Goal: Communication & Community: Answer question/provide support

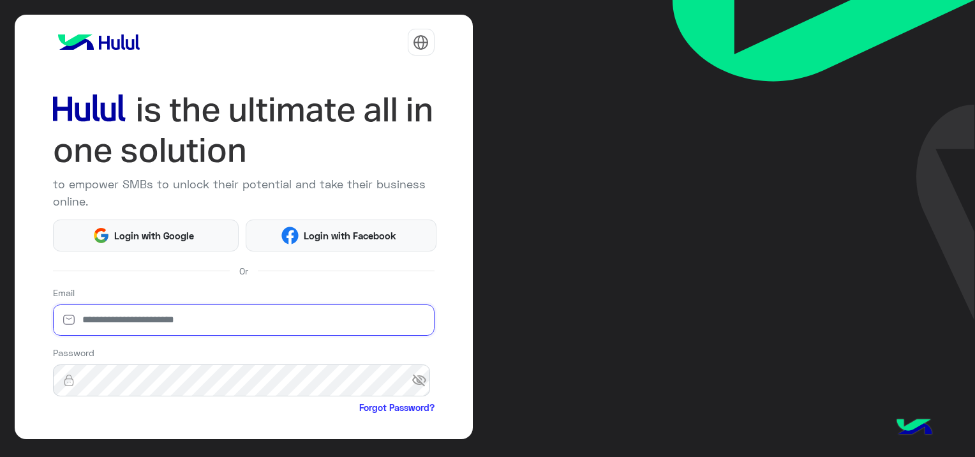
click at [156, 320] on input "email" at bounding box center [244, 320] width 382 height 32
paste input "**********"
type input "**********"
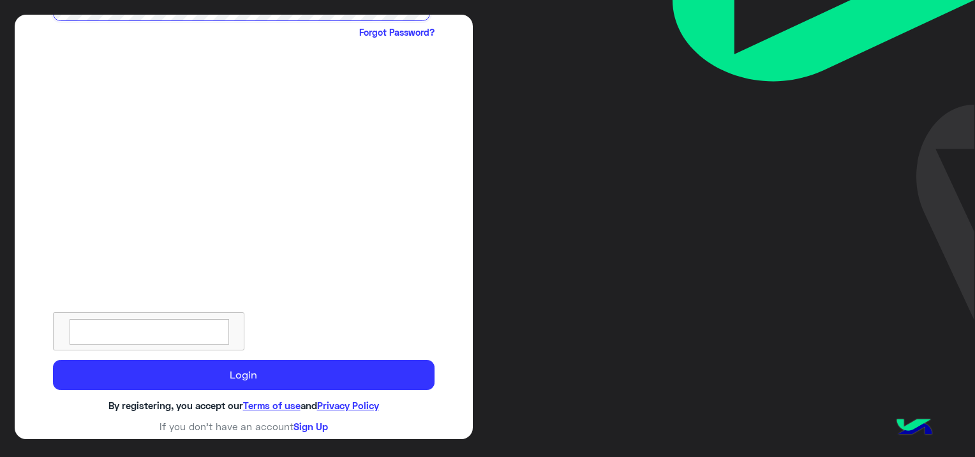
scroll to position [376, 0]
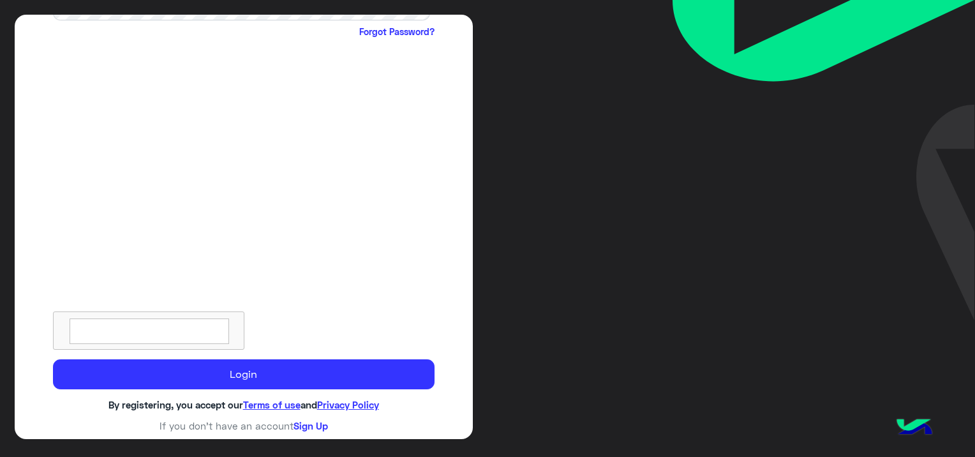
click at [157, 315] on div at bounding box center [148, 330] width 191 height 38
click at [154, 324] on textarea at bounding box center [150, 331] width 160 height 26
click at [154, 325] on textarea at bounding box center [150, 331] width 160 height 26
click at [193, 334] on textarea at bounding box center [150, 331] width 160 height 26
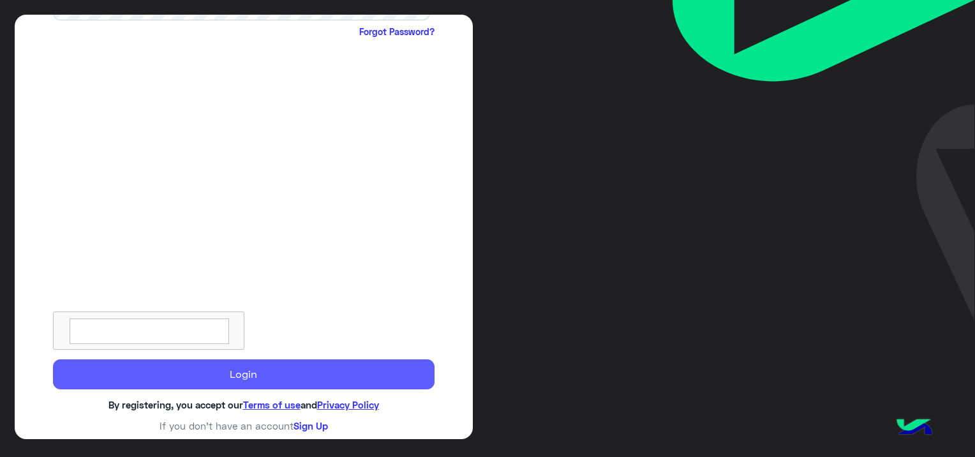
click at [249, 367] on button "Login" at bounding box center [244, 374] width 382 height 31
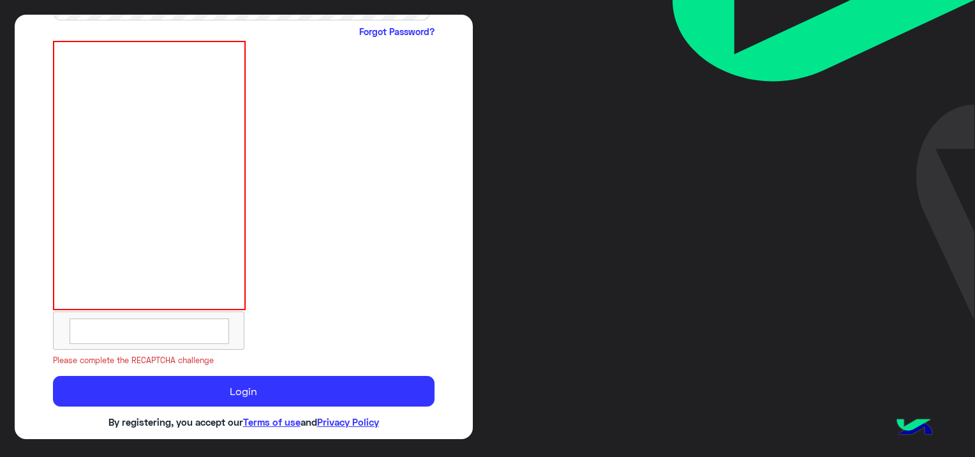
click at [172, 333] on textarea at bounding box center [150, 331] width 160 height 26
click at [131, 327] on textarea at bounding box center [150, 331] width 160 height 26
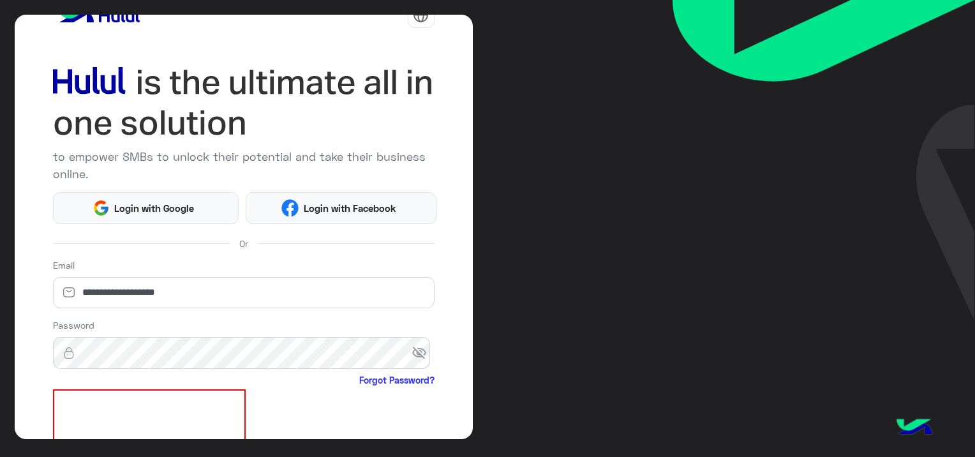
scroll to position [0, 0]
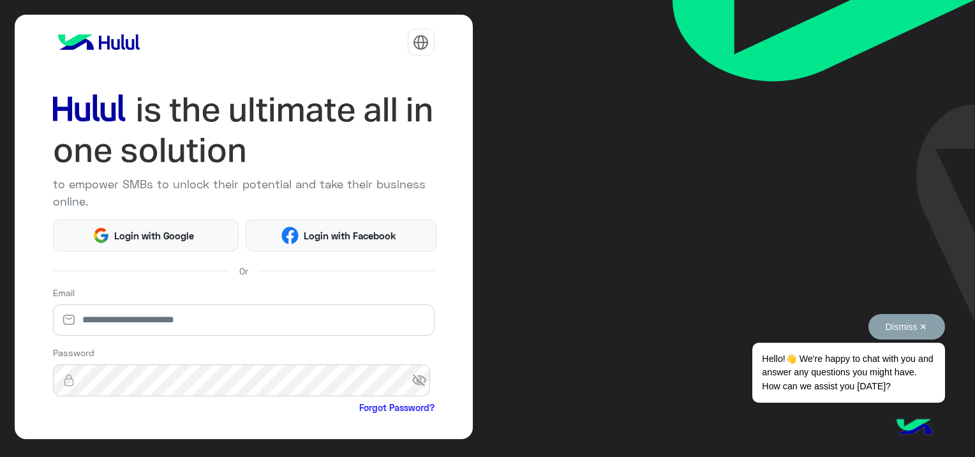
click at [925, 323] on button "Dismiss ✕" at bounding box center [906, 327] width 77 height 26
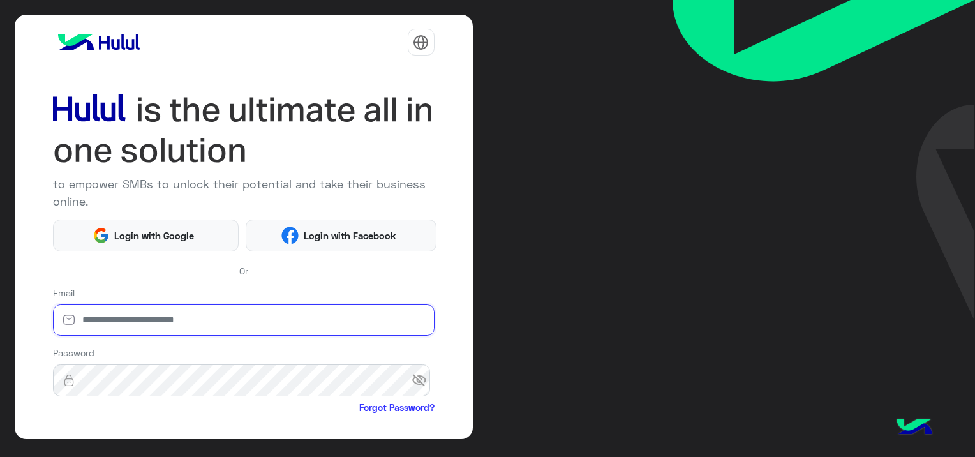
click at [172, 318] on input "email" at bounding box center [244, 320] width 382 height 32
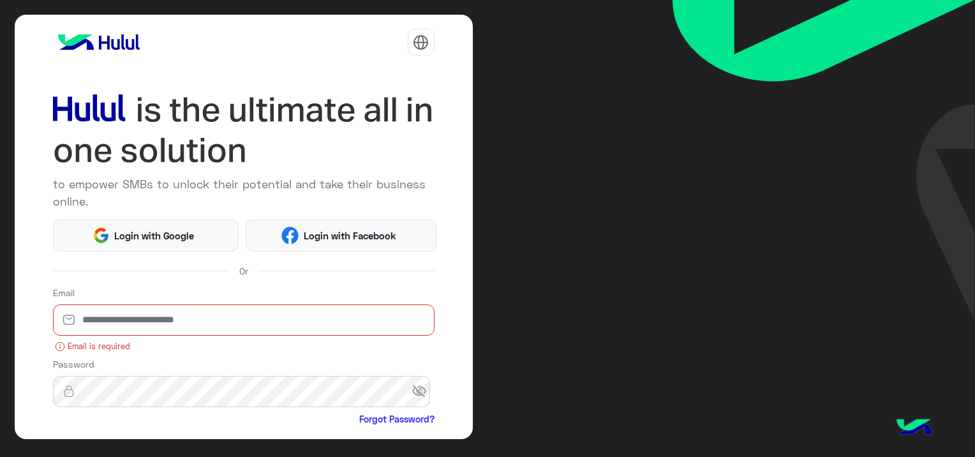
paste input "**********"
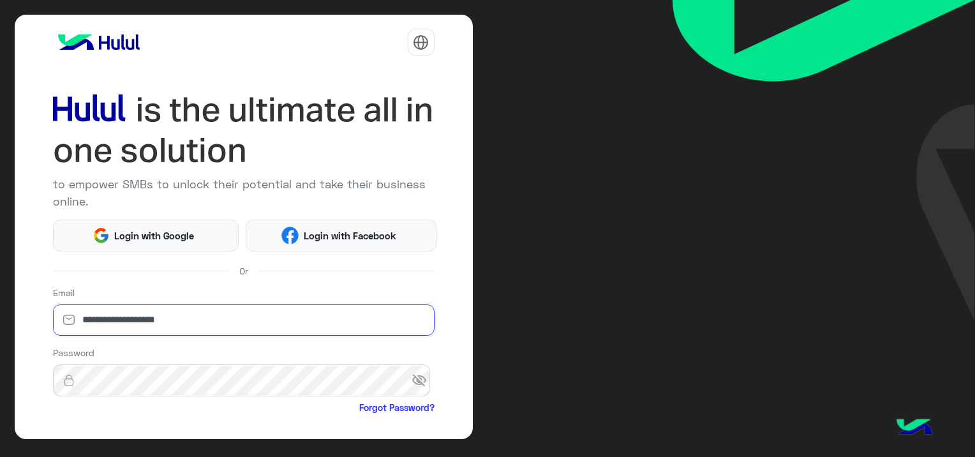
type input "**********"
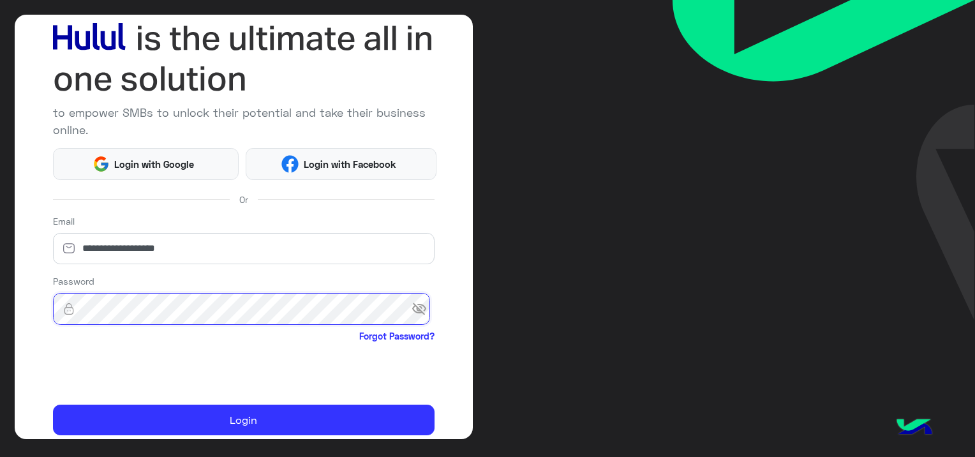
scroll to position [117, 0]
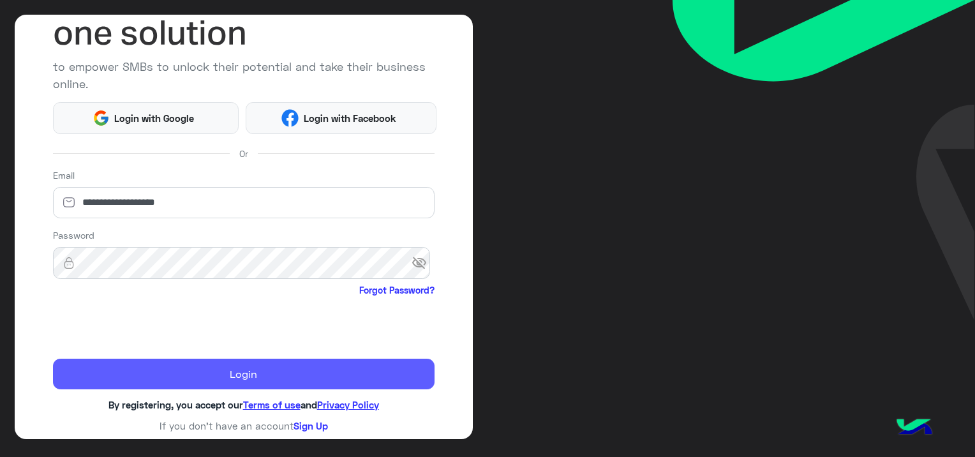
click at [260, 371] on button "Login" at bounding box center [244, 374] width 382 height 31
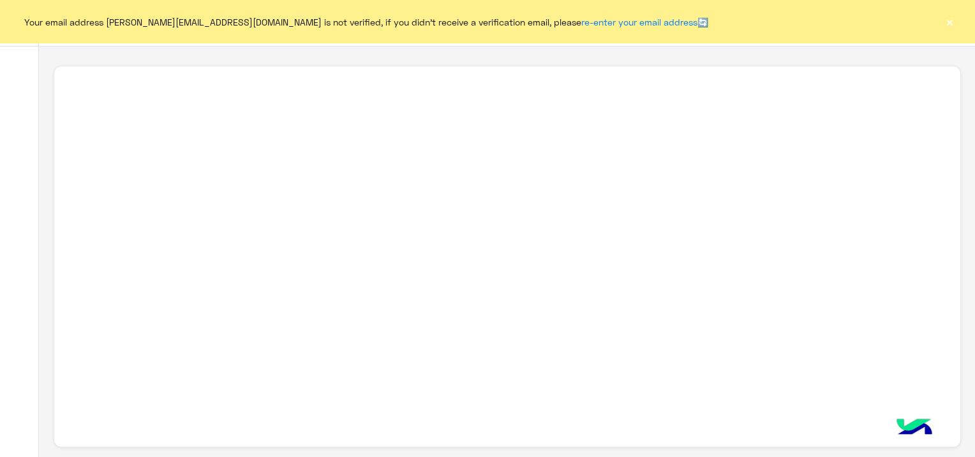
click at [949, 17] on button "×" at bounding box center [949, 21] width 13 height 13
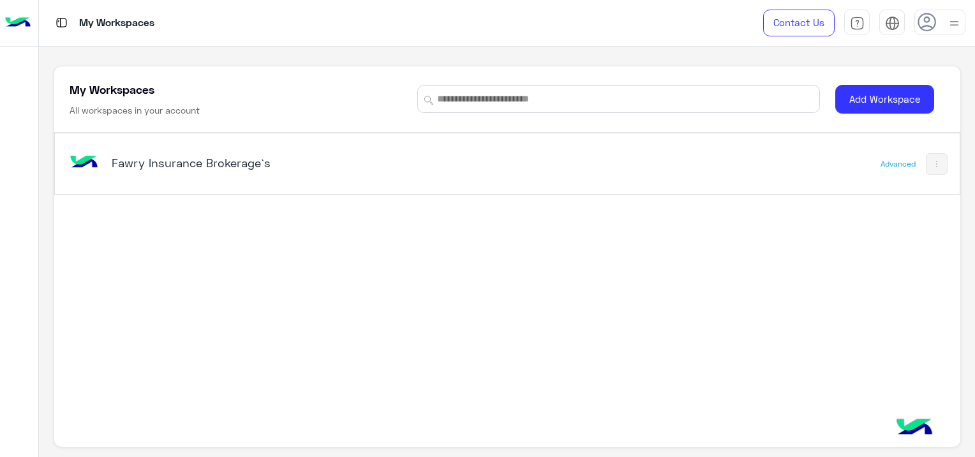
click at [177, 155] on h5 "Fawry Insurance Brokerage`s" at bounding box center [270, 162] width 317 height 15
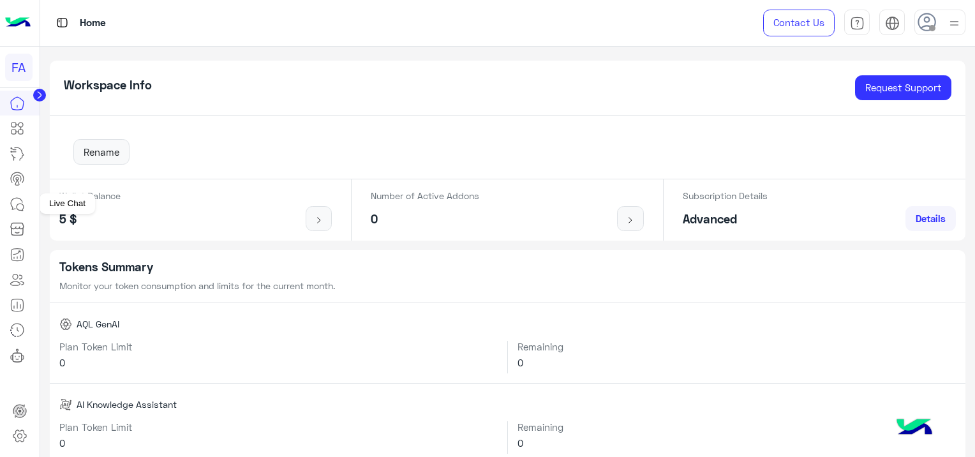
click at [15, 200] on icon at bounding box center [17, 204] width 15 height 15
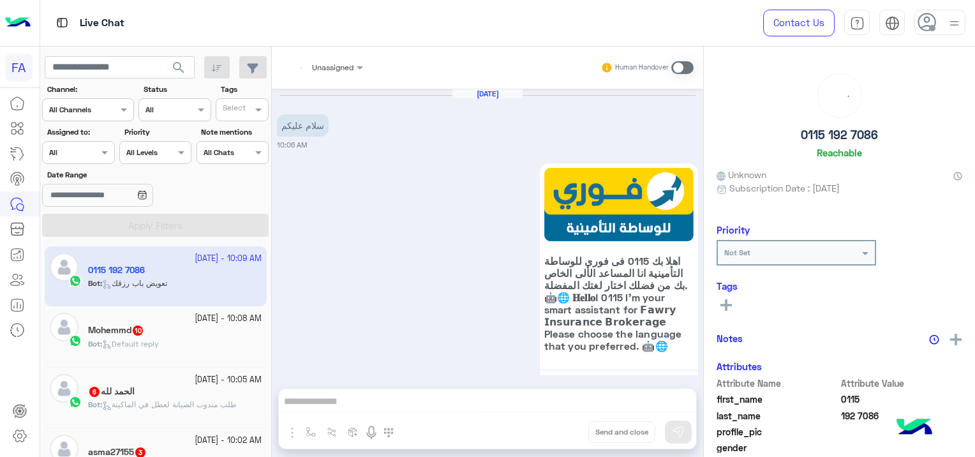
scroll to position [706, 0]
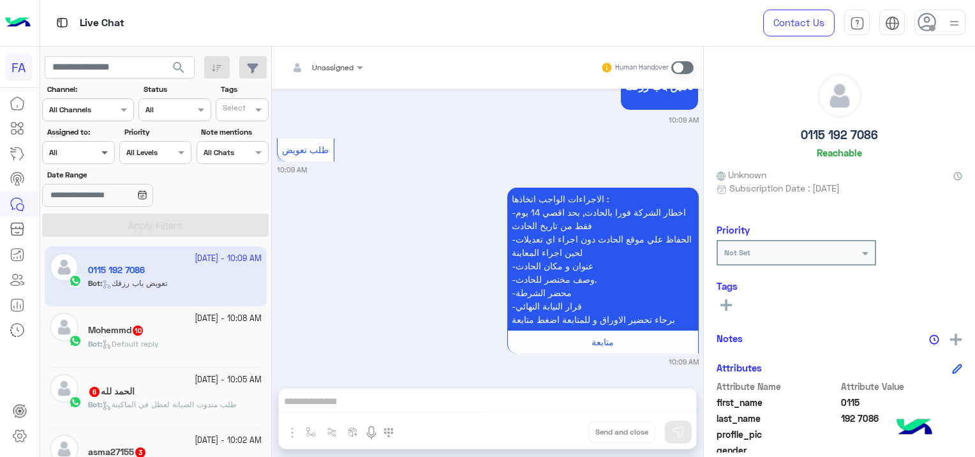
click at [100, 150] on span at bounding box center [106, 151] width 16 height 13
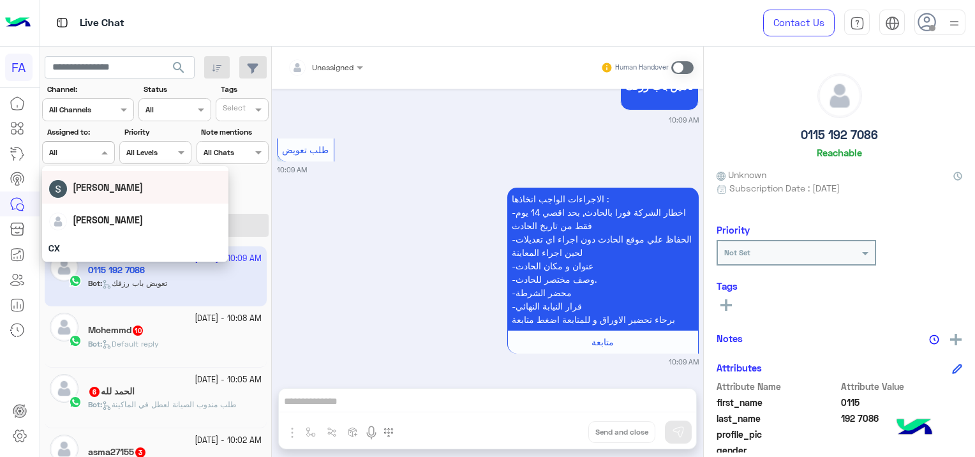
scroll to position [64, 0]
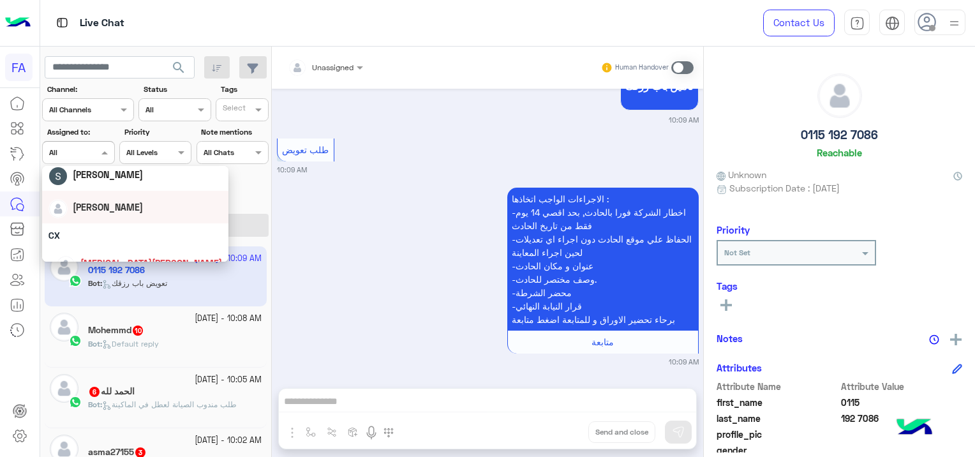
click at [101, 208] on span "[PERSON_NAME]" at bounding box center [108, 207] width 70 height 11
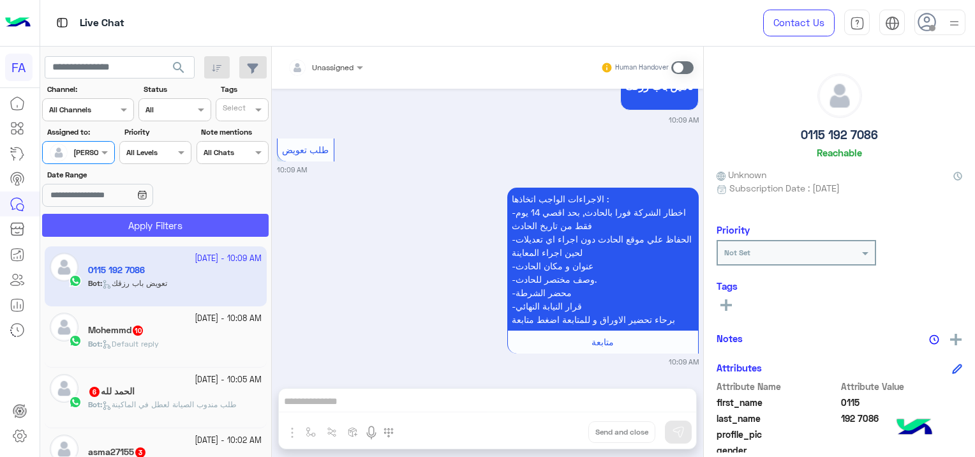
click at [140, 227] on button "Apply Filters" at bounding box center [155, 225] width 227 height 23
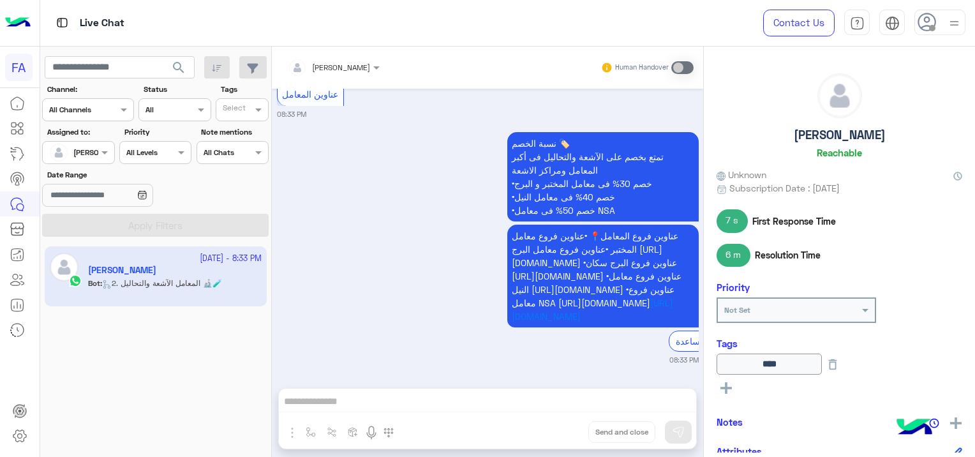
scroll to position [6336, 0]
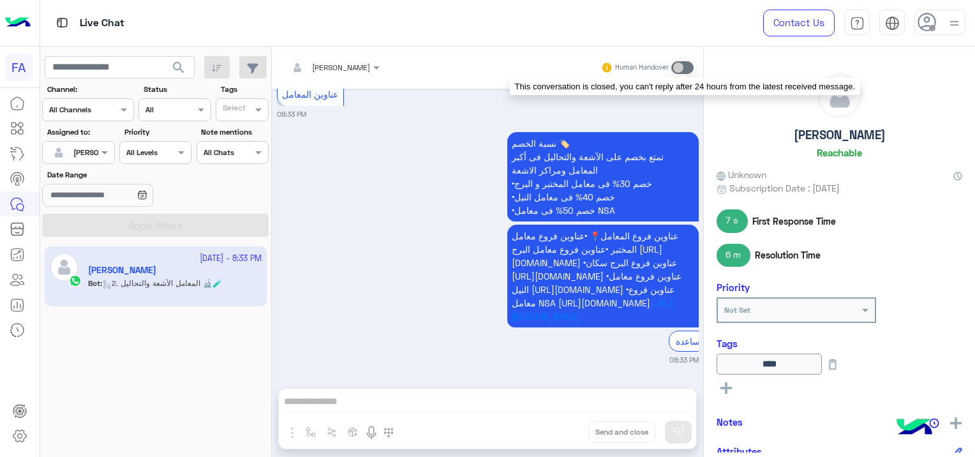
click at [681, 62] on span at bounding box center [682, 67] width 22 height 13
click at [676, 63] on span at bounding box center [682, 67] width 22 height 13
click at [680, 69] on span at bounding box center [682, 67] width 22 height 13
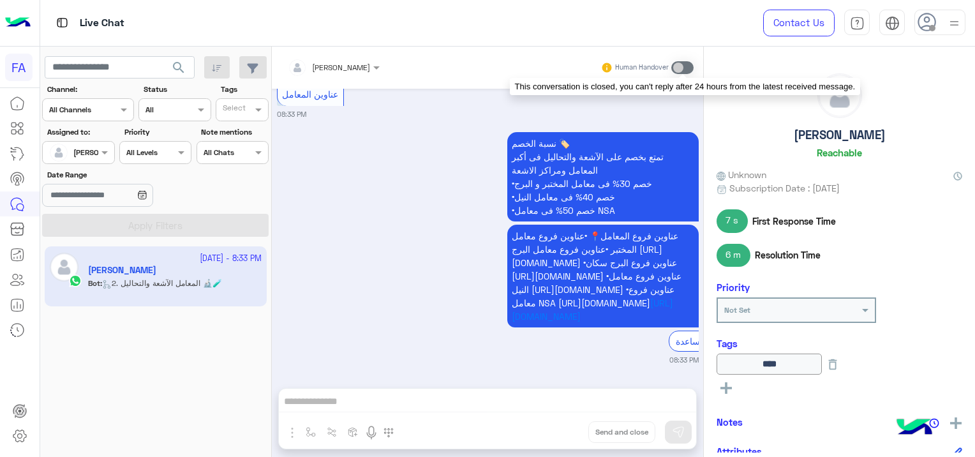
click at [680, 69] on span at bounding box center [682, 67] width 22 height 13
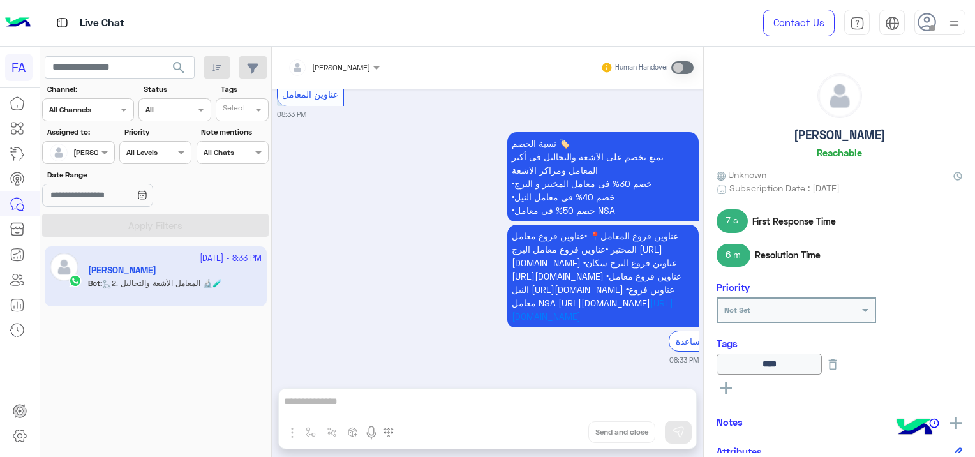
click at [179, 67] on span "search" at bounding box center [178, 67] width 15 height 15
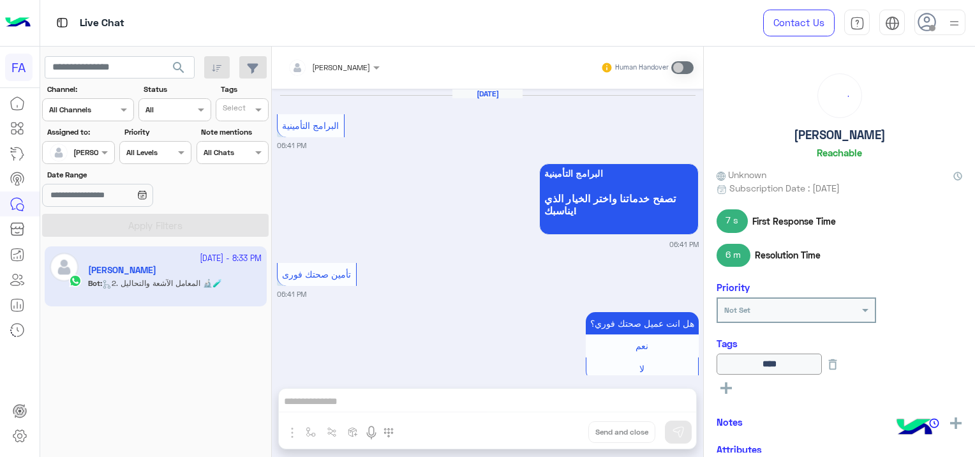
scroll to position [1424, 0]
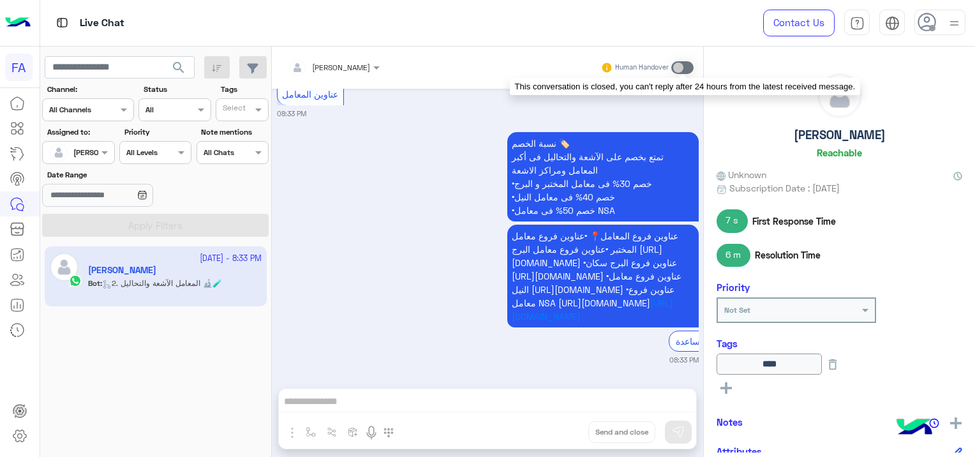
click at [687, 63] on span at bounding box center [682, 67] width 22 height 13
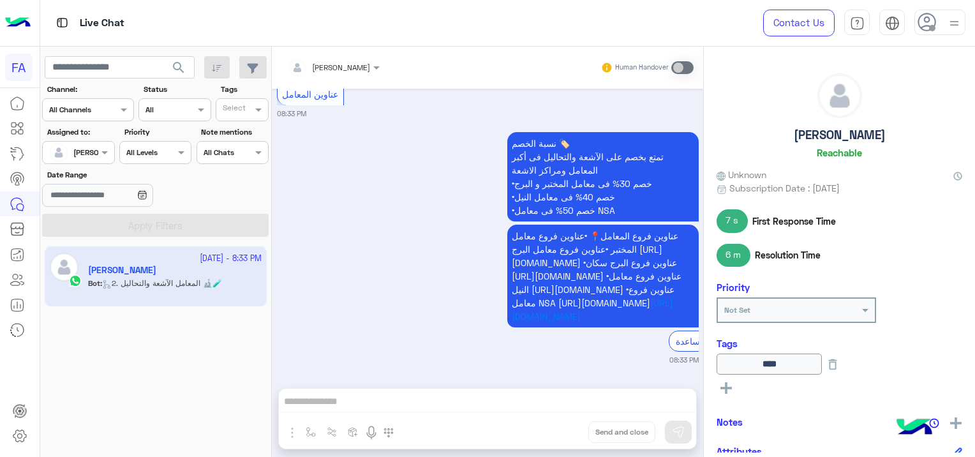
click at [670, 66] on div "Human Handover" at bounding box center [647, 67] width 94 height 23
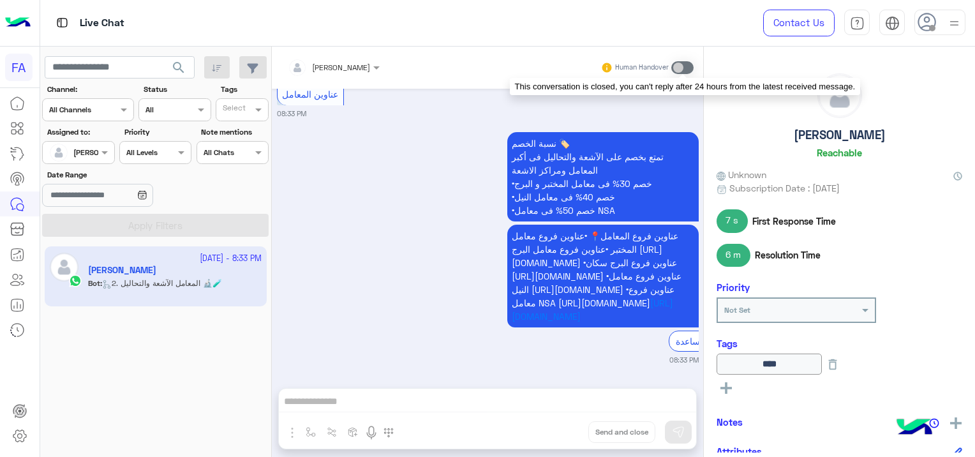
click at [676, 65] on span at bounding box center [682, 67] width 22 height 13
click at [676, 64] on span at bounding box center [682, 67] width 22 height 13
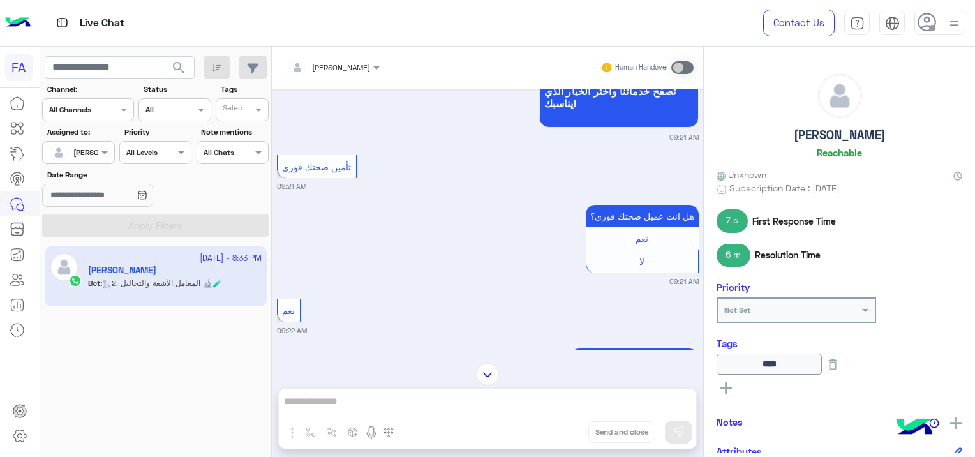
scroll to position [832, 0]
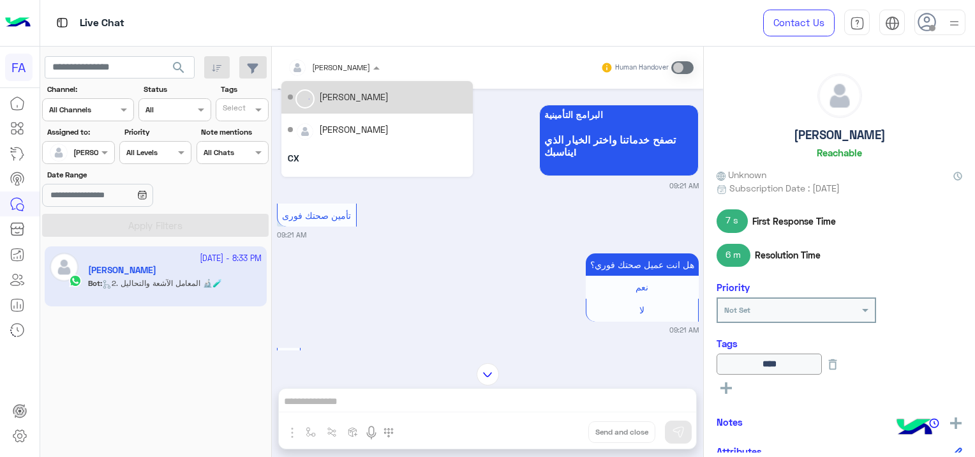
click at [343, 64] on div at bounding box center [333, 65] width 105 height 12
click at [362, 104] on div "Unassigned" at bounding box center [377, 97] width 179 height 22
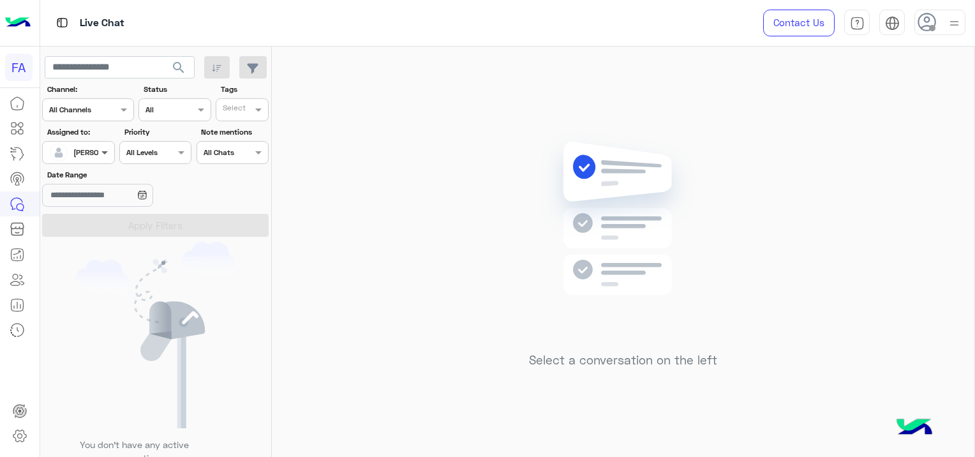
click at [102, 153] on span at bounding box center [106, 151] width 16 height 13
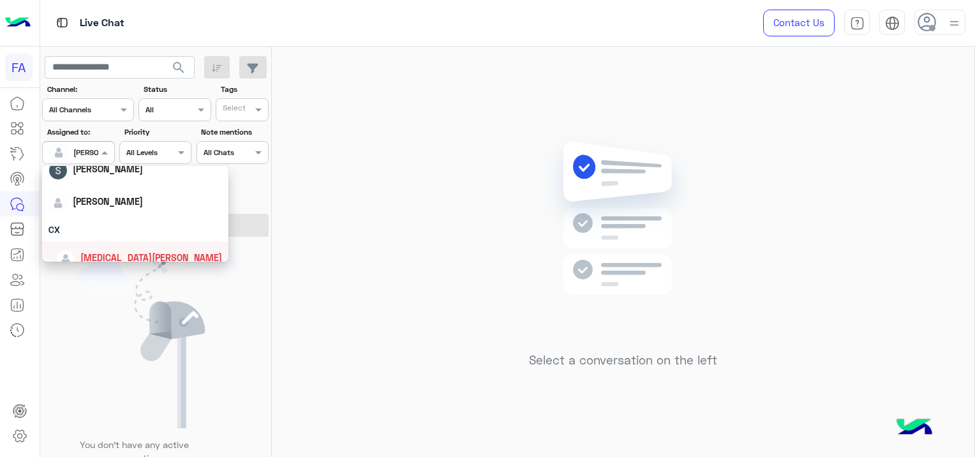
scroll to position [50, 0]
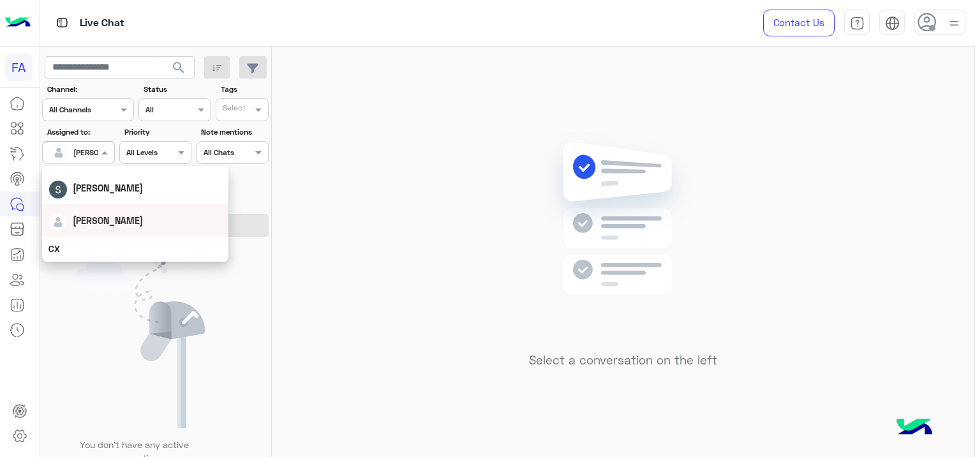
click at [125, 223] on div "[PERSON_NAME]" at bounding box center [135, 220] width 174 height 22
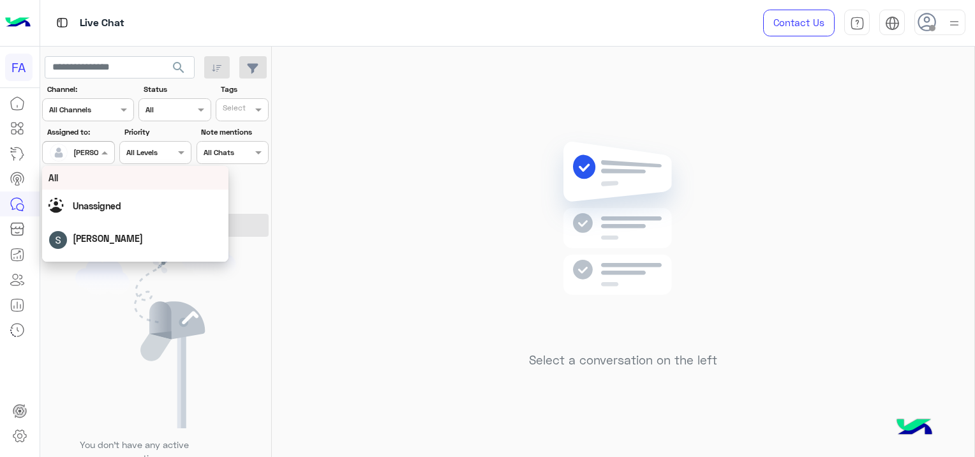
click at [102, 148] on span at bounding box center [106, 151] width 16 height 13
click at [114, 207] on span "Unassigned" at bounding box center [97, 205] width 48 height 11
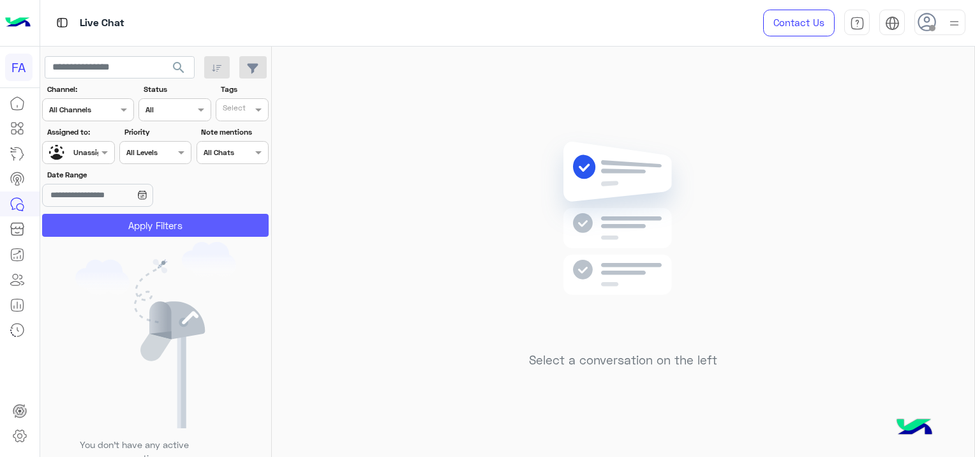
click at [166, 219] on button "Apply Filters" at bounding box center [155, 225] width 227 height 23
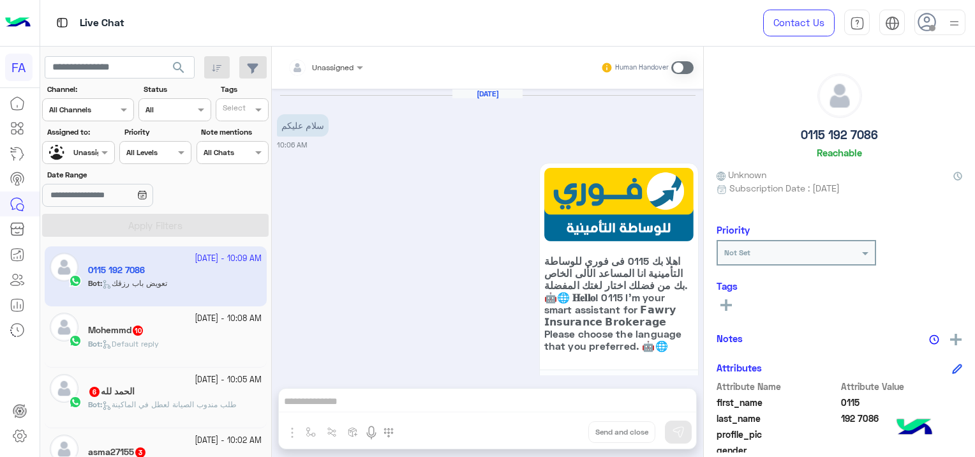
scroll to position [706, 0]
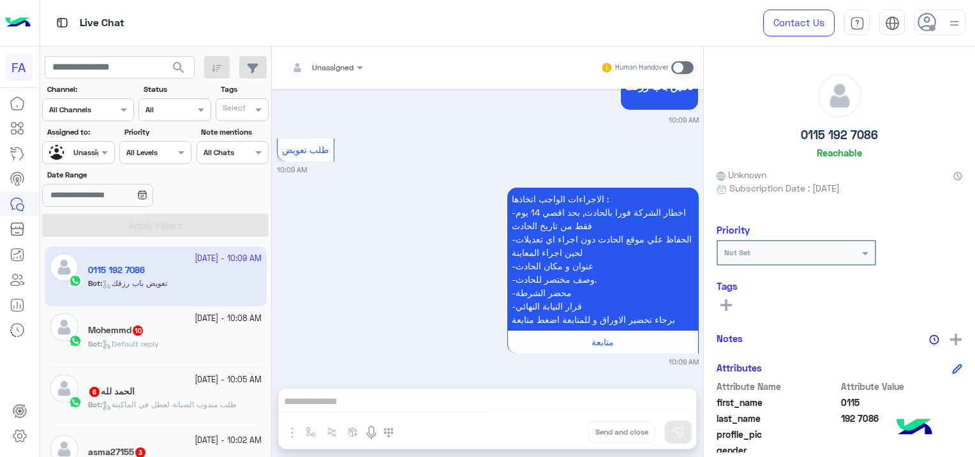
click at [163, 337] on div "Mohemmd 10" at bounding box center [175, 331] width 174 height 13
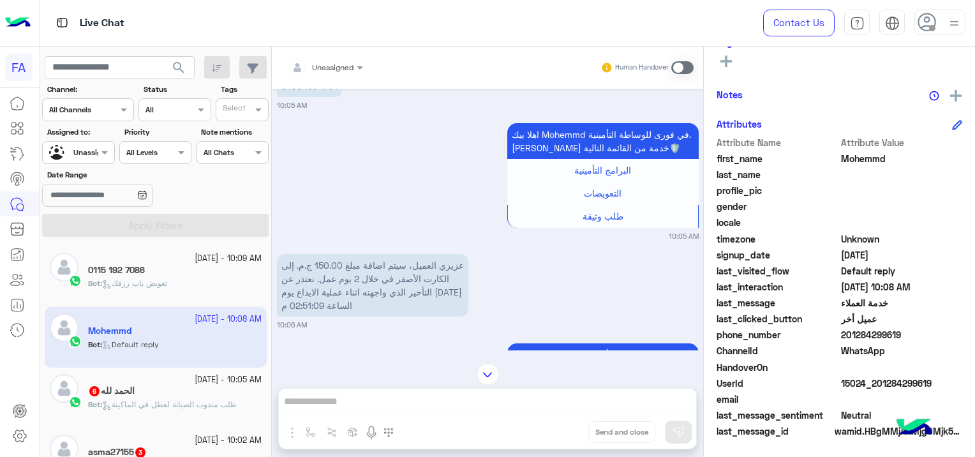
scroll to position [224, 0]
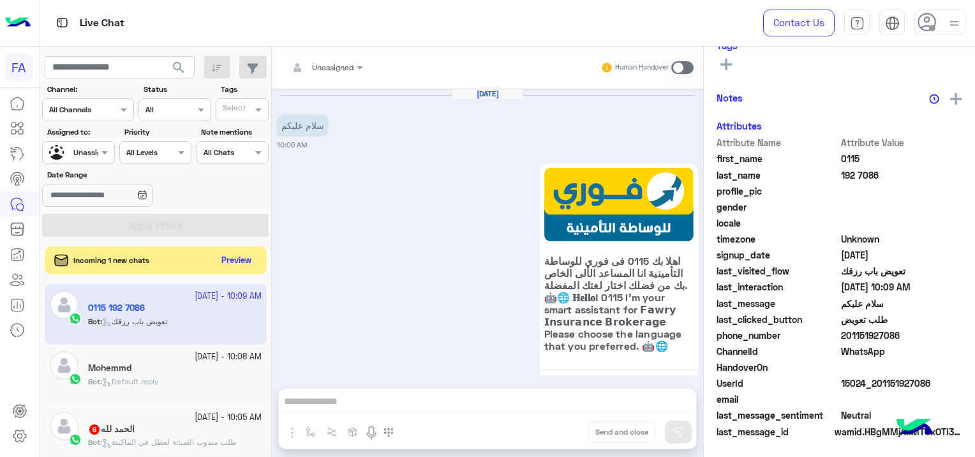
scroll to position [706, 0]
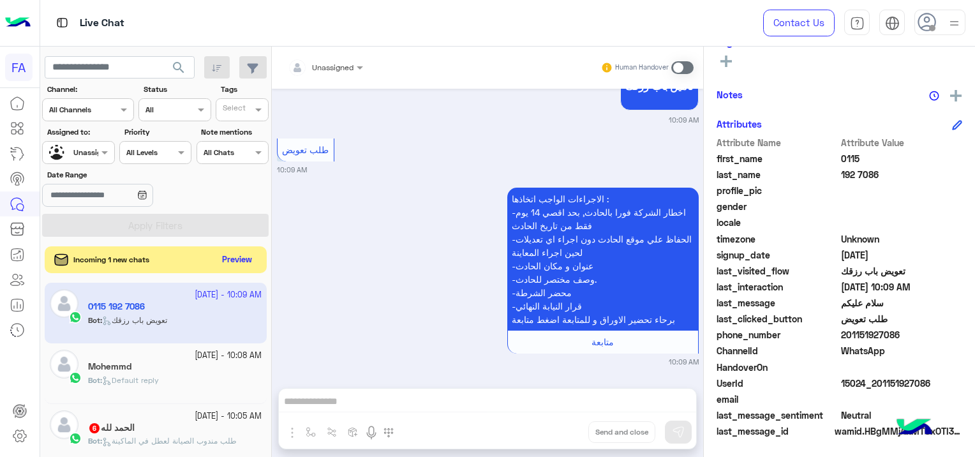
click at [235, 257] on button "Preview" at bounding box center [238, 259] width 40 height 17
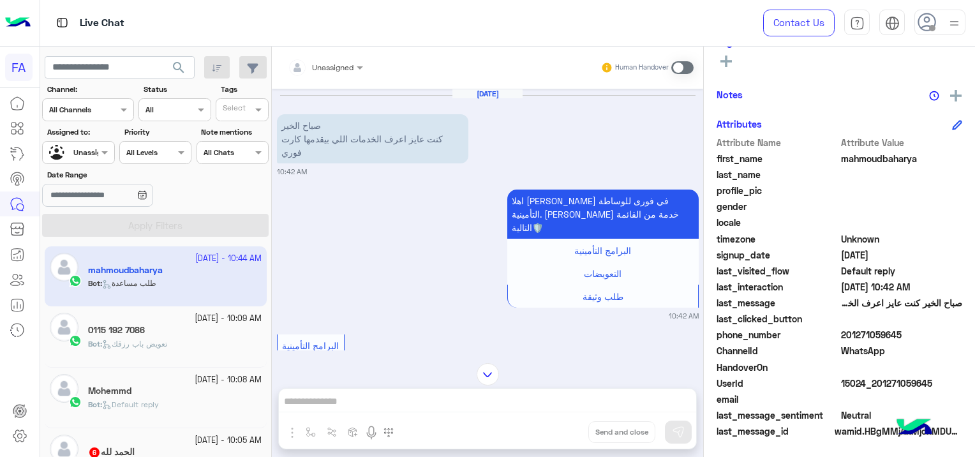
scroll to position [803, 0]
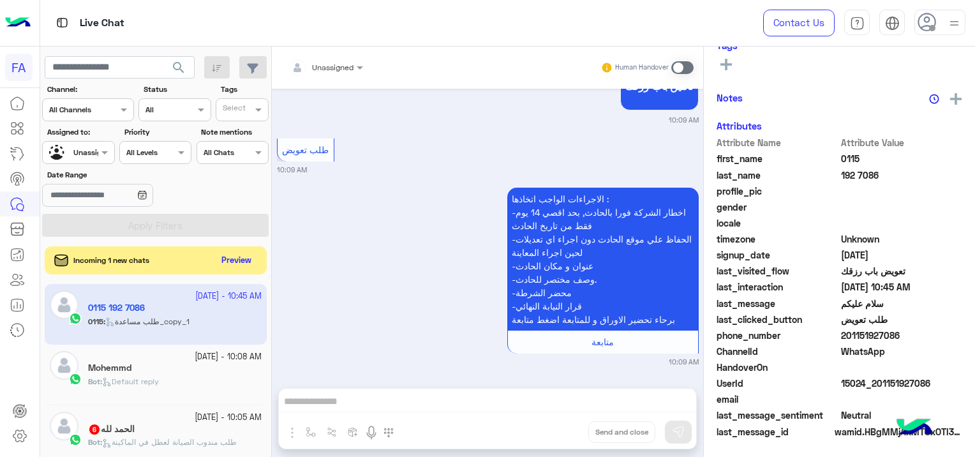
scroll to position [244, 0]
click at [248, 255] on button "Preview" at bounding box center [238, 259] width 40 height 17
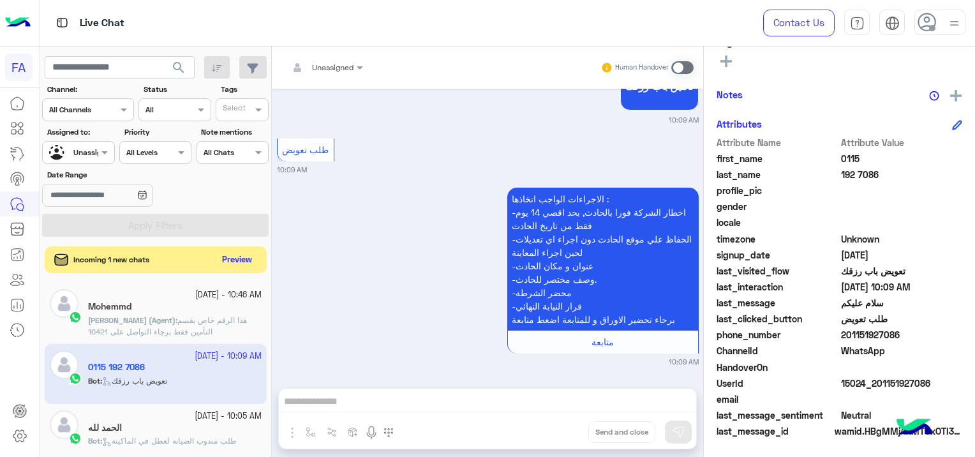
click at [247, 252] on button "Preview" at bounding box center [238, 259] width 40 height 17
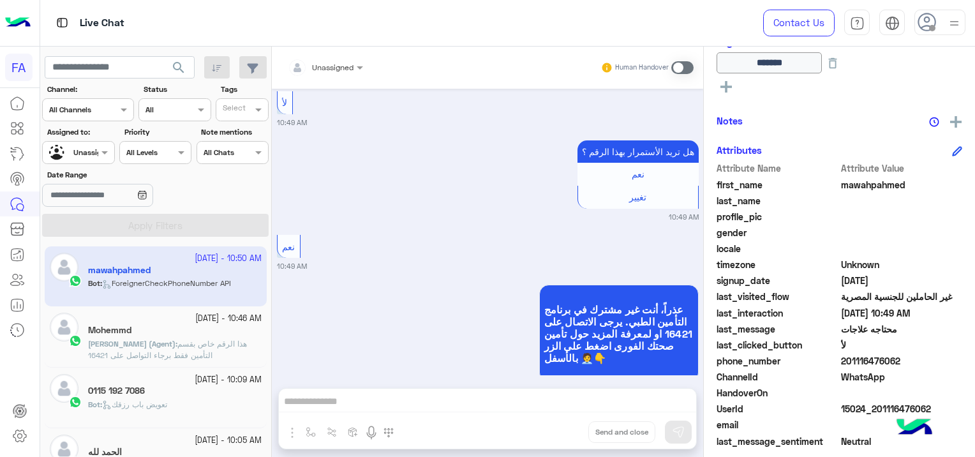
scroll to position [1483, 0]
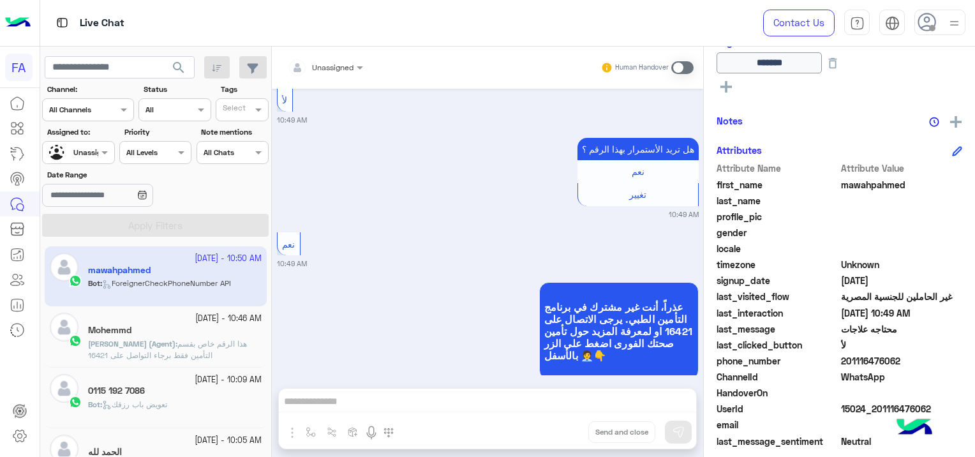
click at [85, 151] on div at bounding box center [78, 151] width 71 height 12
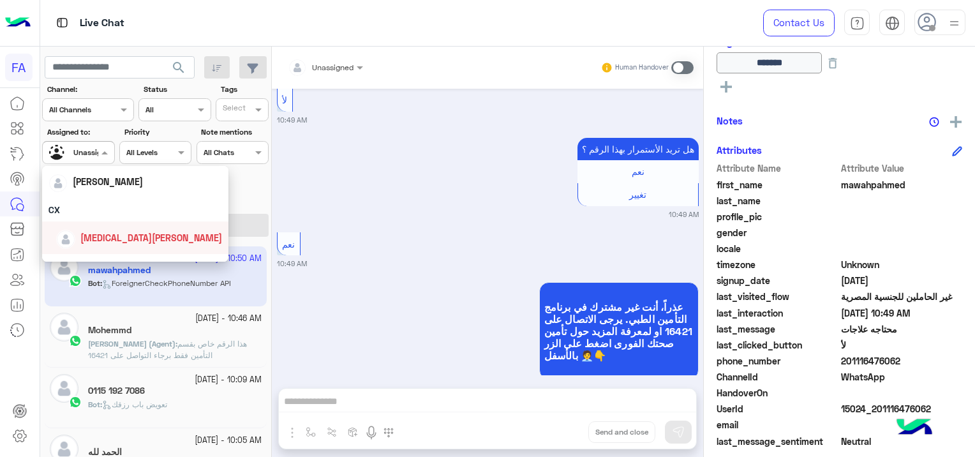
scroll to position [50, 0]
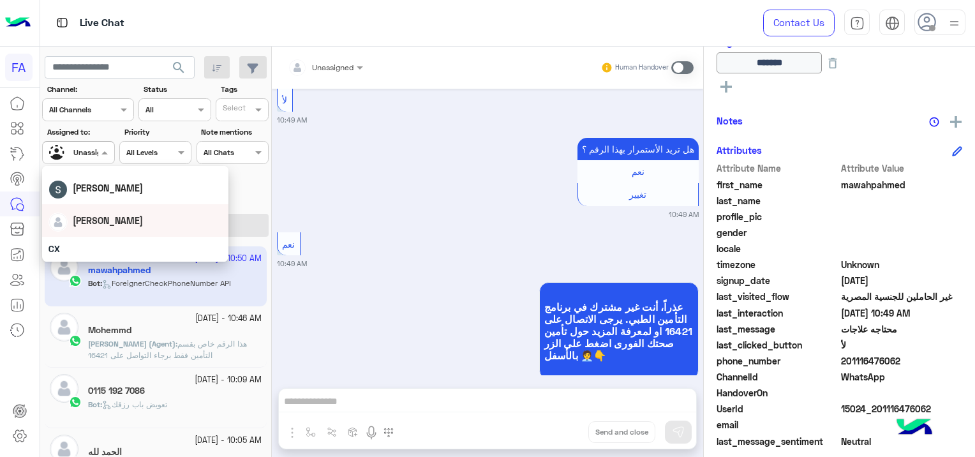
click at [102, 214] on div "[PERSON_NAME]" at bounding box center [108, 220] width 70 height 13
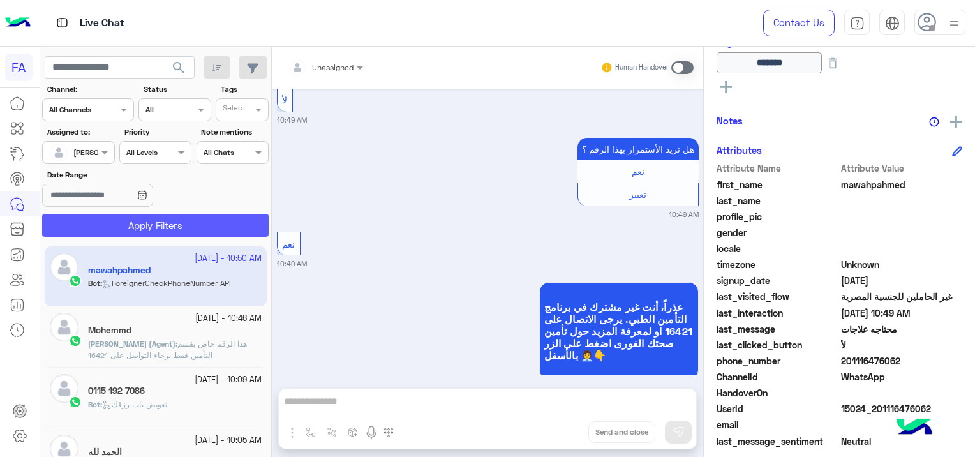
click at [126, 225] on button "Apply Filters" at bounding box center [155, 225] width 227 height 23
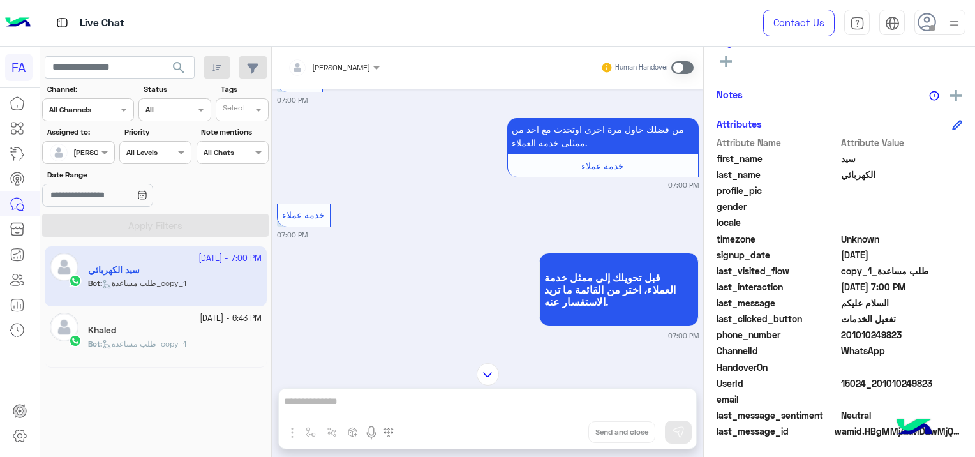
scroll to position [2722, 0]
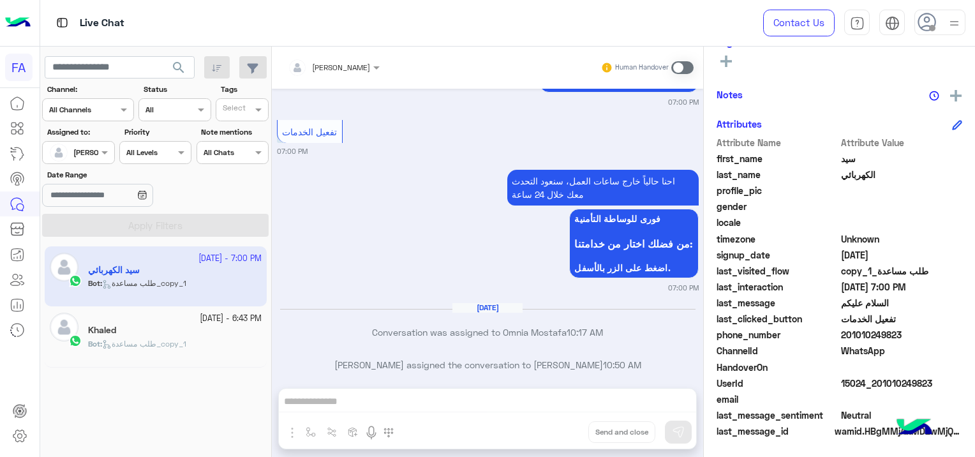
click at [676, 66] on span at bounding box center [682, 67] width 22 height 13
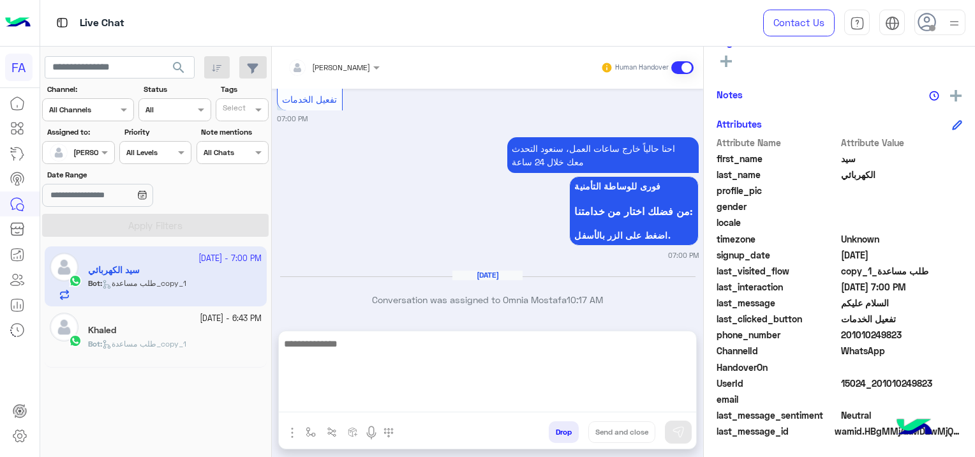
click at [353, 396] on textarea at bounding box center [487, 374] width 417 height 77
click at [337, 395] on textarea at bounding box center [487, 374] width 417 height 77
paste textarea "**********"
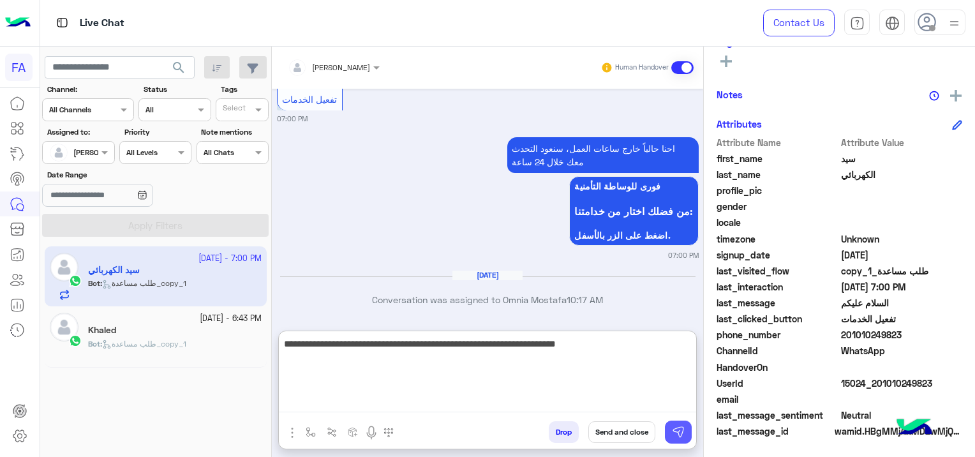
type textarea "**********"
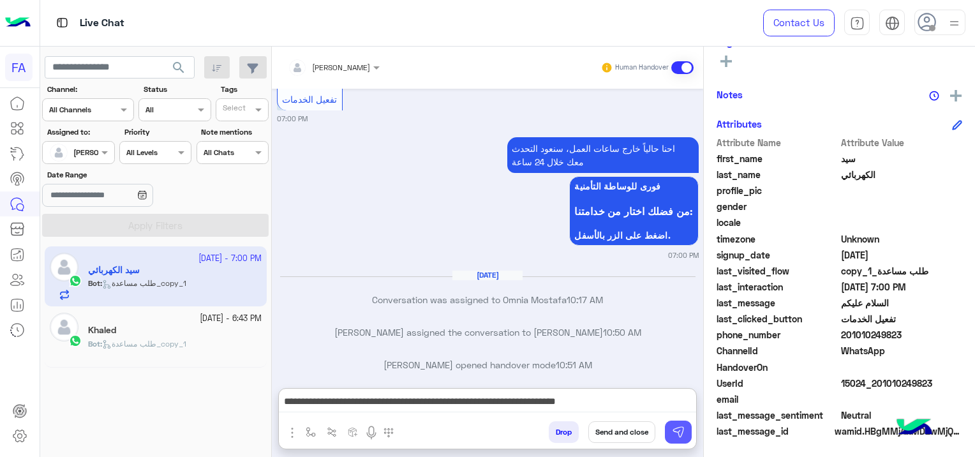
click at [676, 429] on img at bounding box center [678, 432] width 13 height 13
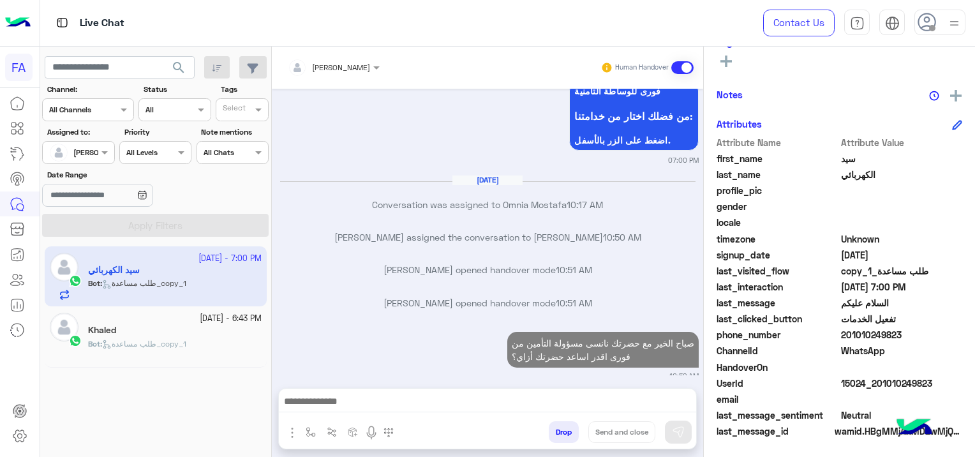
scroll to position [2882, 0]
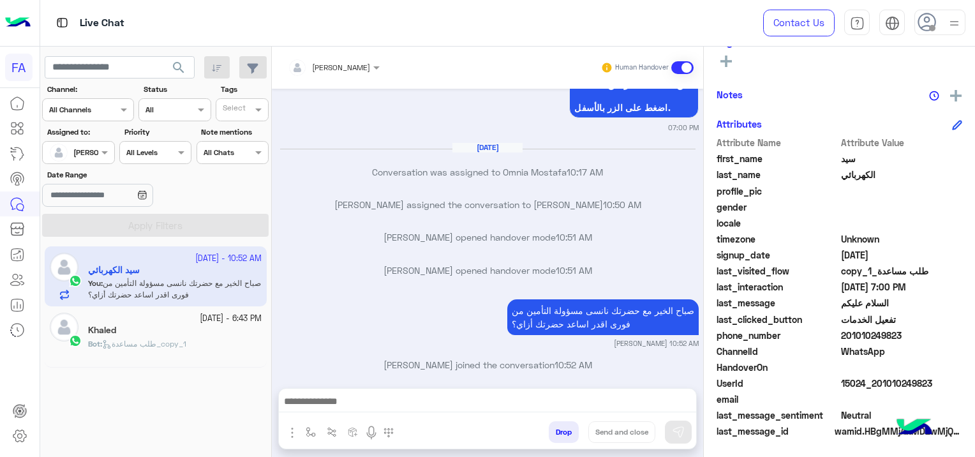
click at [186, 338] on p "Bot : طلب مساعدة_copy_1" at bounding box center [137, 343] width 98 height 11
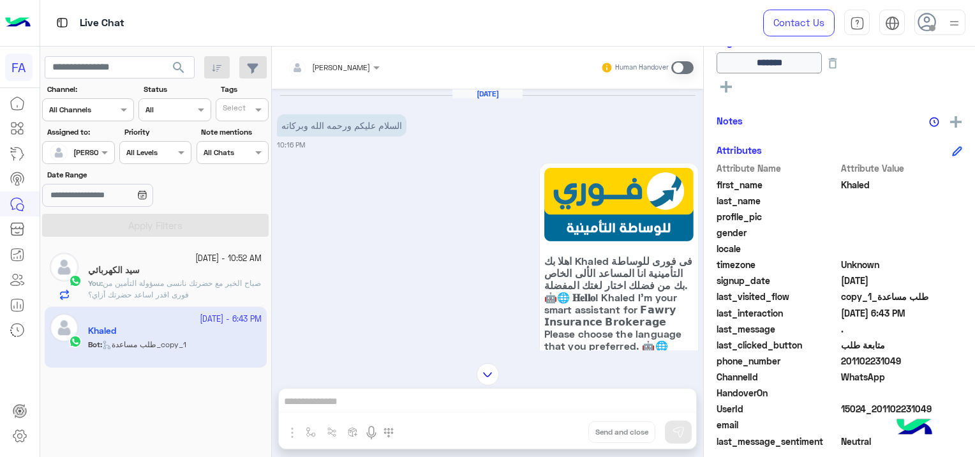
click at [683, 63] on span at bounding box center [682, 67] width 22 height 13
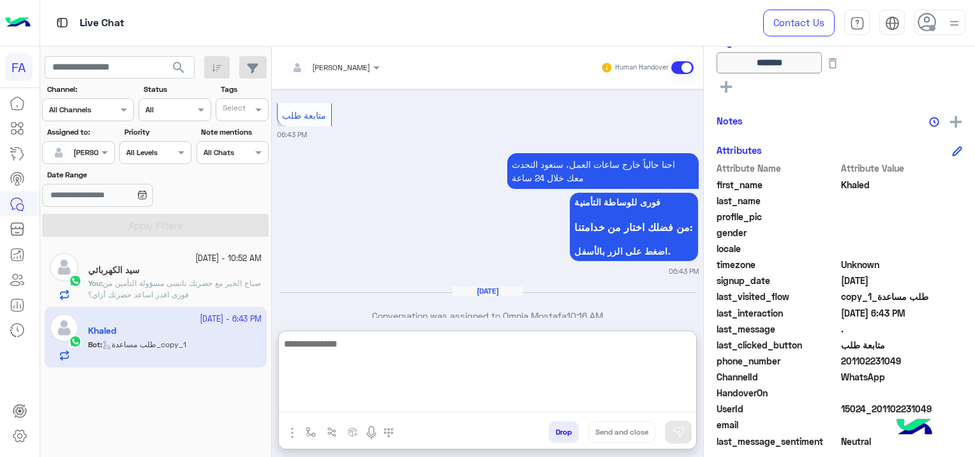
click at [360, 397] on textarea at bounding box center [487, 374] width 417 height 77
paste textarea "**********"
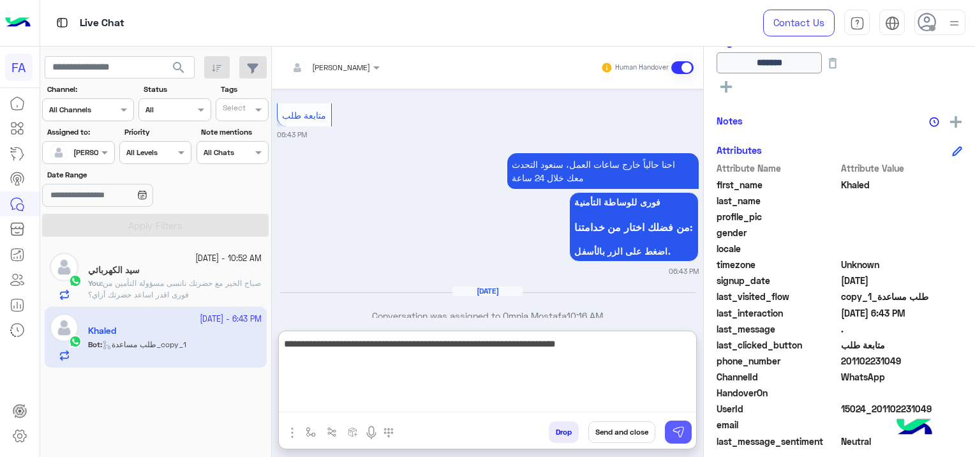
type textarea "**********"
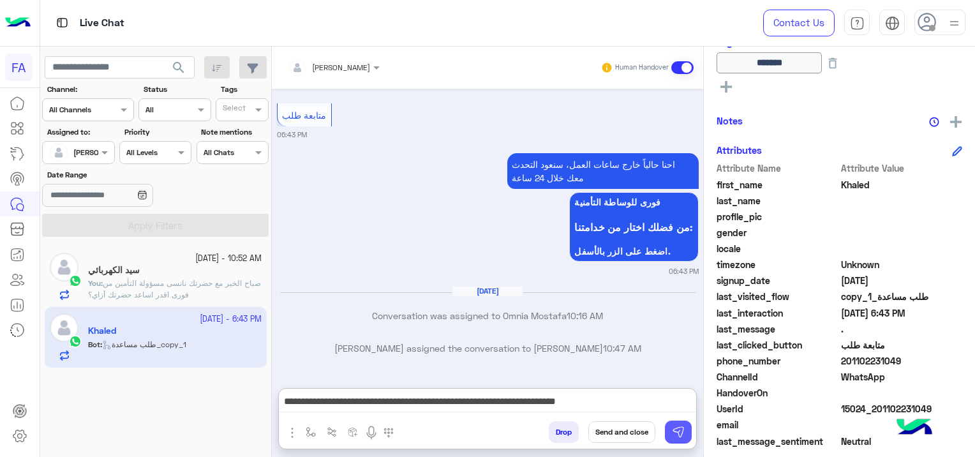
click at [676, 429] on img at bounding box center [678, 432] width 13 height 13
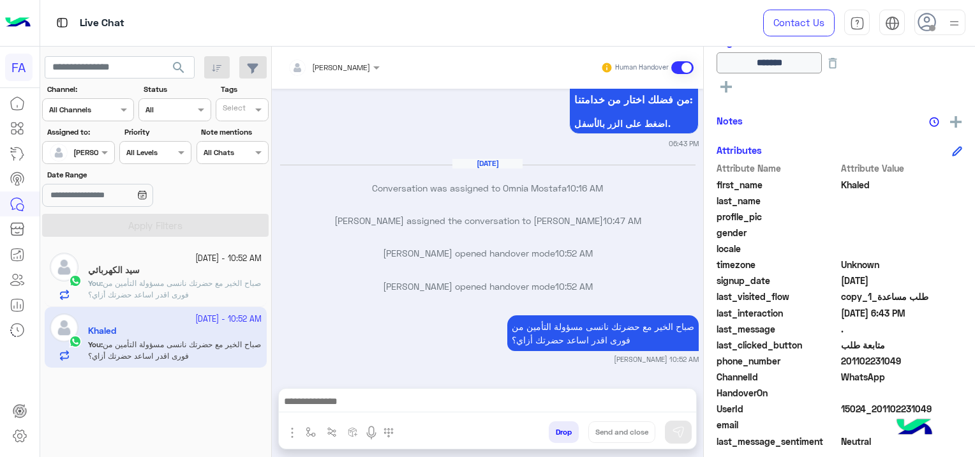
scroll to position [267, 0]
click at [195, 283] on span "صباح الخير مع حضرتك نانسى مسؤولة التأمين من فورى اقدر اساعد حضرتك أزاي؟" at bounding box center [174, 288] width 173 height 21
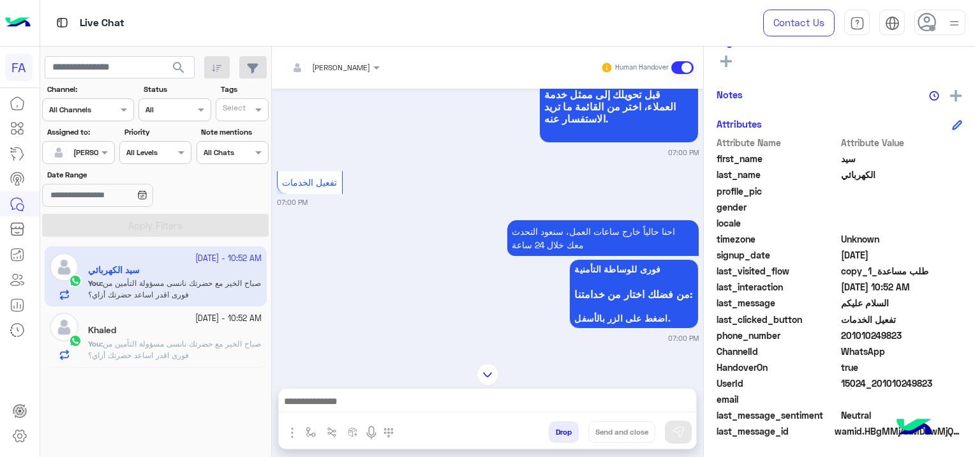
scroll to position [1128, 0]
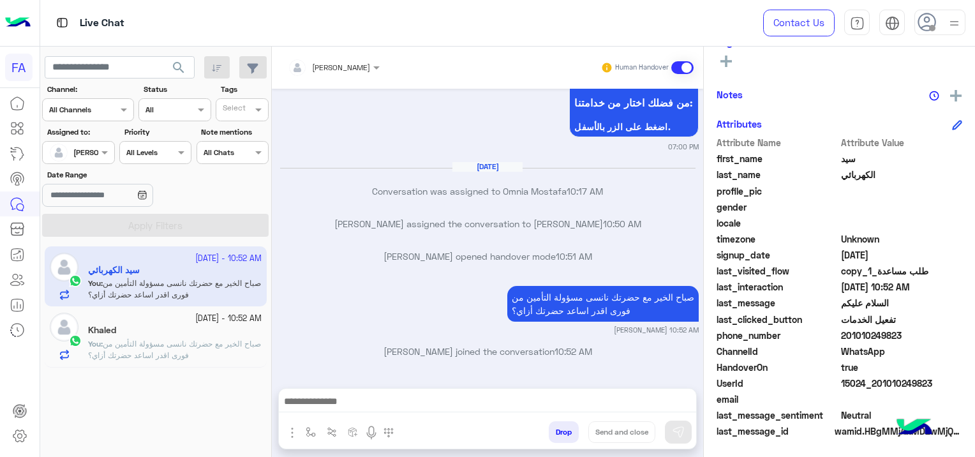
click at [228, 345] on span "صباح الخير مع حضرتك نانسى مسؤولة التأمين من فورى اقدر اساعد حضرتك أزاي؟" at bounding box center [174, 349] width 173 height 21
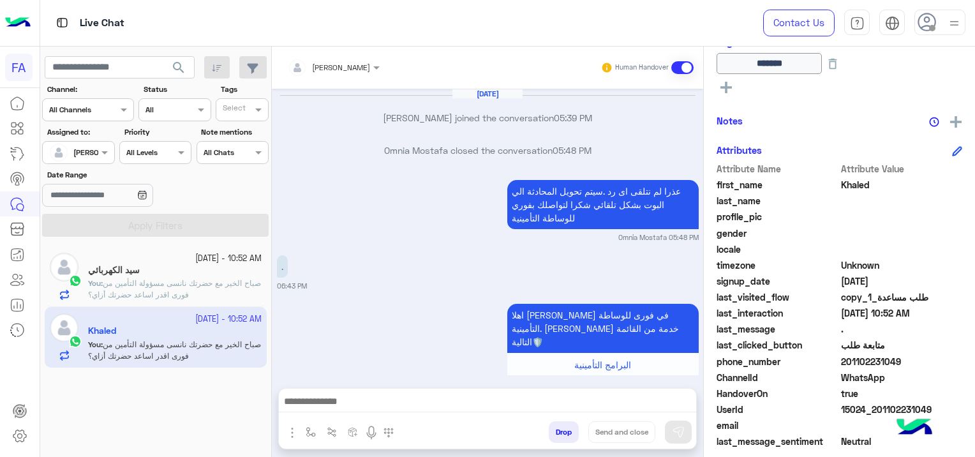
scroll to position [1025, 0]
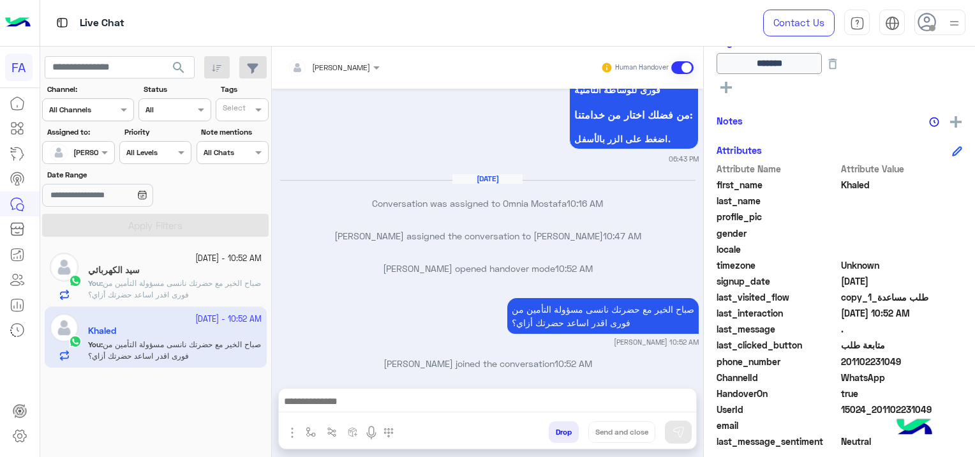
click at [193, 280] on span "صباح الخير مع حضرتك نانسى مسؤولة التأمين من فورى اقدر اساعد حضرتك أزاي؟" at bounding box center [174, 288] width 173 height 21
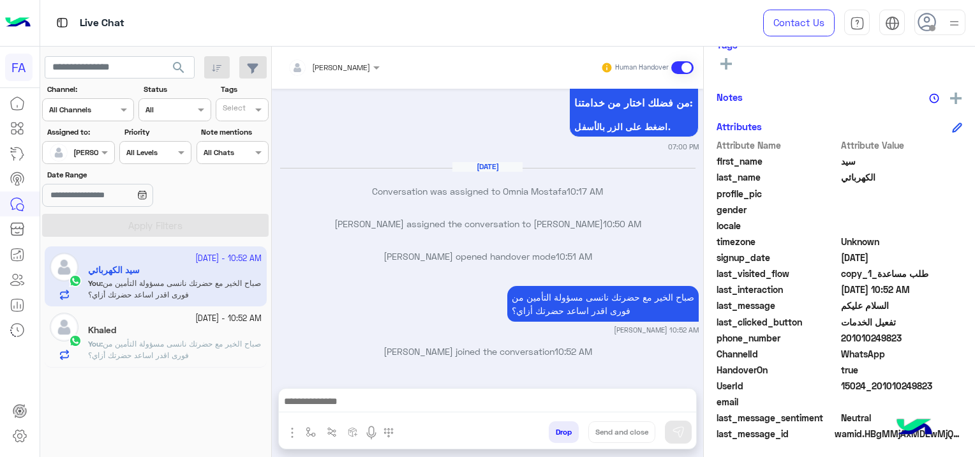
scroll to position [267, 0]
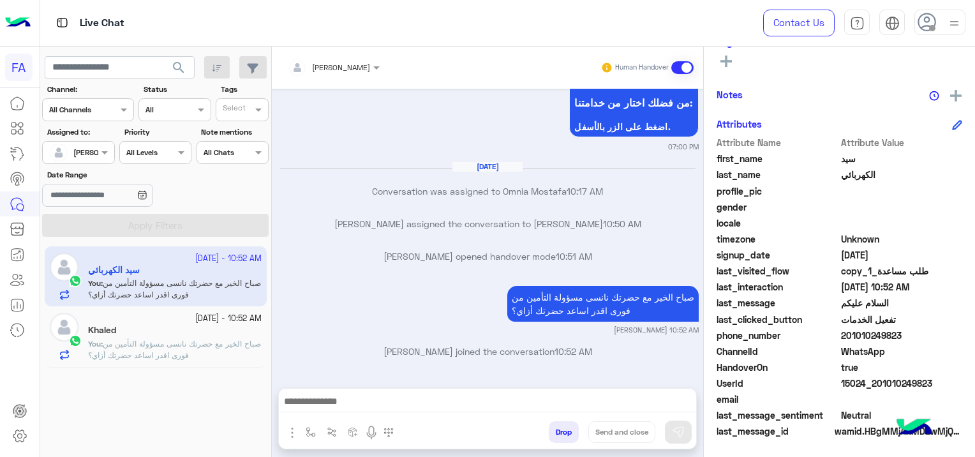
click at [177, 68] on span "search" at bounding box center [178, 67] width 15 height 15
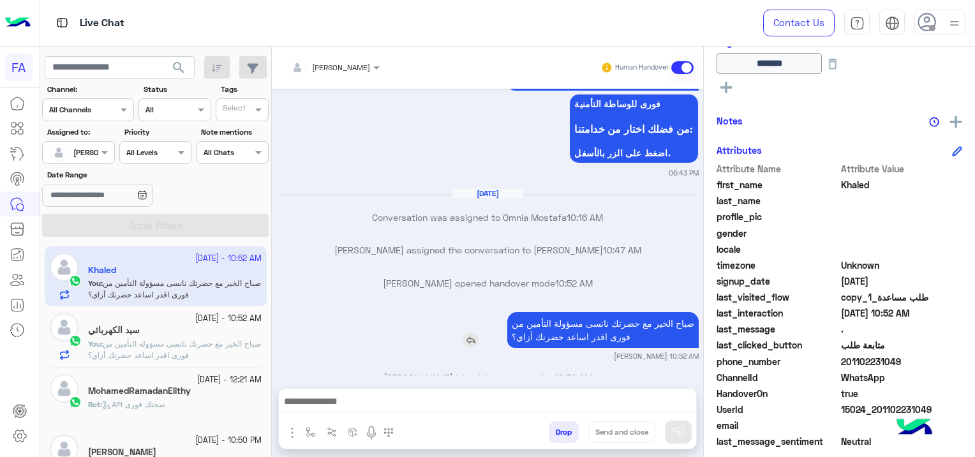
scroll to position [2322, 0]
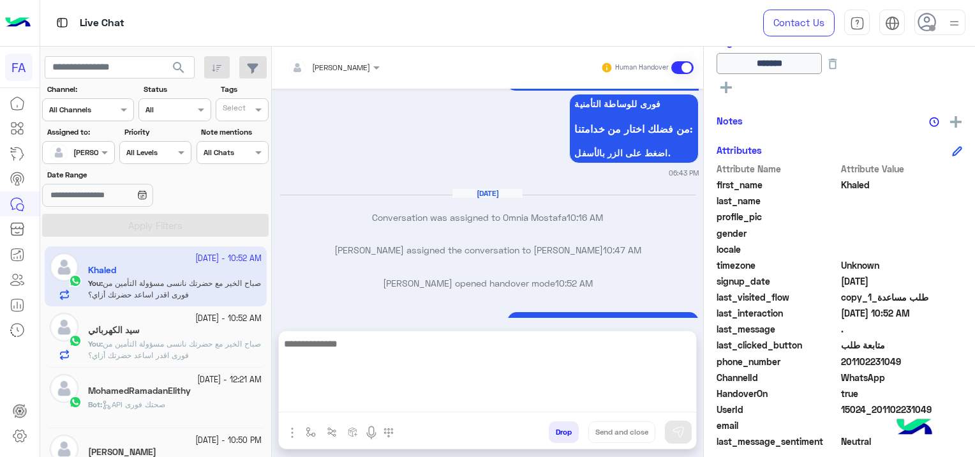
click at [343, 397] on textarea at bounding box center [487, 374] width 417 height 77
paste textarea "**********"
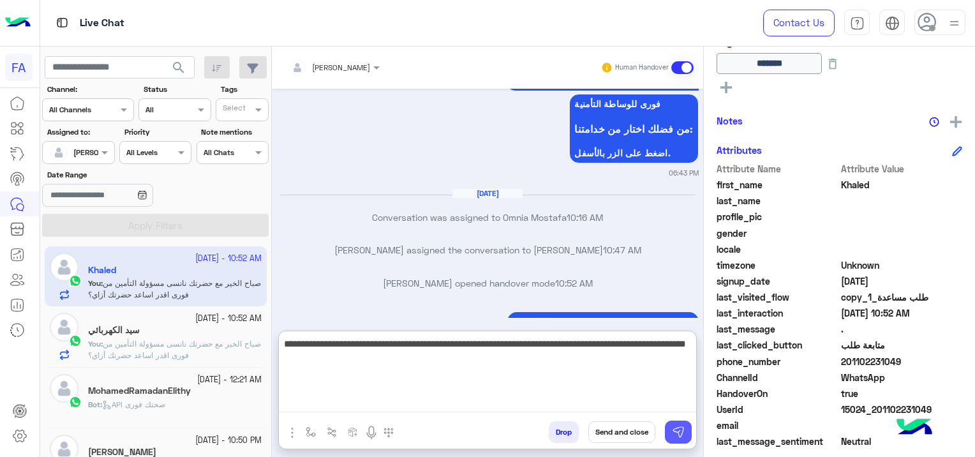
type textarea "**********"
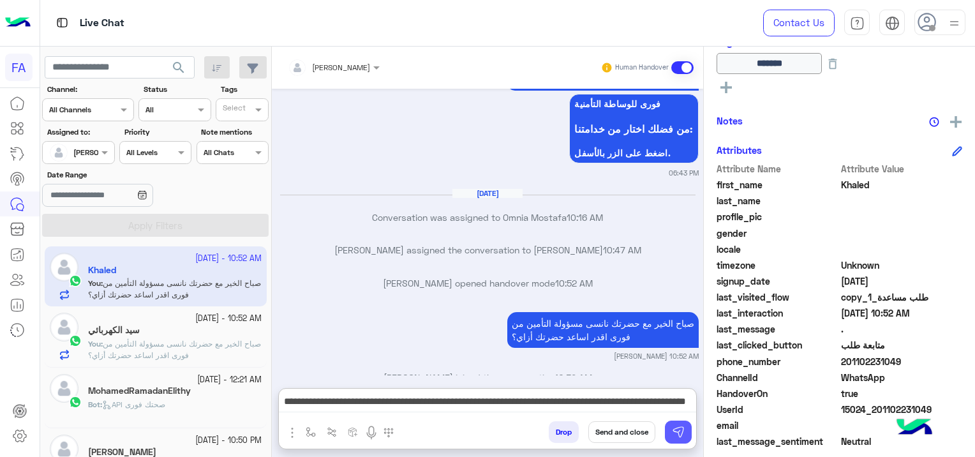
click at [679, 431] on img at bounding box center [678, 432] width 13 height 13
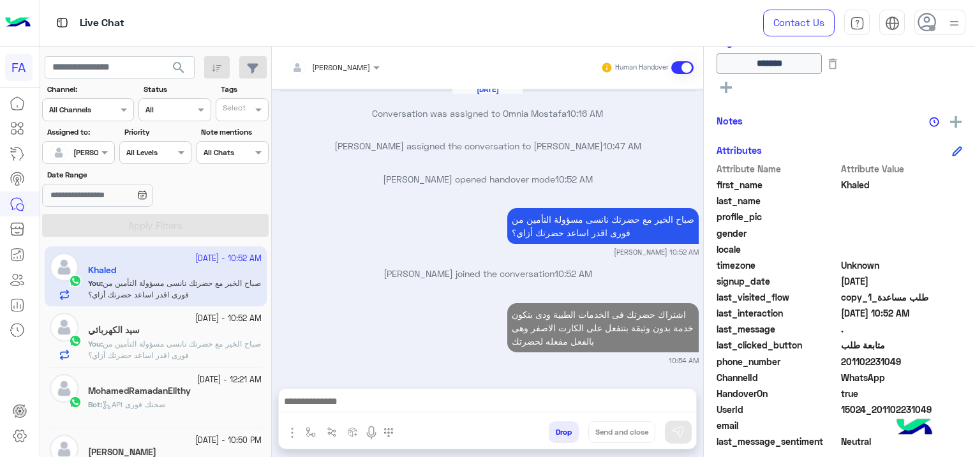
scroll to position [2397, 0]
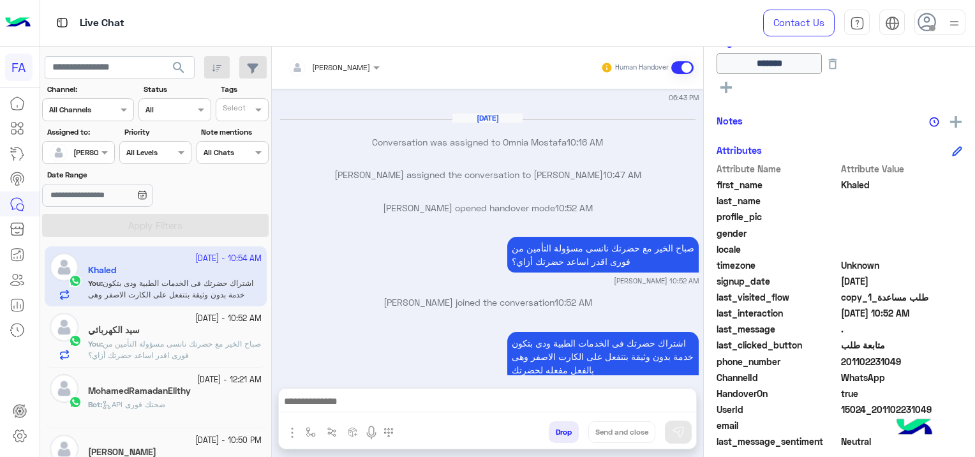
click at [219, 344] on span "صباح الخير مع حضرتك نانسى مسؤولة التأمين من فورى اقدر اساعد حضرتك أزاي؟" at bounding box center [174, 349] width 173 height 21
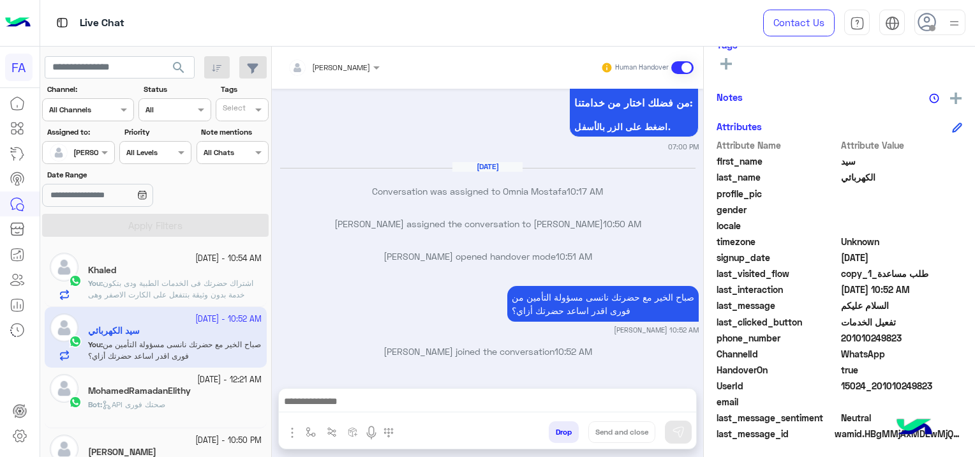
scroll to position [267, 0]
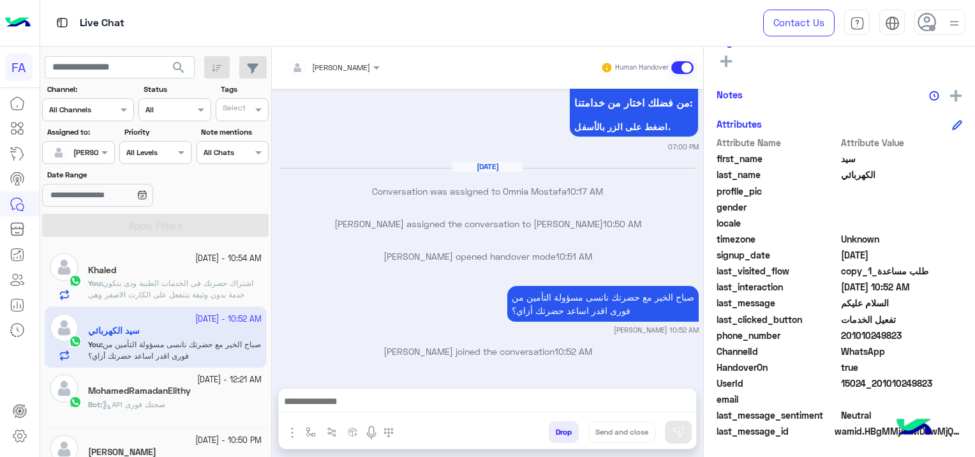
drag, startPoint x: 930, startPoint y: 375, endPoint x: 918, endPoint y: 389, distance: 19.4
click at [918, 389] on div "Attribute Name Attribute Value first_name [PERSON_NAME] last_name الكهربائي pro…" at bounding box center [840, 288] width 246 height 304
drag, startPoint x: 918, startPoint y: 389, endPoint x: 899, endPoint y: 357, distance: 36.9
click at [899, 357] on div "ChannelId WhatsApp" at bounding box center [840, 353] width 246 height 16
drag, startPoint x: 931, startPoint y: 378, endPoint x: 876, endPoint y: 382, distance: 55.1
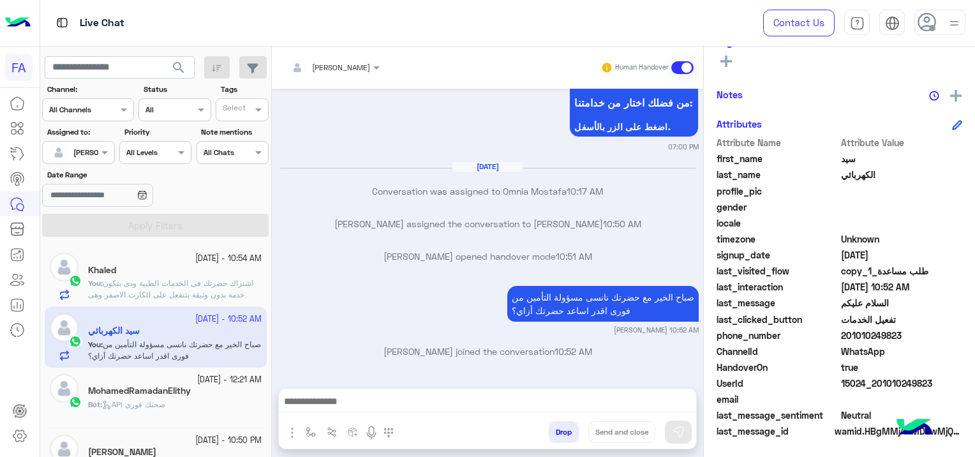
click at [876, 382] on span "15024_201010249823" at bounding box center [902, 382] width 122 height 13
copy span "01010249823"
click at [212, 282] on span "اشتراك حضرتك فى الخدمات الطبية ودى بتكون خدمة بدون وثيقة بتتفعل على الكارت الاص…" at bounding box center [170, 294] width 165 height 33
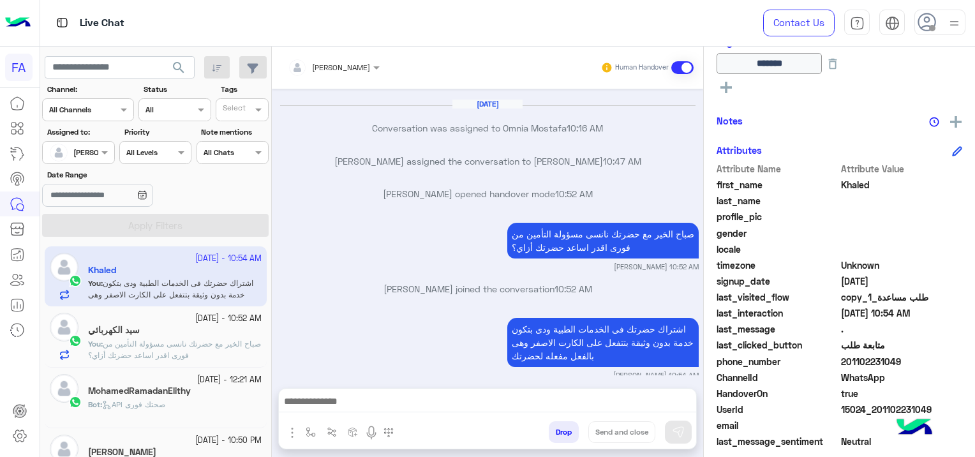
click at [219, 352] on p "You : صباح الخير مع حضرتك نانسى مسؤولة التأمين من فورى اقدر اساعد حضرتك أزاي؟" at bounding box center [175, 349] width 174 height 23
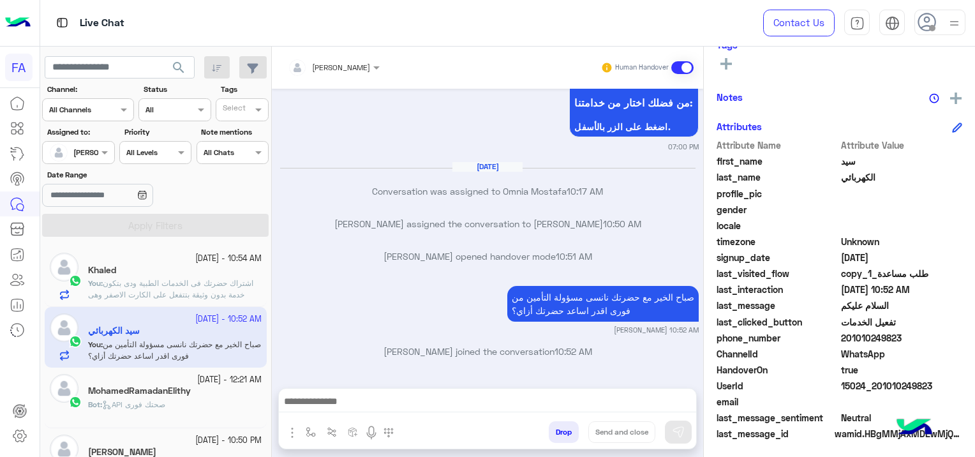
scroll to position [267, 0]
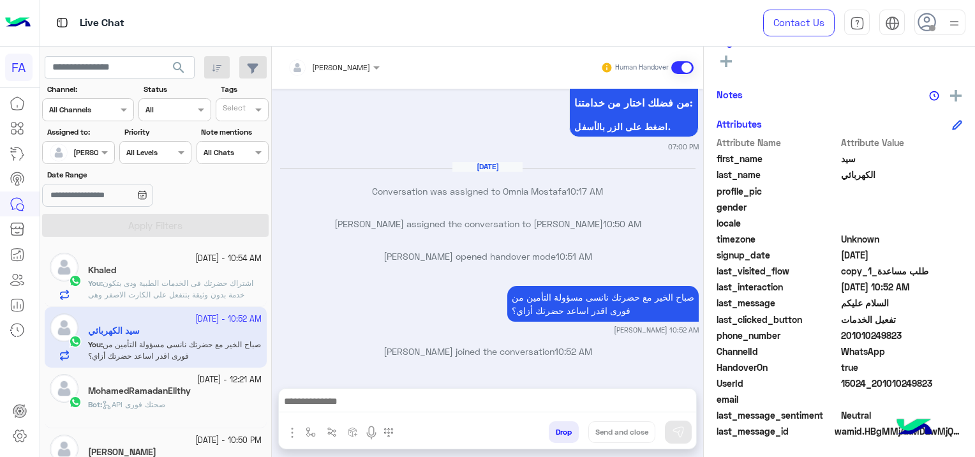
click at [209, 278] on span "اشتراك حضرتك فى الخدمات الطبية ودى بتكون خدمة بدون وثيقة بتتفعل على الكارت الاص…" at bounding box center [170, 294] width 165 height 33
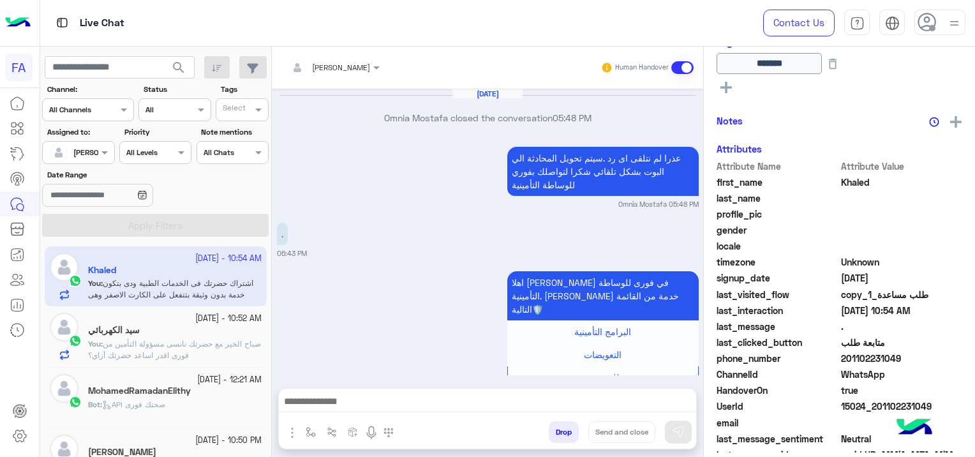
scroll to position [1067, 0]
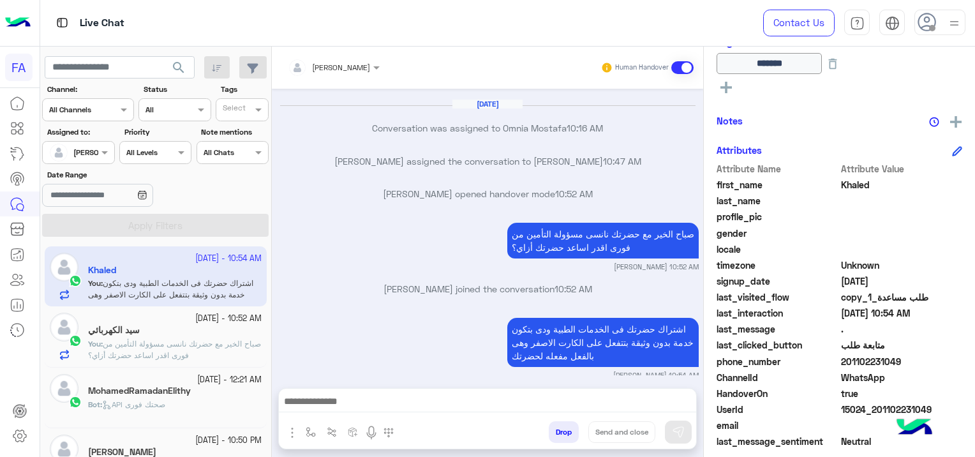
click at [208, 338] on p "You : صباح الخير مع حضرتك نانسى مسؤولة التأمين من فورى اقدر اساعد حضرتك أزاي؟" at bounding box center [175, 349] width 174 height 23
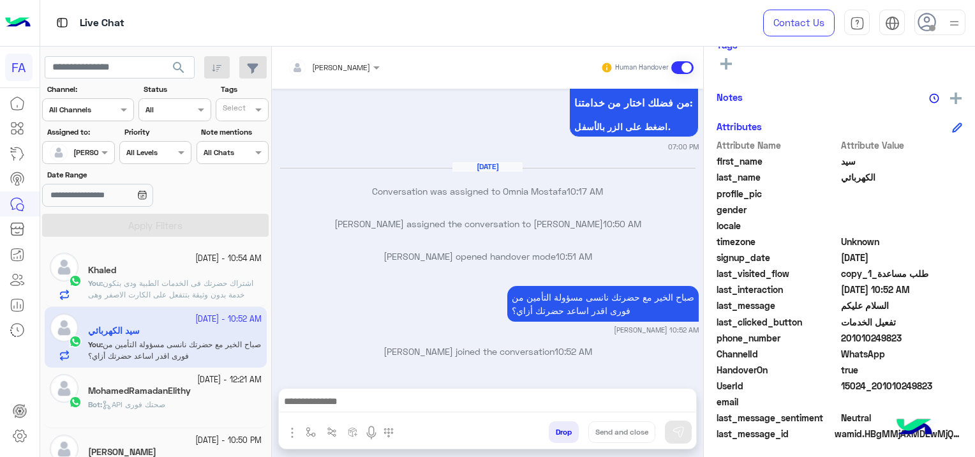
scroll to position [267, 0]
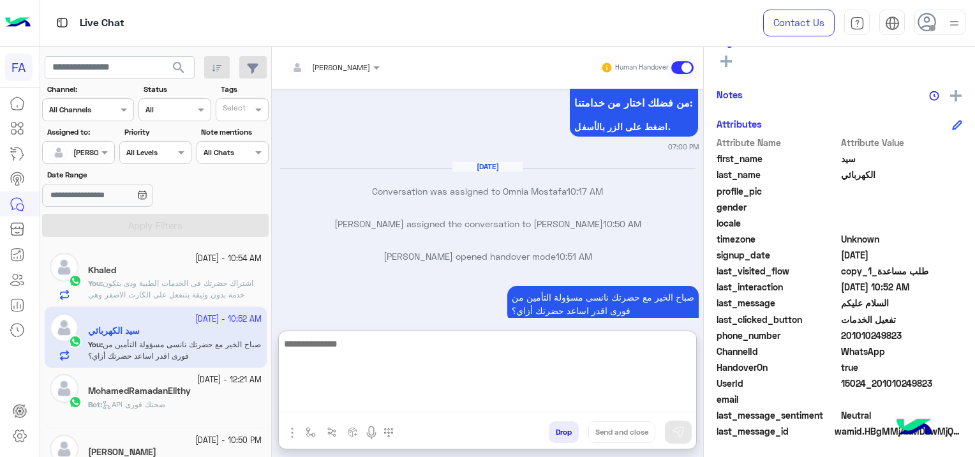
click at [342, 394] on textarea at bounding box center [487, 374] width 417 height 77
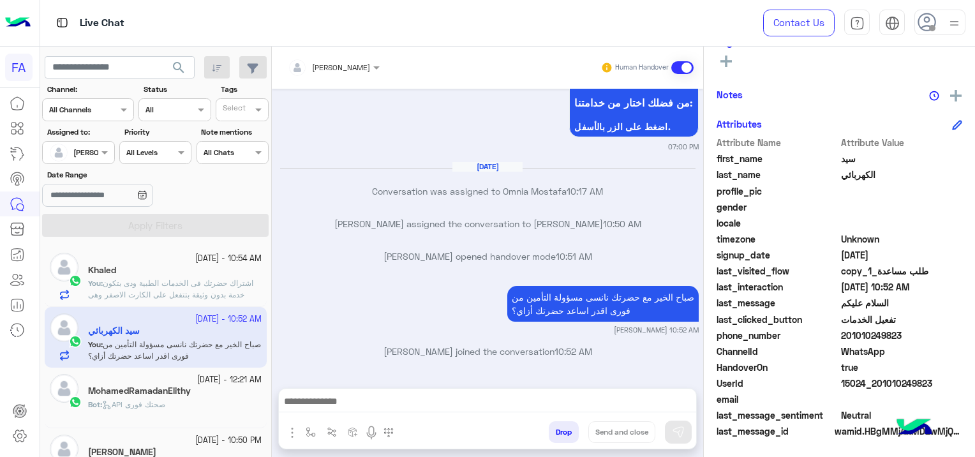
click at [339, 392] on div at bounding box center [487, 405] width 417 height 32
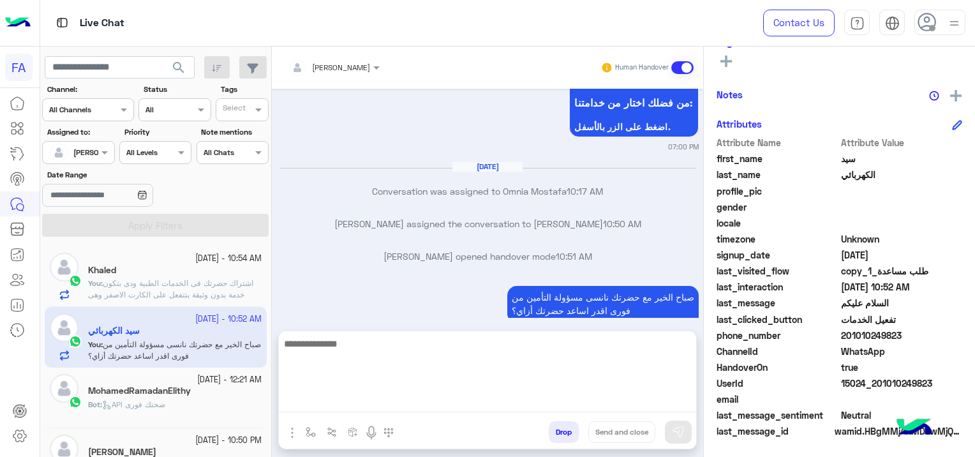
click at [339, 394] on textarea at bounding box center [487, 374] width 417 height 77
paste textarea "**********"
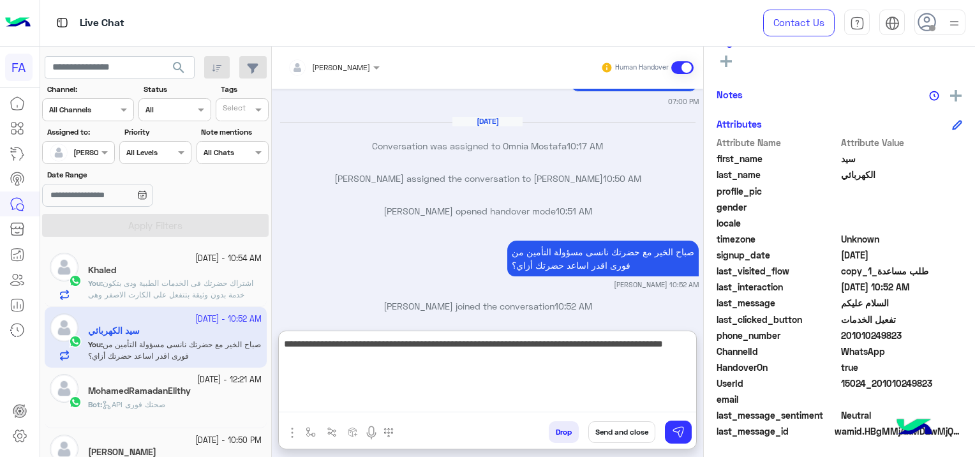
scroll to position [1186, 0]
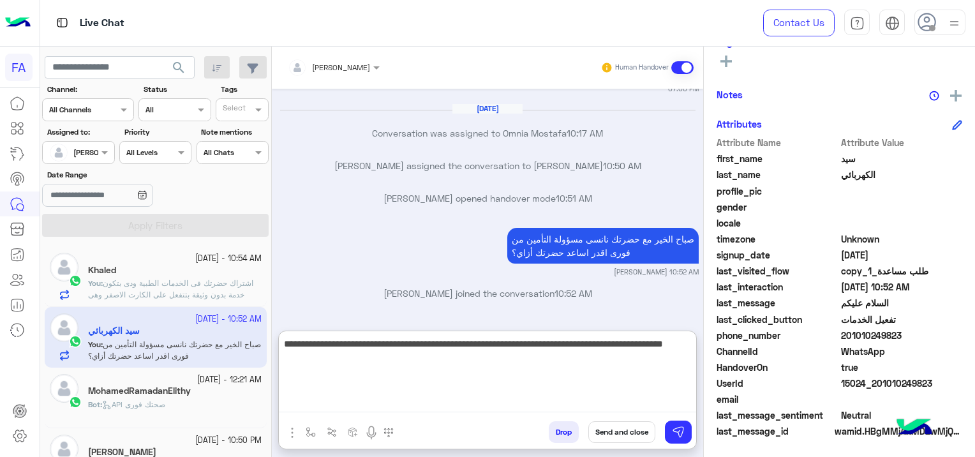
type textarea "**********"
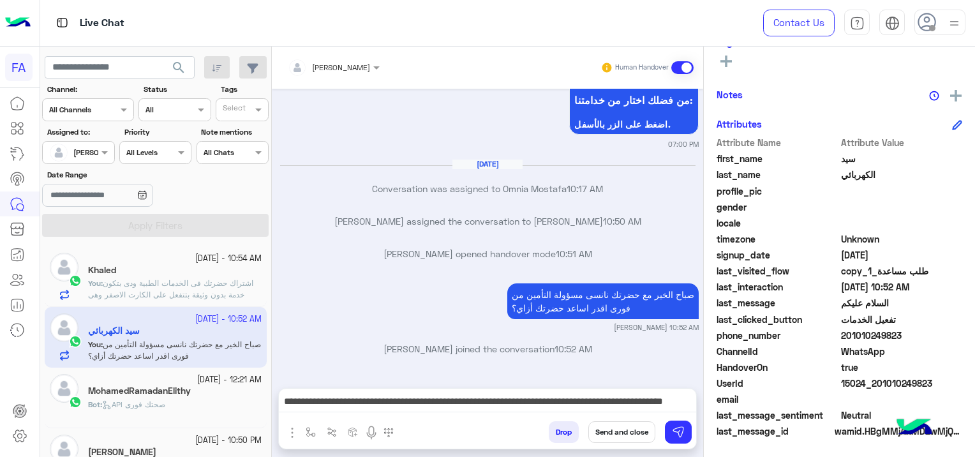
click at [624, 427] on button "Send and close" at bounding box center [621, 432] width 67 height 22
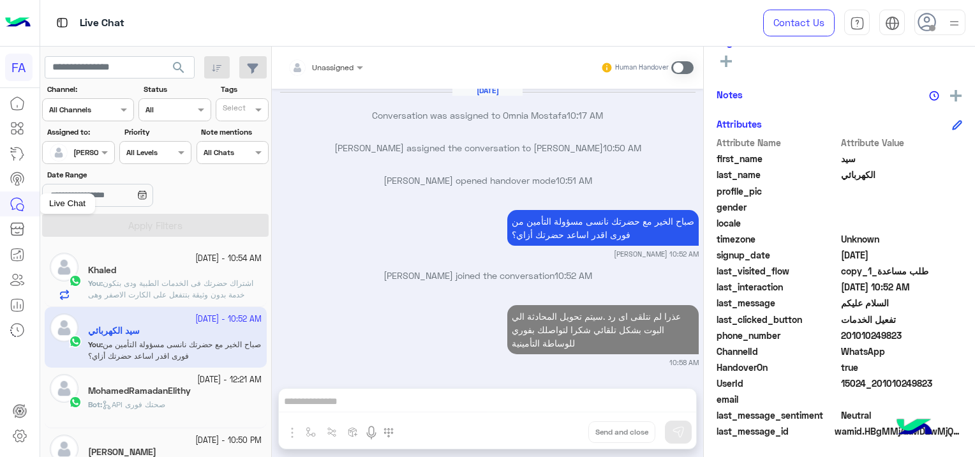
scroll to position [1237, 0]
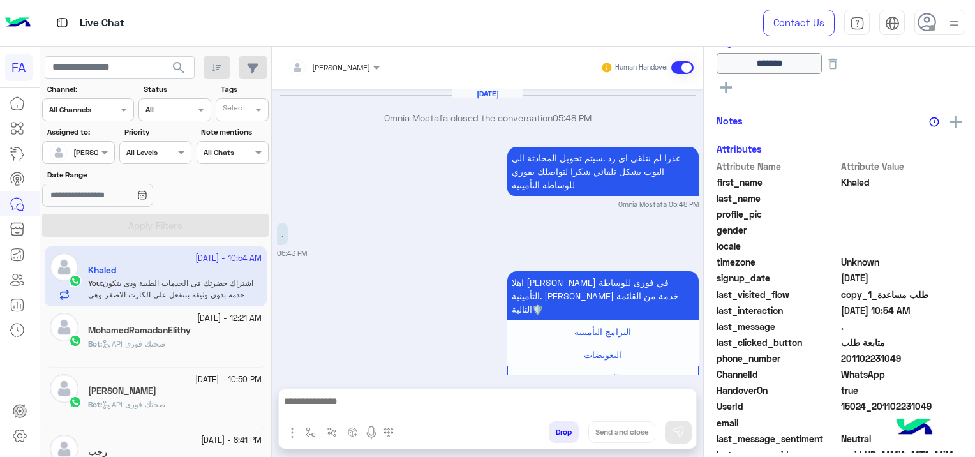
scroll to position [1067, 0]
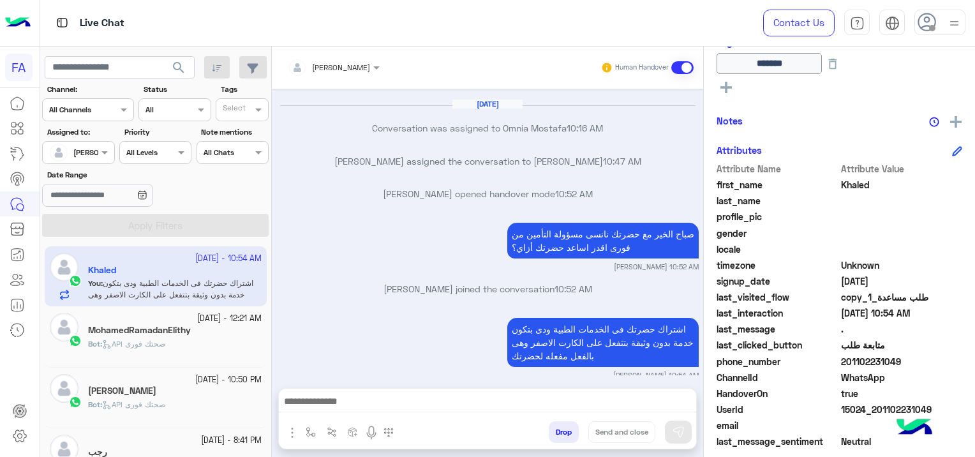
click at [185, 332] on h5 "MohamedRamadanElithy" at bounding box center [139, 330] width 103 height 11
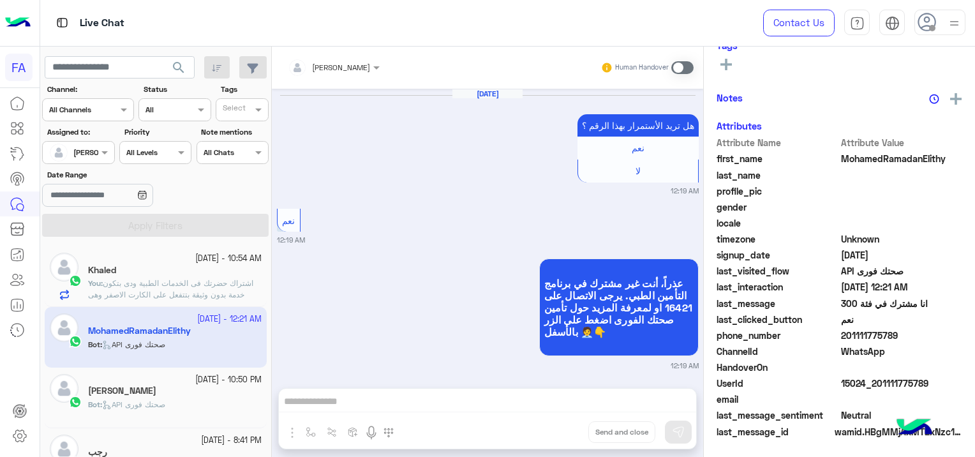
scroll to position [1225, 0]
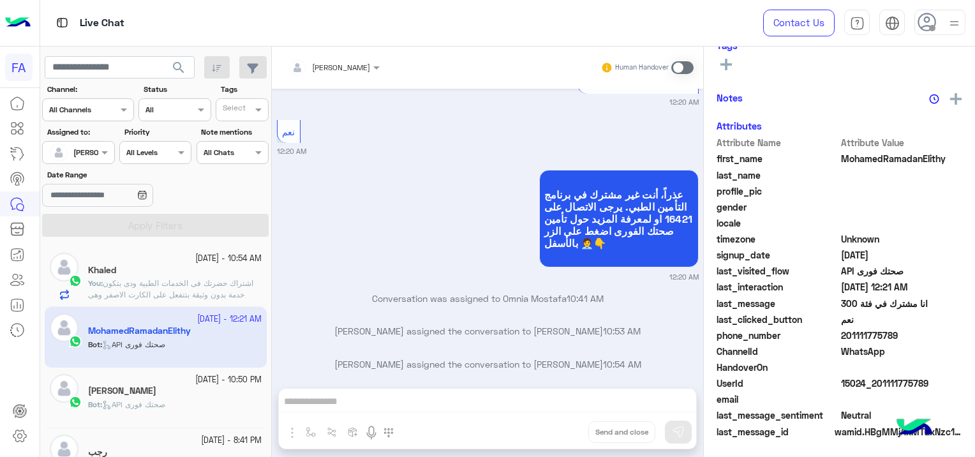
click at [348, 398] on div "[PERSON_NAME] Human Handover [DATE] هل تريد الأستمرار بهذا الرقم ؟ نعم لا 12:19…" at bounding box center [487, 254] width 431 height 415
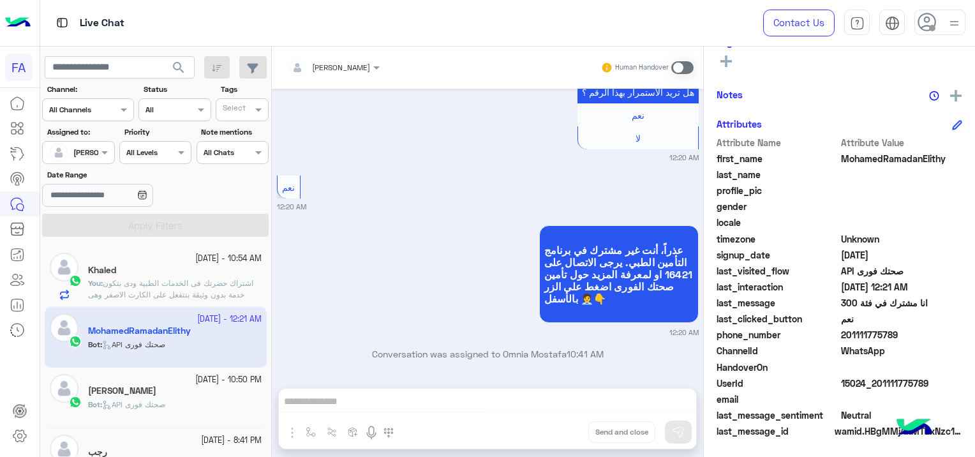
scroll to position [2892, 0]
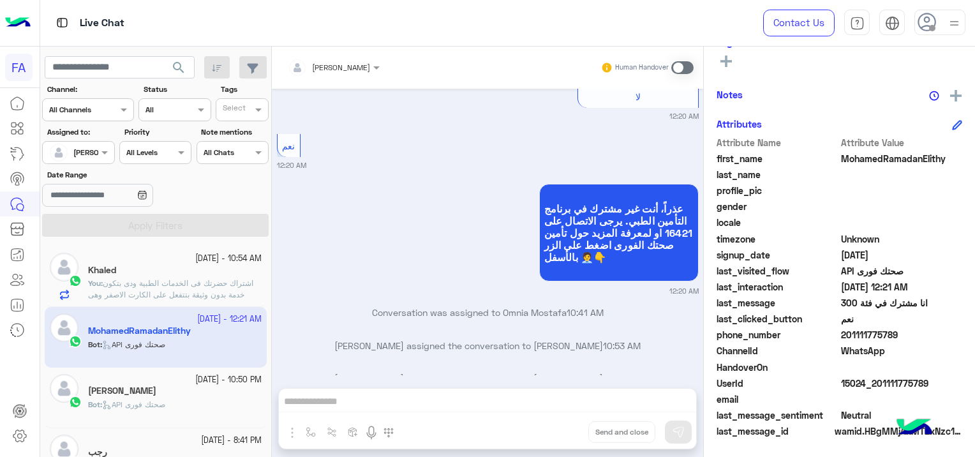
click at [680, 68] on span at bounding box center [682, 67] width 22 height 13
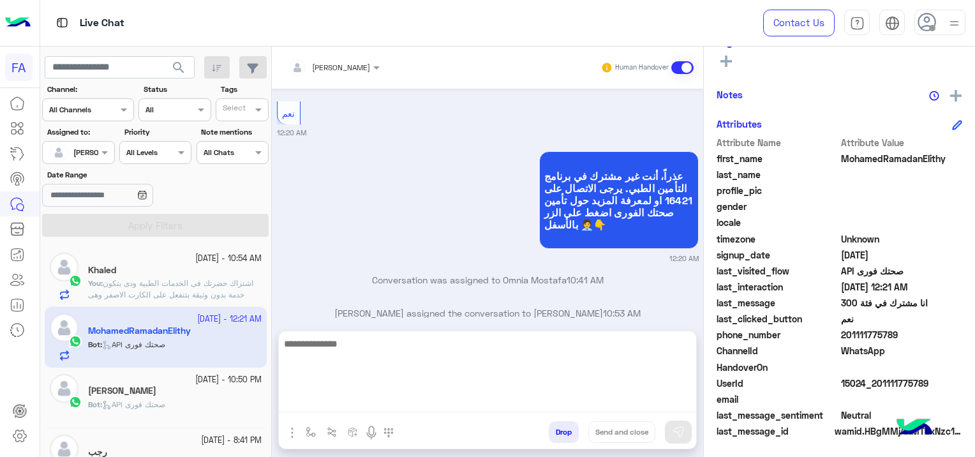
click at [357, 399] on textarea at bounding box center [487, 374] width 417 height 77
paste textarea "**********"
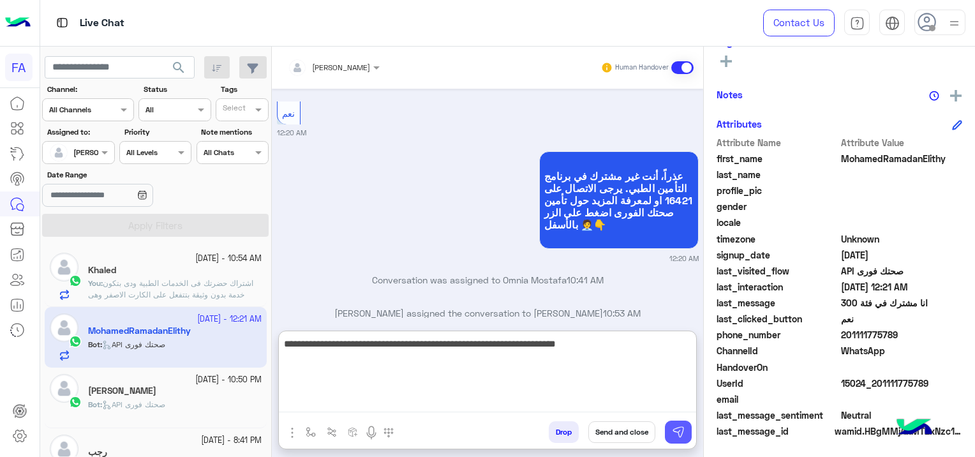
type textarea "**********"
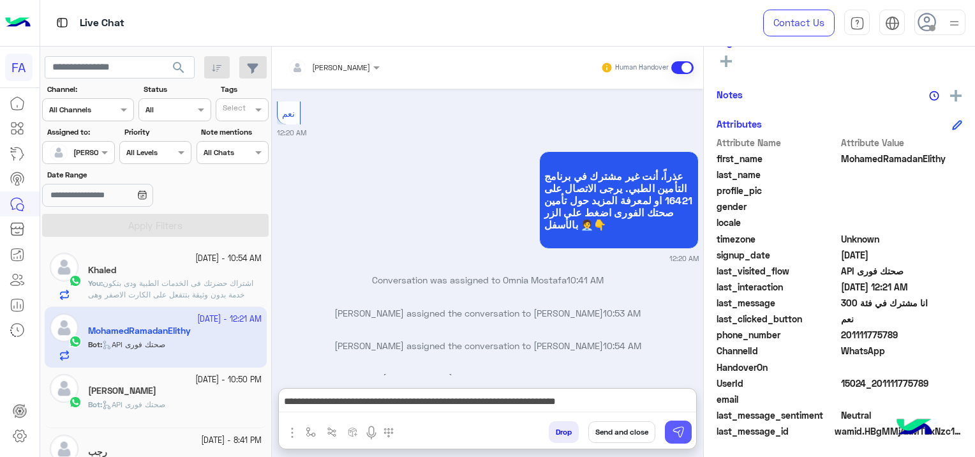
click at [677, 431] on img at bounding box center [678, 432] width 13 height 13
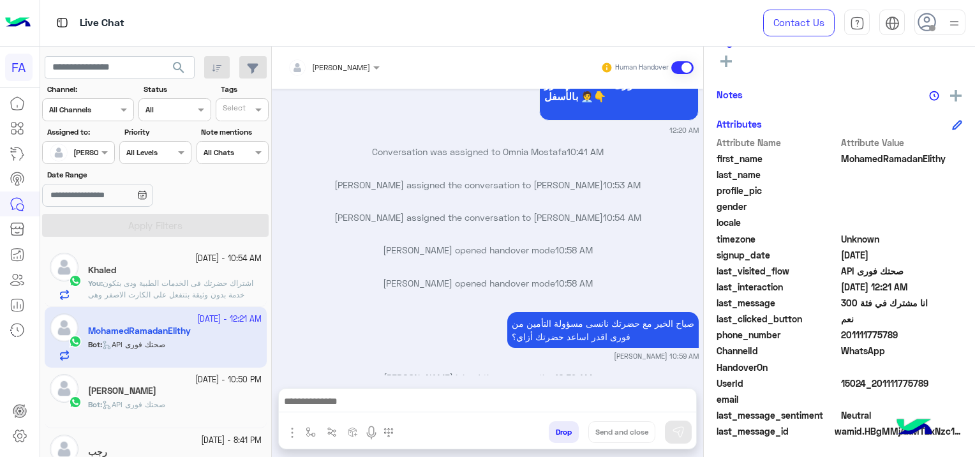
scroll to position [267, 0]
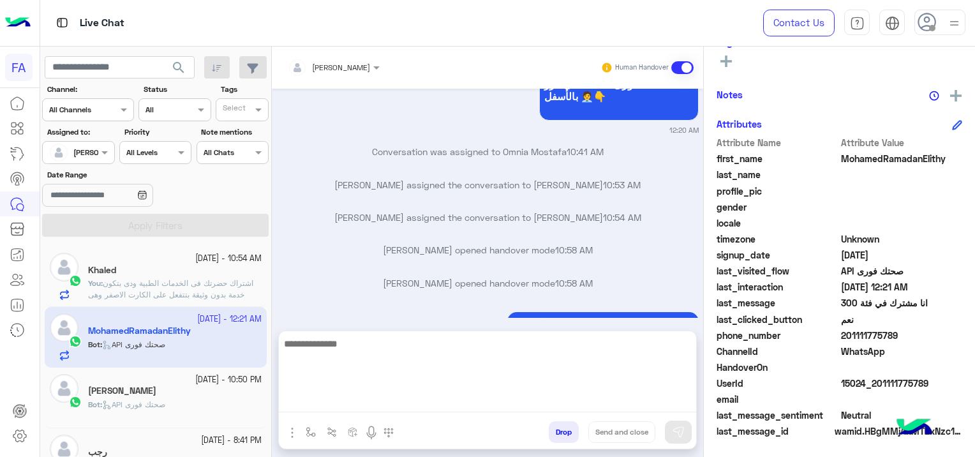
click at [362, 398] on textarea at bounding box center [487, 374] width 417 height 77
paste textarea "**********"
type textarea "**********"
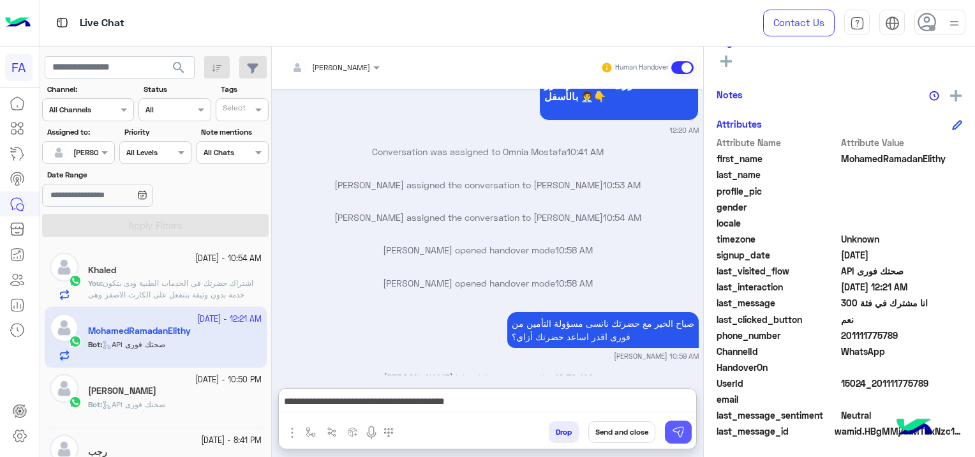
click at [676, 429] on img at bounding box center [678, 432] width 13 height 13
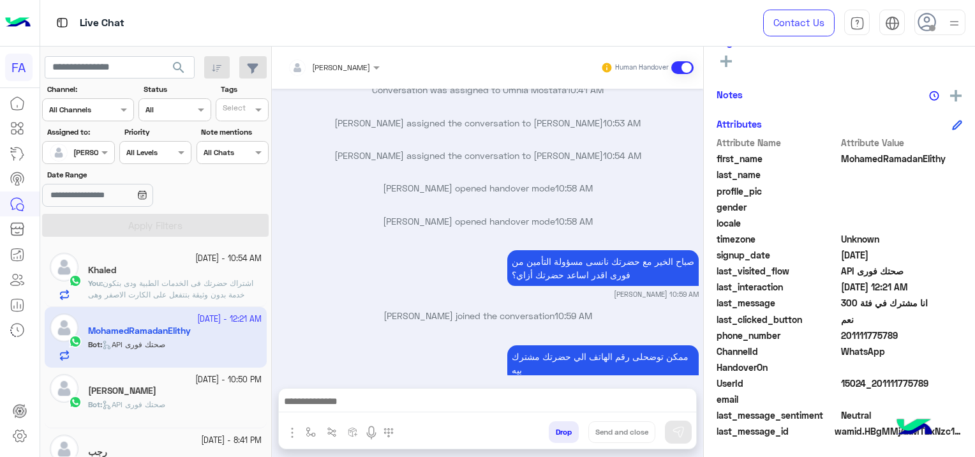
drag, startPoint x: 928, startPoint y: 380, endPoint x: 876, endPoint y: 382, distance: 52.4
click at [876, 382] on span "15024_201111775789" at bounding box center [902, 382] width 122 height 13
copy span "01111775789"
click at [245, 288] on p "You : اشتراك حضرتك فى الخدمات الطبية ودى بتكون خدمة بدون وثيقة بتتفعل على الكار…" at bounding box center [175, 295] width 174 height 34
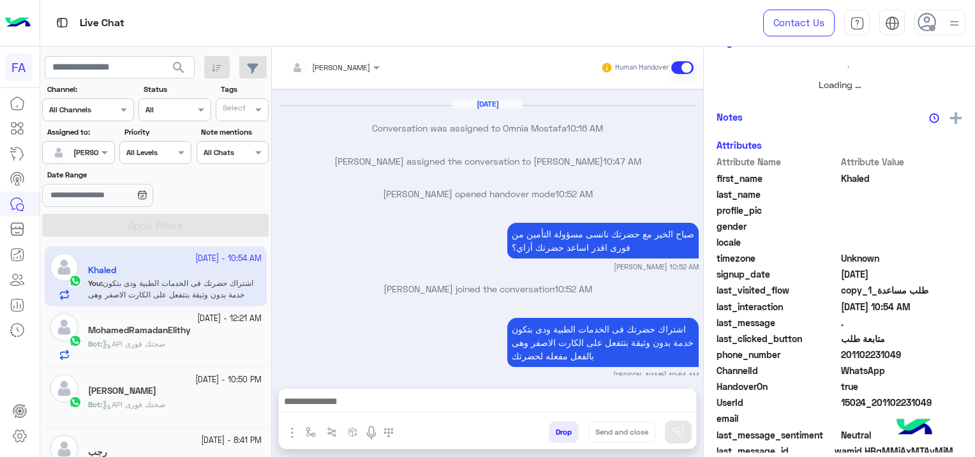
scroll to position [267, 0]
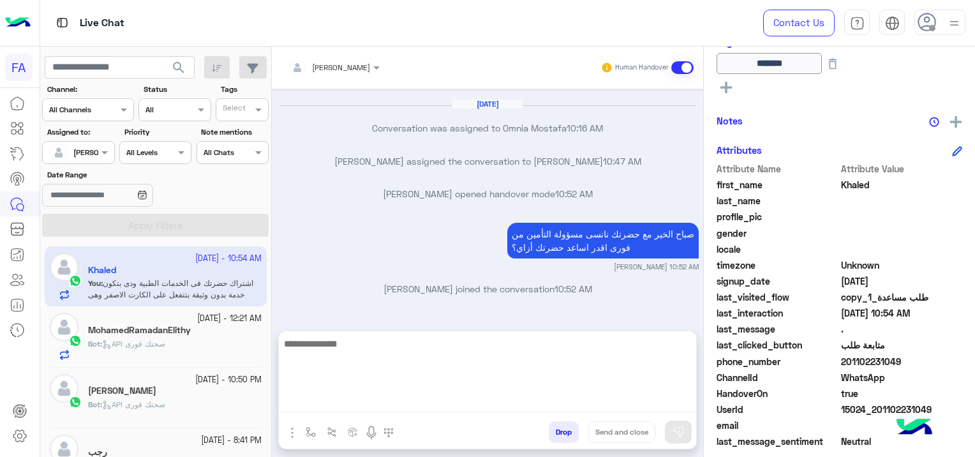
click at [436, 399] on textarea at bounding box center [487, 374] width 417 height 77
click at [328, 405] on textarea at bounding box center [487, 374] width 417 height 77
paste textarea "**********"
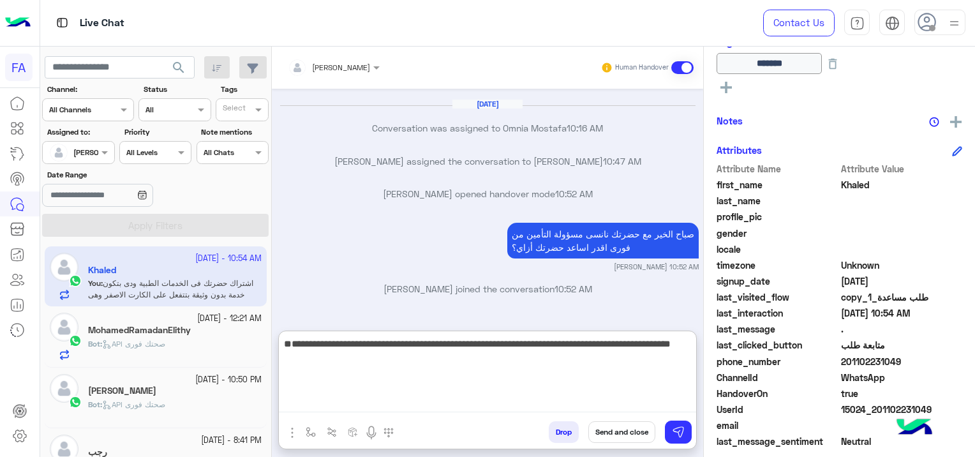
type textarea "**********"
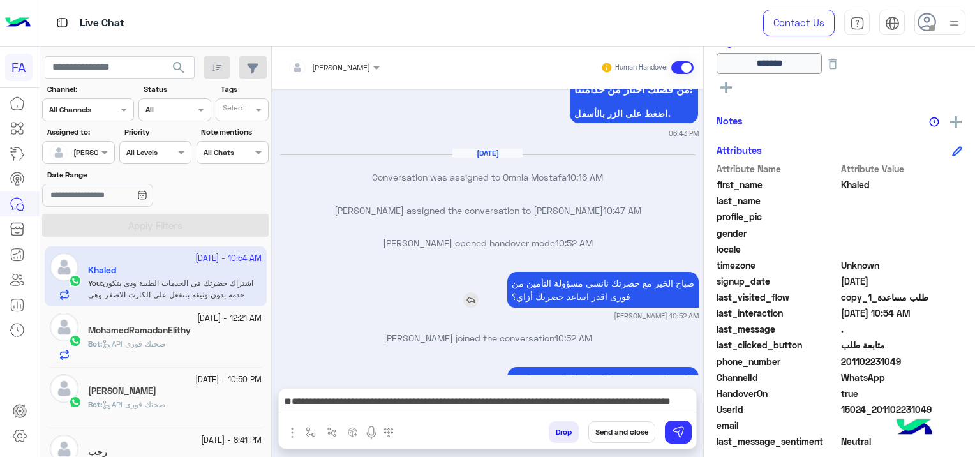
scroll to position [1067, 0]
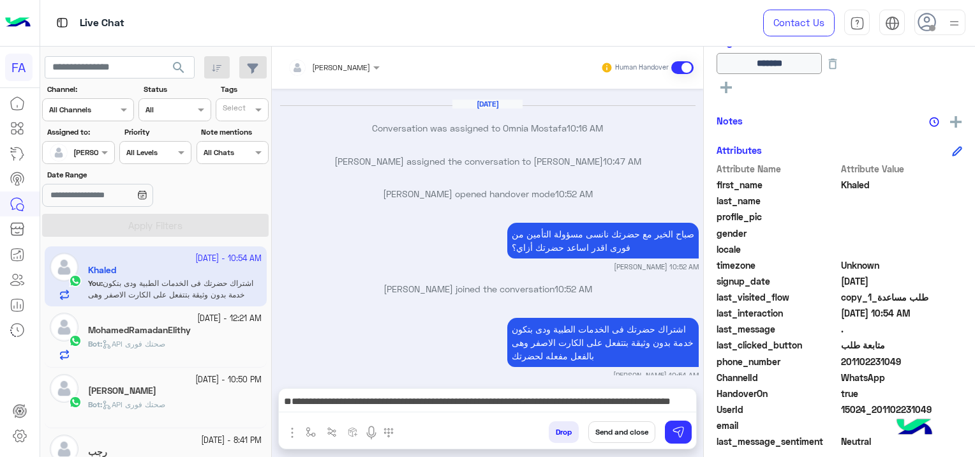
click at [183, 71] on span "search" at bounding box center [178, 67] width 15 height 15
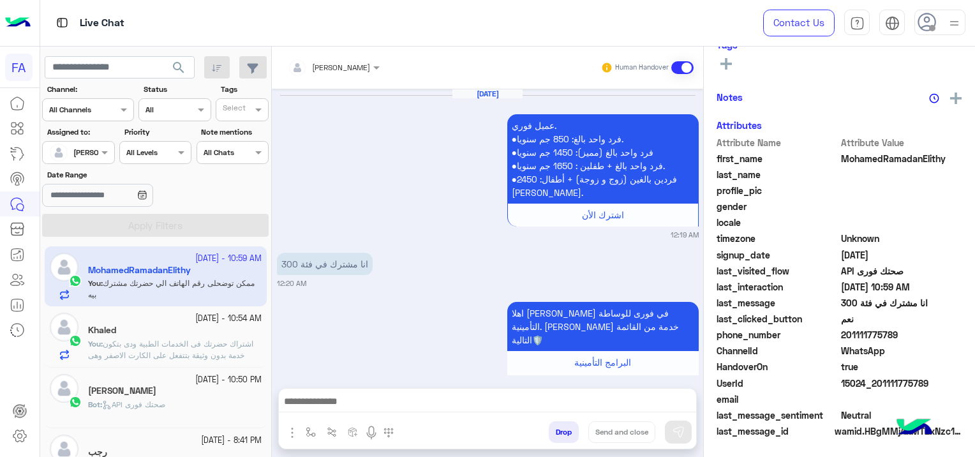
scroll to position [1097, 0]
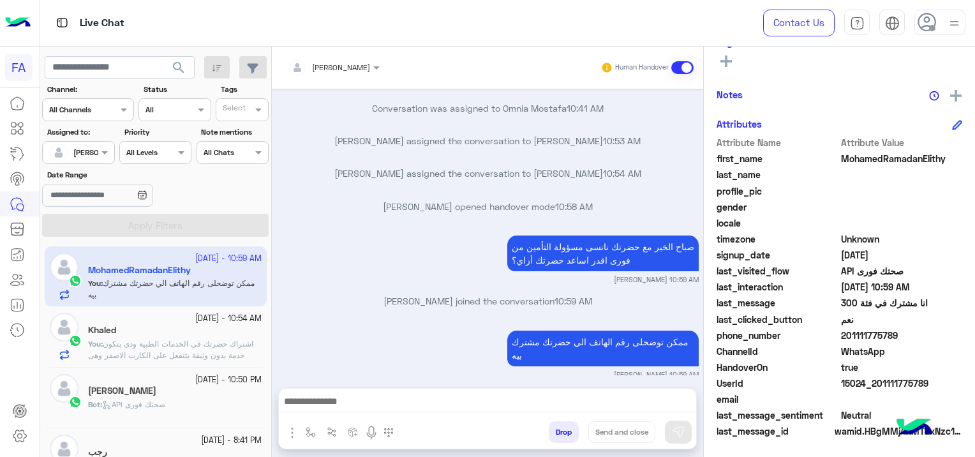
click at [194, 339] on span "اشتراك حضرتك فى الخدمات الطبية ودى بتكون خدمة بدون وثيقة بتتفعل على الكارت الاص…" at bounding box center [170, 355] width 165 height 33
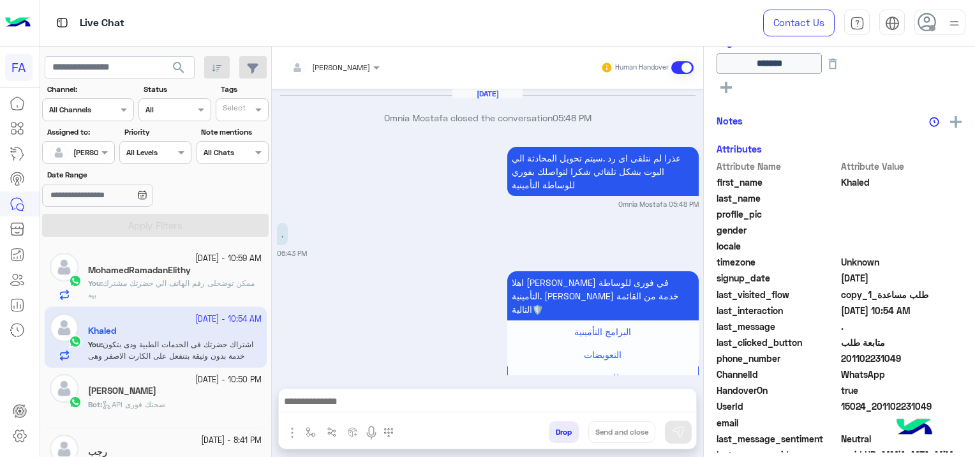
scroll to position [1067, 0]
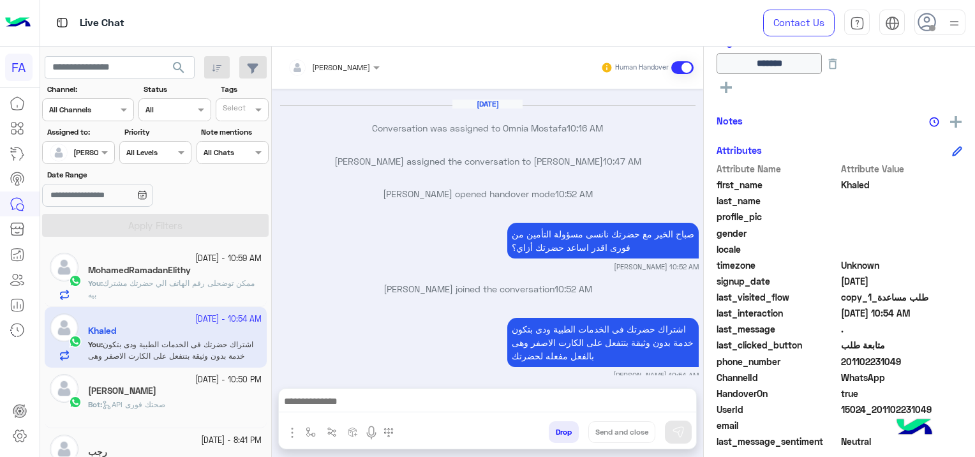
click at [195, 273] on div "MohamedRamadanElithy" at bounding box center [175, 271] width 174 height 13
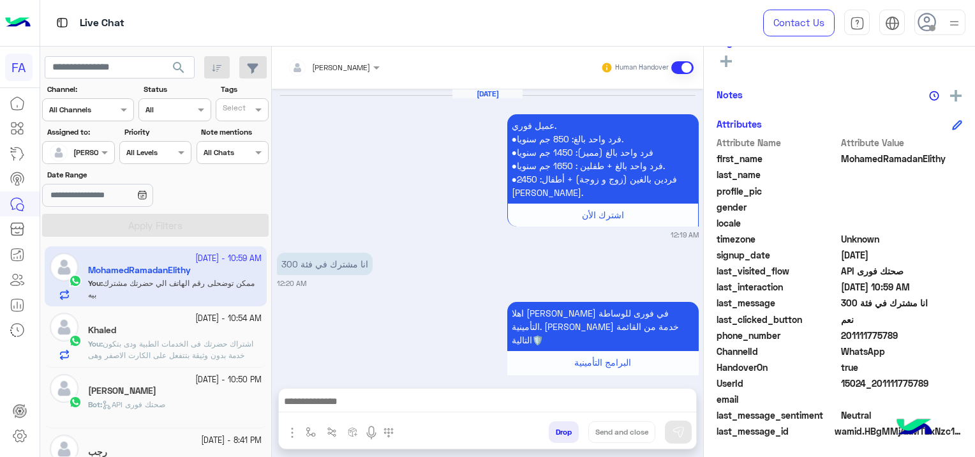
scroll to position [1097, 0]
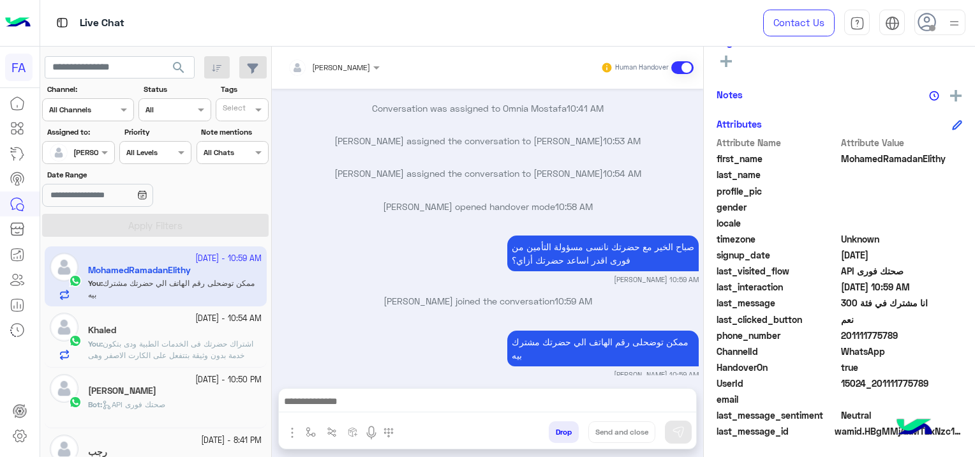
click at [166, 392] on div "[PERSON_NAME]" at bounding box center [175, 391] width 174 height 13
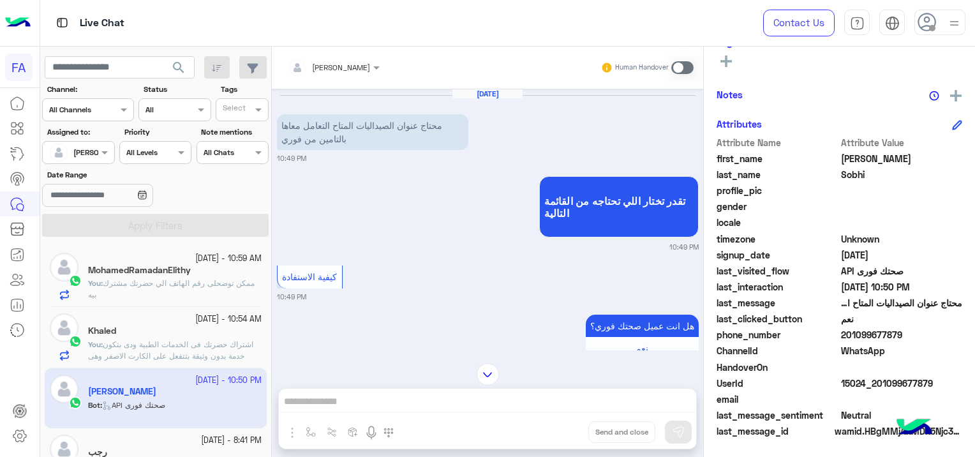
click at [680, 63] on span at bounding box center [682, 67] width 22 height 13
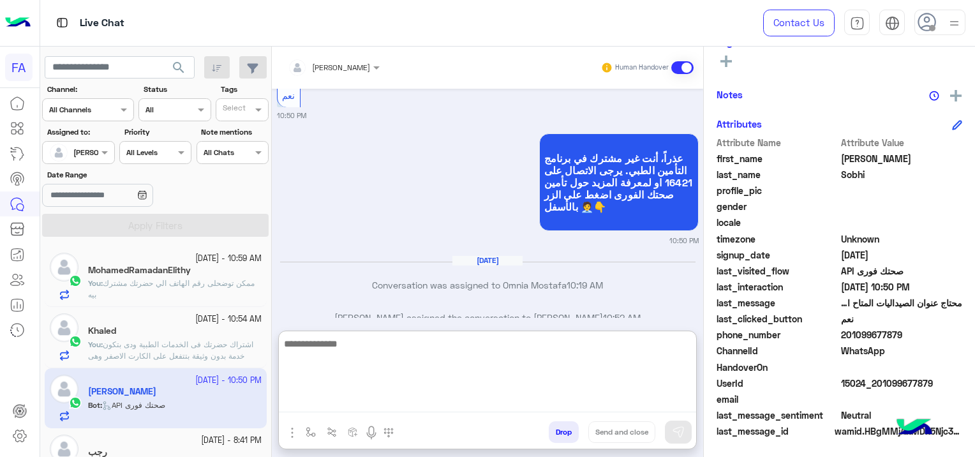
click at [337, 398] on textarea at bounding box center [487, 374] width 417 height 77
click at [324, 395] on textarea at bounding box center [487, 374] width 417 height 77
paste textarea "**********"
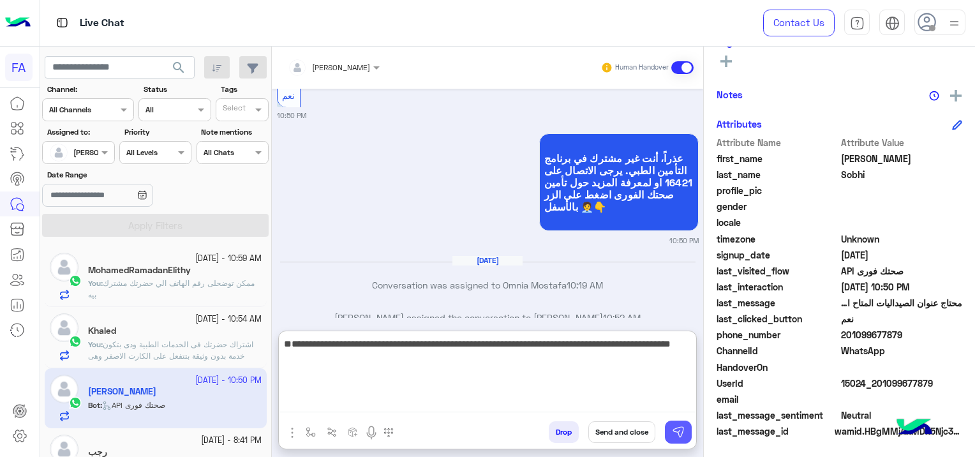
type textarea "**********"
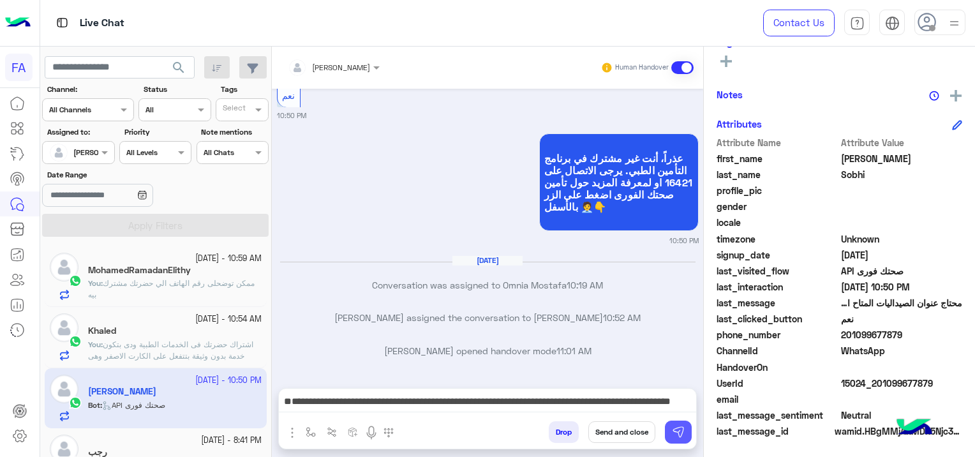
click at [674, 442] on button at bounding box center [678, 431] width 27 height 23
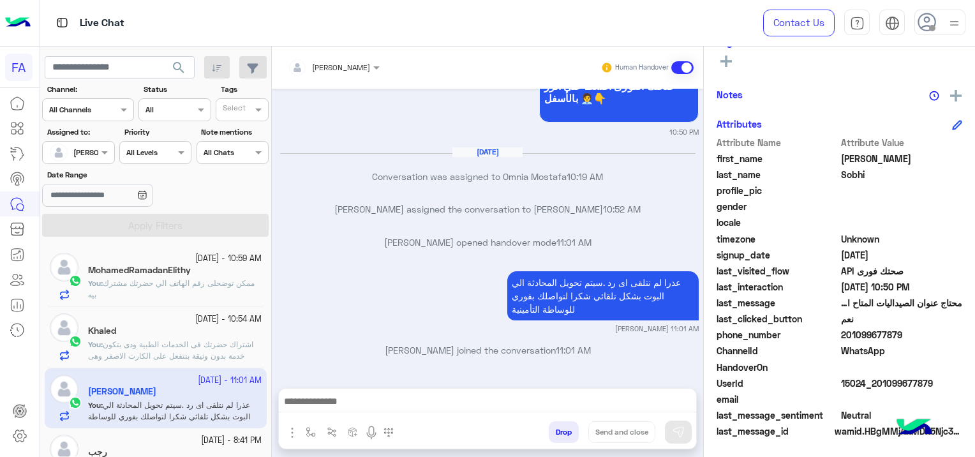
scroll to position [267, 0]
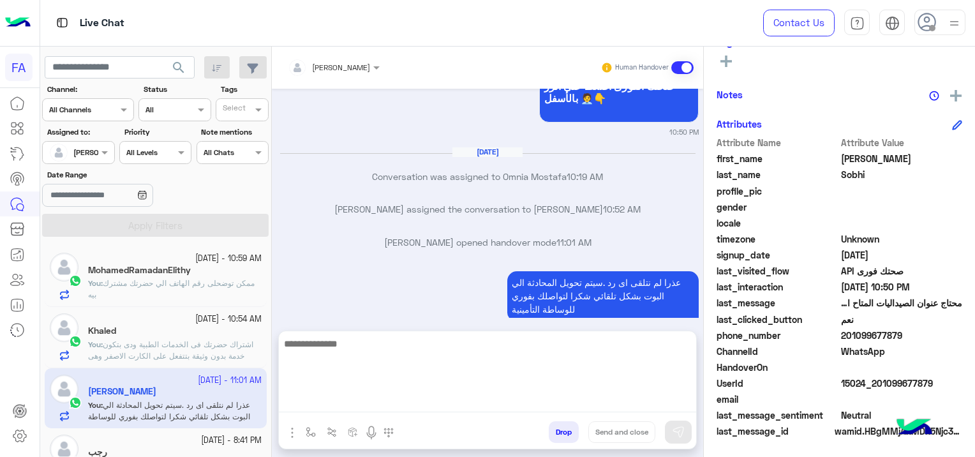
click at [355, 401] on textarea at bounding box center [487, 374] width 417 height 77
paste textarea "**********"
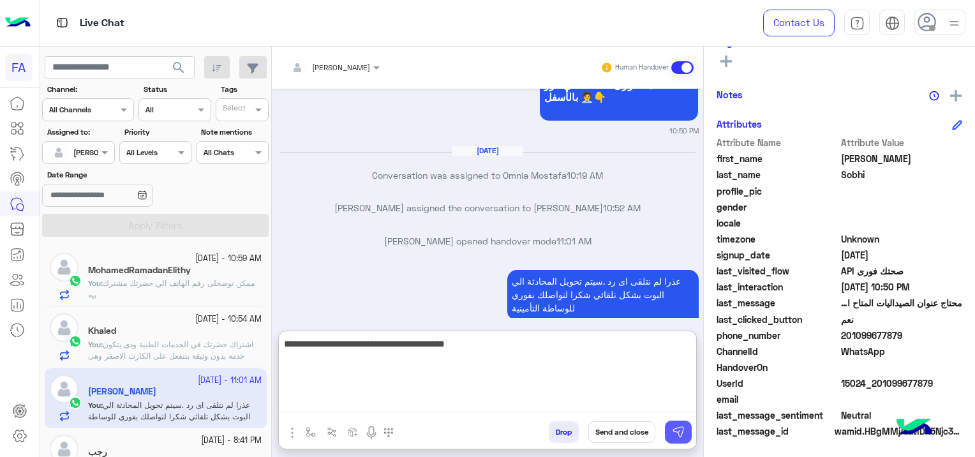
type textarea "**********"
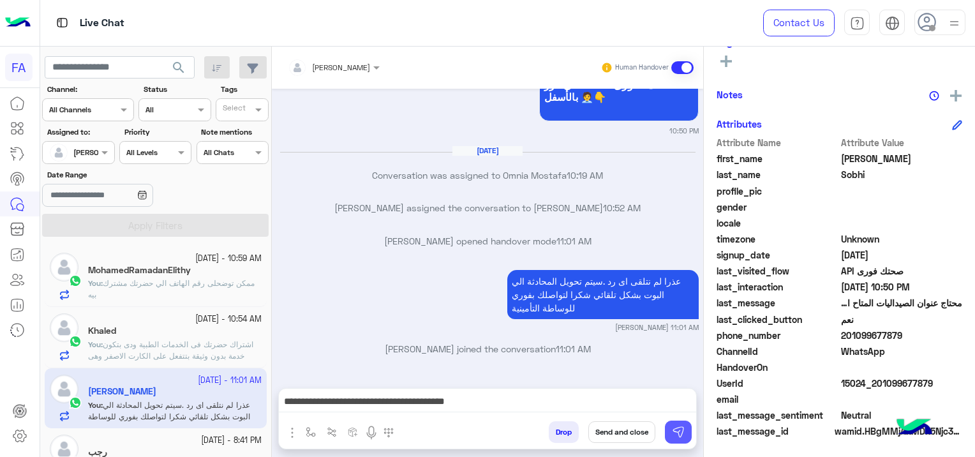
click at [679, 431] on img at bounding box center [678, 432] width 13 height 13
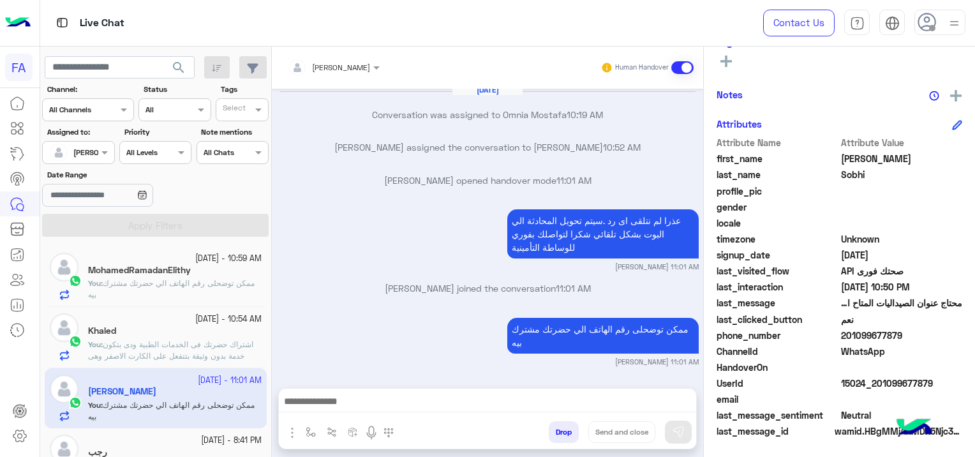
drag, startPoint x: 930, startPoint y: 382, endPoint x: 877, endPoint y: 389, distance: 54.1
click at [877, 389] on span "15024_201099677879" at bounding box center [902, 382] width 122 height 13
copy span "01099677879"
click at [212, 278] on span "ممكن توضحلى رقم الهاتف الي حضرتك مشترك بيه" at bounding box center [171, 288] width 167 height 21
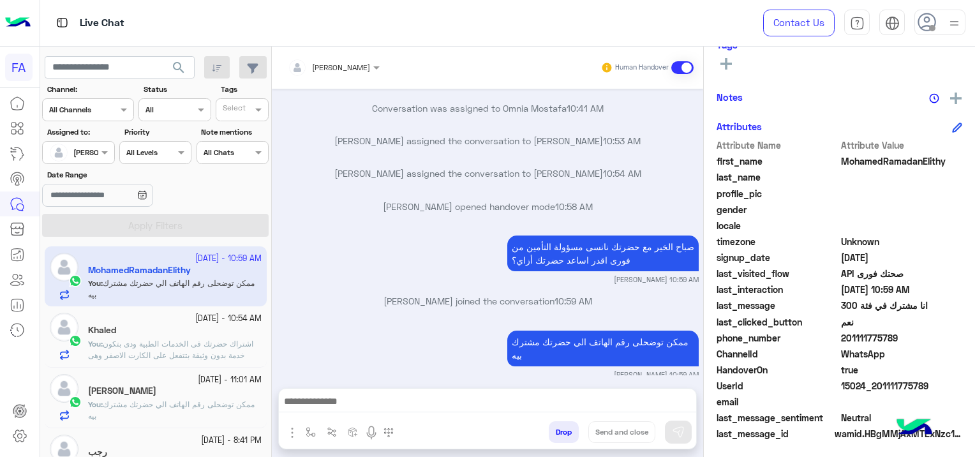
scroll to position [267, 0]
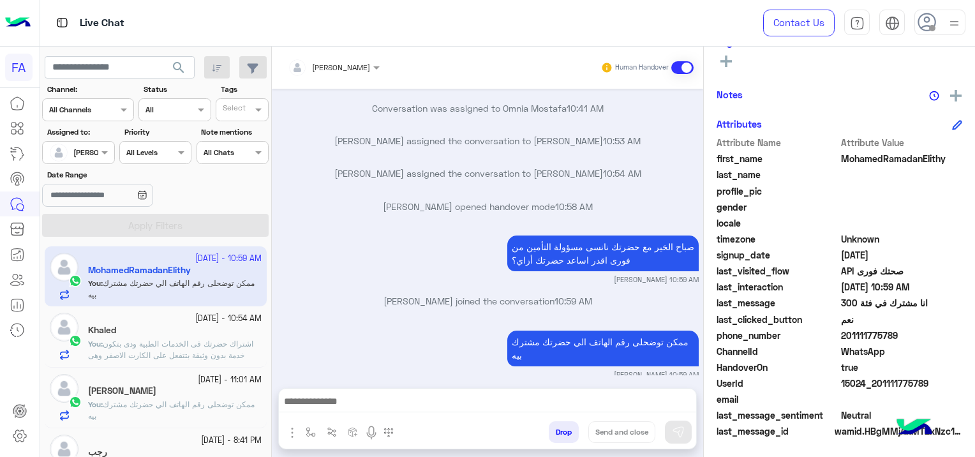
click at [206, 345] on span "اشتراك حضرتك فى الخدمات الطبية ودى بتكون خدمة بدون وثيقة بتتفعل على الكارت الاص…" at bounding box center [170, 355] width 165 height 33
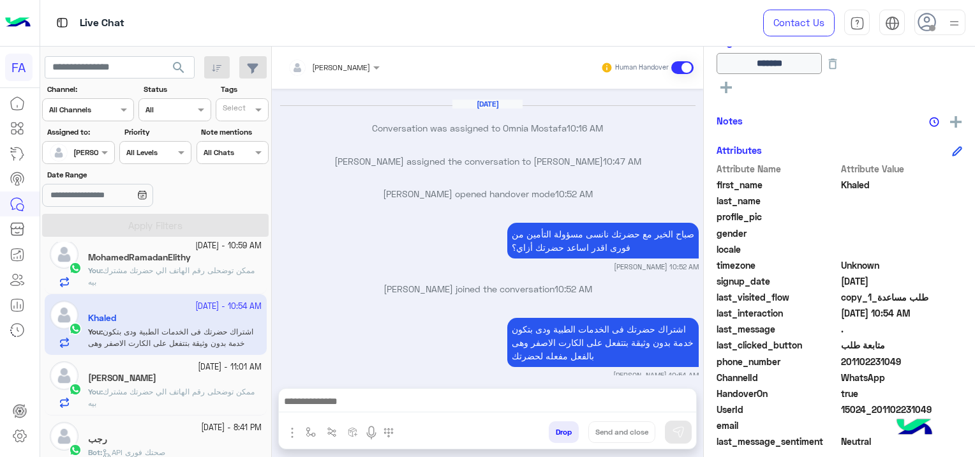
scroll to position [92, 0]
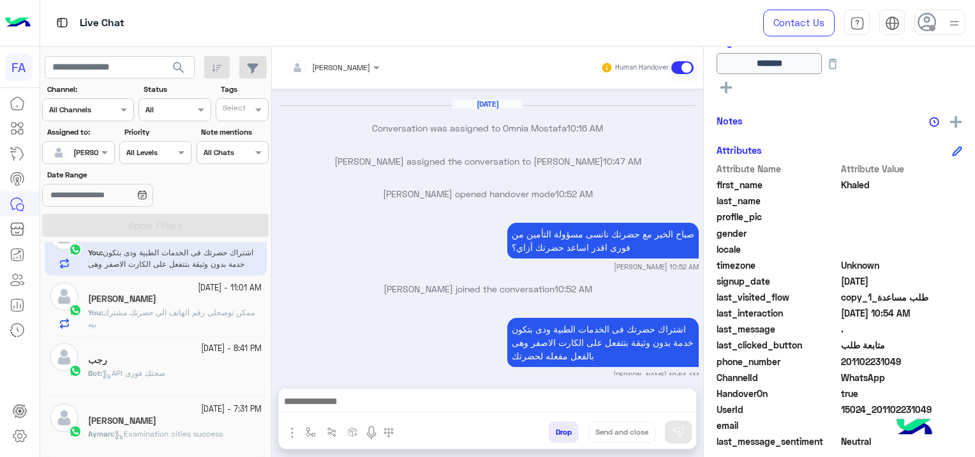
click at [179, 60] on span "search" at bounding box center [178, 67] width 15 height 15
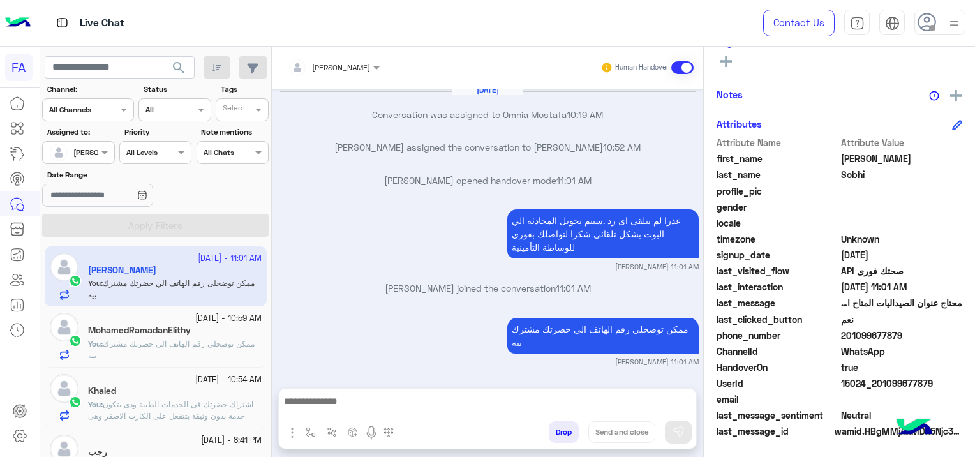
click at [212, 332] on div "MohamedRamadanElithy" at bounding box center [175, 331] width 174 height 13
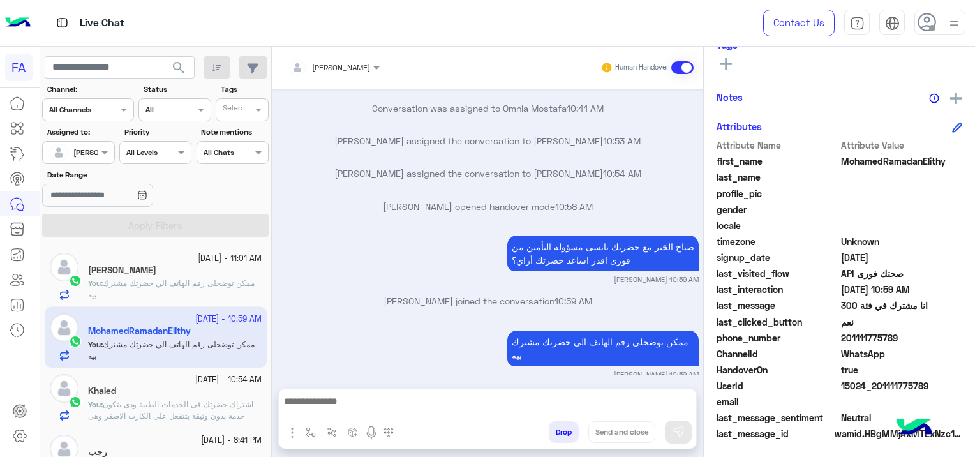
scroll to position [267, 0]
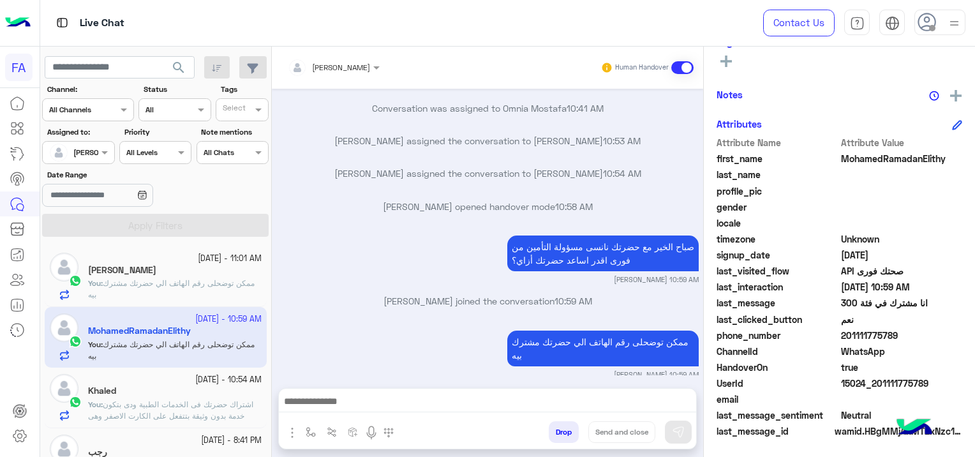
click at [168, 273] on div "[PERSON_NAME]" at bounding box center [175, 271] width 174 height 13
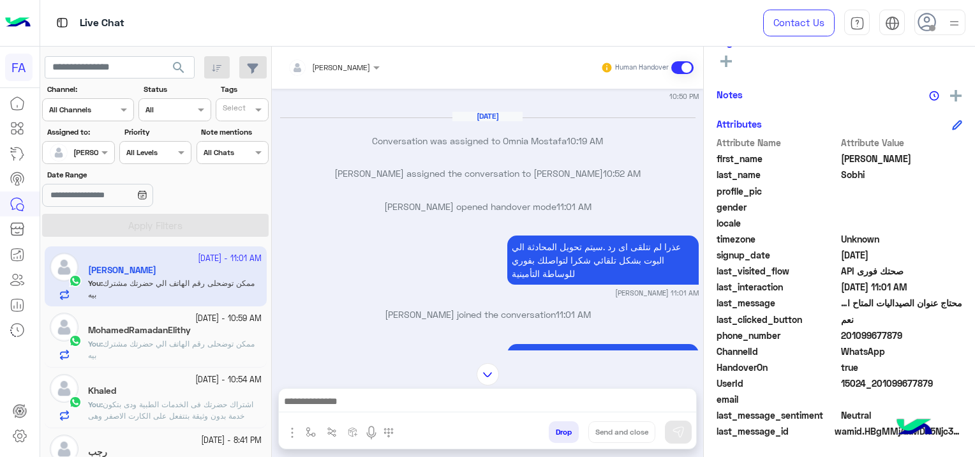
scroll to position [784, 0]
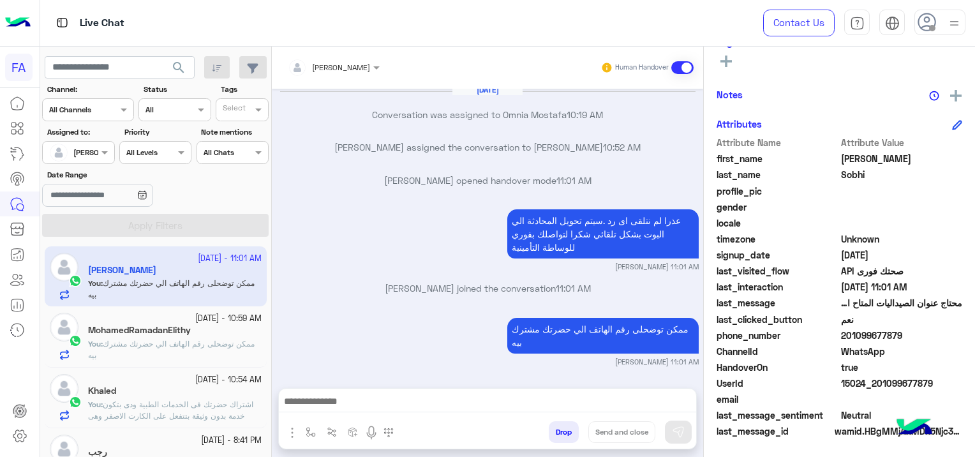
click at [210, 407] on span "اشتراك حضرتك فى الخدمات الطبية ودى بتكون خدمة بدون وثيقة بتتفعل على الكارت الاص…" at bounding box center [170, 415] width 165 height 33
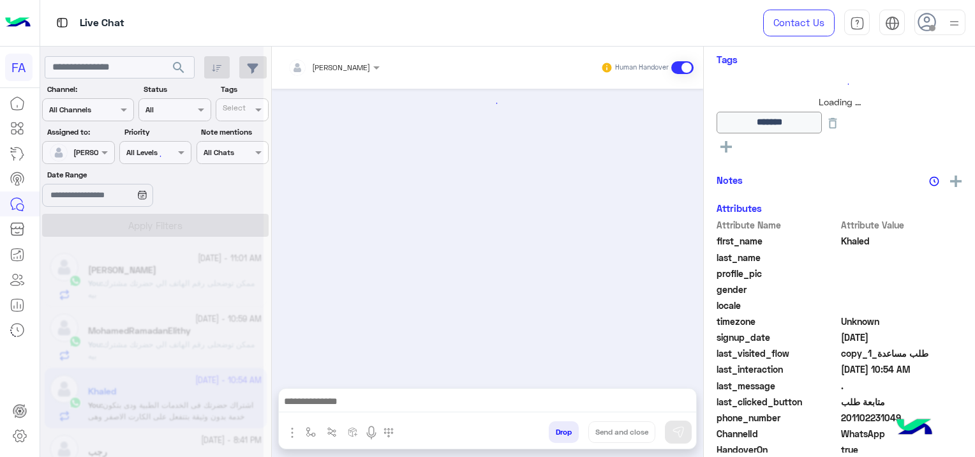
scroll to position [1067, 0]
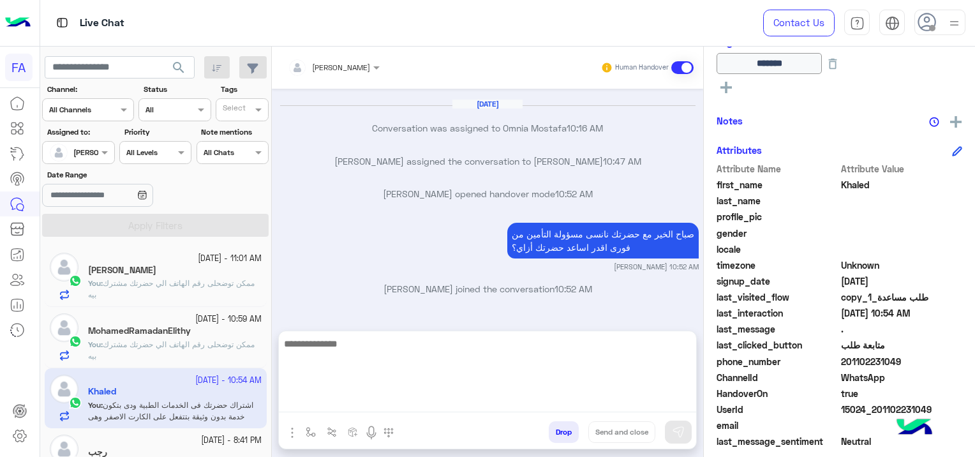
click at [516, 396] on textarea at bounding box center [487, 374] width 417 height 77
paste textarea "**********"
type textarea "*"
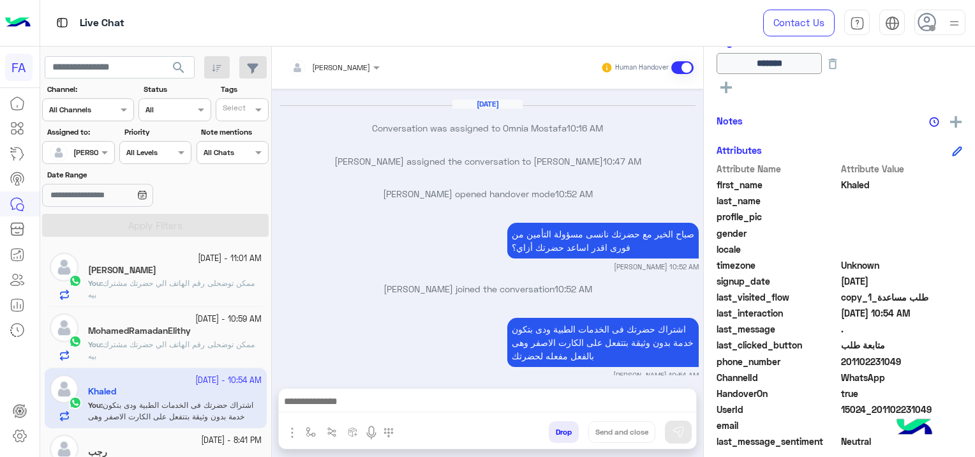
click at [353, 392] on div at bounding box center [487, 405] width 417 height 32
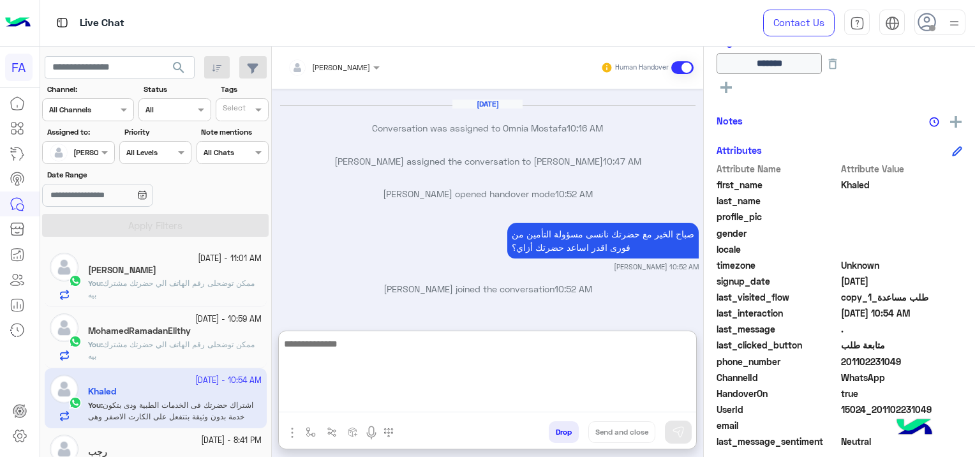
click at [353, 394] on textarea at bounding box center [487, 374] width 417 height 77
paste textarea "**********"
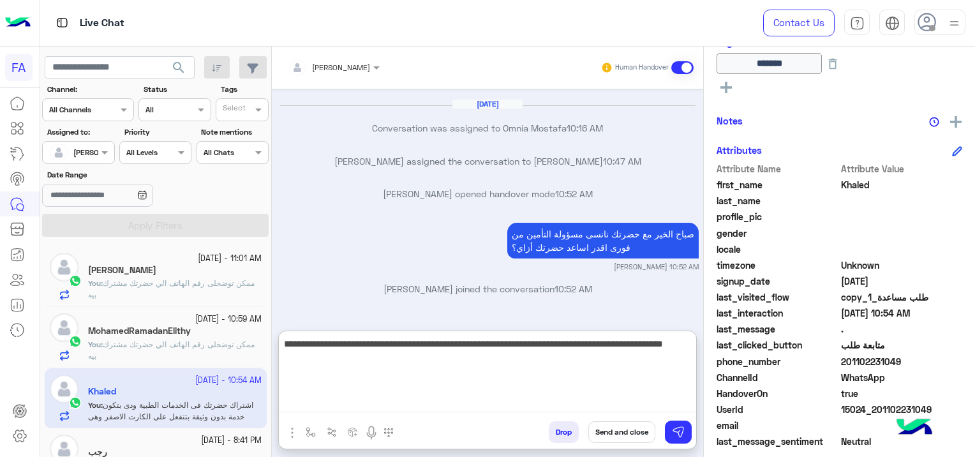
type textarea "**********"
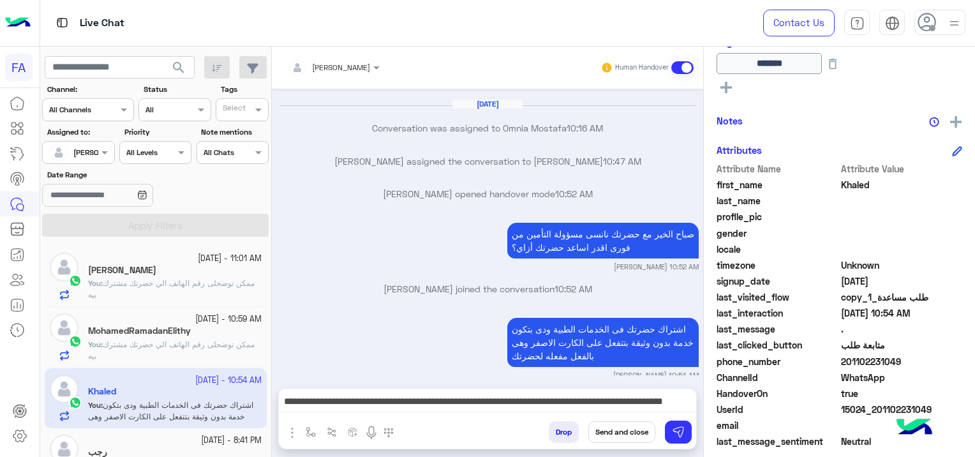
click at [616, 433] on button "Send and close" at bounding box center [621, 432] width 67 height 22
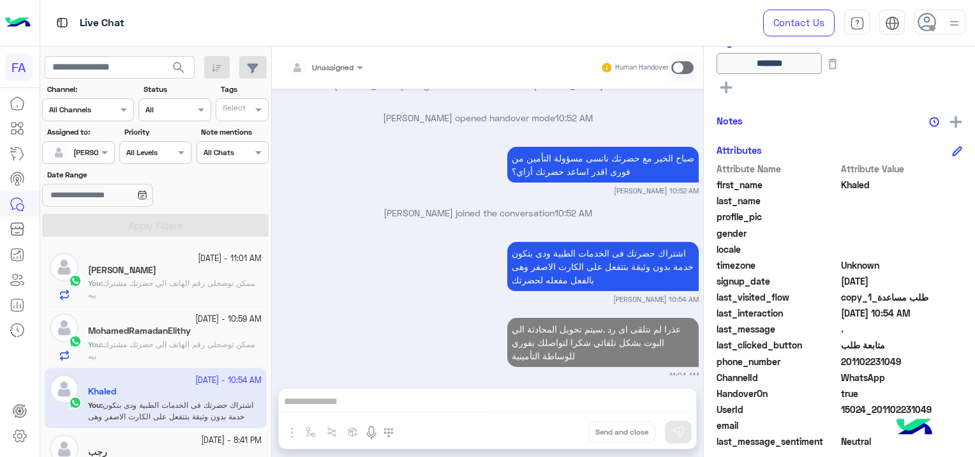
scroll to position [1177, 0]
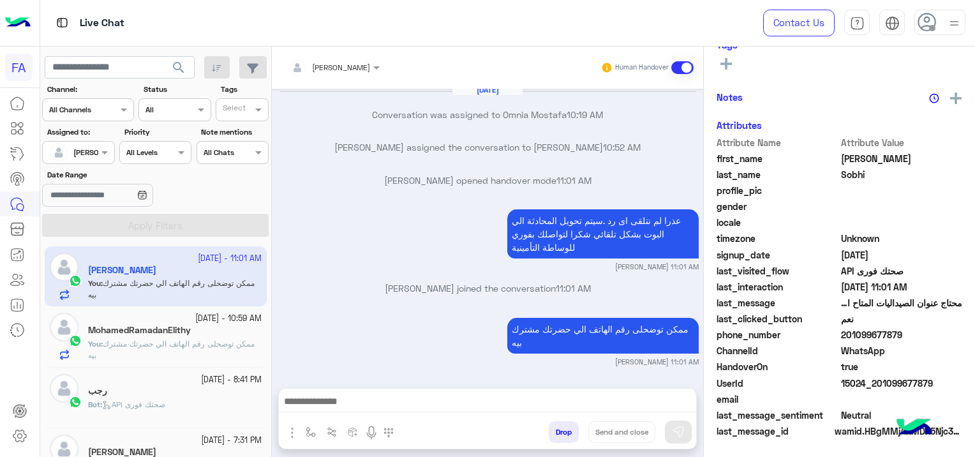
scroll to position [267, 0]
click at [214, 350] on p "You : ممكن توضحلى رقم الهاتف الي حضرتك مشترك بيه" at bounding box center [175, 349] width 174 height 23
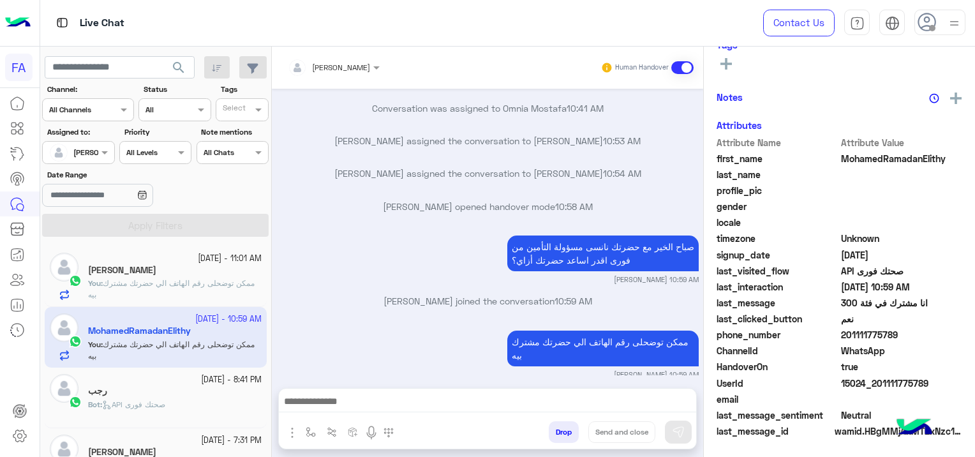
scroll to position [267, 0]
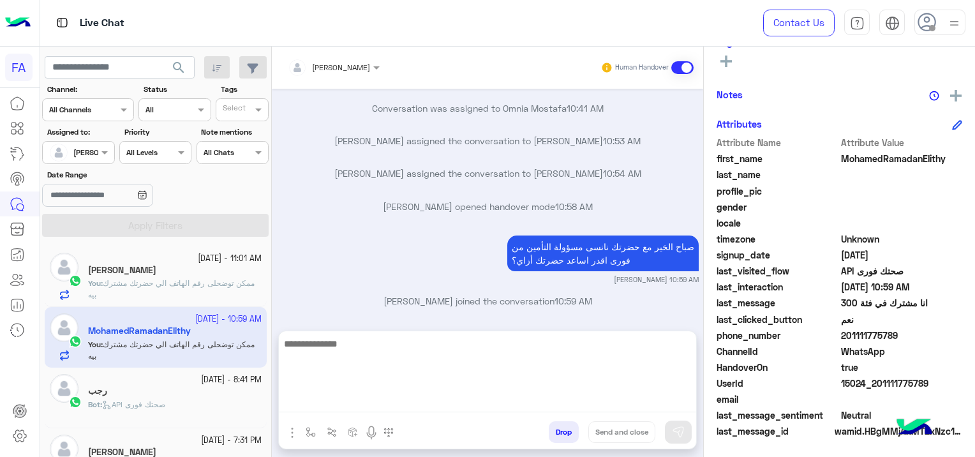
click at [495, 401] on textarea at bounding box center [487, 374] width 417 height 77
paste textarea "**********"
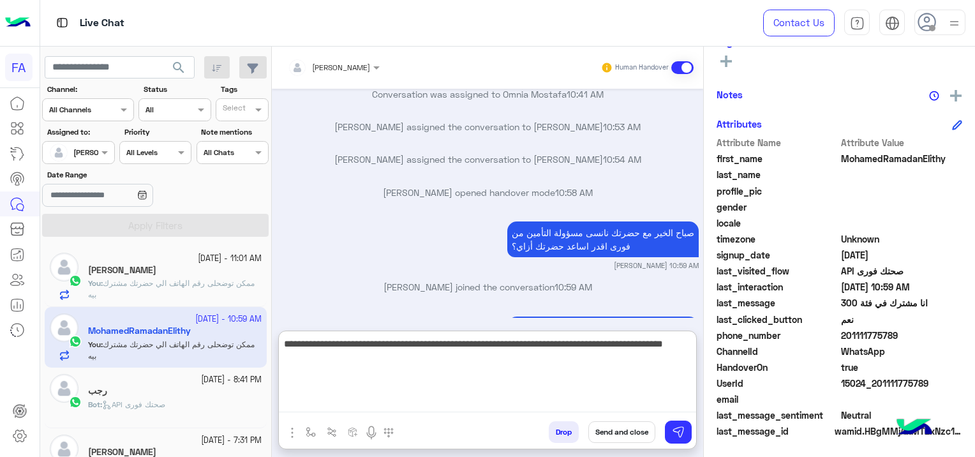
scroll to position [1154, 0]
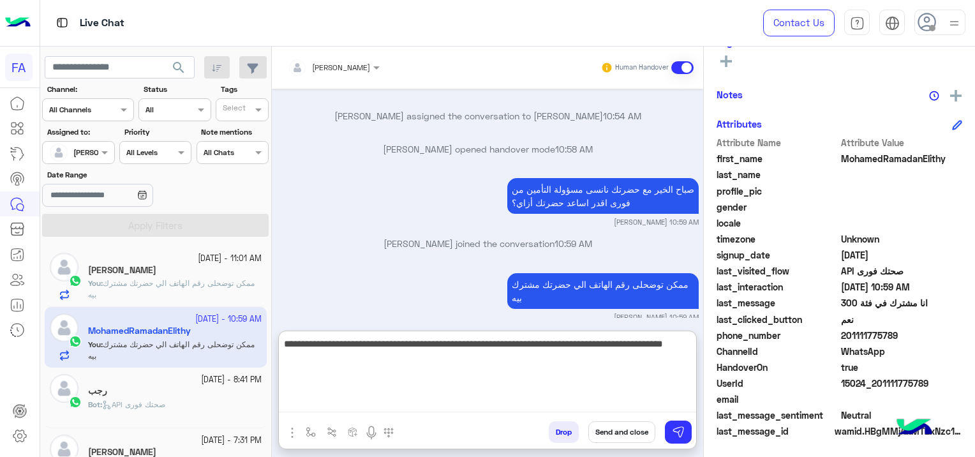
type textarea "**********"
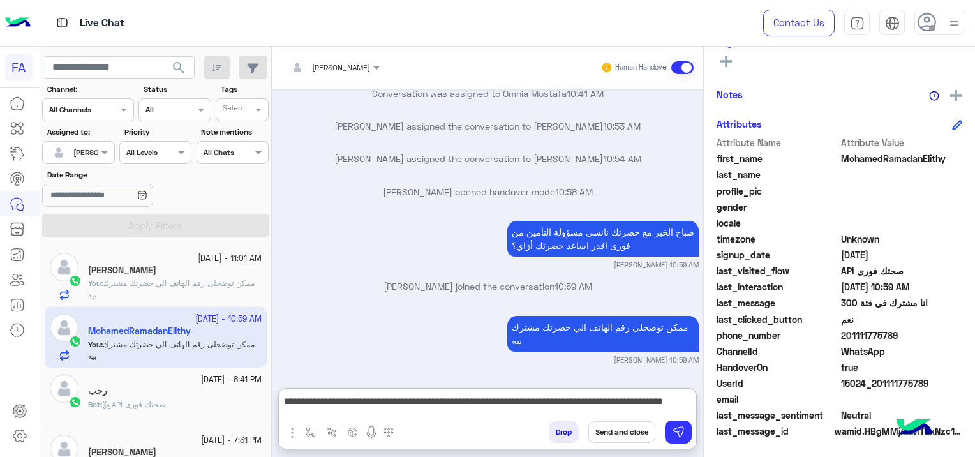
click at [620, 434] on button "Send and close" at bounding box center [621, 432] width 67 height 22
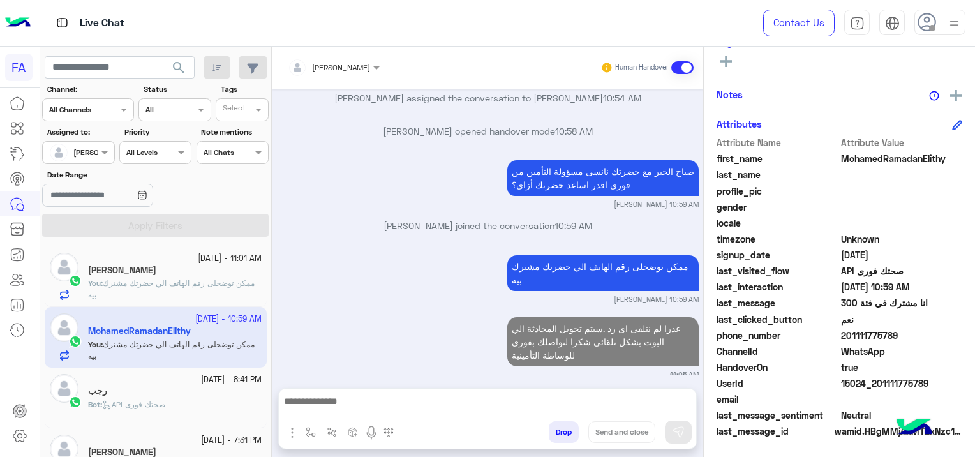
scroll to position [1205, 0]
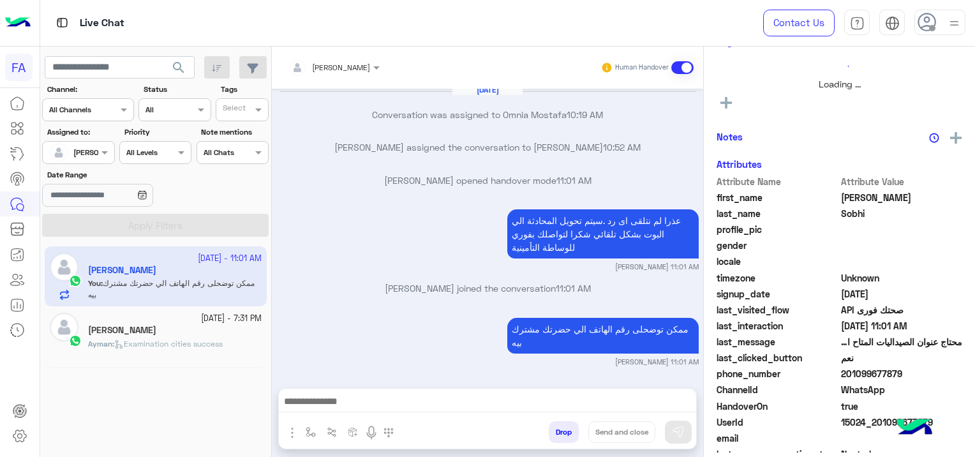
scroll to position [264, 0]
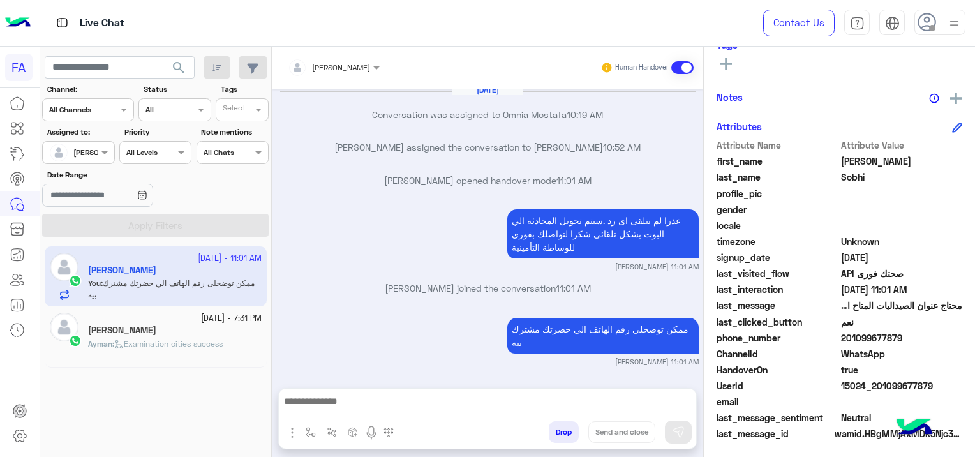
click at [216, 342] on span "Examination cities success" at bounding box center [168, 344] width 108 height 10
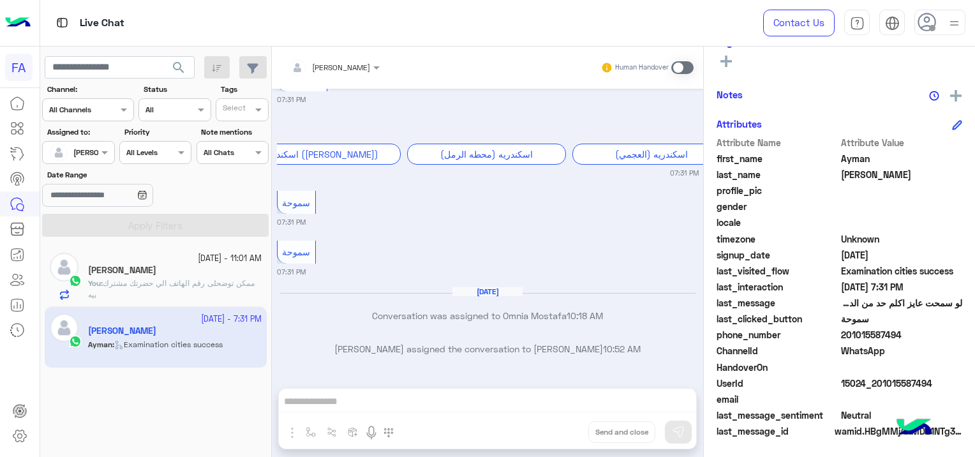
click at [681, 68] on span at bounding box center [682, 67] width 22 height 13
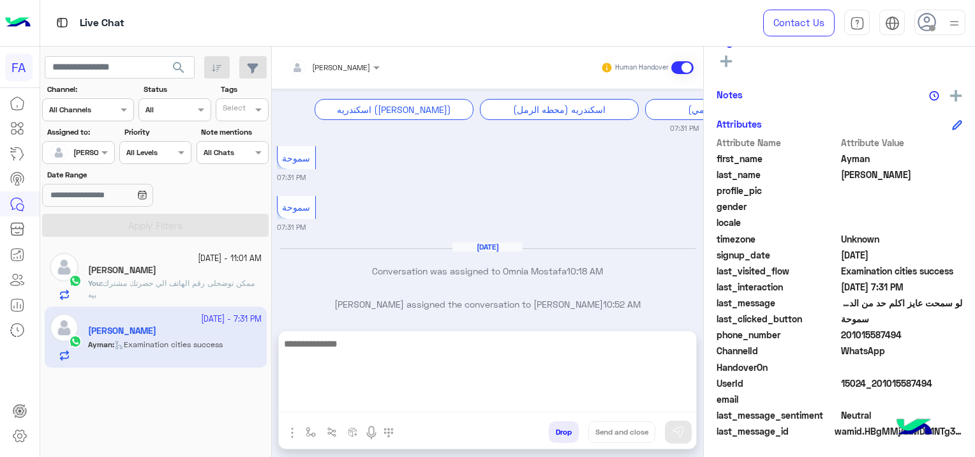
click at [388, 399] on textarea at bounding box center [487, 374] width 417 height 77
click at [329, 406] on textarea at bounding box center [487, 374] width 417 height 77
paste textarea "**********"
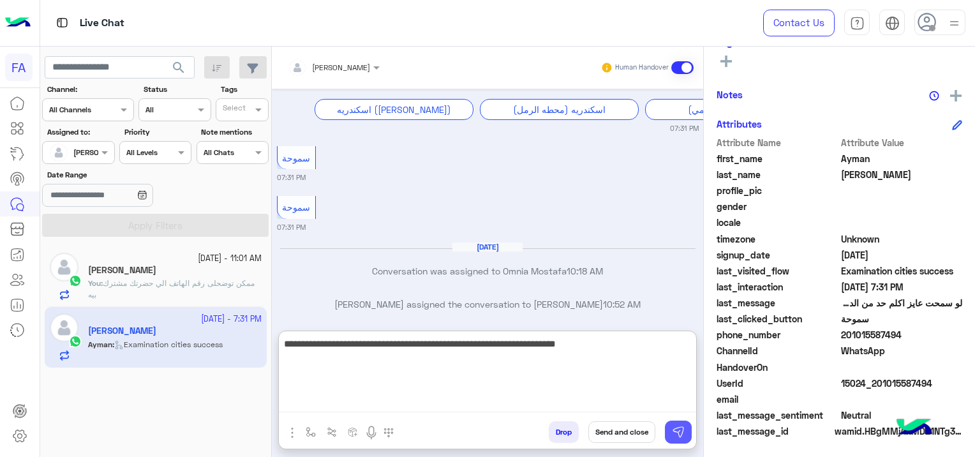
type textarea "**********"
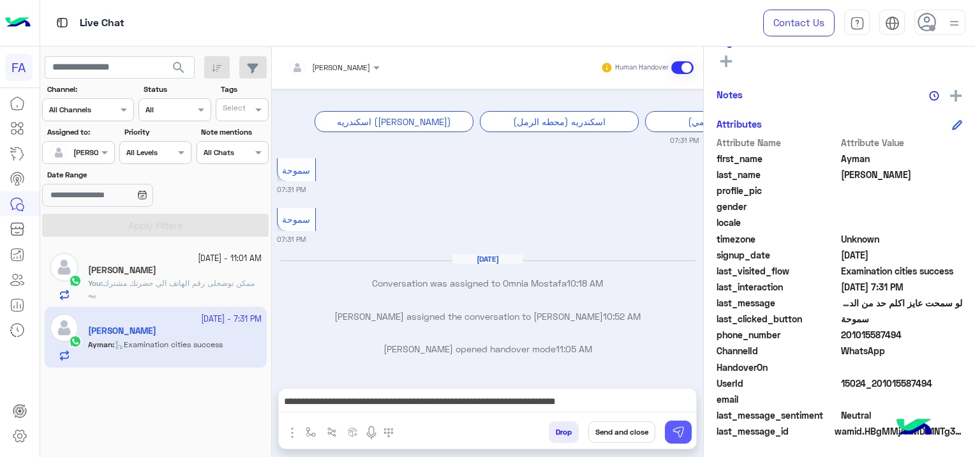
click at [683, 436] on img at bounding box center [678, 432] width 13 height 13
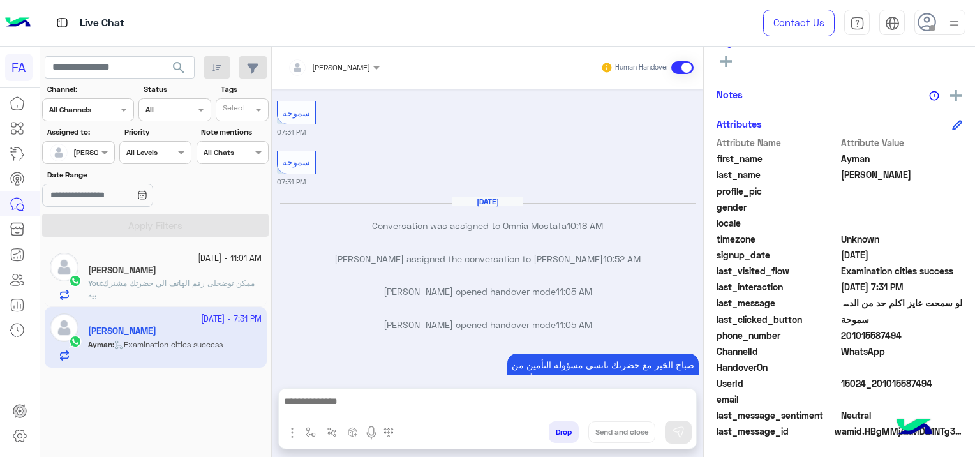
scroll to position [4209, 0]
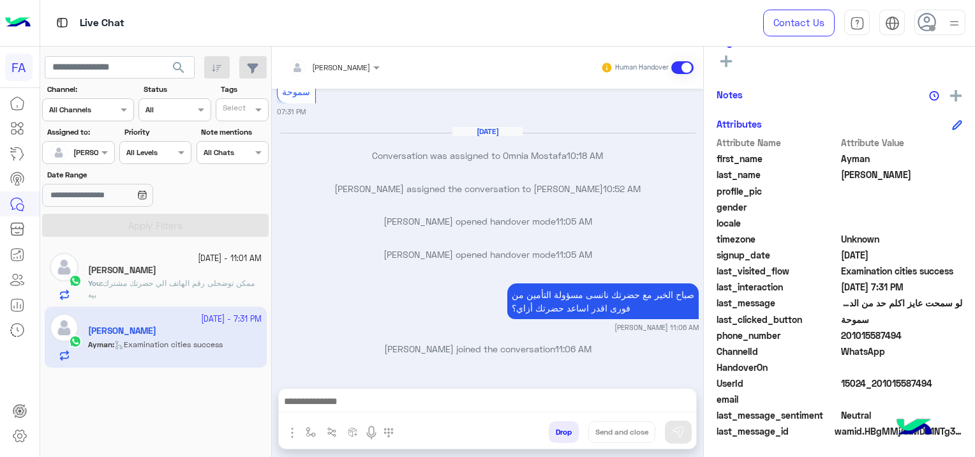
click at [240, 281] on span "ممكن توضحلى رقم الهاتف الي حضرتك مشترك بيه" at bounding box center [171, 288] width 167 height 21
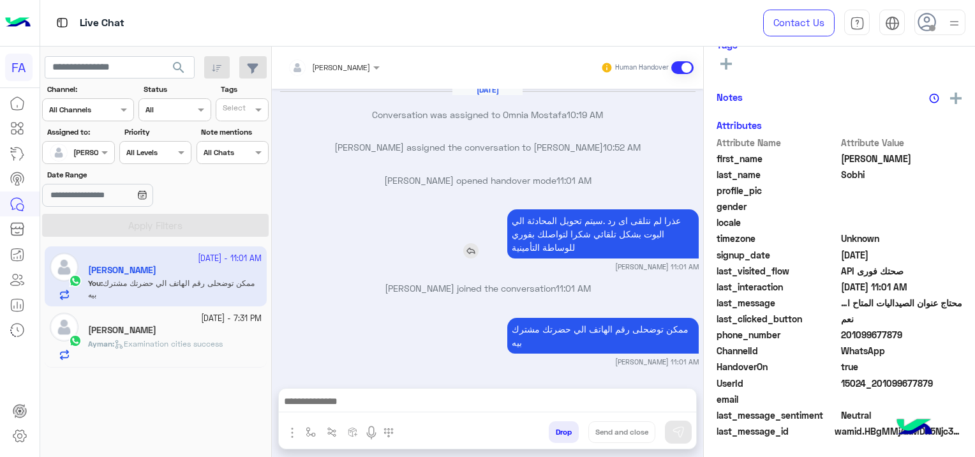
scroll to position [267, 0]
drag, startPoint x: 646, startPoint y: 230, endPoint x: 234, endPoint y: 313, distance: 420.6
click at [234, 313] on small "[DATE] - 7:31 PM" at bounding box center [231, 319] width 61 height 12
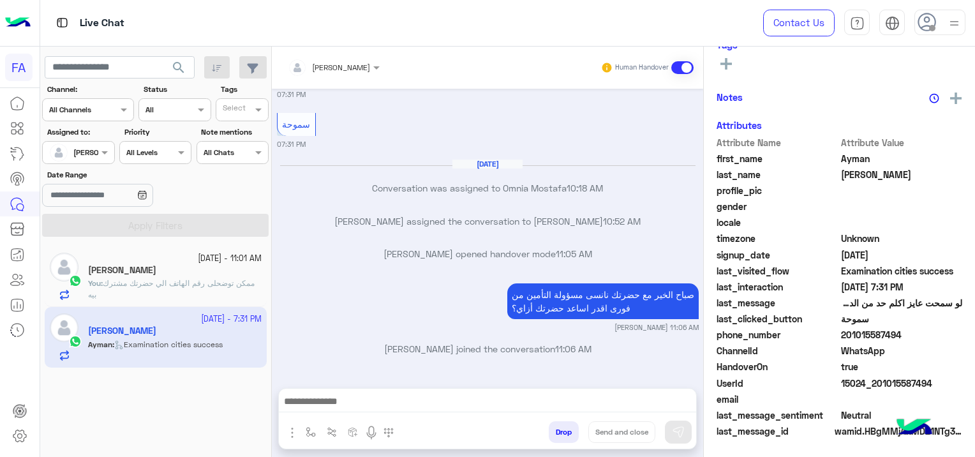
scroll to position [267, 0]
click at [218, 276] on div "[DATE] - 11:01 AM [PERSON_NAME] You : ممكن توضحلى رقم الهاتف الي حضرتك مشترك بيه" at bounding box center [175, 276] width 174 height 47
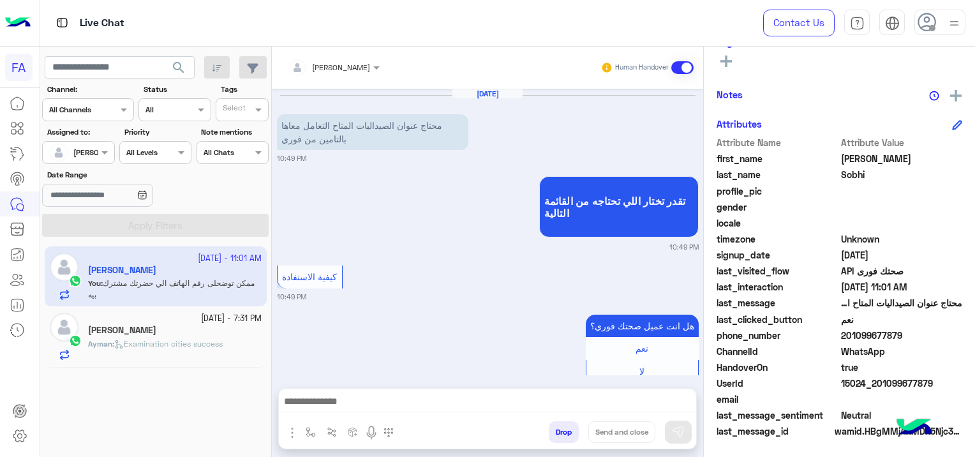
scroll to position [784, 0]
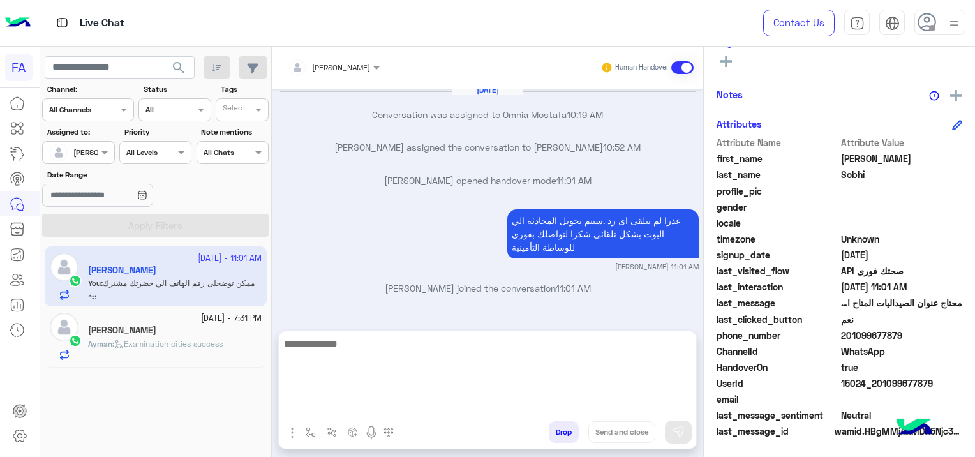
click at [341, 400] on textarea at bounding box center [487, 374] width 417 height 77
drag, startPoint x: 307, startPoint y: 408, endPoint x: 310, endPoint y: 401, distance: 7.7
click at [301, 413] on div at bounding box center [487, 375] width 417 height 89
paste textarea "**********"
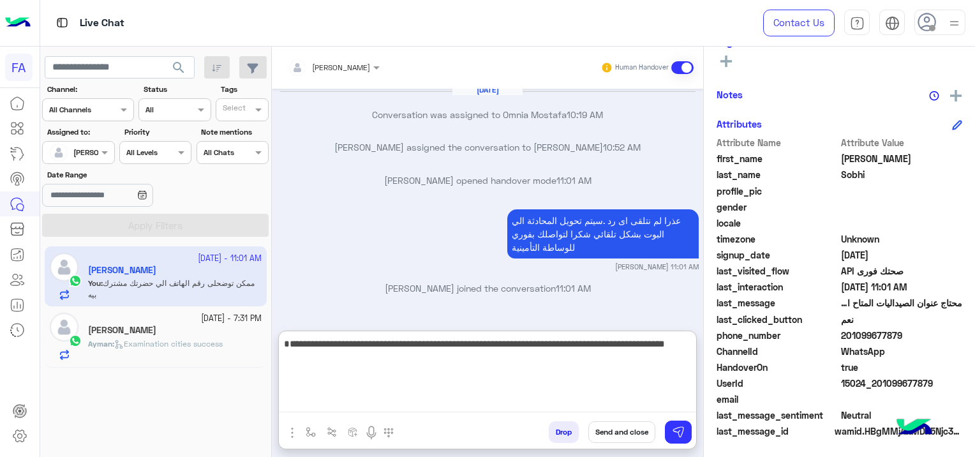
type textarea "**********"
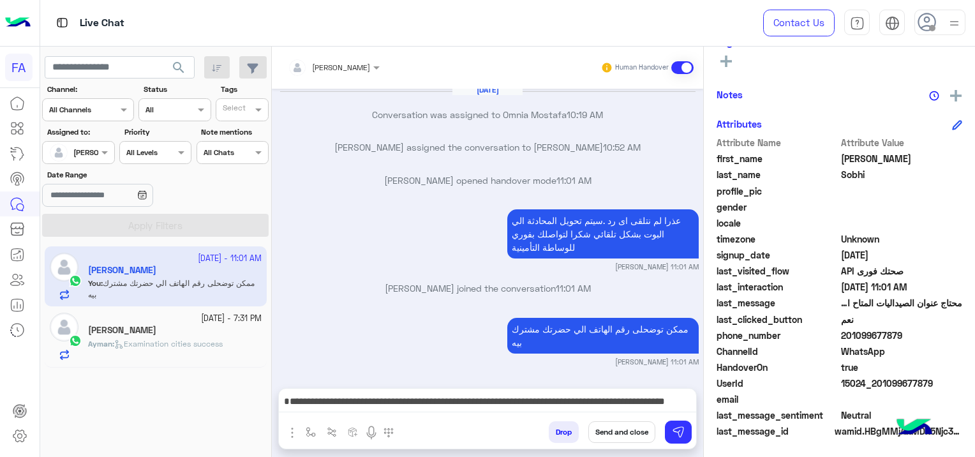
click at [634, 434] on button "Send and close" at bounding box center [621, 432] width 67 height 22
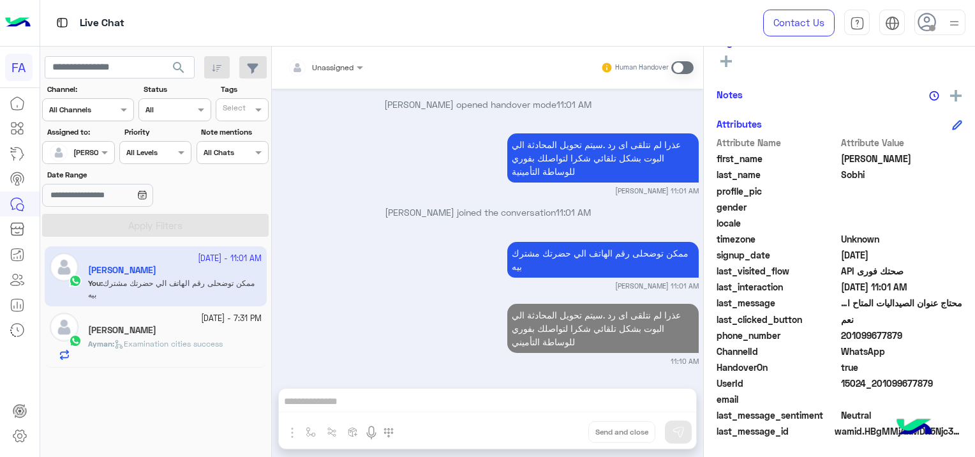
scroll to position [892, 0]
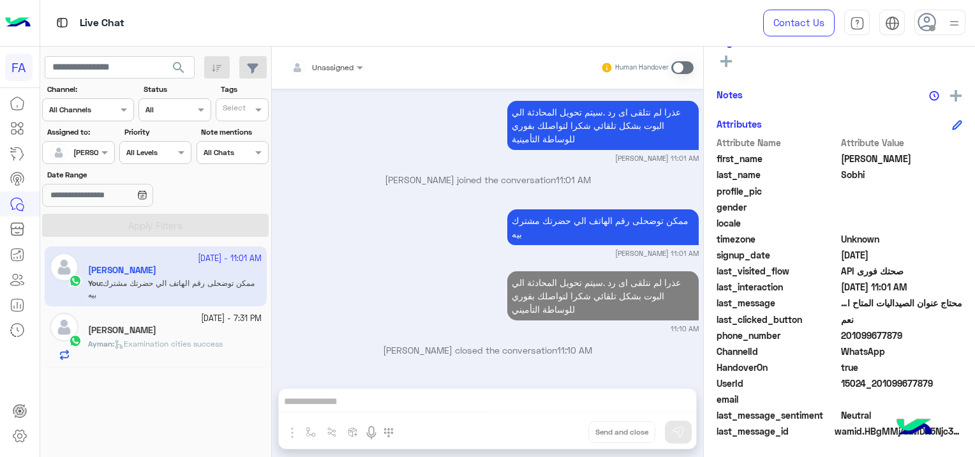
click at [156, 329] on h5 "[PERSON_NAME]" at bounding box center [122, 330] width 68 height 11
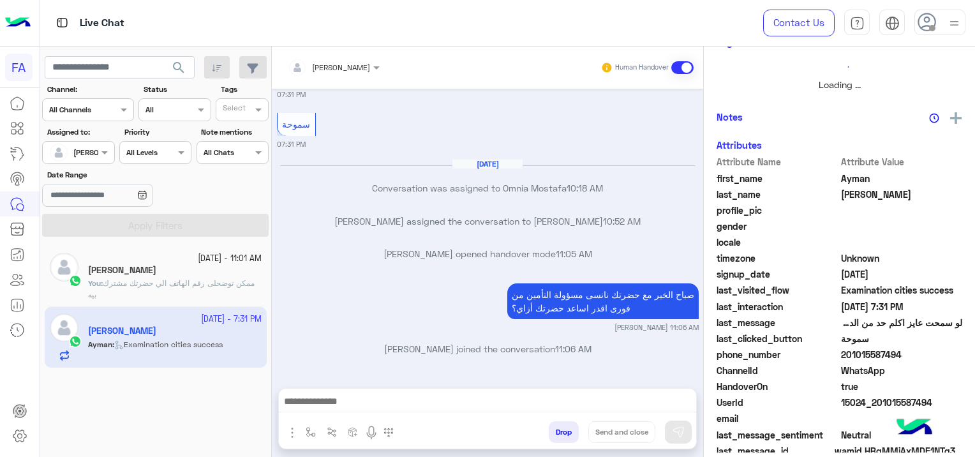
scroll to position [264, 0]
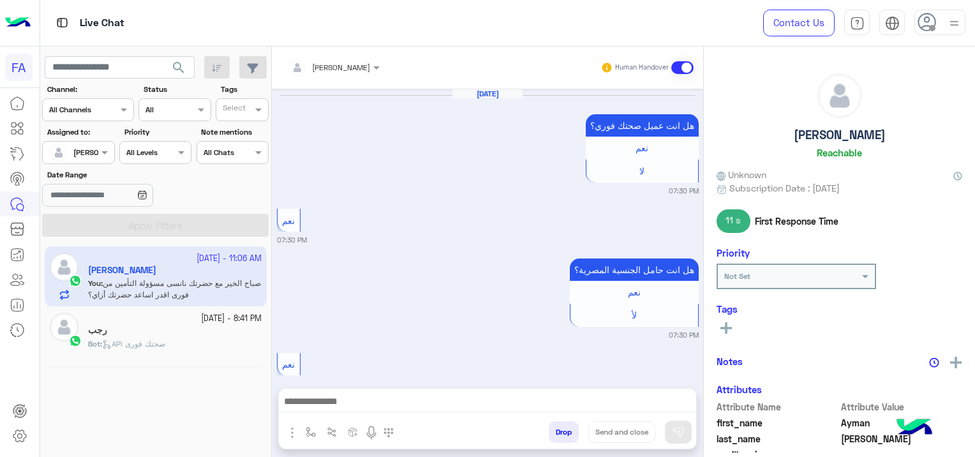
scroll to position [1008, 0]
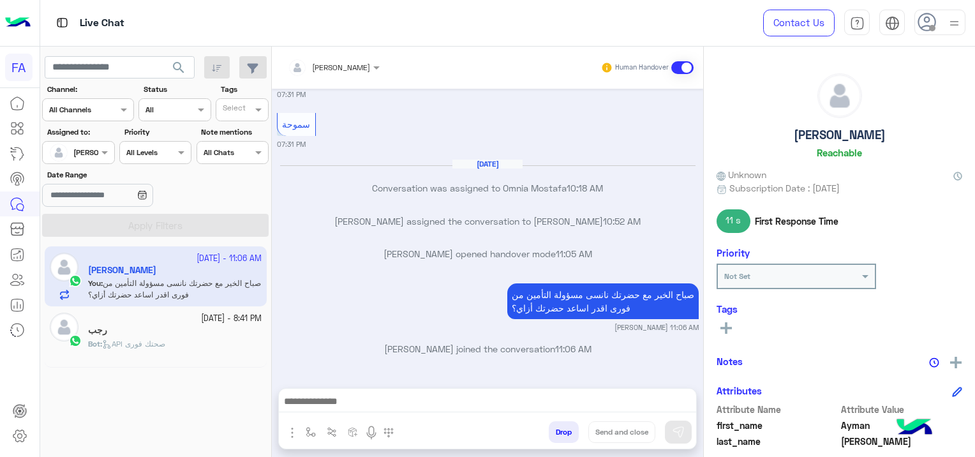
click at [206, 345] on div "Bot : API صحتك فورى" at bounding box center [175, 349] width 174 height 22
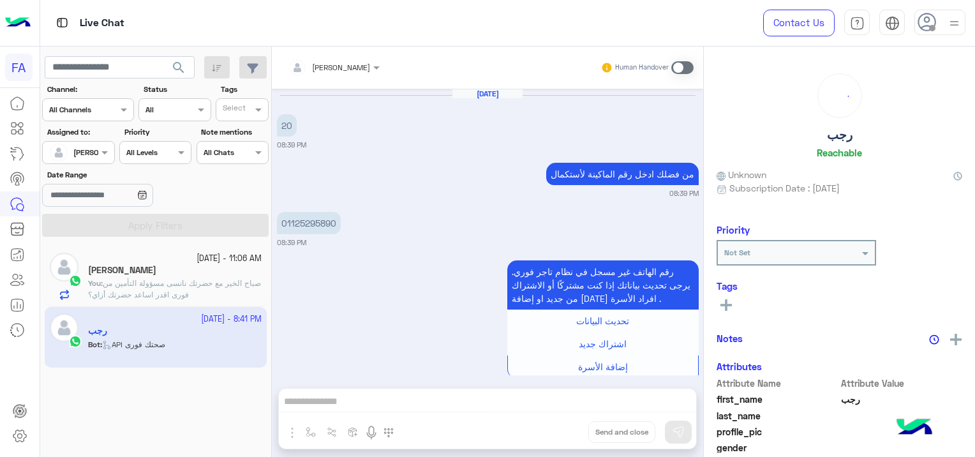
scroll to position [1228, 0]
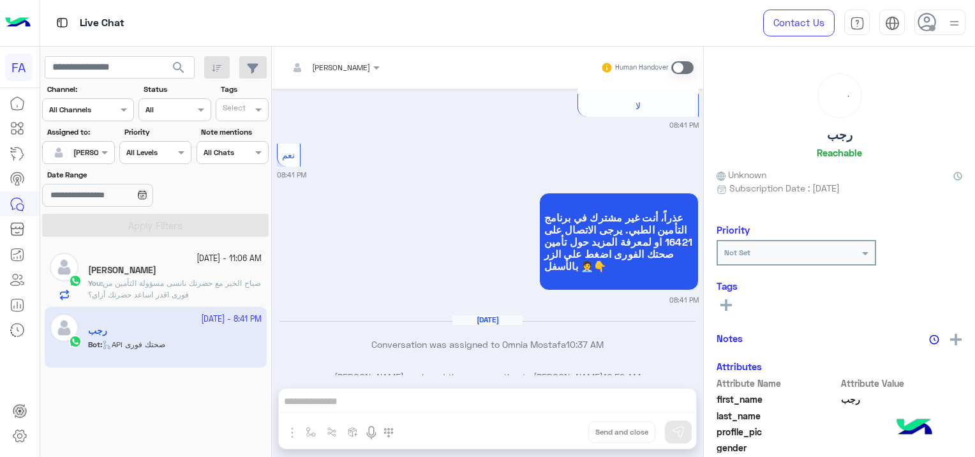
click at [189, 281] on span "صباح الخير مع حضرتك نانسى مسؤولة التأمين من فورى اقدر اساعد حضرتك أزاي؟" at bounding box center [174, 288] width 173 height 21
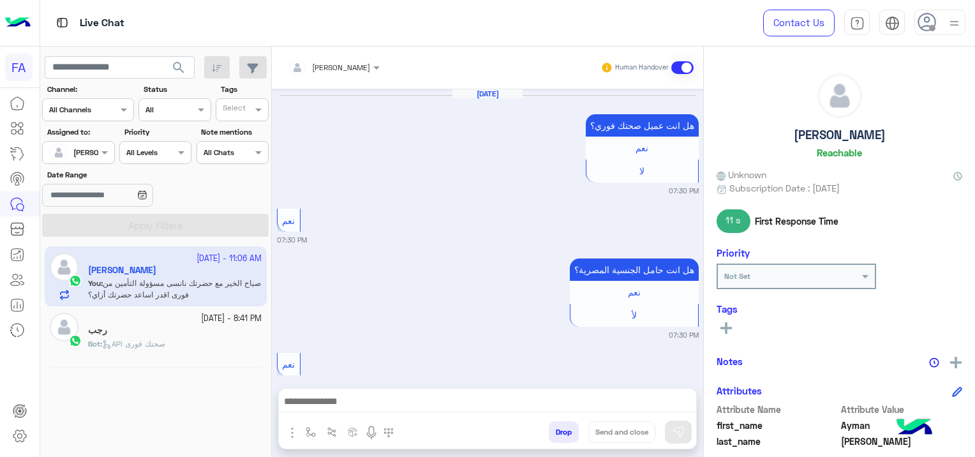
scroll to position [1008, 0]
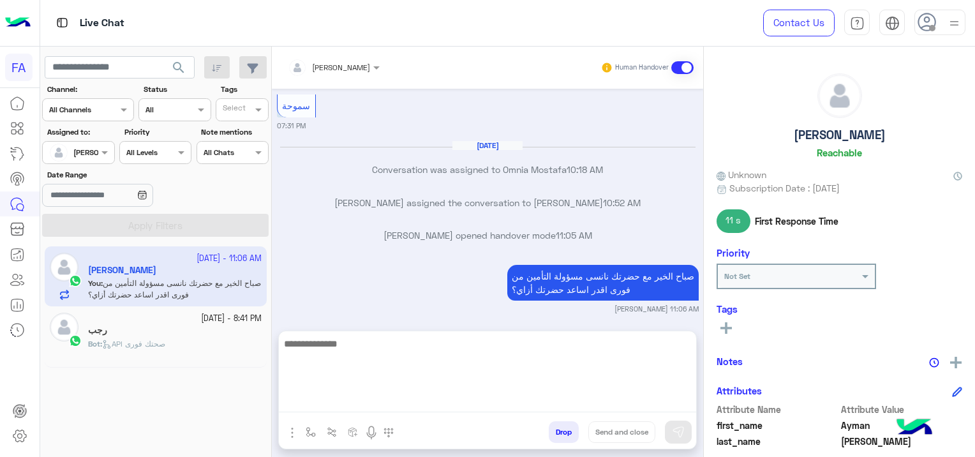
click at [411, 397] on textarea at bounding box center [487, 374] width 417 height 77
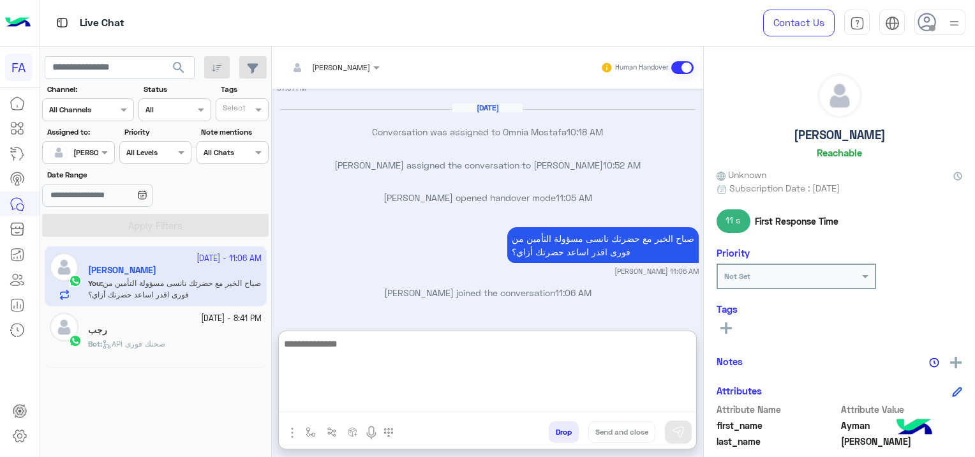
scroll to position [1066, 0]
paste textarea "**********"
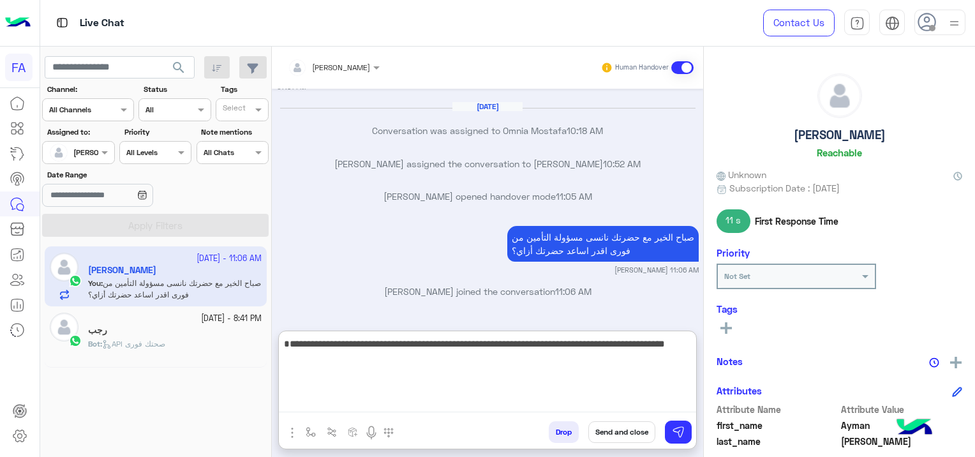
type textarea "**********"
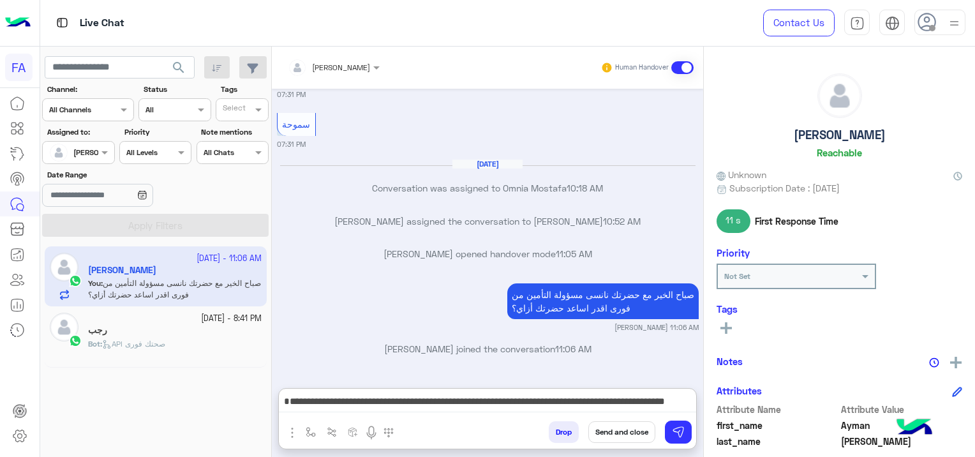
click at [630, 431] on button "Send and close" at bounding box center [621, 432] width 67 height 22
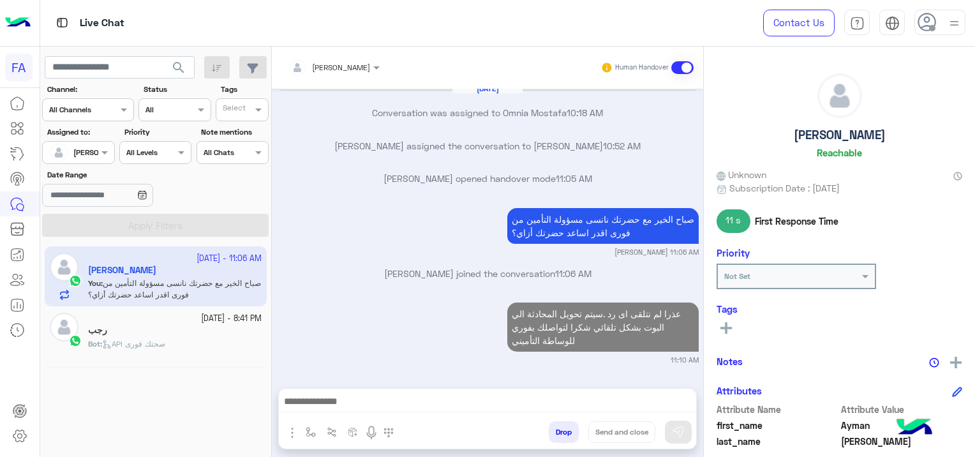
scroll to position [1116, 0]
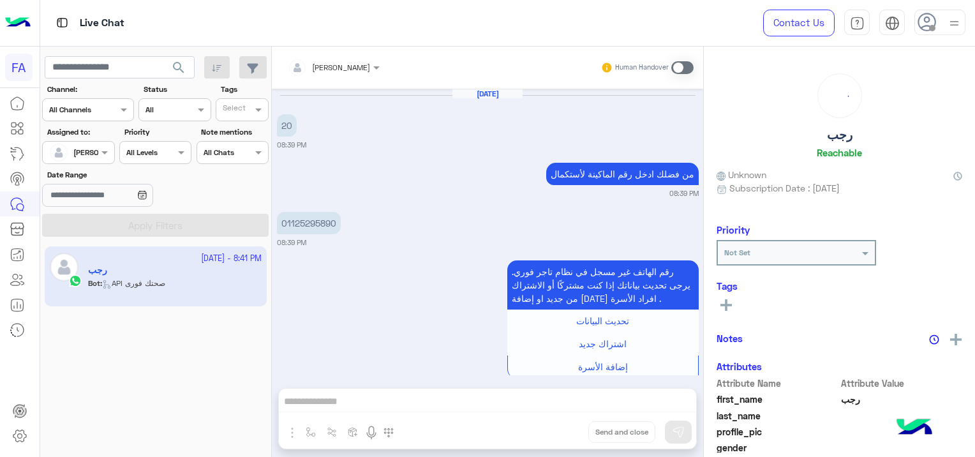
scroll to position [1228, 0]
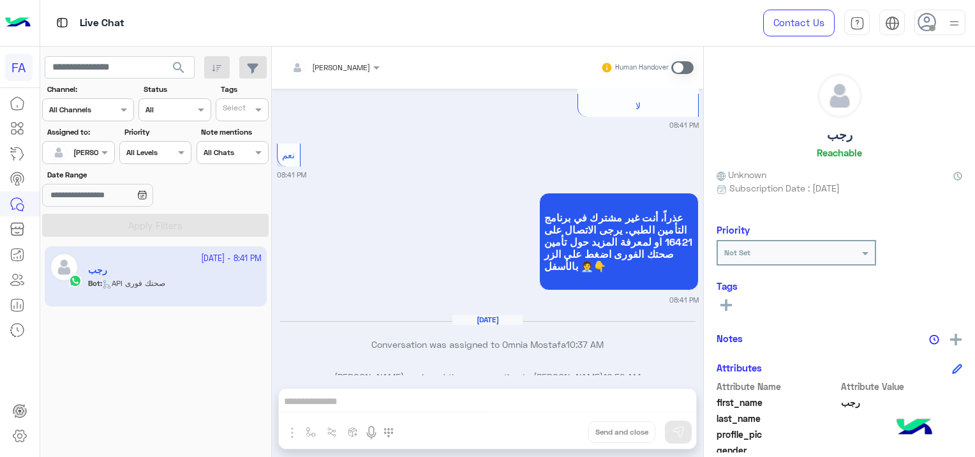
click at [681, 69] on span at bounding box center [682, 67] width 22 height 13
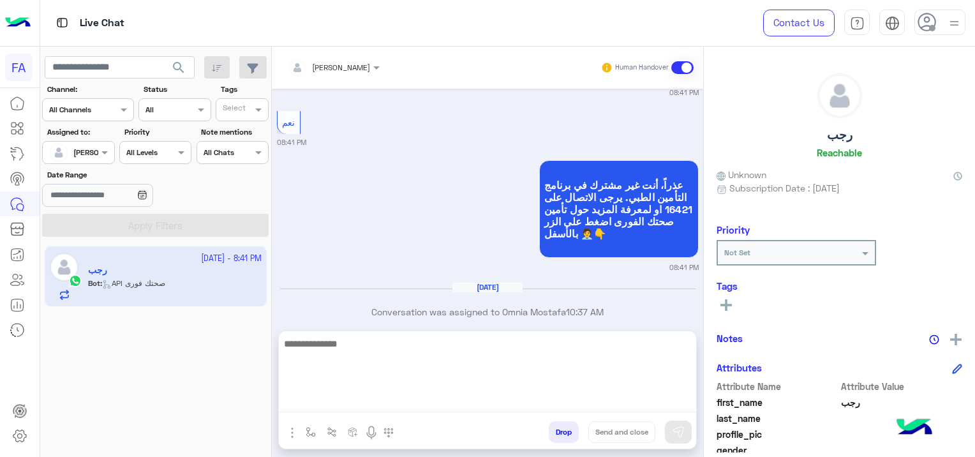
click at [328, 396] on textarea at bounding box center [487, 374] width 417 height 77
paste textarea "**********"
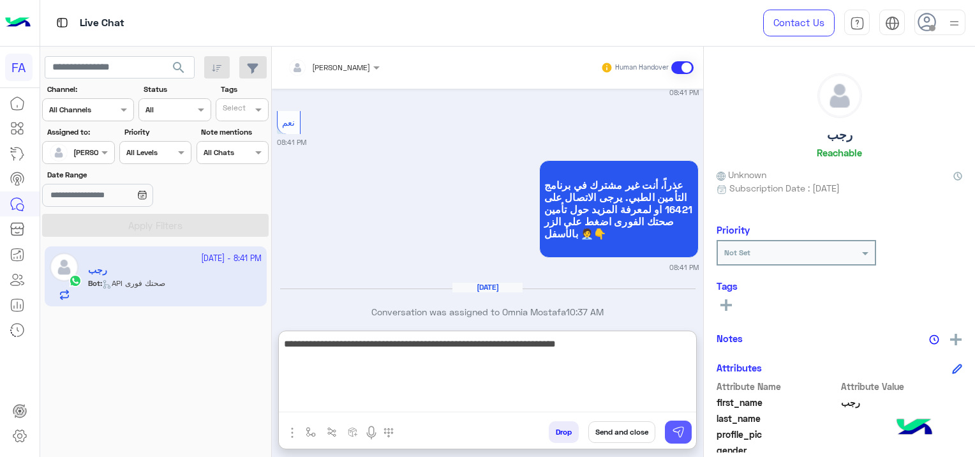
type textarea "**********"
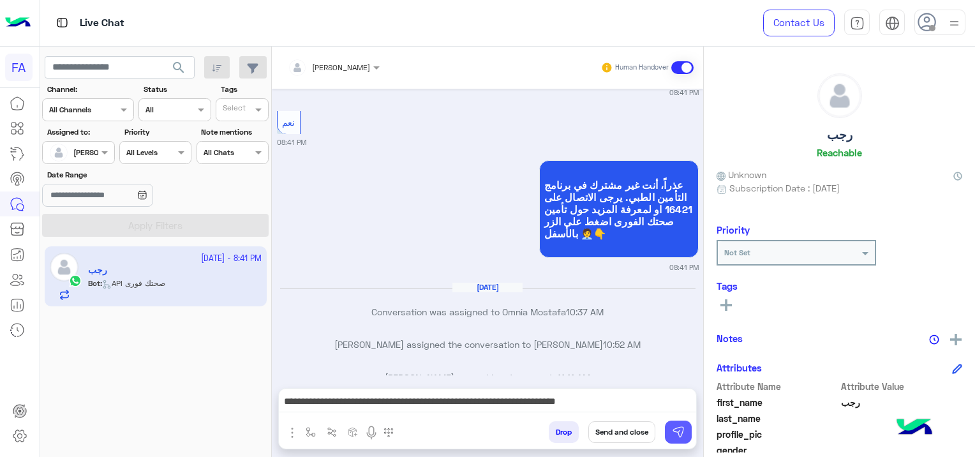
click at [674, 430] on img at bounding box center [678, 432] width 13 height 13
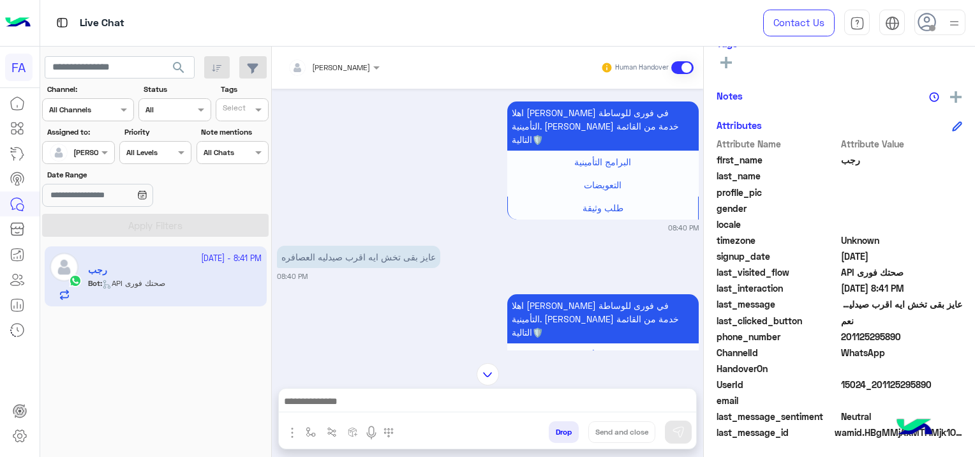
scroll to position [267, 0]
drag, startPoint x: 932, startPoint y: 380, endPoint x: 876, endPoint y: 385, distance: 56.3
click at [876, 385] on span "15024_201125295890" at bounding box center [902, 382] width 122 height 13
copy span "01125295890"
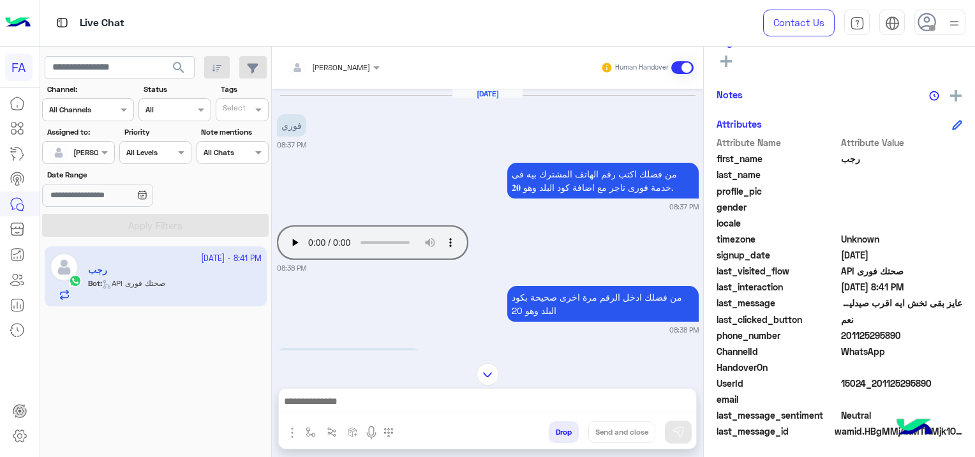
scroll to position [426, 0]
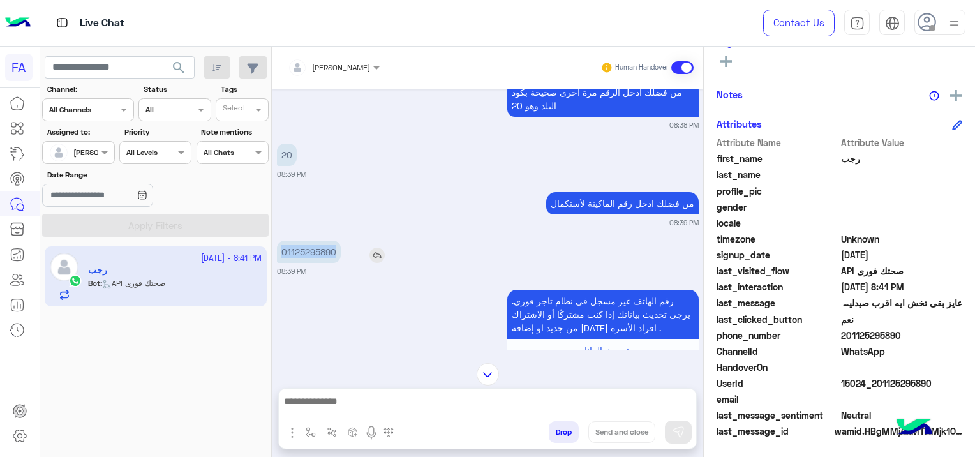
drag, startPoint x: 338, startPoint y: 250, endPoint x: 283, endPoint y: 253, distance: 54.9
click at [283, 253] on p "01125295890" at bounding box center [309, 252] width 64 height 22
copy p "01125295890"
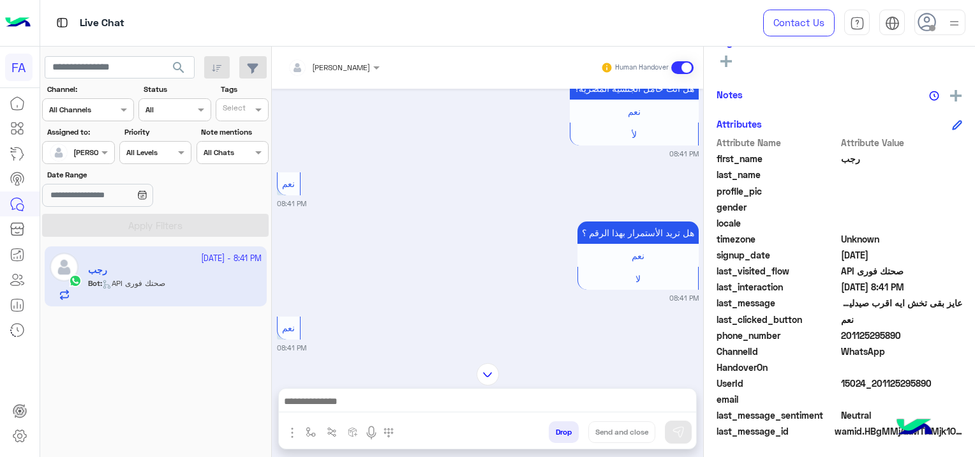
scroll to position [1811, 0]
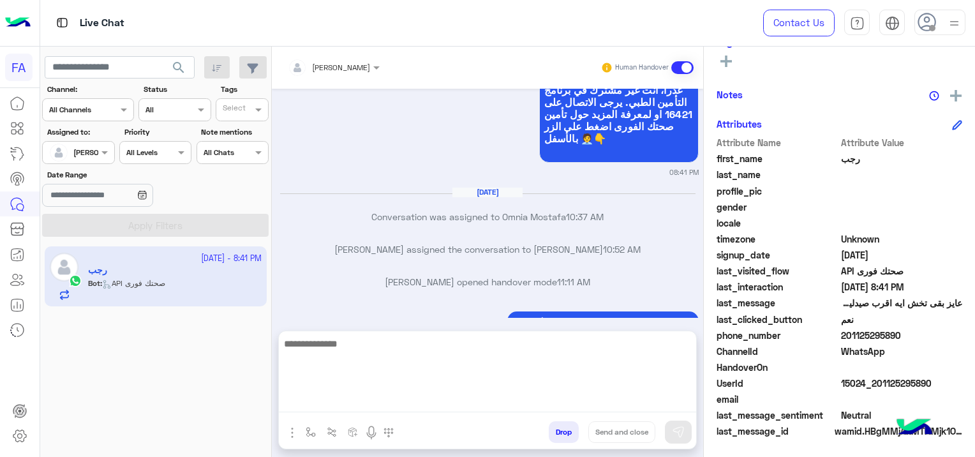
click at [506, 397] on textarea at bounding box center [487, 374] width 417 height 77
click at [322, 396] on textarea at bounding box center [487, 374] width 417 height 77
paste textarea "**********"
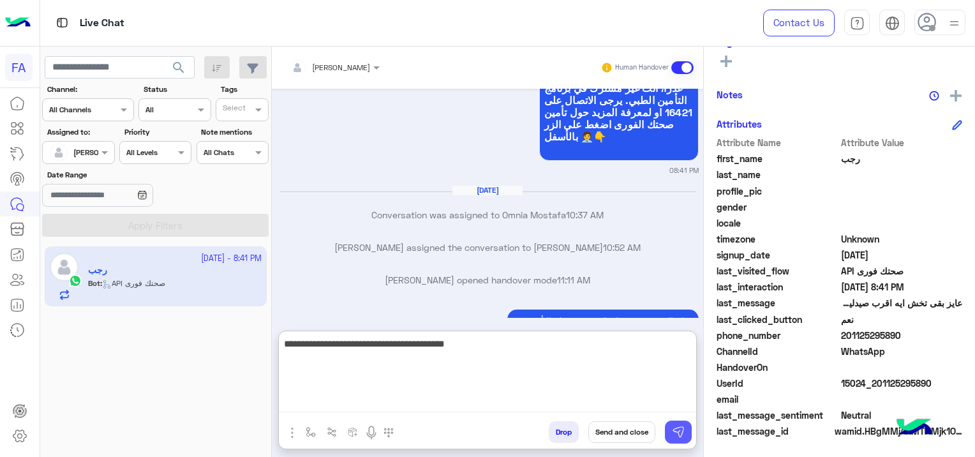
type textarea "**********"
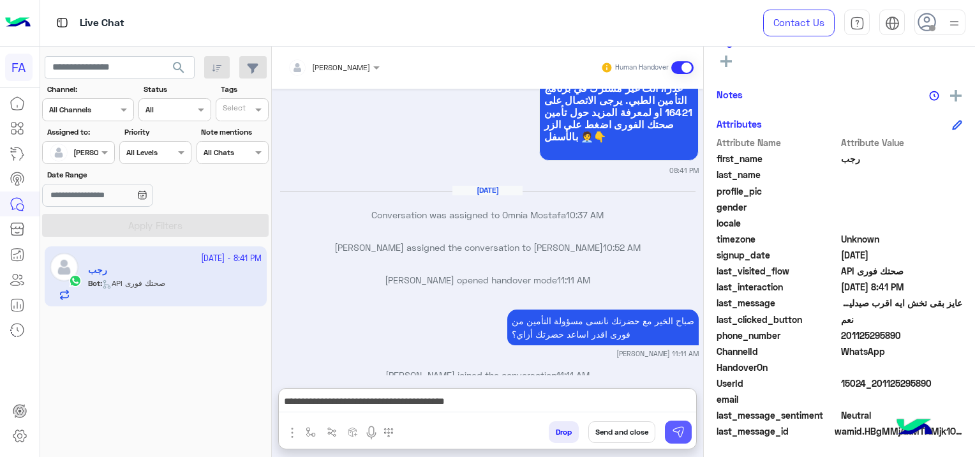
click at [681, 426] on button at bounding box center [678, 431] width 27 height 23
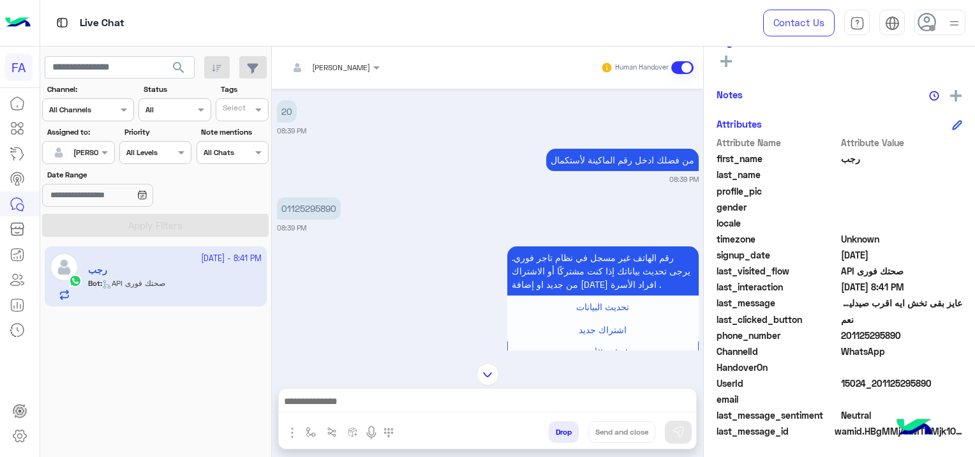
scroll to position [533, 0]
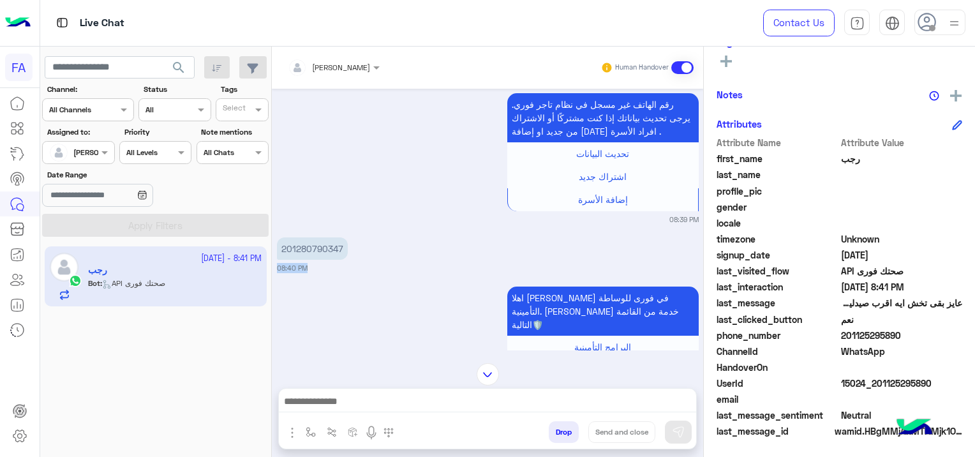
drag, startPoint x: 344, startPoint y: 334, endPoint x: 288, endPoint y: 334, distance: 55.5
click at [286, 340] on div "[DATE] فوري 08:37 PM من فضلك اكتب رقم الهاتف المشترك بيه فى خدمة فورى تاجر مع ا…" at bounding box center [487, 220] width 431 height 262
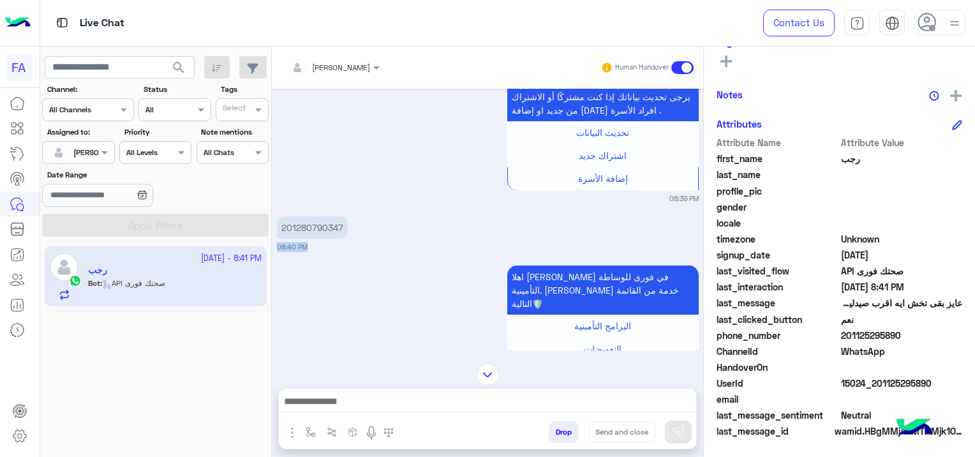
drag, startPoint x: 288, startPoint y: 334, endPoint x: 411, endPoint y: 280, distance: 134.0
click at [429, 279] on div "اهلا [PERSON_NAME] في فورى للوساطة التأمينية. [PERSON_NAME] خدمة من القائمة الت…" at bounding box center [488, 329] width 422 height 135
click at [413, 270] on div "اهلا [PERSON_NAME] في فورى للوساطة التأمينية. [PERSON_NAME] خدمة من القائمة الت…" at bounding box center [488, 329] width 422 height 135
drag, startPoint x: 347, startPoint y: 225, endPoint x: 286, endPoint y: 229, distance: 60.8
click at [286, 229] on div "201280790347" at bounding box center [349, 227] width 144 height 22
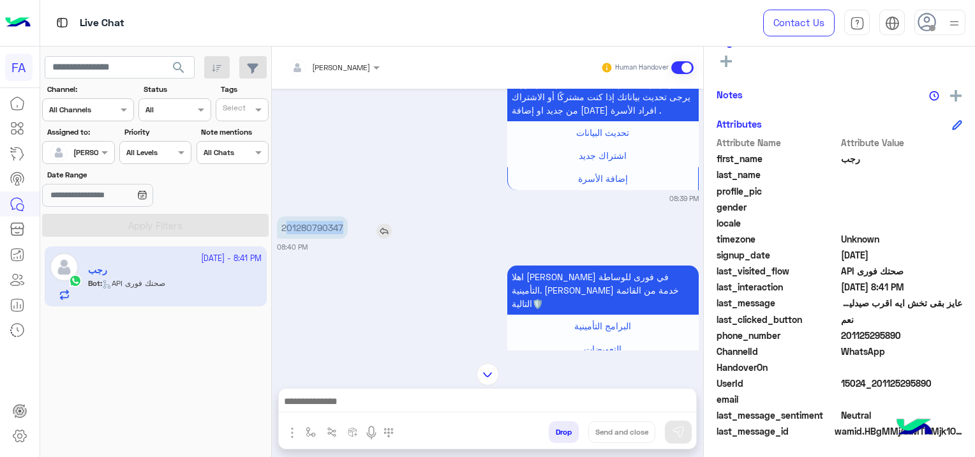
copy p "01280790347"
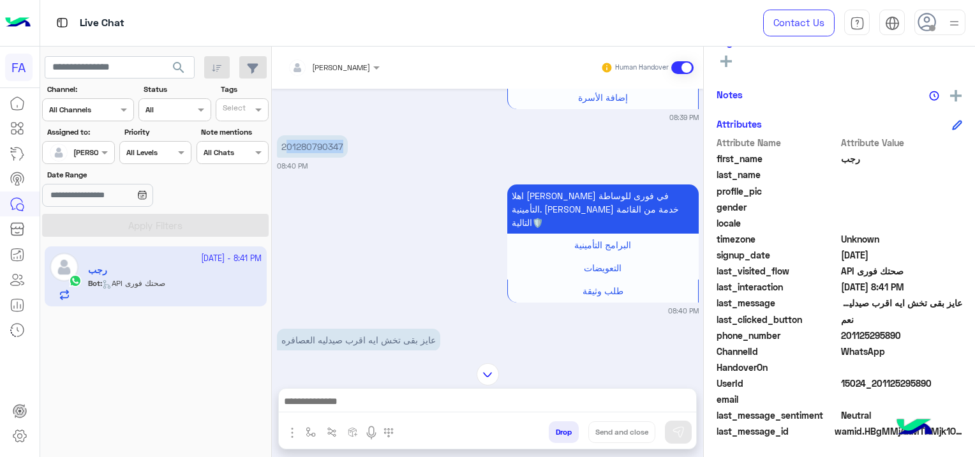
scroll to position [789, 0]
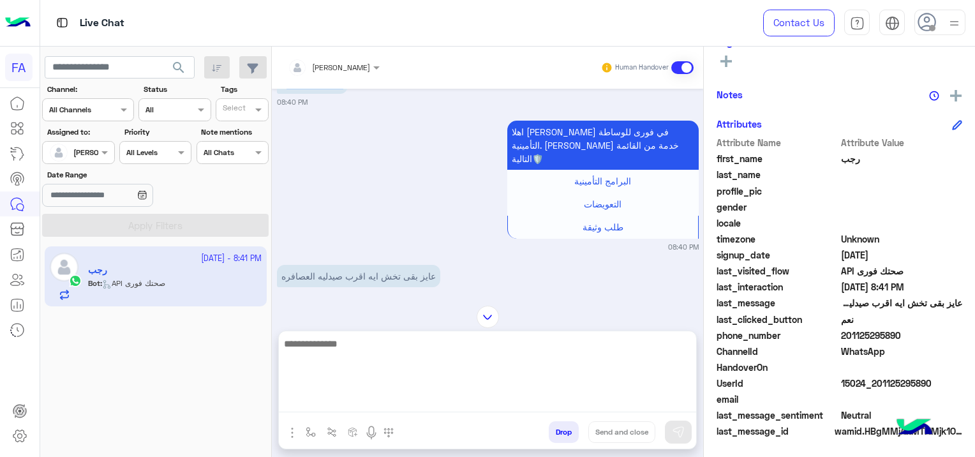
click at [334, 398] on textarea at bounding box center [487, 374] width 417 height 77
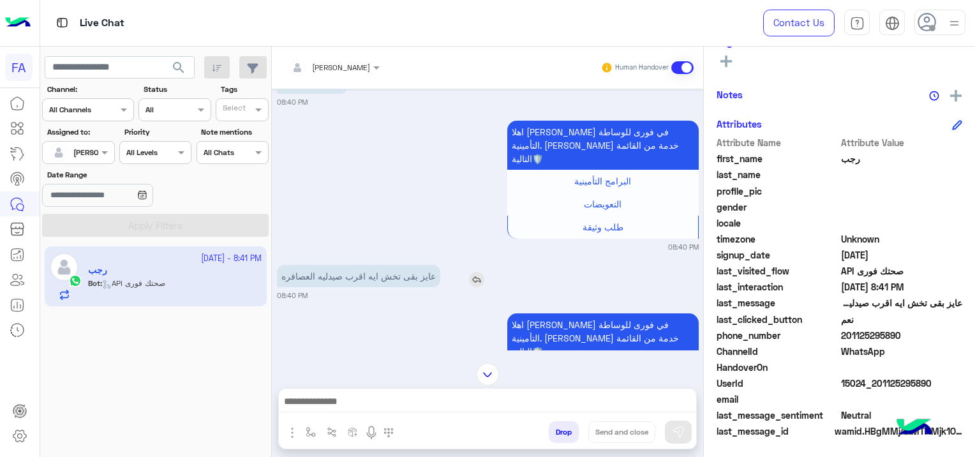
click at [472, 272] on img at bounding box center [476, 279] width 15 height 15
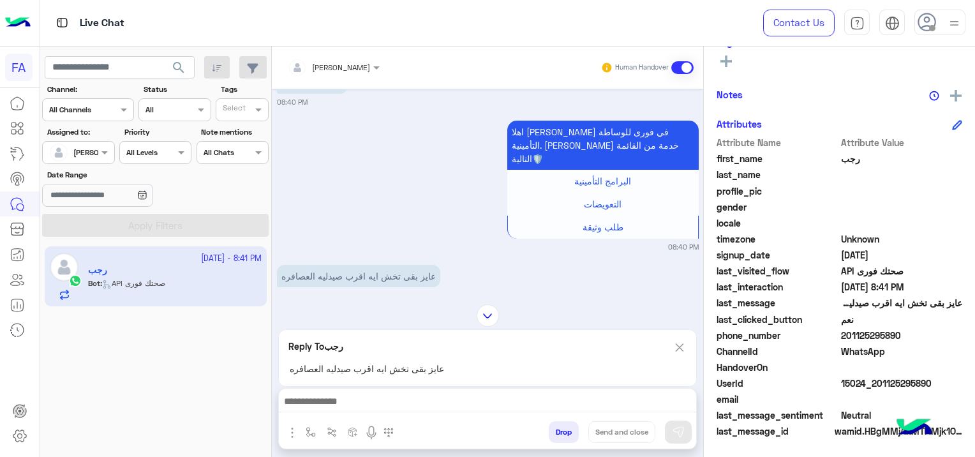
click at [339, 392] on div at bounding box center [487, 405] width 417 height 32
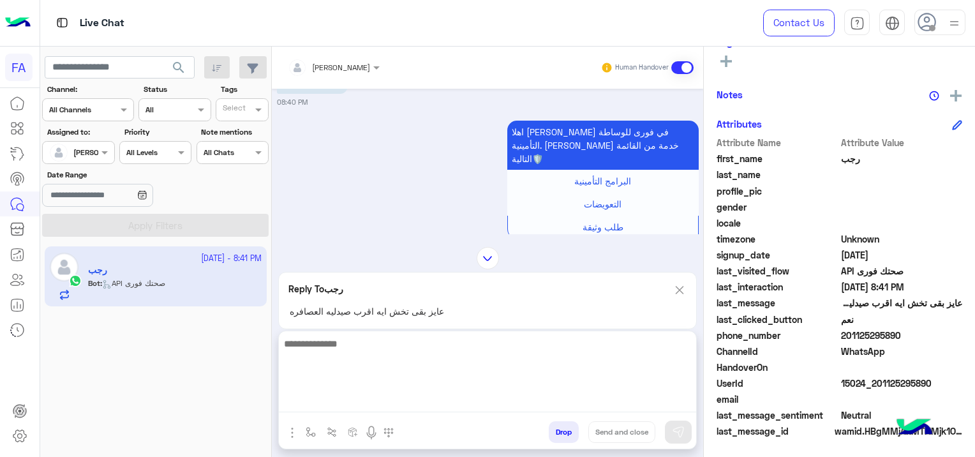
click at [352, 407] on textarea at bounding box center [487, 374] width 417 height 77
paste textarea "**********"
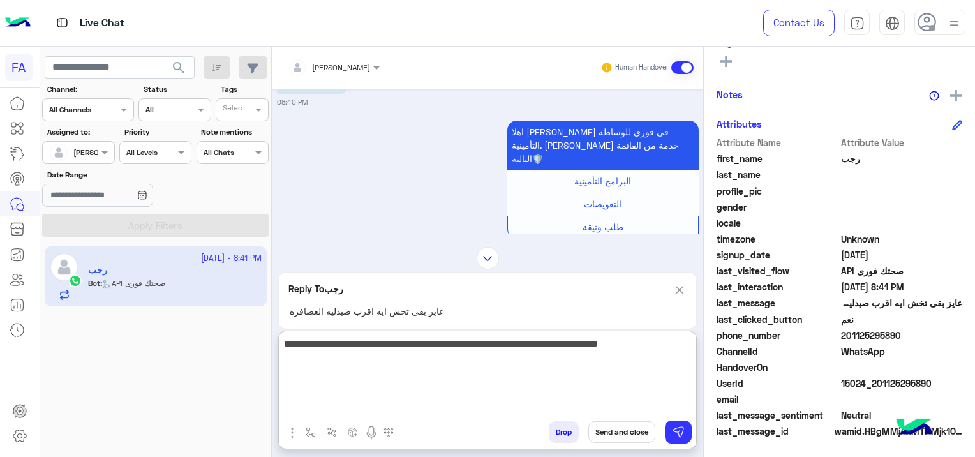
click at [687, 342] on textarea "**********" at bounding box center [487, 374] width 417 height 77
type textarea "**********"
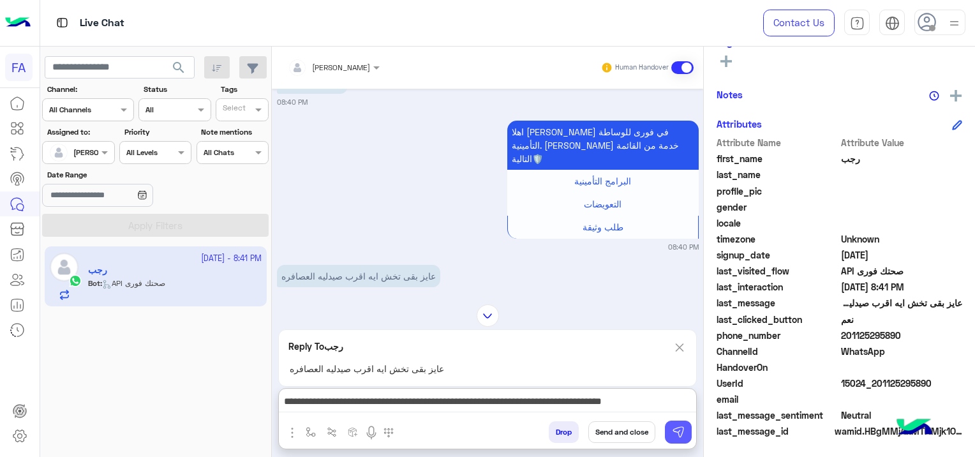
click at [683, 432] on img at bounding box center [678, 432] width 13 height 13
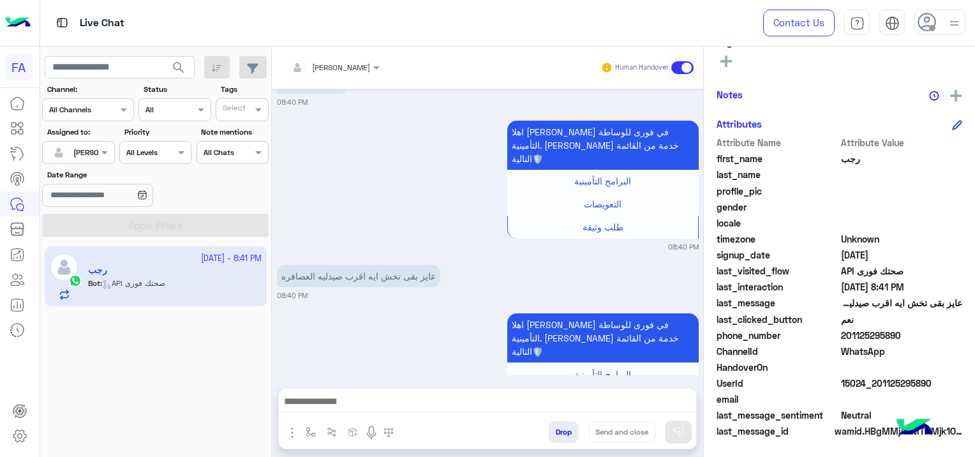
scroll to position [2085, 0]
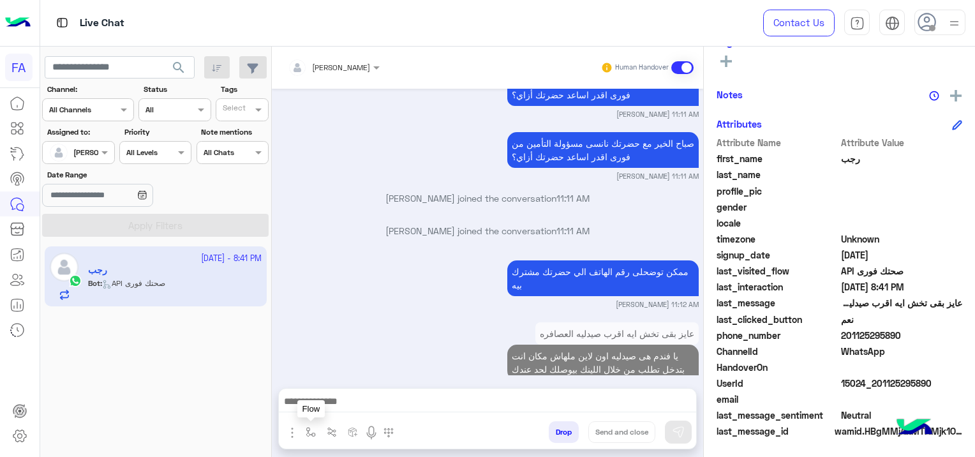
click at [309, 429] on img "button" at bounding box center [311, 432] width 10 height 10
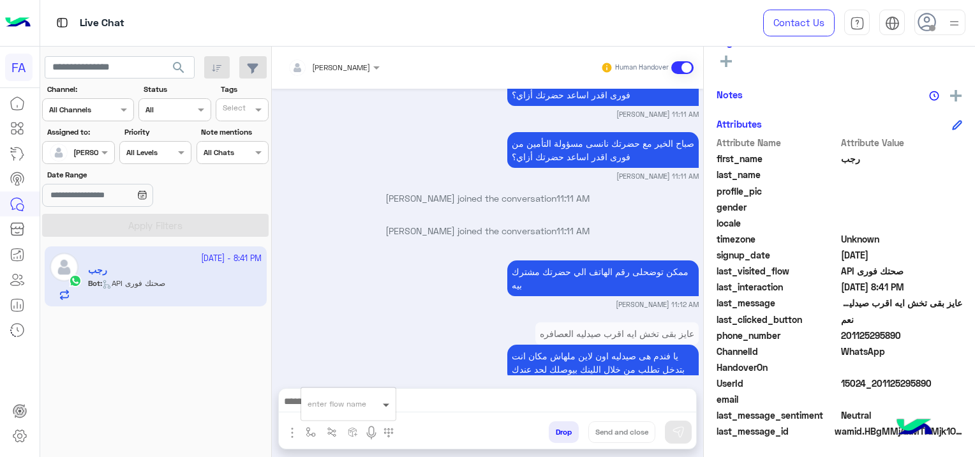
click at [385, 400] on span at bounding box center [388, 404] width 16 height 15
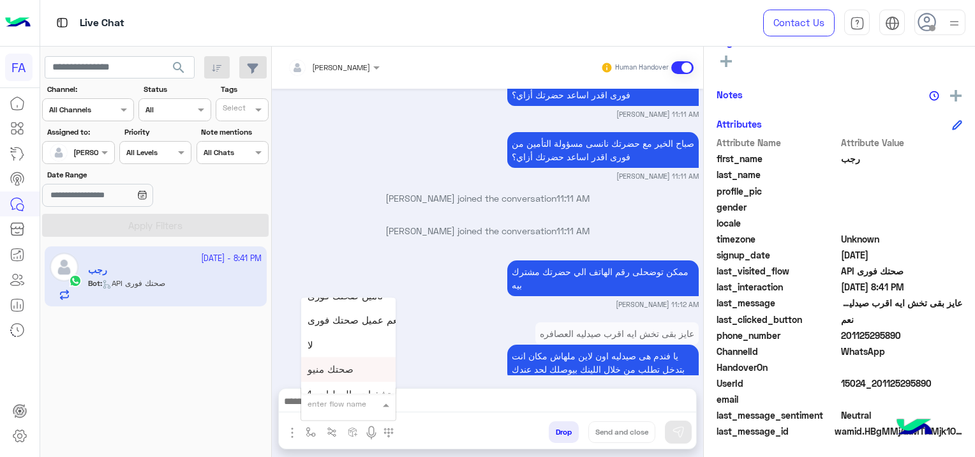
scroll to position [829, 0]
click at [353, 367] on span "5. الصيدلية ⚕" at bounding box center [335, 364] width 54 height 11
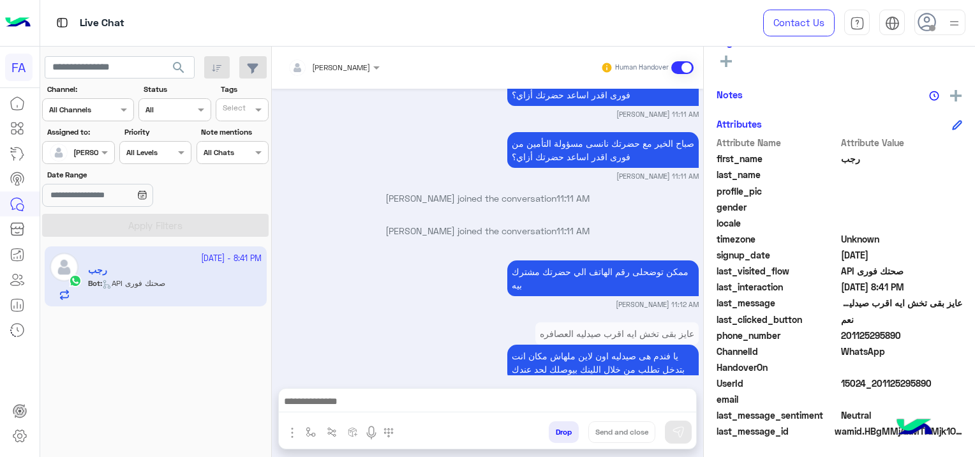
type textarea "**********"
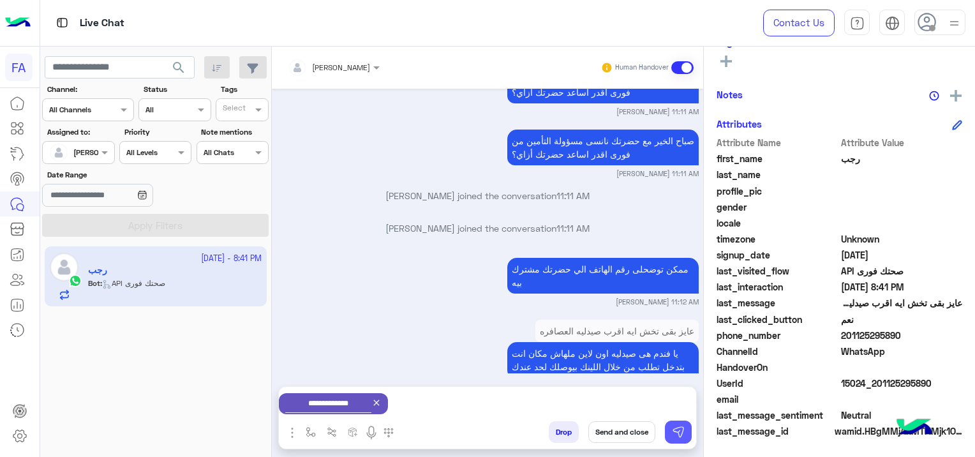
click at [675, 431] on img at bounding box center [678, 432] width 13 height 13
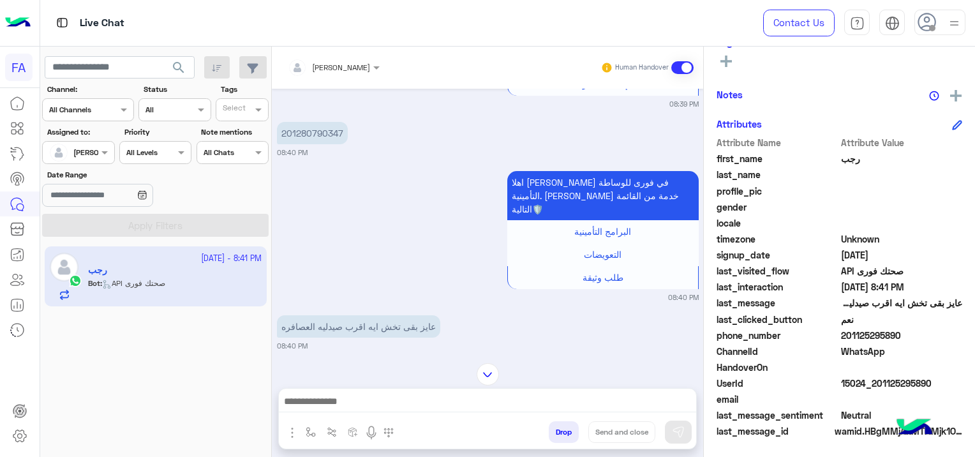
scroll to position [611, 0]
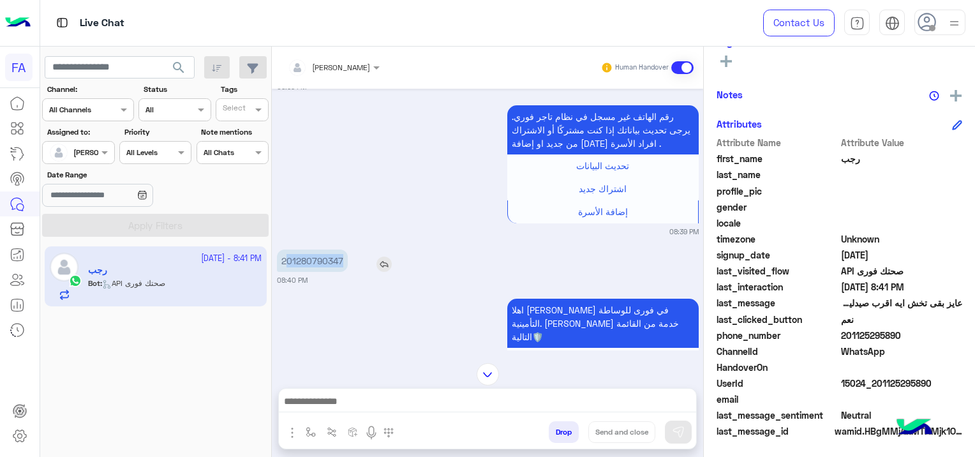
drag, startPoint x: 345, startPoint y: 255, endPoint x: 285, endPoint y: 264, distance: 61.2
click at [285, 264] on p "201280790347" at bounding box center [312, 260] width 71 height 22
copy p "01280790347"
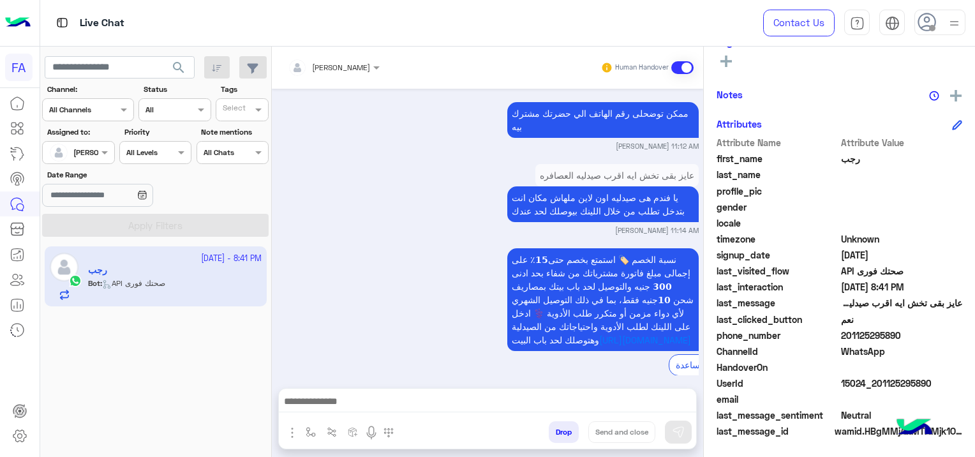
scroll to position [2270, 0]
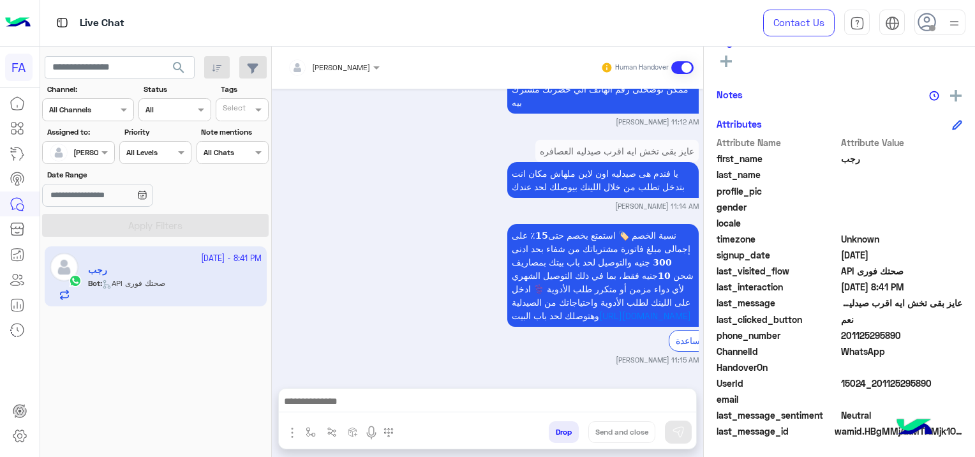
click at [579, 388] on div "[PERSON_NAME] Human Handover [DATE] فوري 08:37 PM من فضلك اكتب رقم الهاتف المشت…" at bounding box center [487, 254] width 431 height 415
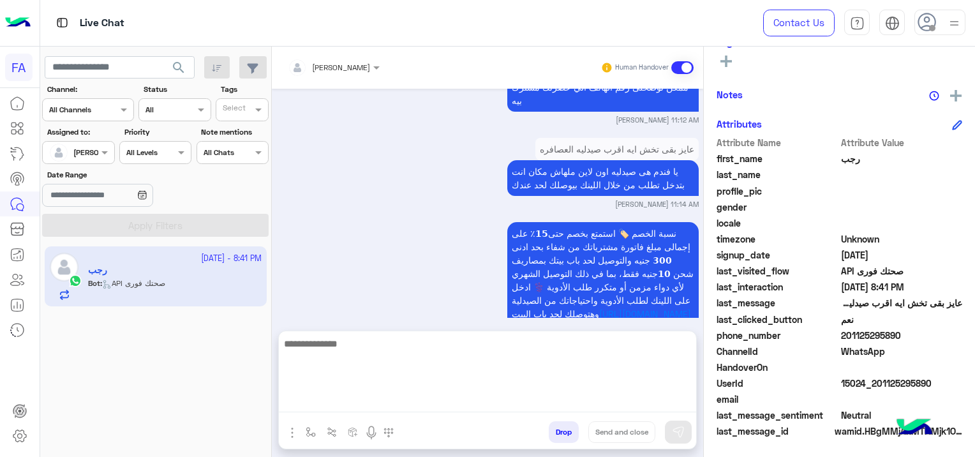
click at [345, 401] on textarea at bounding box center [487, 374] width 417 height 77
paste textarea "**********"
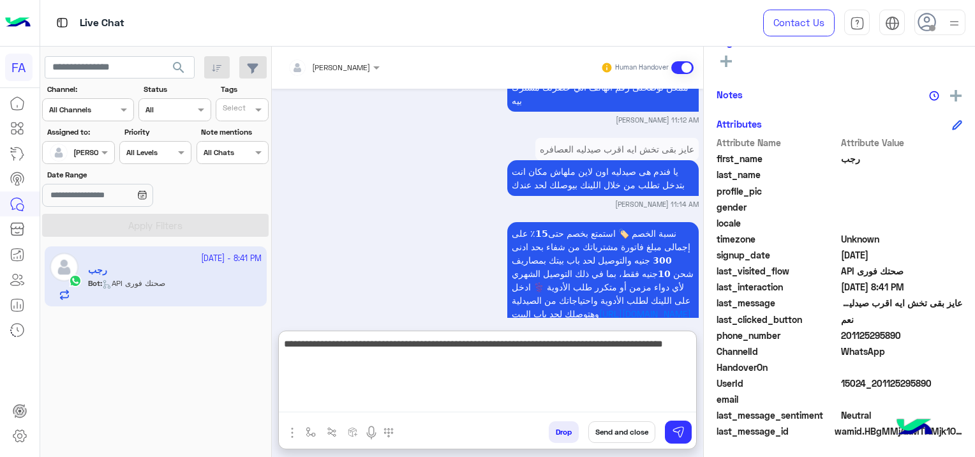
scroll to position [2328, 0]
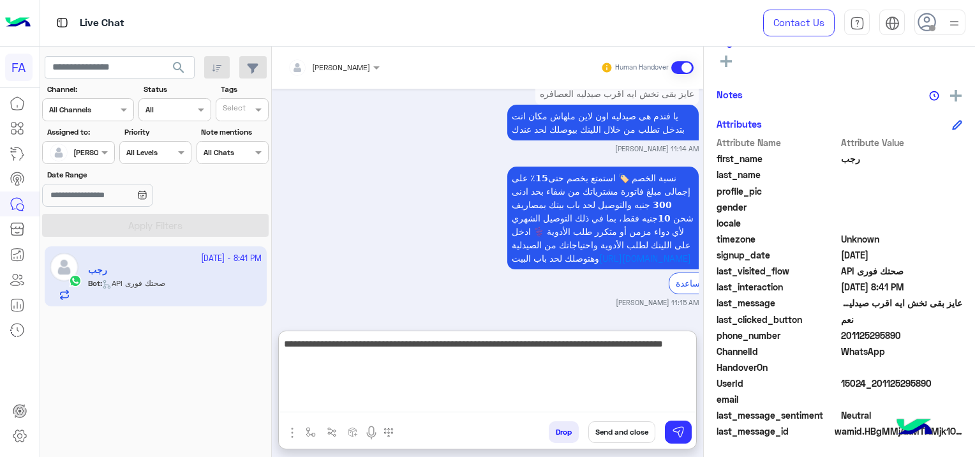
type textarea "**********"
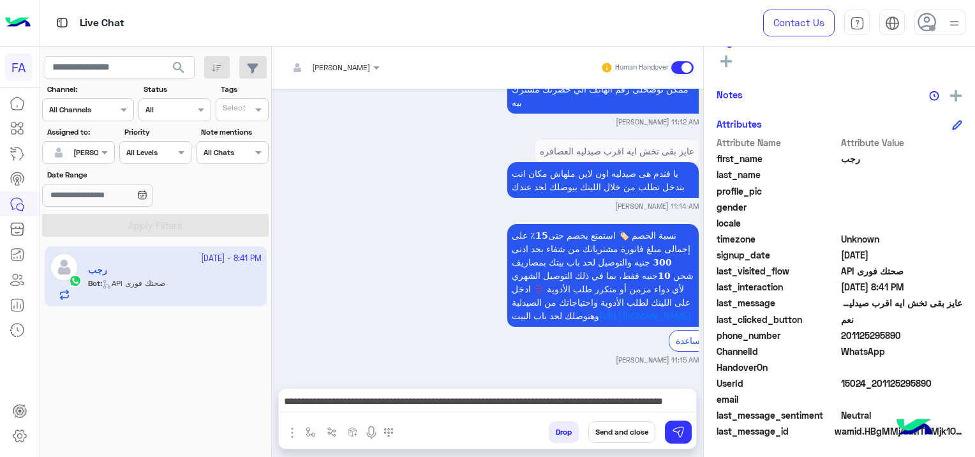
click at [625, 434] on button "Send and close" at bounding box center [621, 432] width 67 height 22
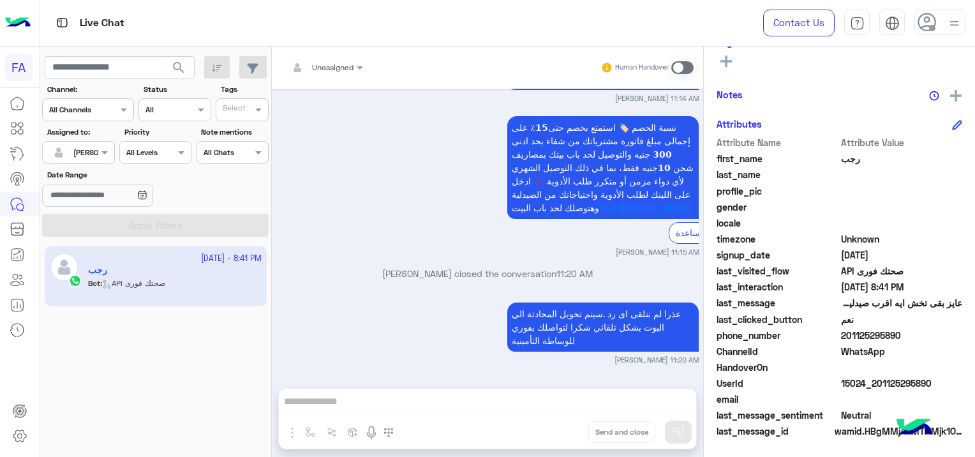
scroll to position [301, 0]
click at [184, 68] on span "search" at bounding box center [178, 67] width 15 height 15
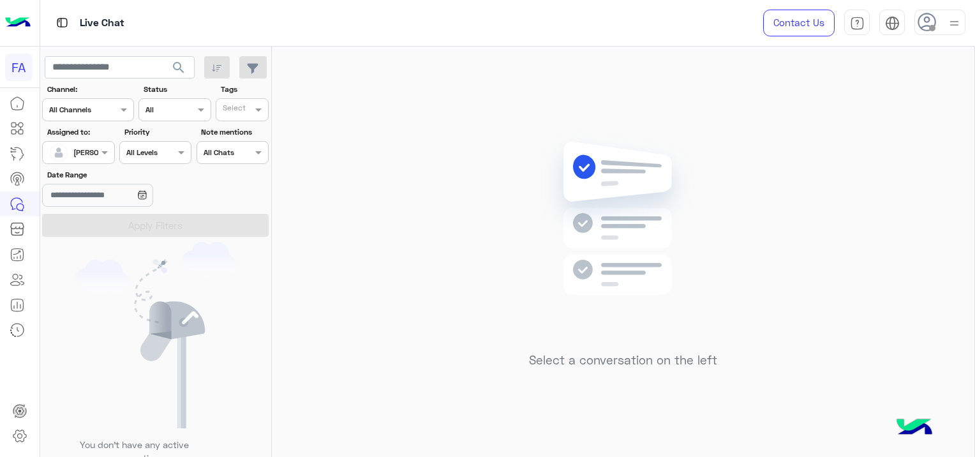
click at [94, 152] on div at bounding box center [78, 151] width 71 height 12
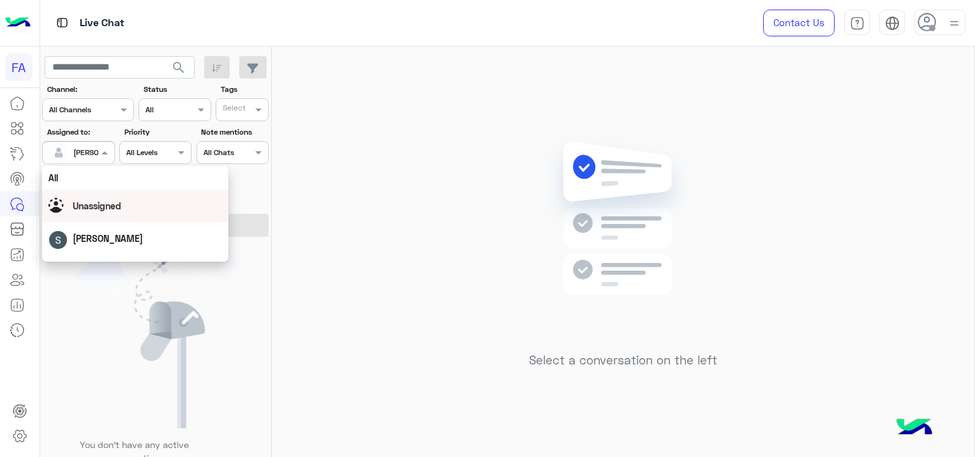
click at [104, 212] on div "Unassigned" at bounding box center [135, 206] width 174 height 22
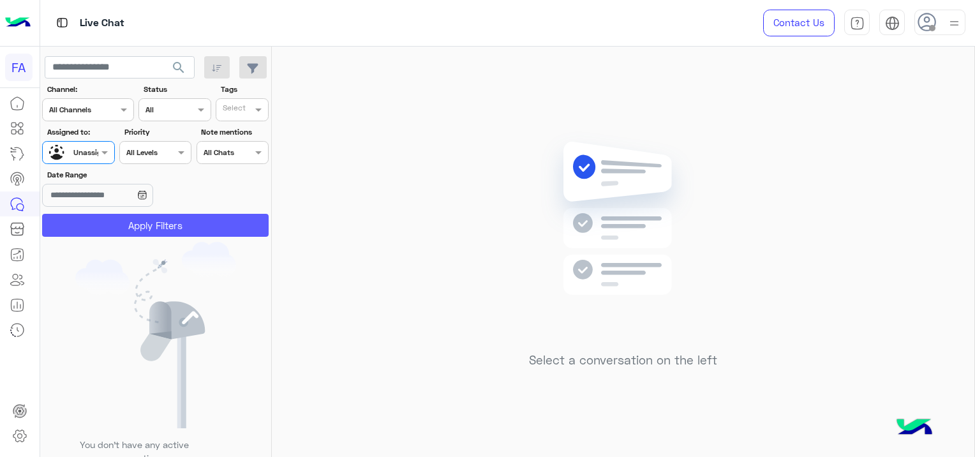
click at [151, 221] on button "Apply Filters" at bounding box center [155, 225] width 227 height 23
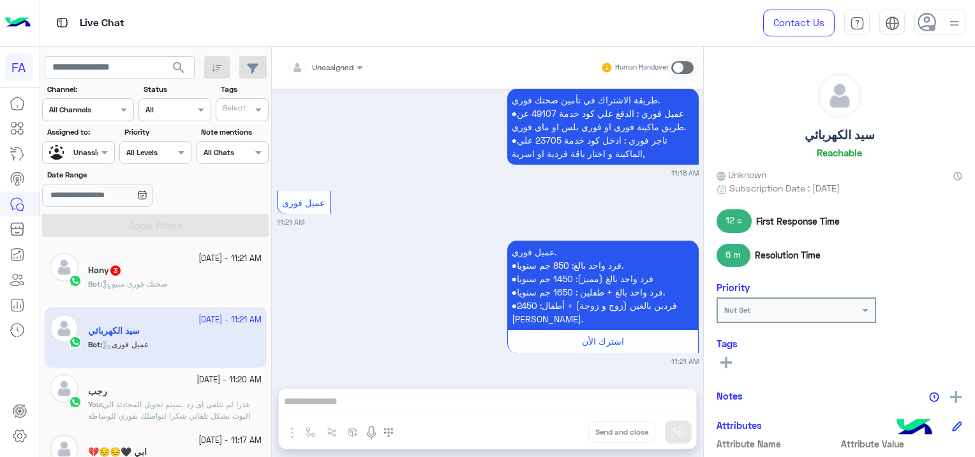
scroll to position [1396, 0]
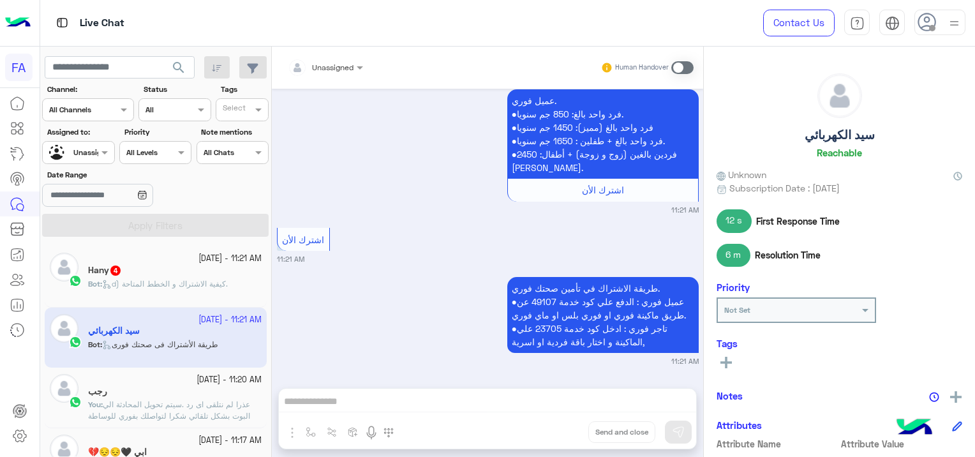
click at [232, 411] on span "عذرا لم نتلقى اى رد .سيتم تحويل المحادثة الي البوت بشكل تلقائي شكرا لتواصلك بفو…" at bounding box center [169, 415] width 162 height 33
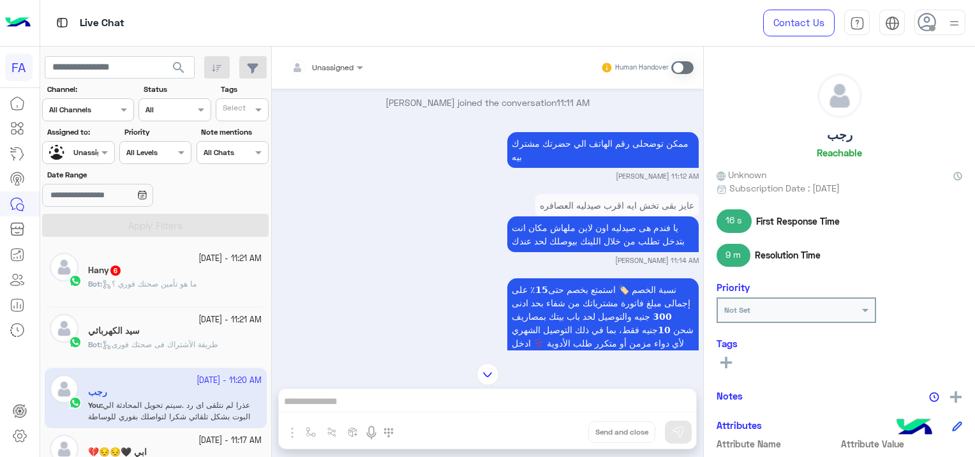
scroll to position [1145, 0]
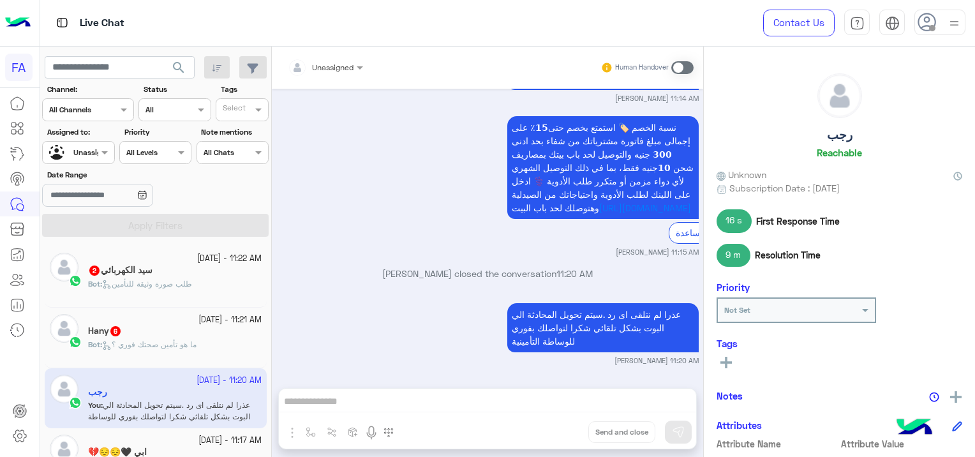
click at [152, 267] on h5 "سيد الكهربائي 2" at bounding box center [120, 270] width 64 height 11
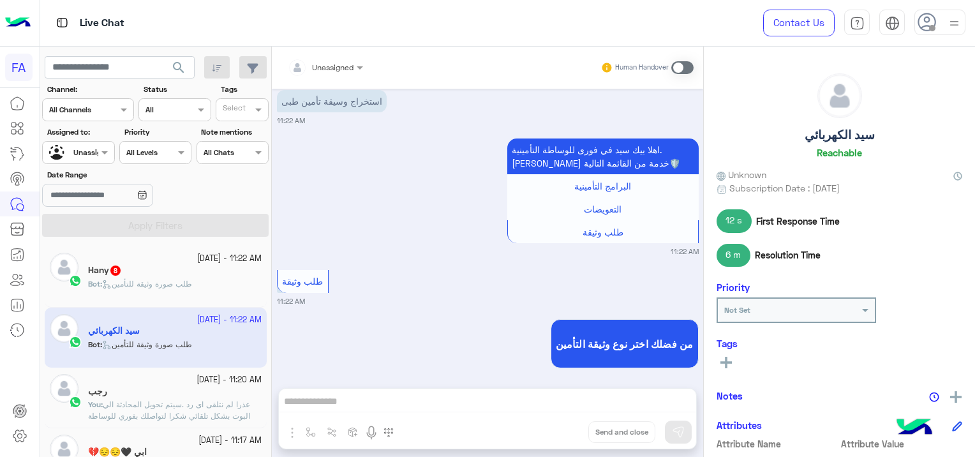
scroll to position [2613, 0]
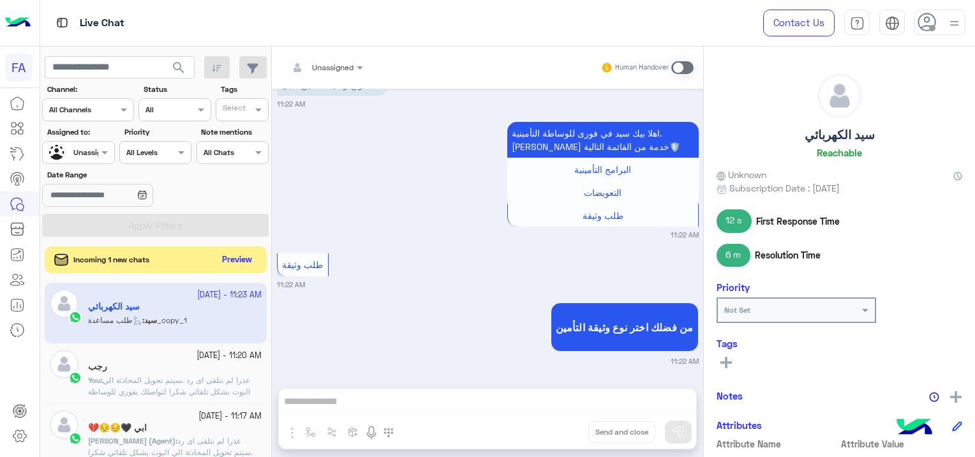
click at [248, 256] on button "Preview" at bounding box center [238, 259] width 40 height 17
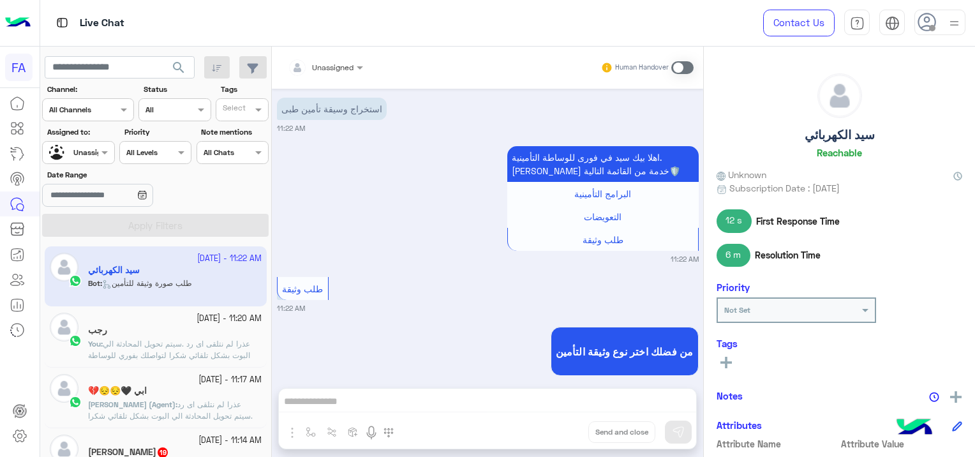
scroll to position [1287, 0]
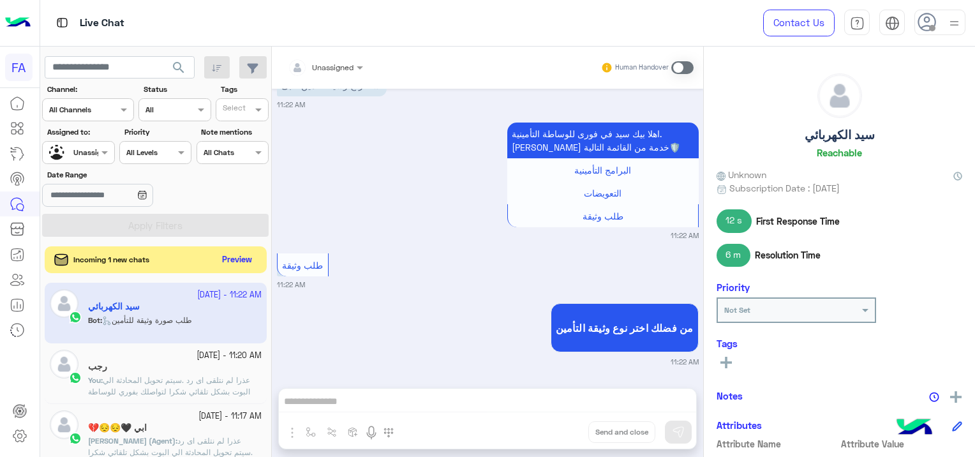
click at [239, 255] on button "Preview" at bounding box center [238, 259] width 40 height 17
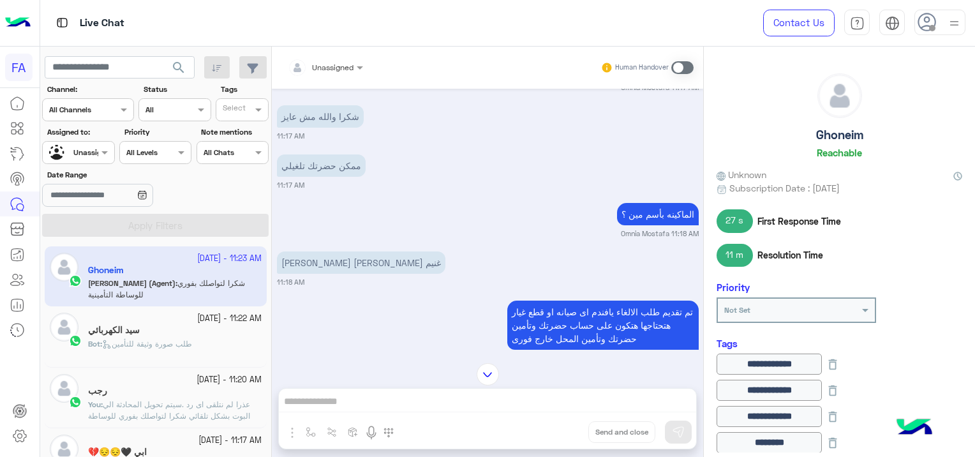
scroll to position [893, 0]
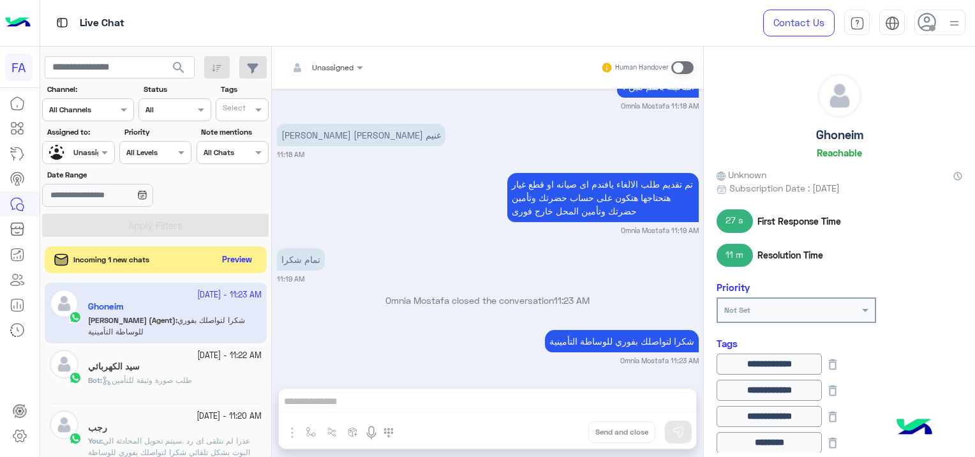
click at [229, 258] on button "Preview" at bounding box center [238, 259] width 40 height 17
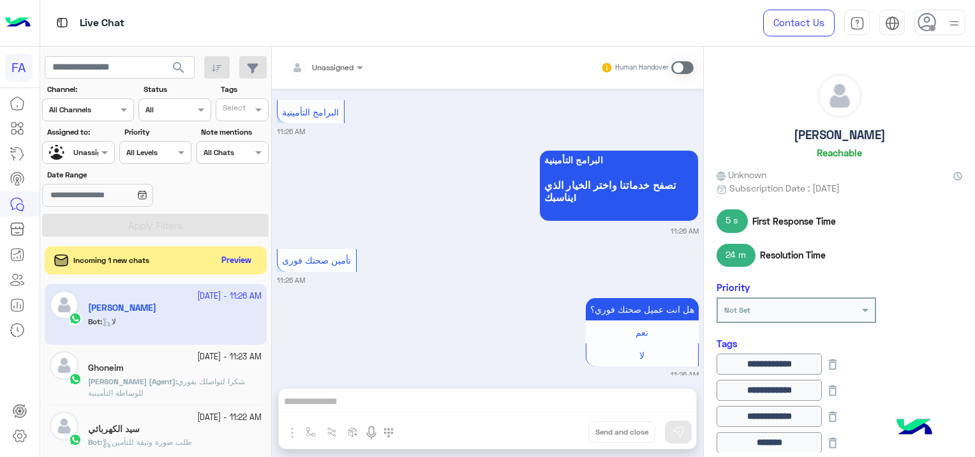
scroll to position [1778, 0]
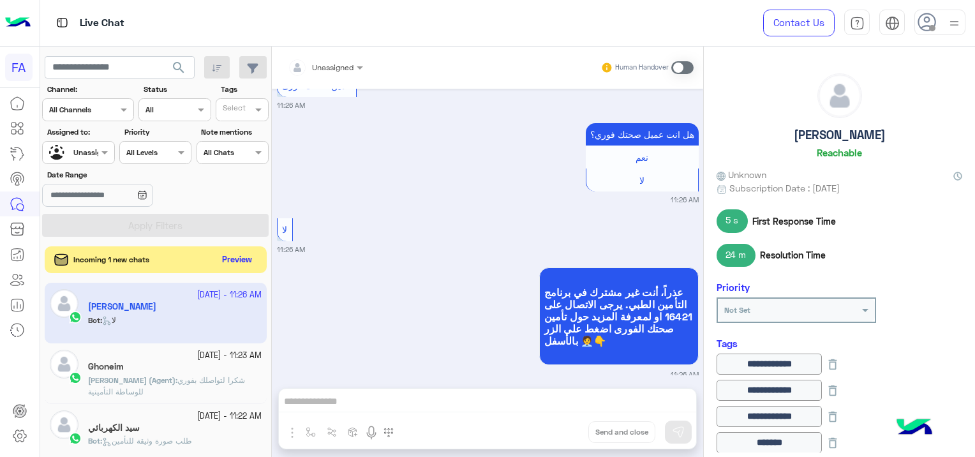
click at [244, 259] on button "Preview" at bounding box center [238, 259] width 40 height 17
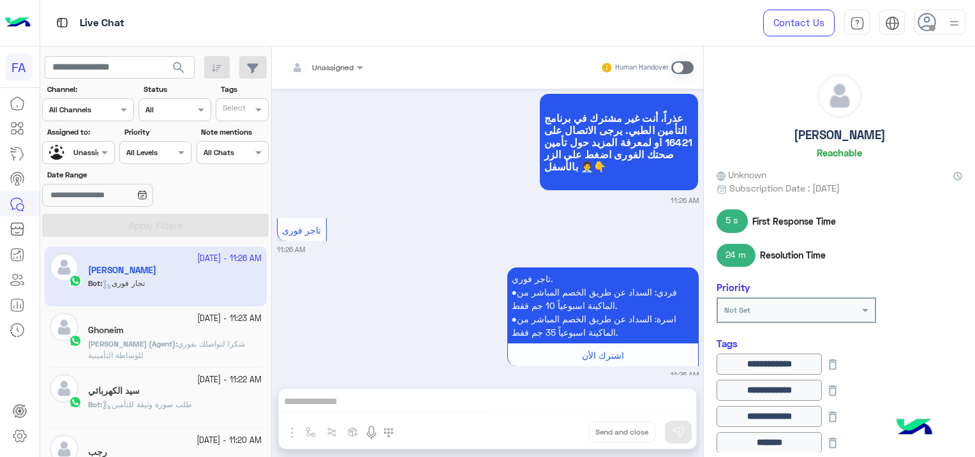
scroll to position [1598, 0]
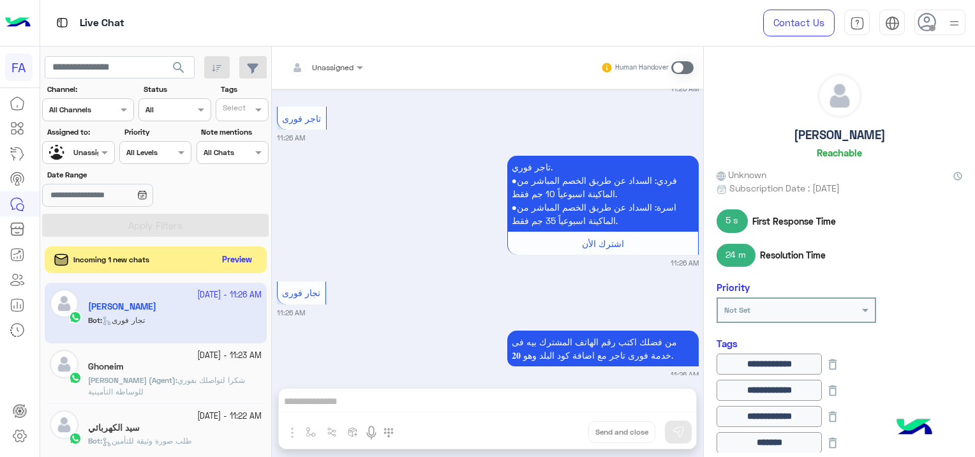
click at [235, 261] on button "Preview" at bounding box center [238, 259] width 40 height 17
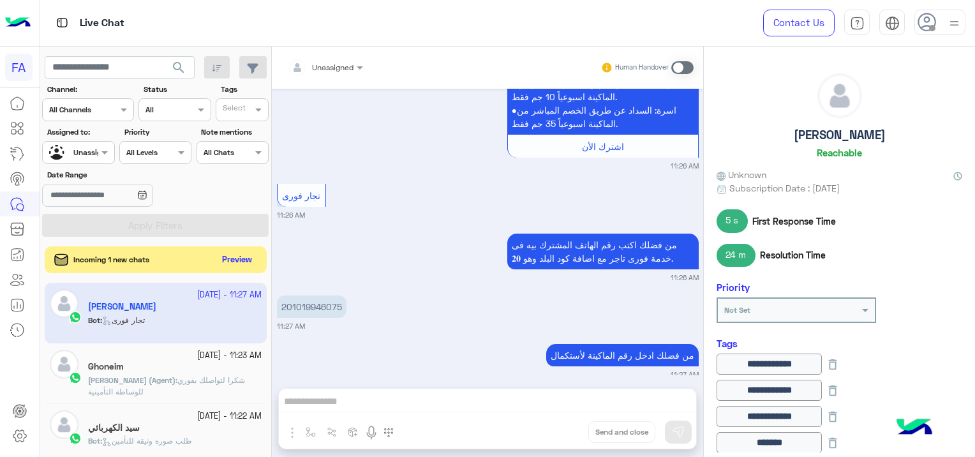
click at [234, 260] on button "Preview" at bounding box center [238, 259] width 40 height 17
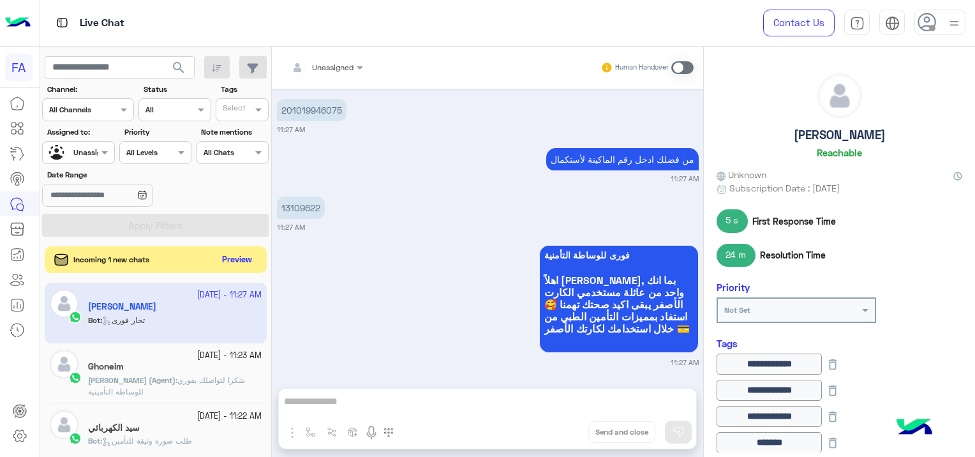
click at [227, 260] on button "Preview" at bounding box center [238, 259] width 40 height 17
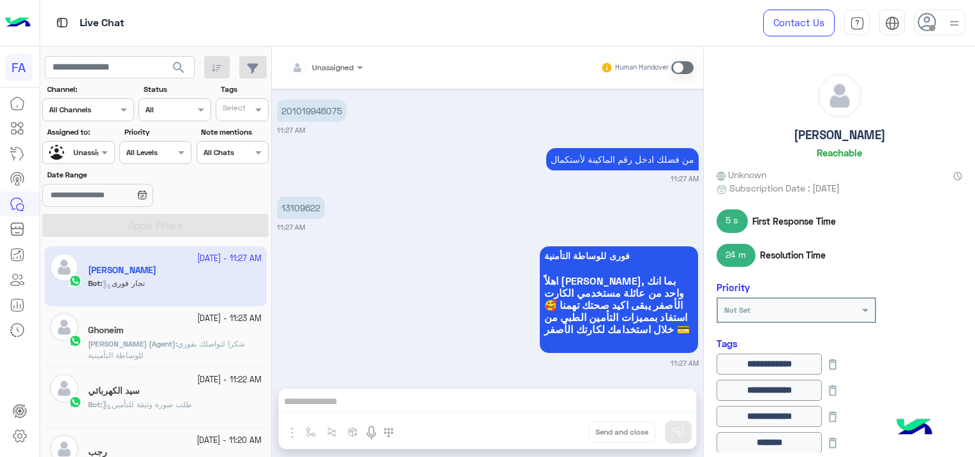
scroll to position [1383, 0]
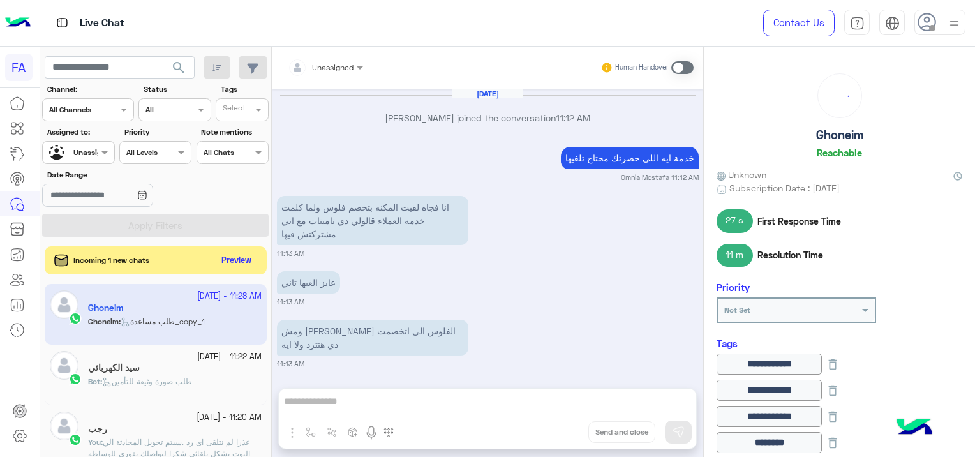
scroll to position [893, 0]
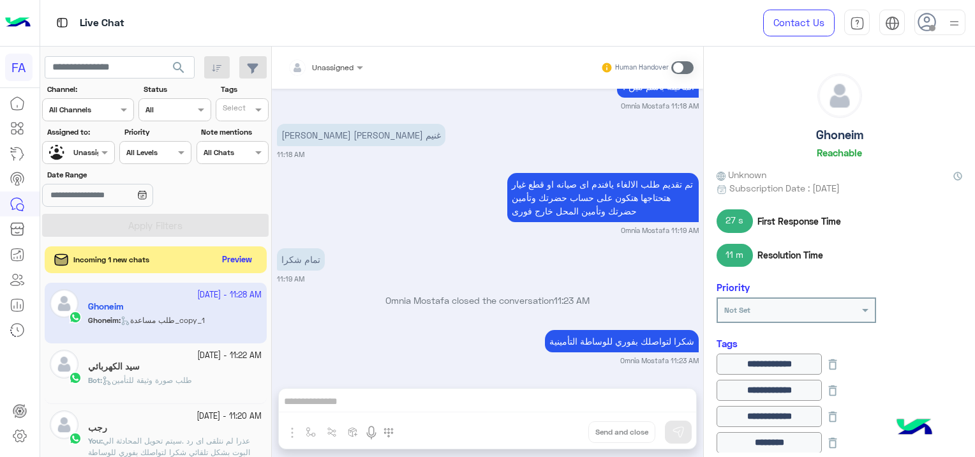
click at [248, 258] on button "Preview" at bounding box center [238, 259] width 40 height 17
click at [232, 257] on button "Preview" at bounding box center [238, 259] width 40 height 17
click at [242, 258] on button "Preview" at bounding box center [238, 259] width 40 height 17
click at [242, 261] on button "Preview" at bounding box center [238, 259] width 40 height 17
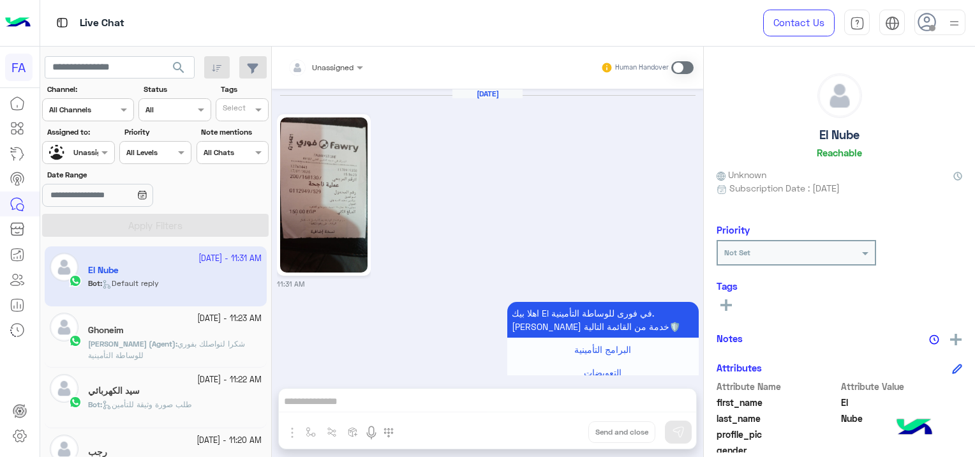
click at [237, 345] on span "شكرا لتواصلك بفوري للوساطة التأمينية" at bounding box center [166, 349] width 157 height 21
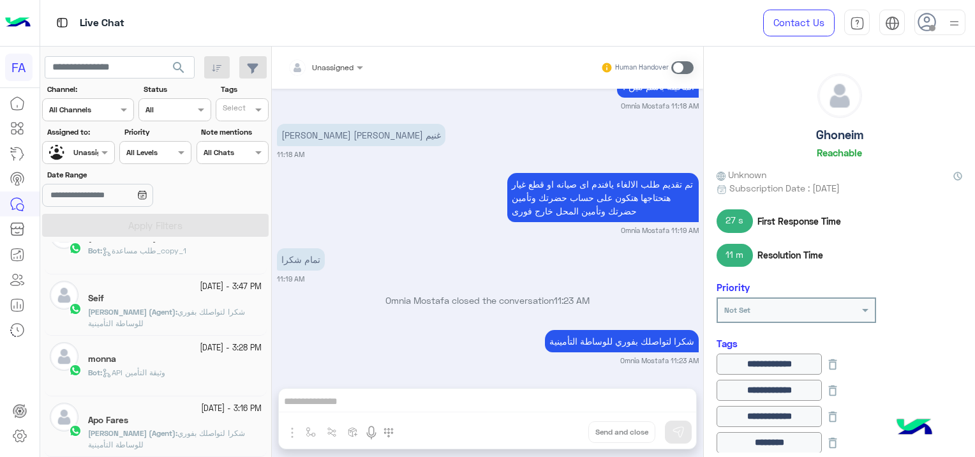
scroll to position [6, 0]
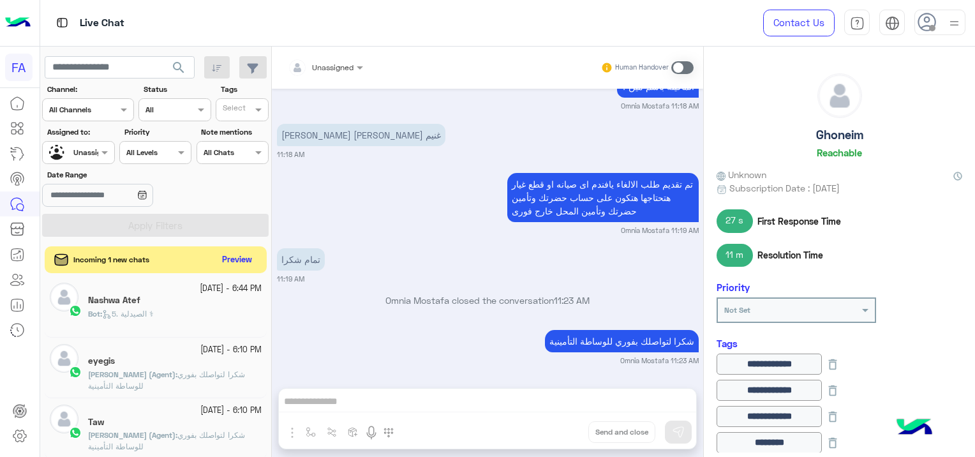
click at [230, 259] on button "Preview" at bounding box center [238, 259] width 40 height 17
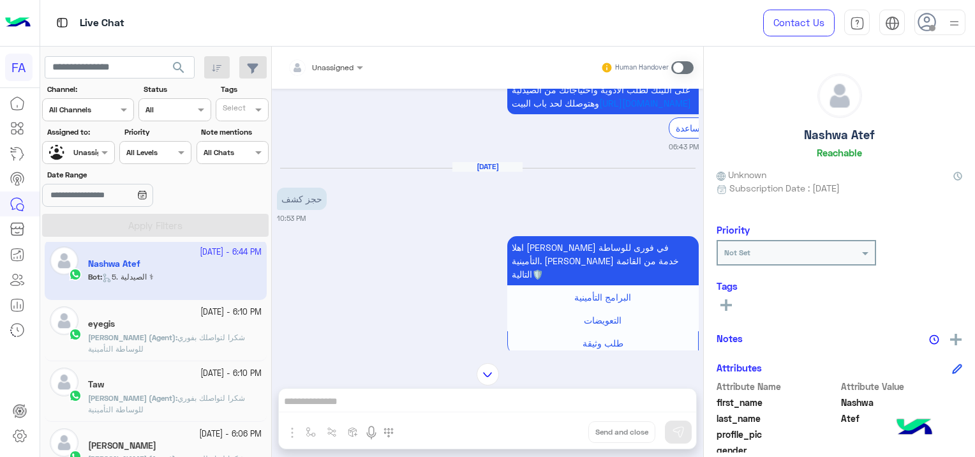
scroll to position [405, 0]
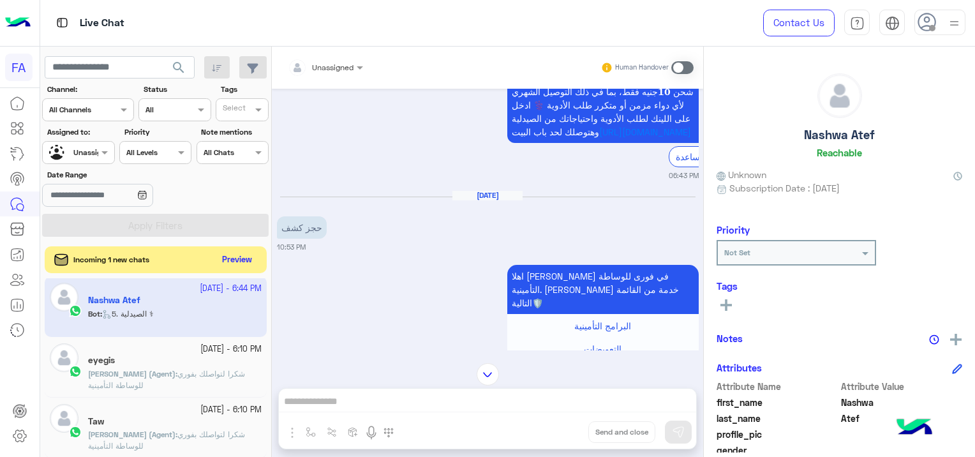
click at [242, 260] on button "Preview" at bounding box center [238, 259] width 40 height 17
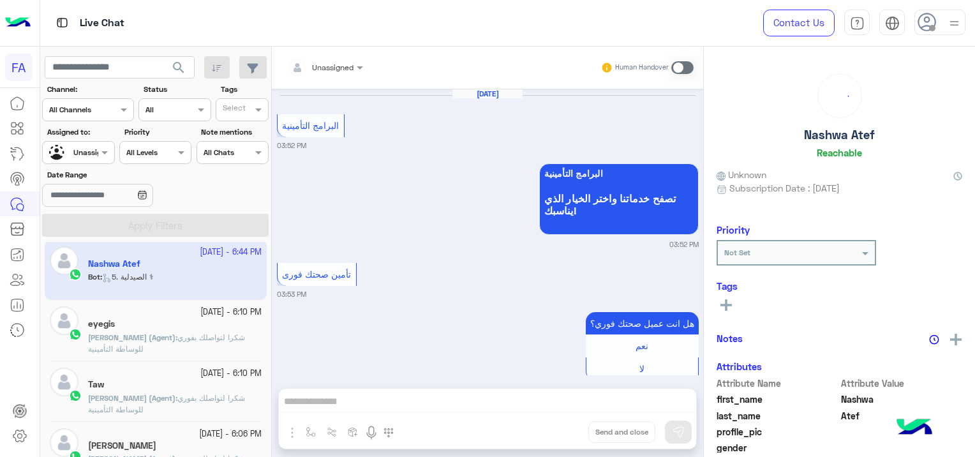
scroll to position [1192, 0]
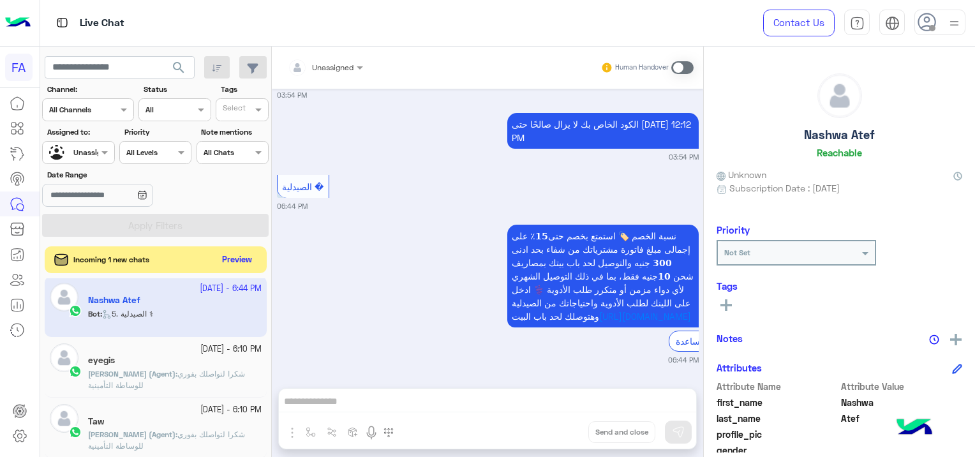
click at [242, 261] on button "Preview" at bounding box center [238, 259] width 40 height 17
click at [242, 253] on button "Preview" at bounding box center [238, 259] width 40 height 17
click at [236, 255] on button "Preview" at bounding box center [238, 259] width 40 height 17
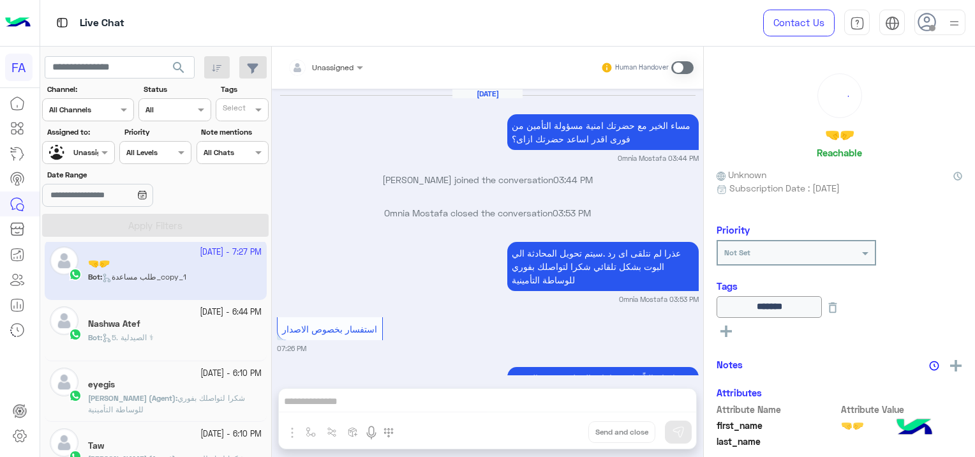
scroll to position [1103, 0]
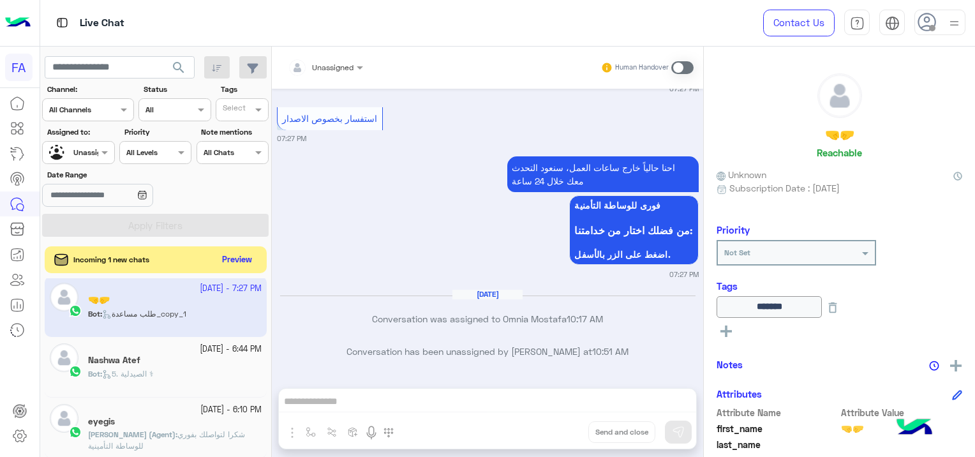
click at [237, 260] on button "Preview" at bounding box center [238, 259] width 40 height 17
click at [242, 262] on button "Preview" at bounding box center [238, 259] width 40 height 17
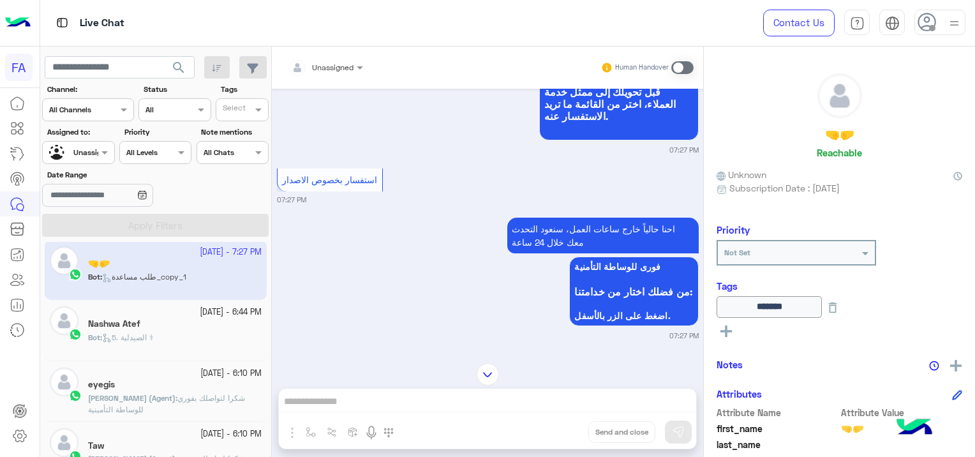
scroll to position [976, 0]
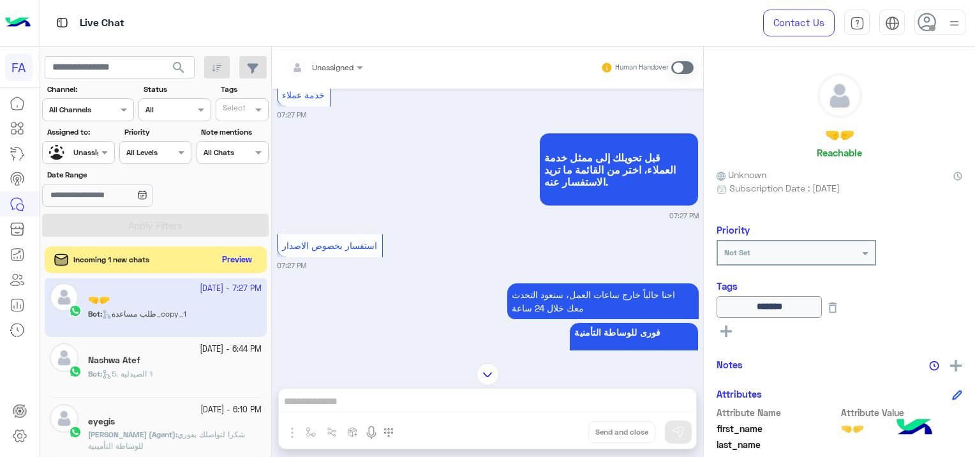
click at [235, 258] on button "Preview" at bounding box center [238, 259] width 40 height 17
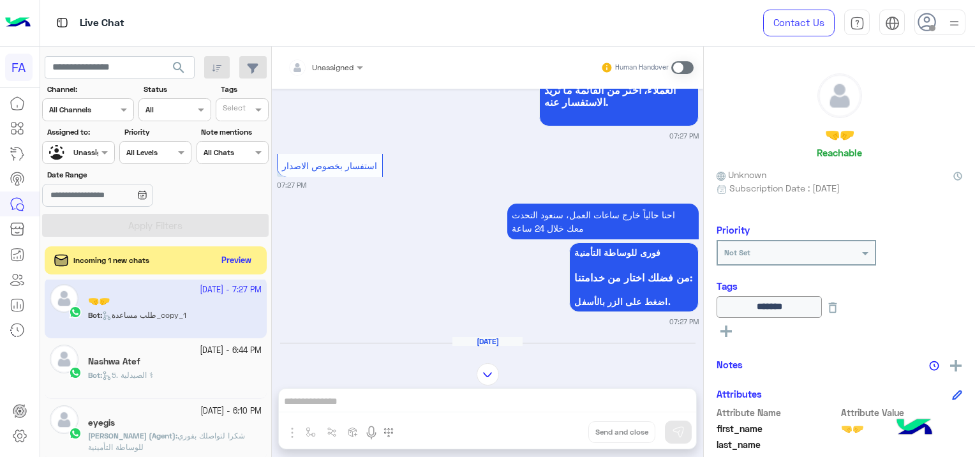
scroll to position [2529, 0]
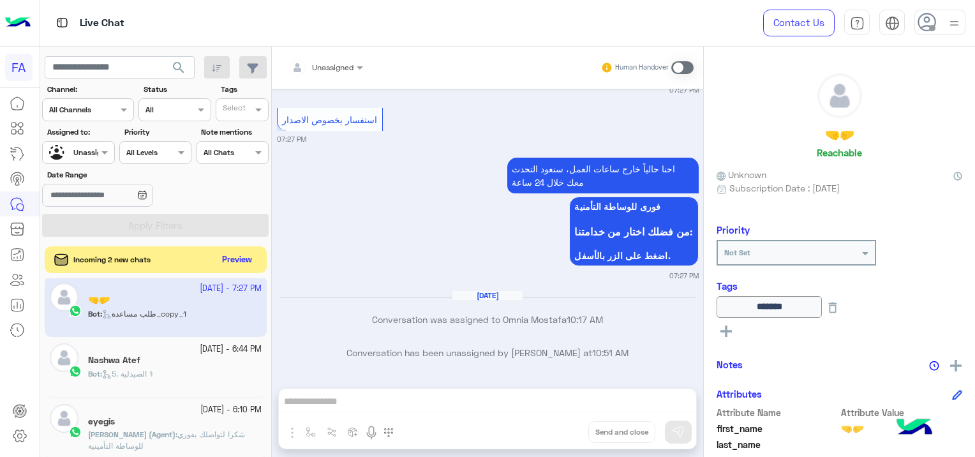
click at [252, 260] on button "Preview" at bounding box center [238, 259] width 40 height 17
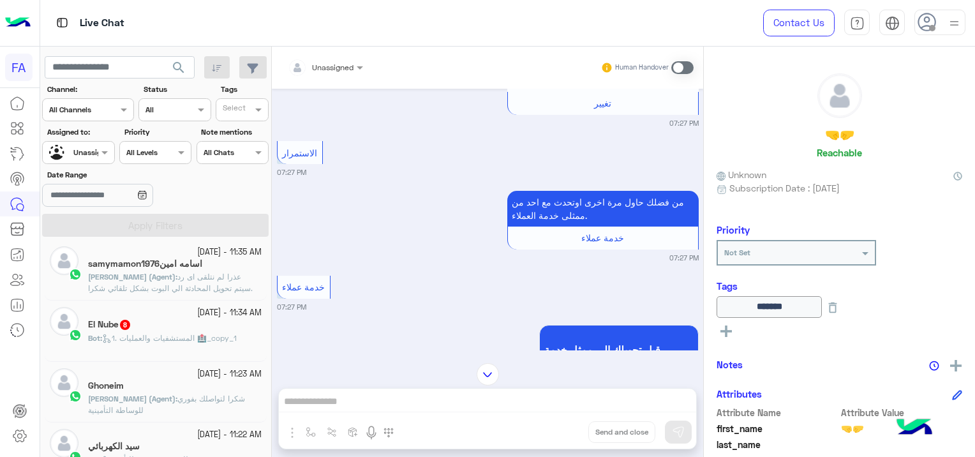
scroll to position [1103, 0]
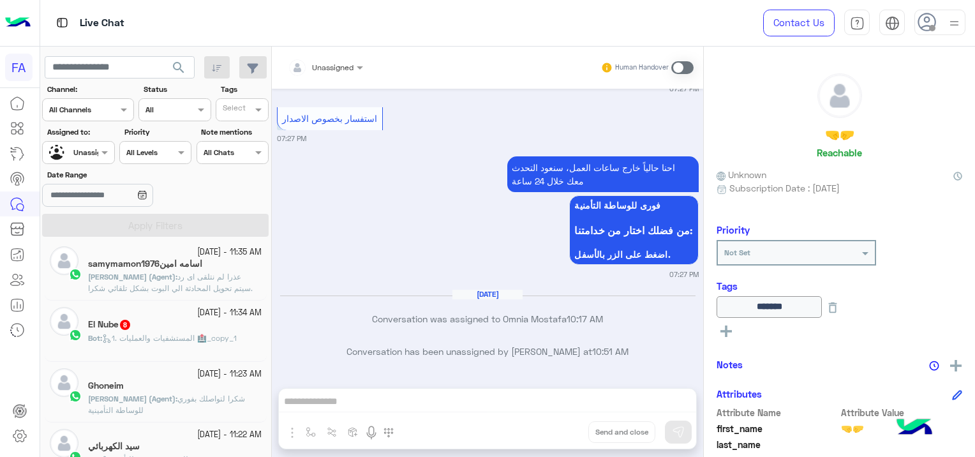
click at [189, 319] on div "El Nube 8" at bounding box center [175, 325] width 174 height 13
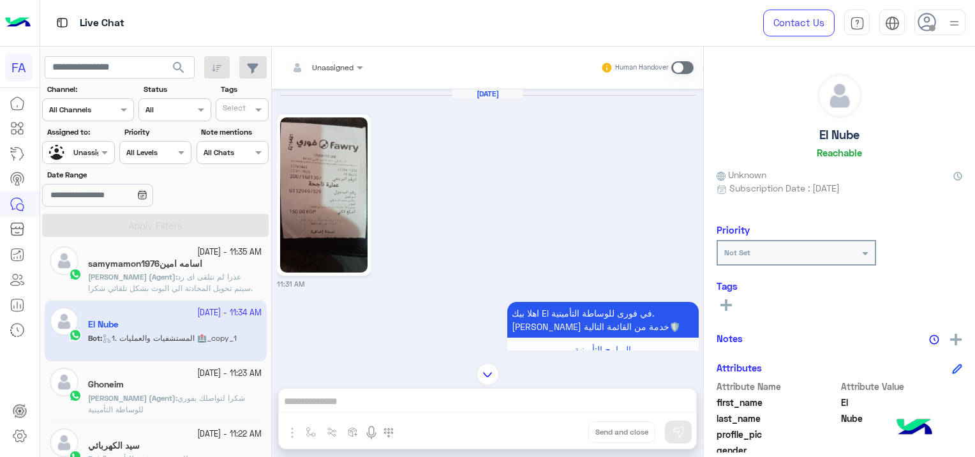
click at [314, 166] on img at bounding box center [323, 194] width 87 height 155
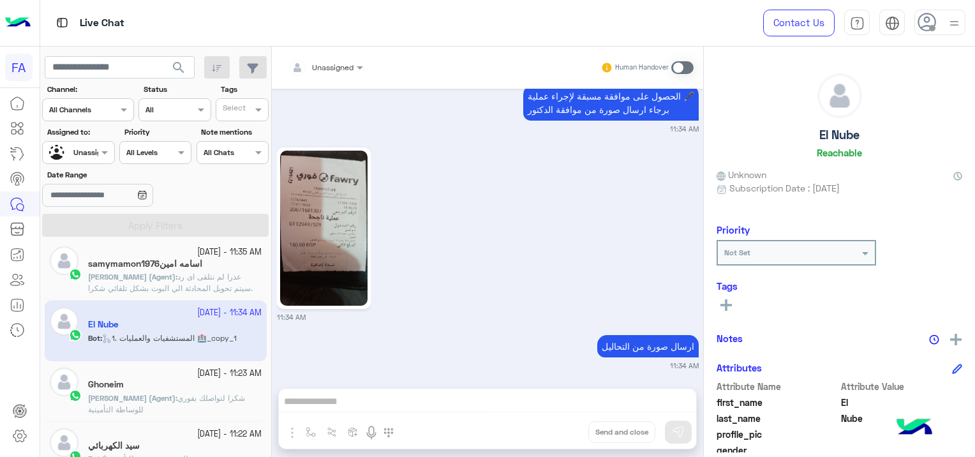
scroll to position [1293, 0]
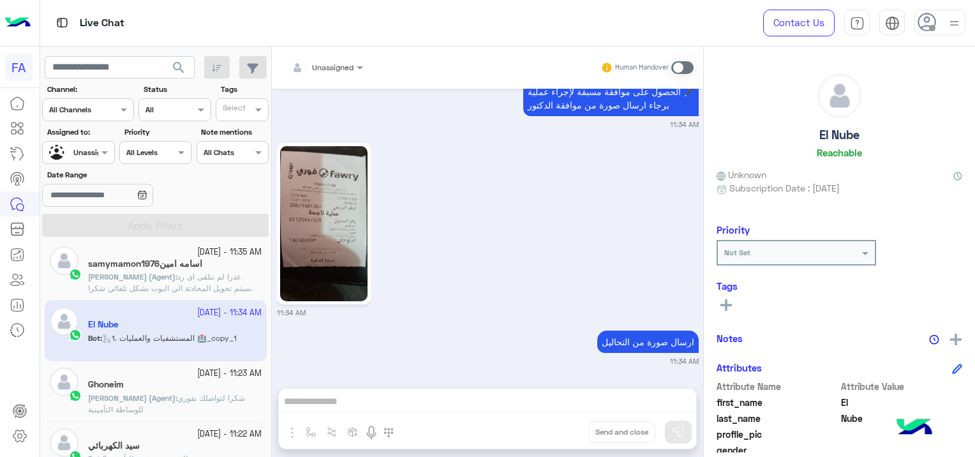
click at [220, 271] on p "[PERSON_NAME] (Agent) : عذرا لم نتلقى اى رد .سيتم تحويل المحادثة الي البوت بشكل…" at bounding box center [175, 288] width 174 height 34
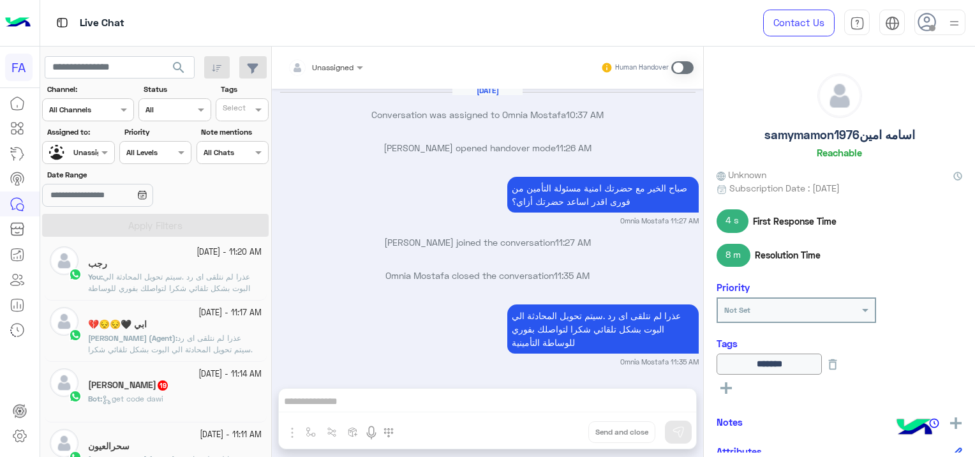
scroll to position [262, 0]
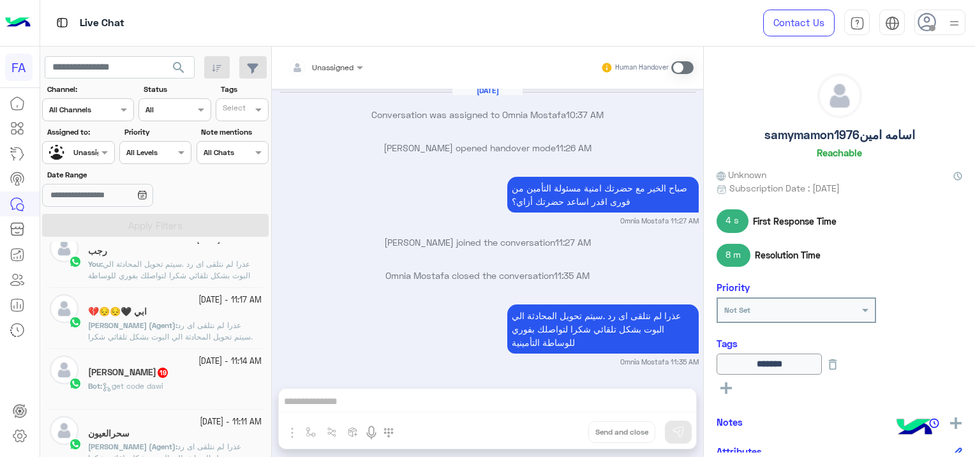
click at [194, 373] on div "[PERSON_NAME] 19" at bounding box center [175, 373] width 174 height 13
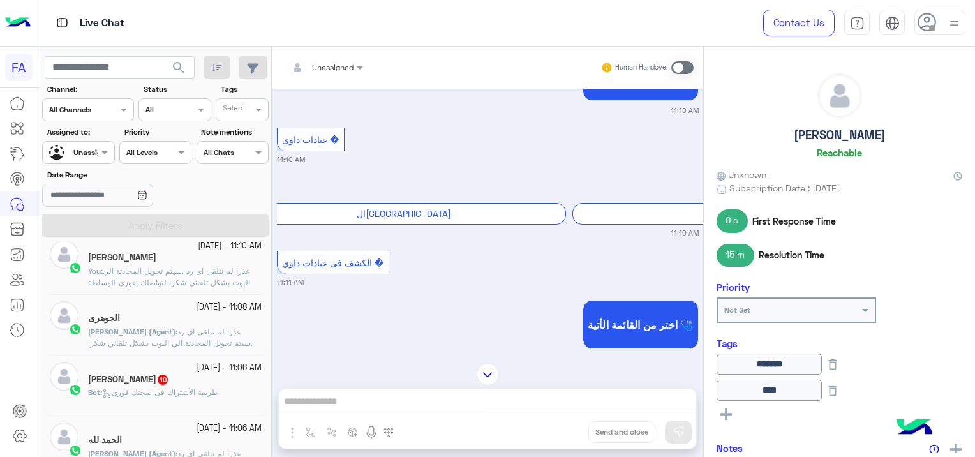
scroll to position [581, 0]
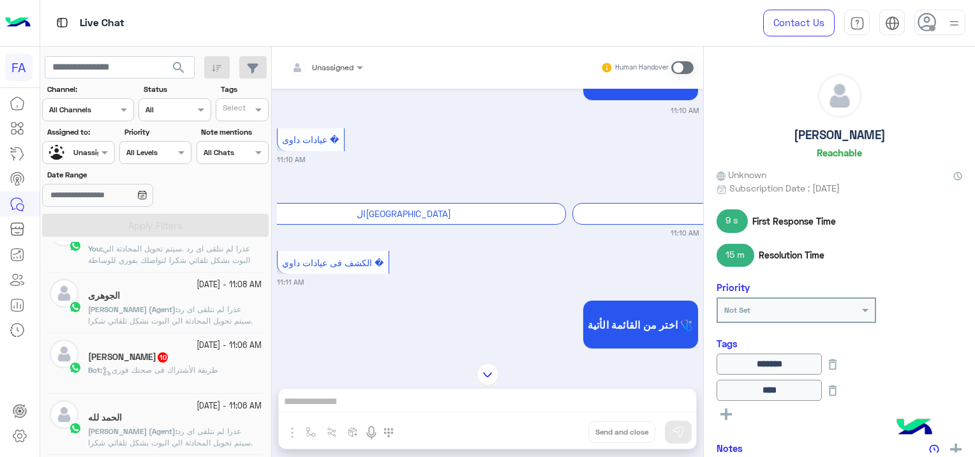
click at [163, 357] on span "10" at bounding box center [163, 357] width 10 height 10
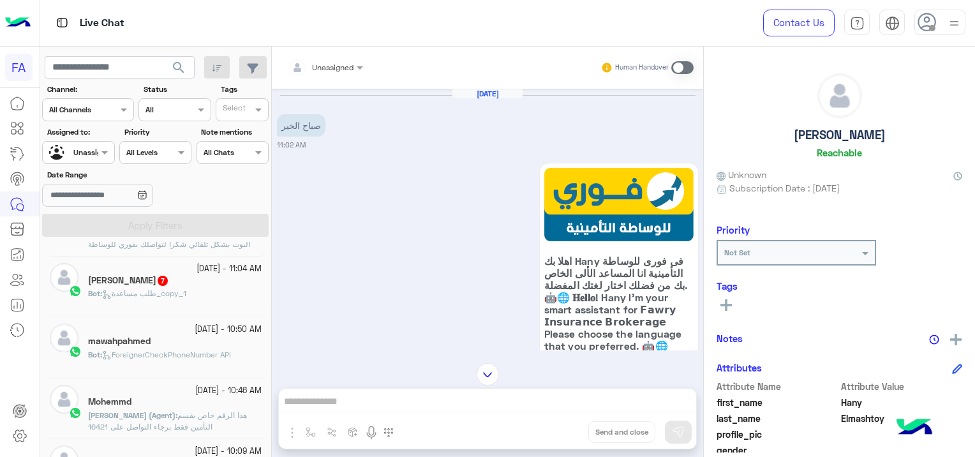
click at [188, 349] on p "Bot : ForeignerCheckPhoneNumber API" at bounding box center [159, 354] width 143 height 11
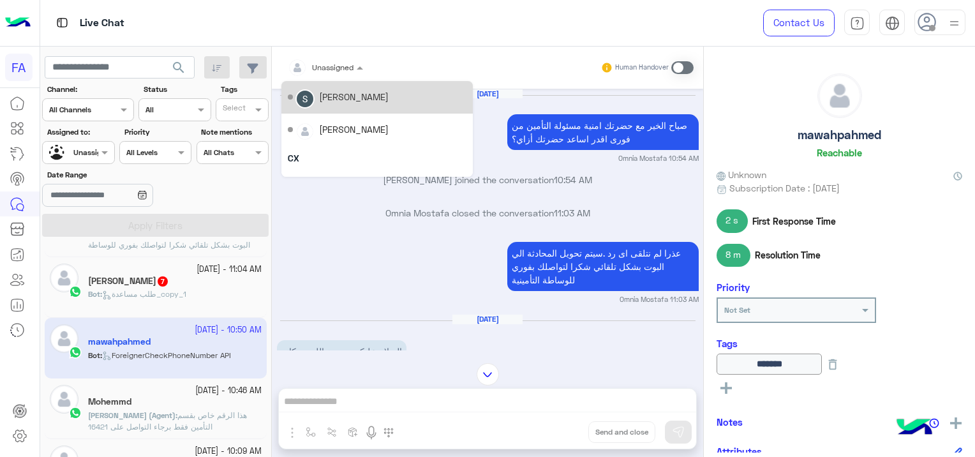
click at [343, 70] on div at bounding box center [325, 65] width 88 height 12
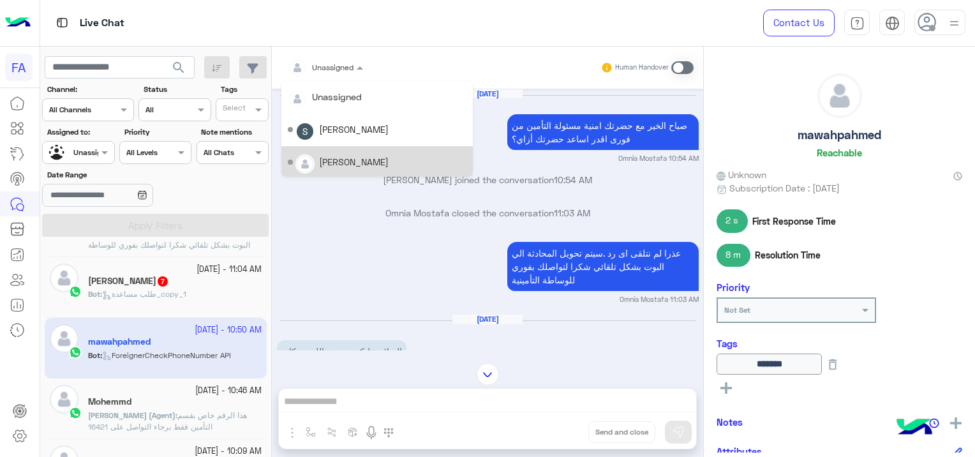
click at [341, 167] on div "[PERSON_NAME]" at bounding box center [354, 161] width 70 height 13
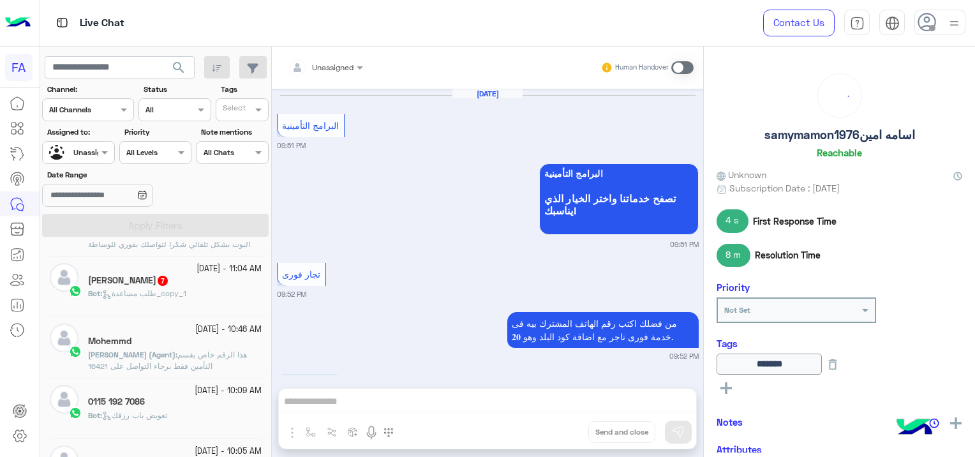
scroll to position [1004, 0]
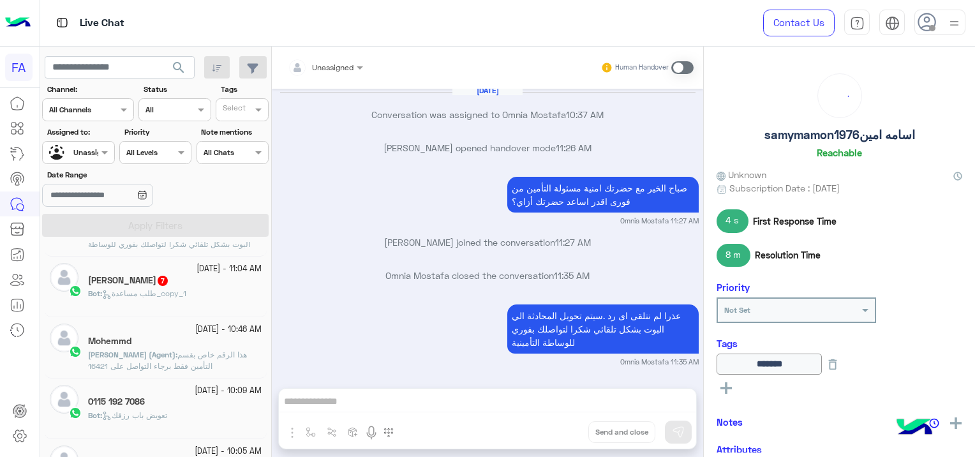
click at [175, 416] on div "Bot : تعويض باب رزقك" at bounding box center [175, 421] width 174 height 22
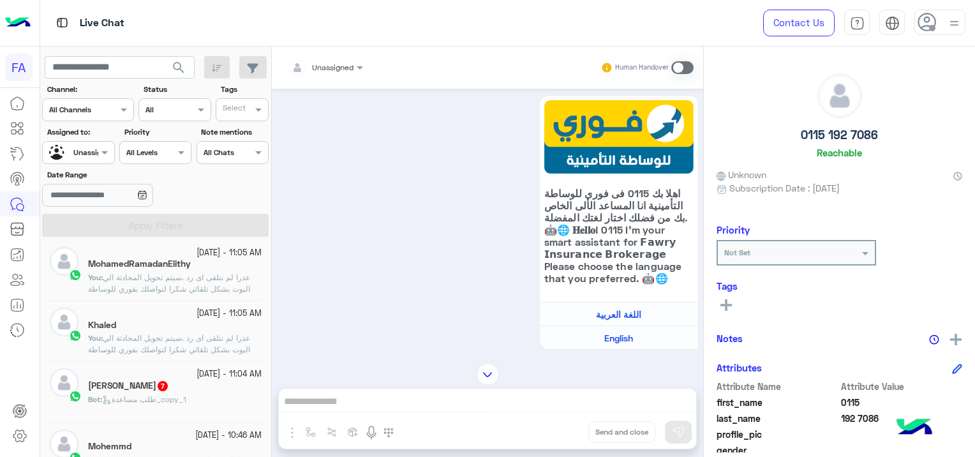
scroll to position [774, 0]
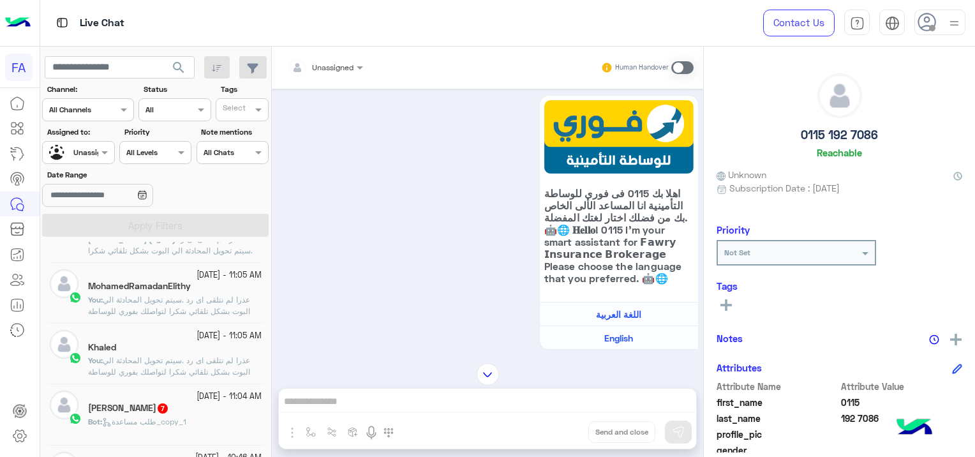
click at [181, 60] on span "search" at bounding box center [178, 67] width 15 height 15
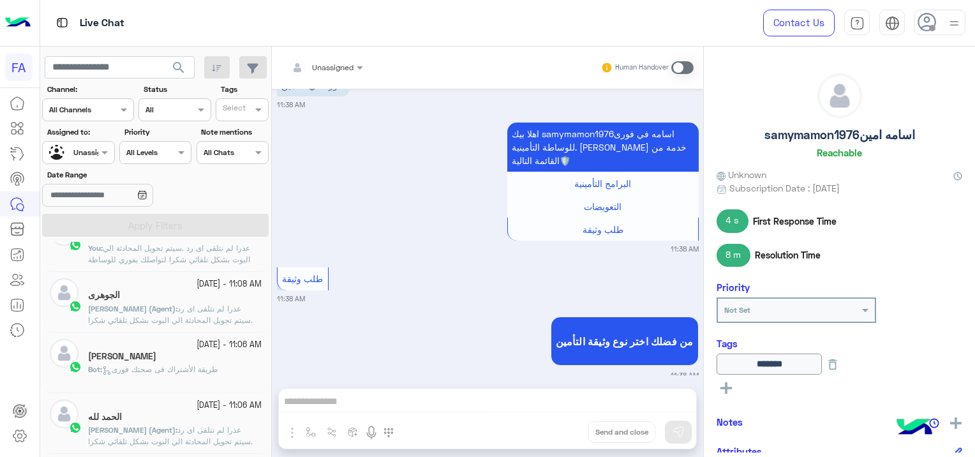
click at [186, 369] on span "طريقة الأشتراك فى صحتك فورى" at bounding box center [160, 369] width 116 height 10
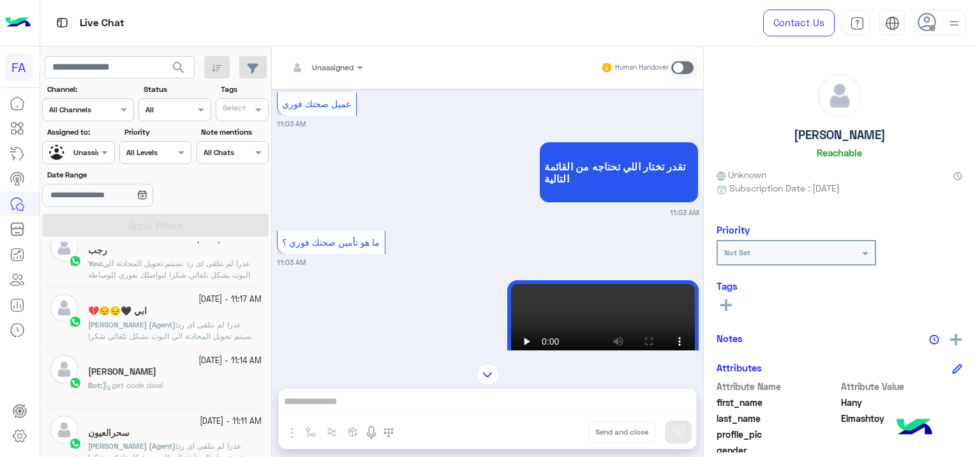
click at [172, 384] on div "Bot : get code dawi" at bounding box center [175, 391] width 174 height 22
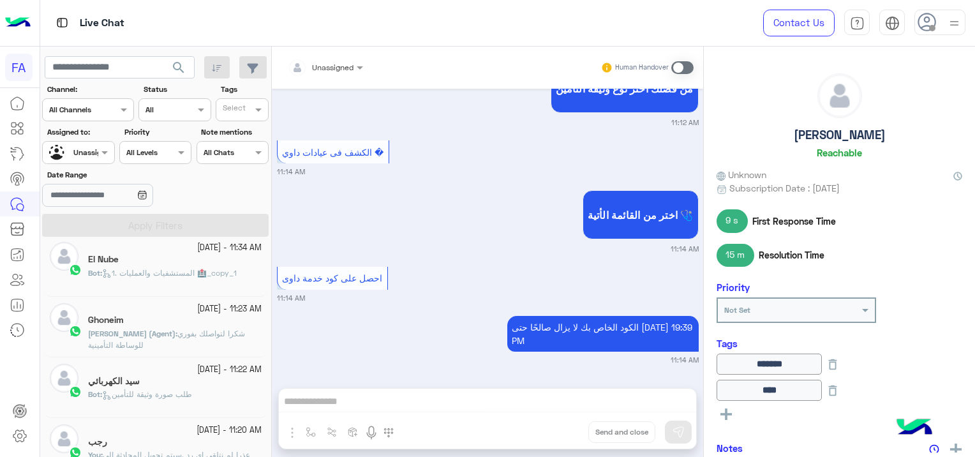
click at [189, 378] on div "سيد الكهربائي" at bounding box center [175, 382] width 174 height 13
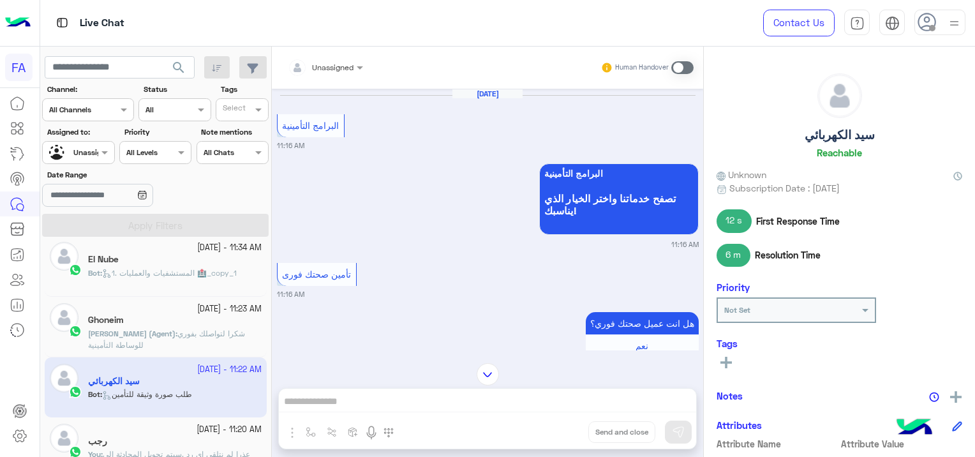
click at [351, 66] on div at bounding box center [325, 65] width 88 height 12
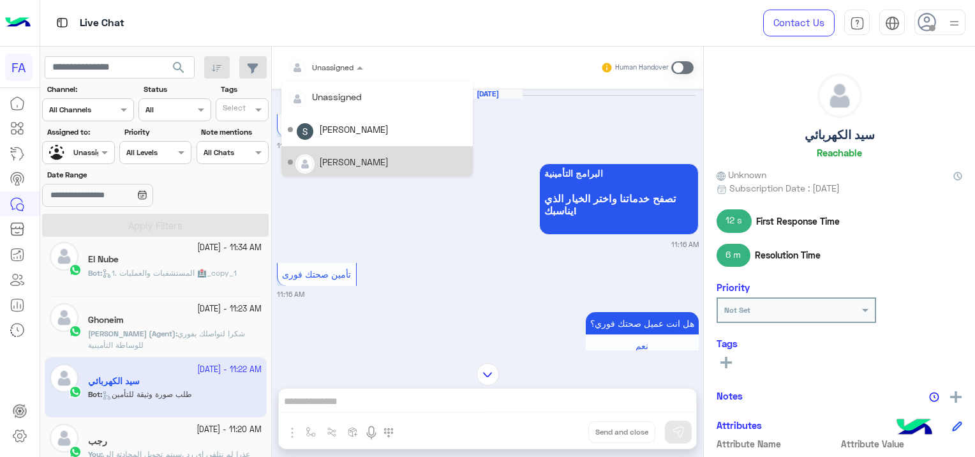
click at [358, 156] on div "[PERSON_NAME]" at bounding box center [354, 161] width 70 height 13
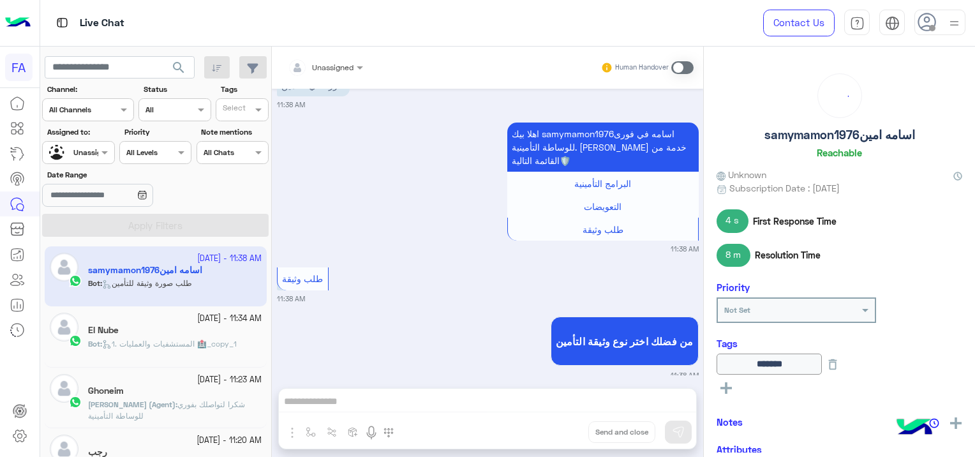
click at [181, 340] on span "1. المستشفيات والعمليات 🏥_copy_1" at bounding box center [169, 344] width 135 height 10
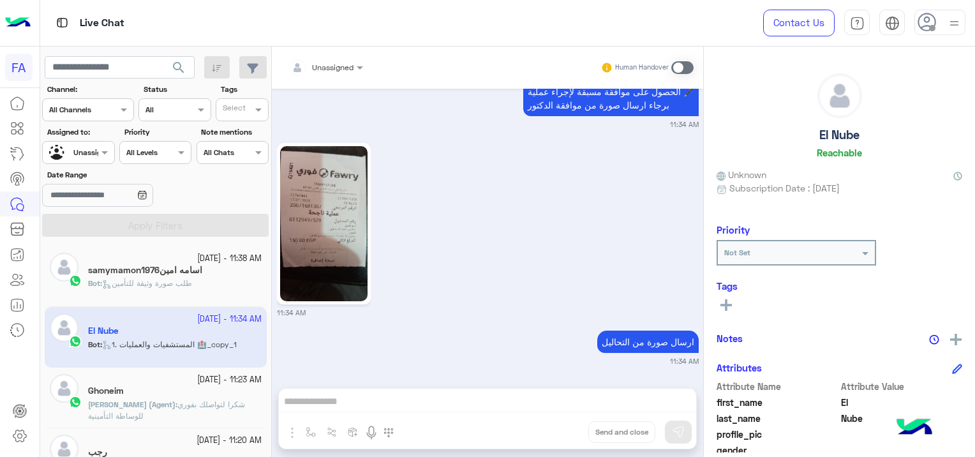
click at [304, 206] on img at bounding box center [323, 223] width 87 height 155
click at [360, 61] on span at bounding box center [361, 67] width 16 height 13
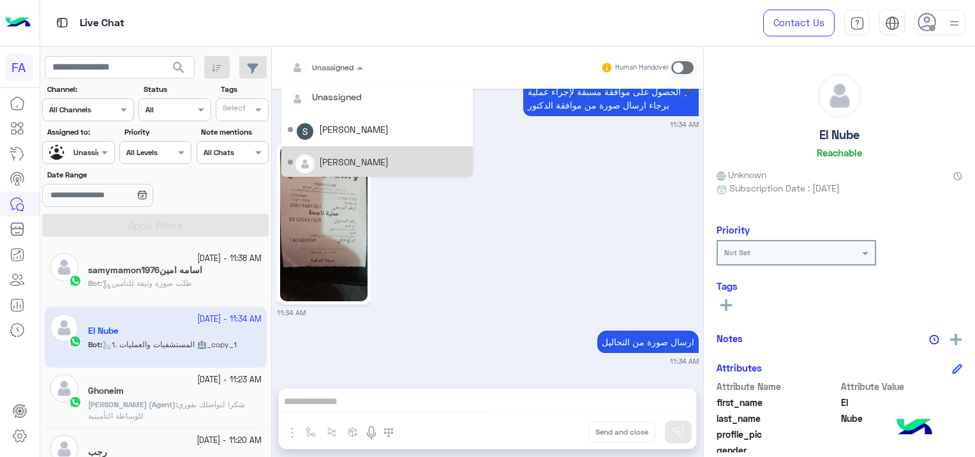
click at [350, 156] on div "[PERSON_NAME]" at bounding box center [354, 161] width 70 height 13
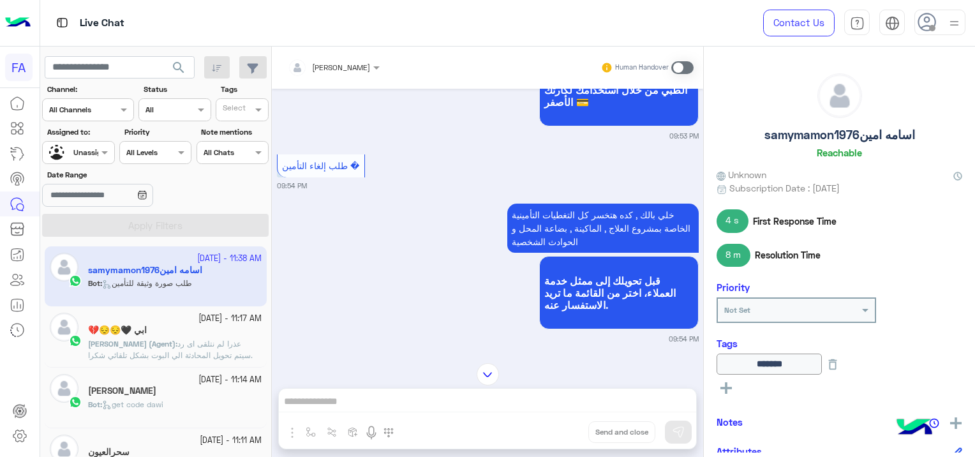
click at [332, 51] on div "[PERSON_NAME] Human Handover" at bounding box center [487, 68] width 431 height 42
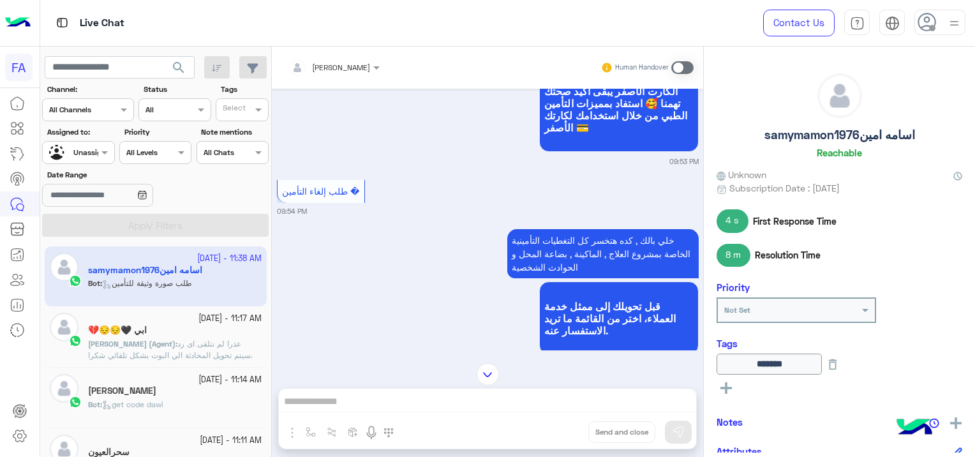
scroll to position [412, 0]
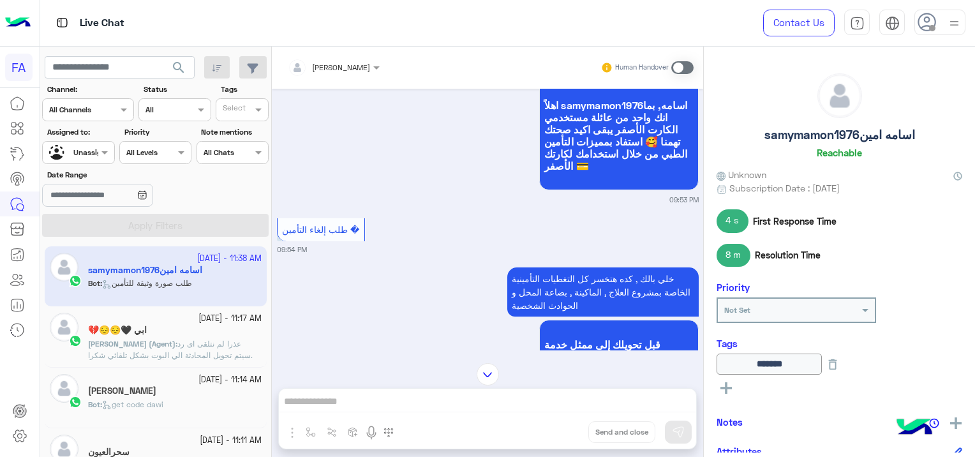
click at [180, 64] on span "search" at bounding box center [178, 67] width 15 height 15
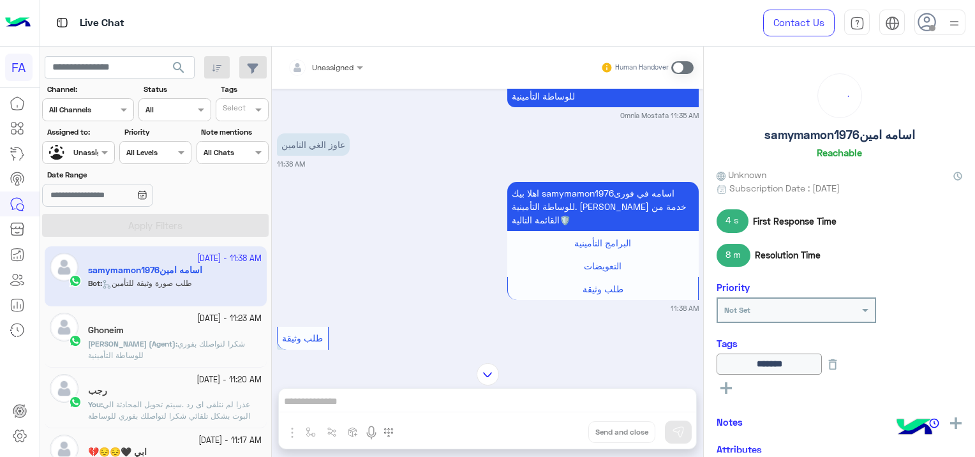
scroll to position [922, 0]
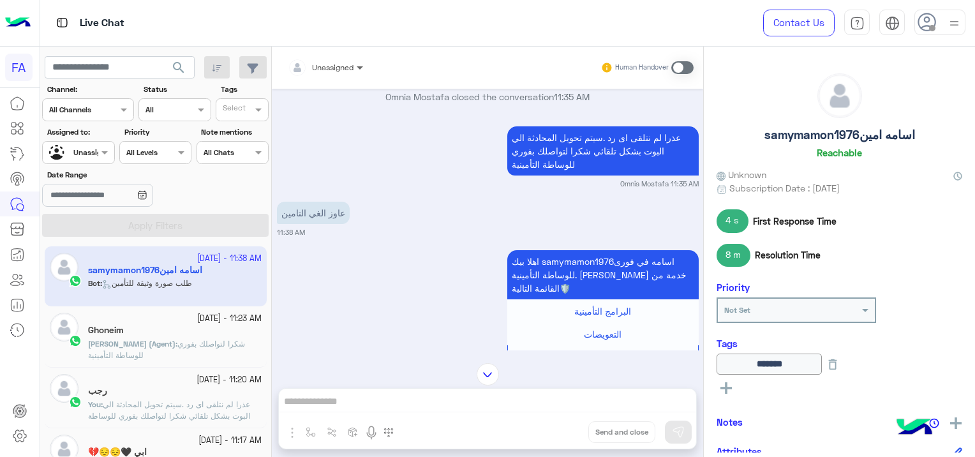
click at [357, 64] on span at bounding box center [361, 67] width 16 height 13
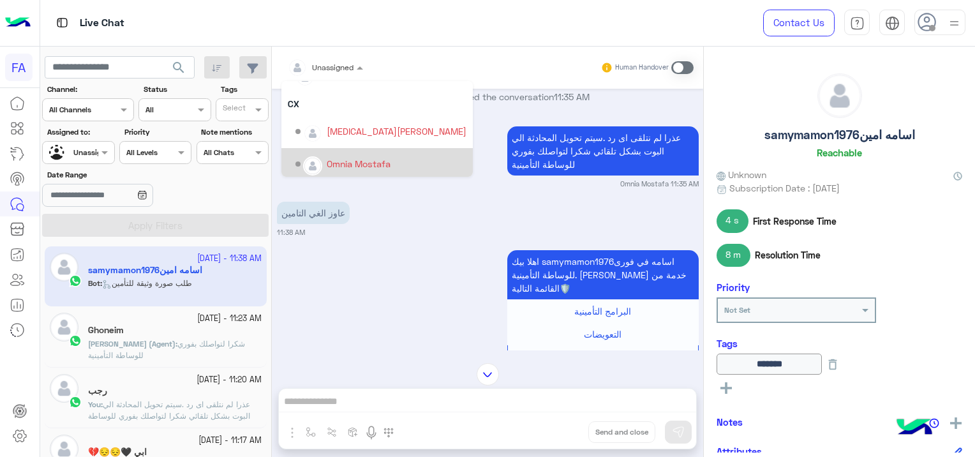
scroll to position [90, 0]
click at [352, 169] on div "Omnia Mostafa" at bounding box center [380, 161] width 171 height 22
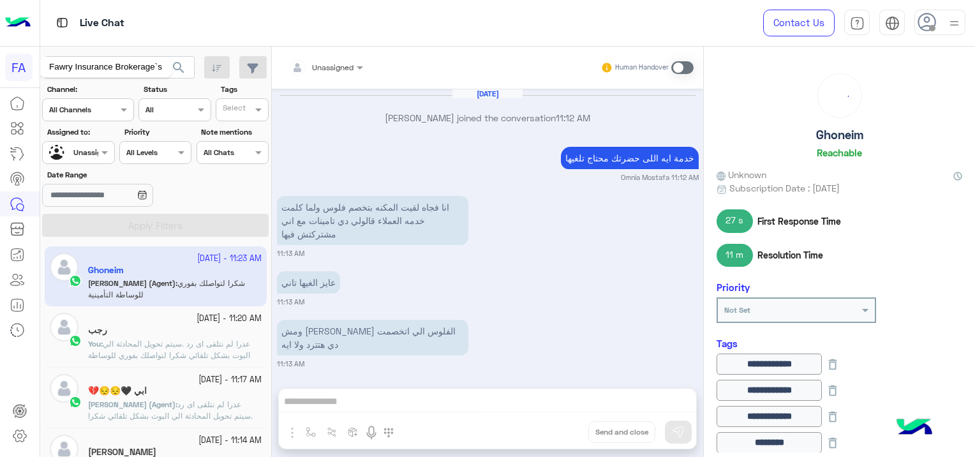
scroll to position [893, 0]
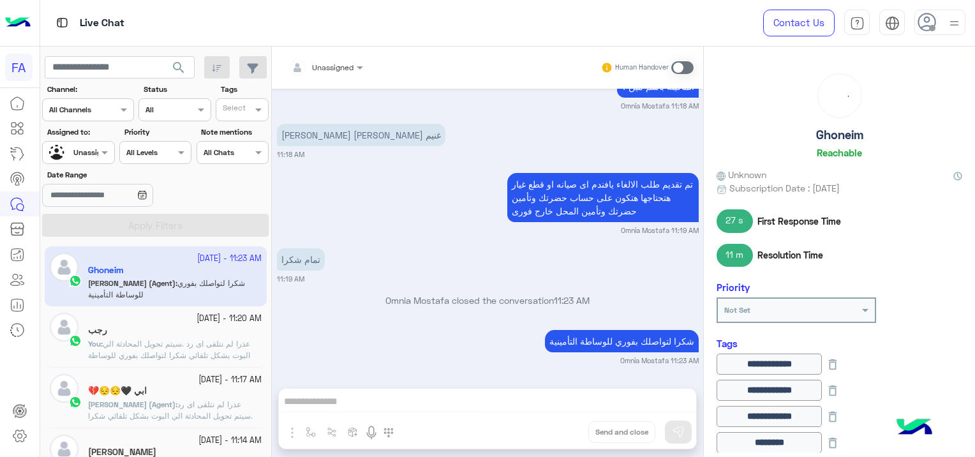
click at [78, 159] on div "Unassigned" at bounding box center [73, 153] width 48 height 22
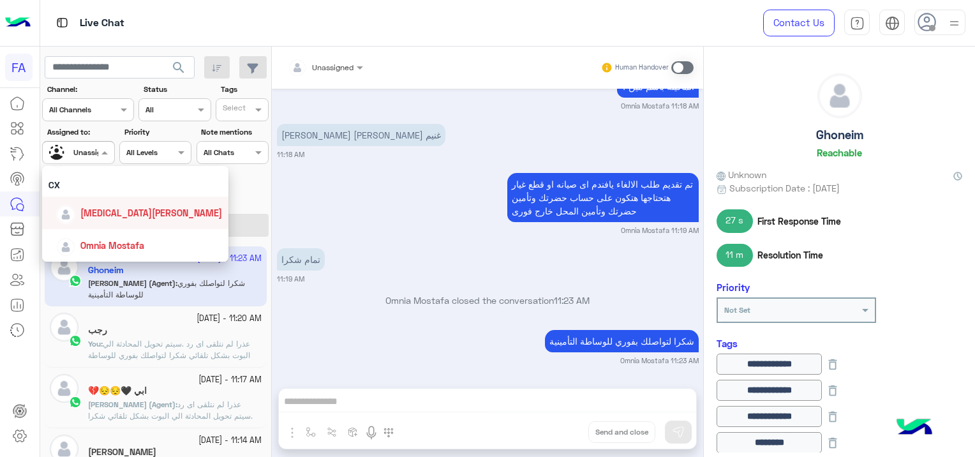
scroll to position [50, 0]
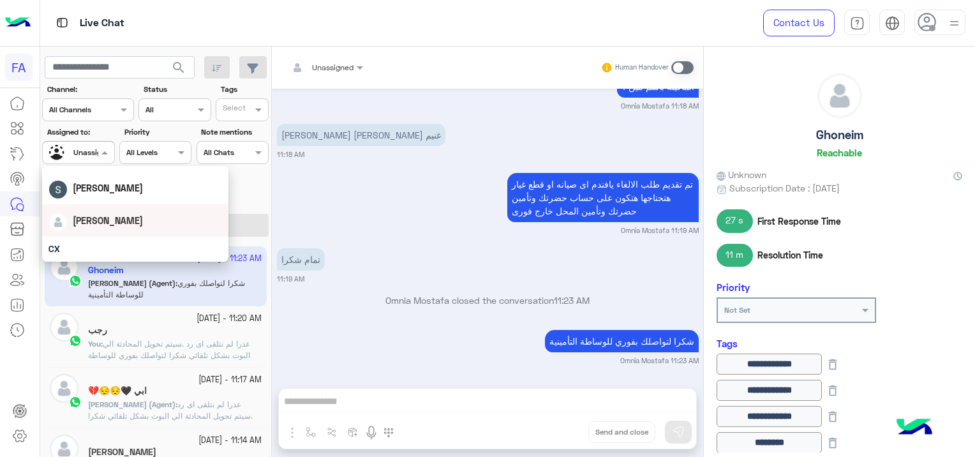
click at [123, 219] on div "[PERSON_NAME]" at bounding box center [135, 220] width 174 height 22
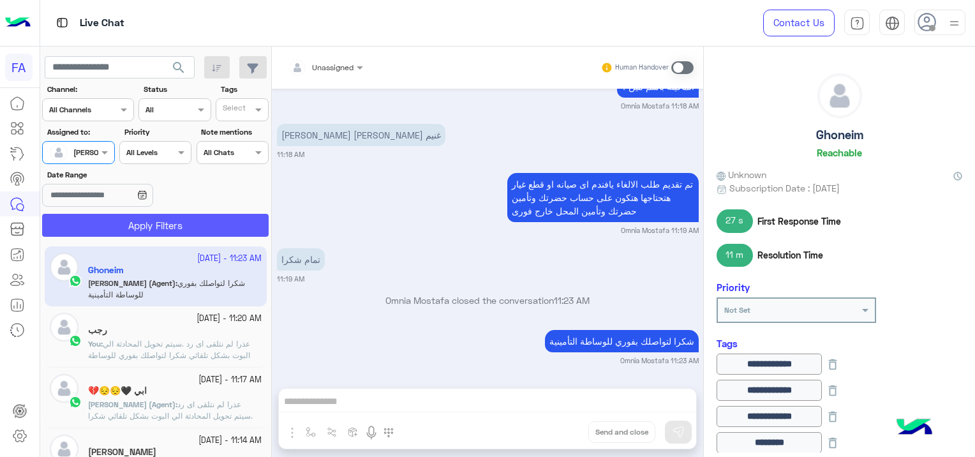
click at [207, 229] on button "Apply Filters" at bounding box center [155, 225] width 227 height 23
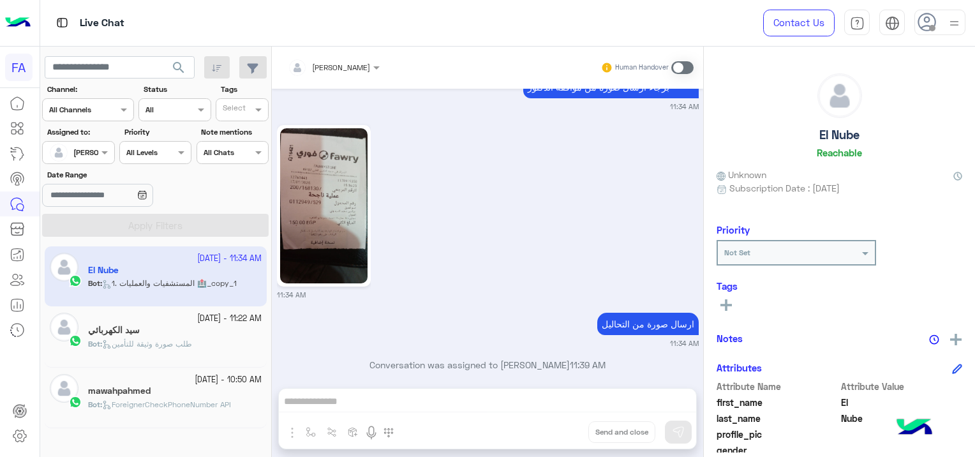
scroll to position [1326, 0]
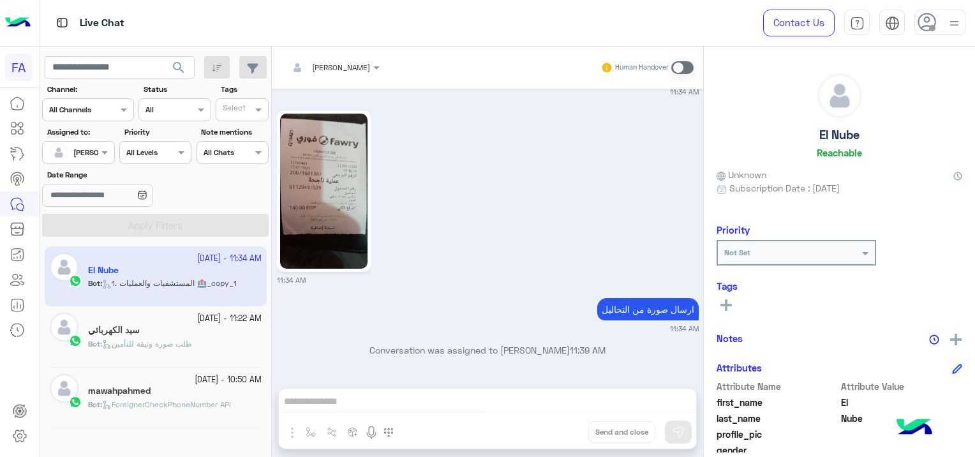
click at [675, 63] on span at bounding box center [682, 67] width 22 height 13
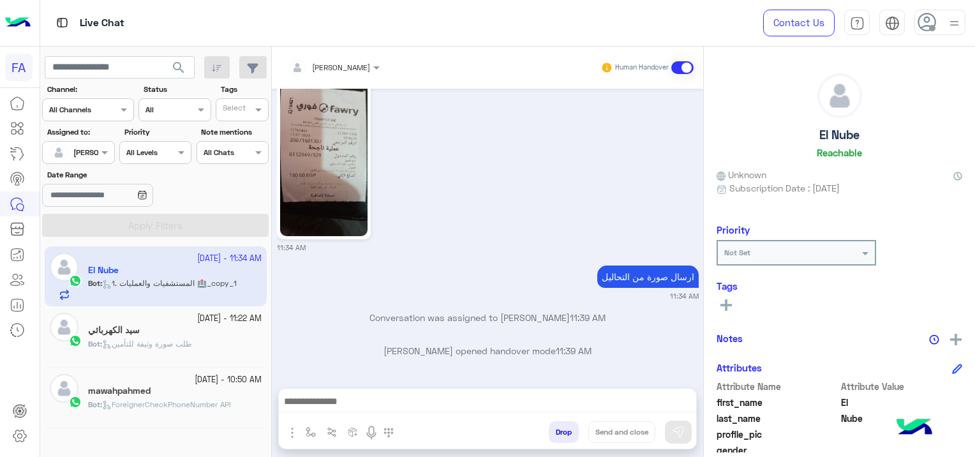
click at [435, 392] on div at bounding box center [487, 405] width 417 height 32
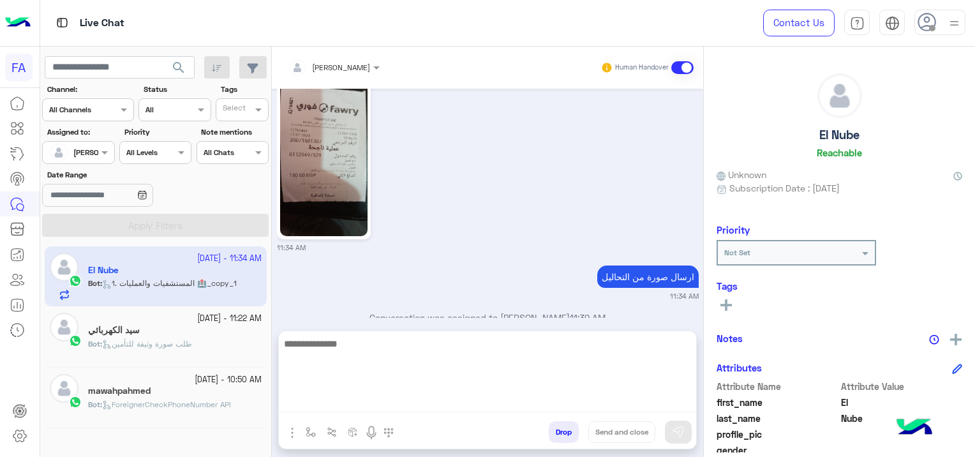
click at [429, 412] on textarea at bounding box center [487, 374] width 417 height 77
click at [334, 394] on textarea at bounding box center [487, 374] width 417 height 77
paste textarea "**********"
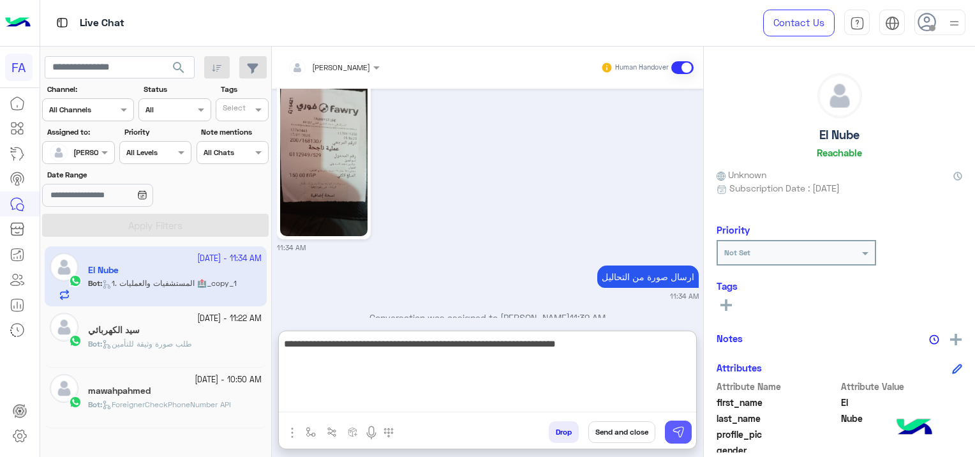
type textarea "**********"
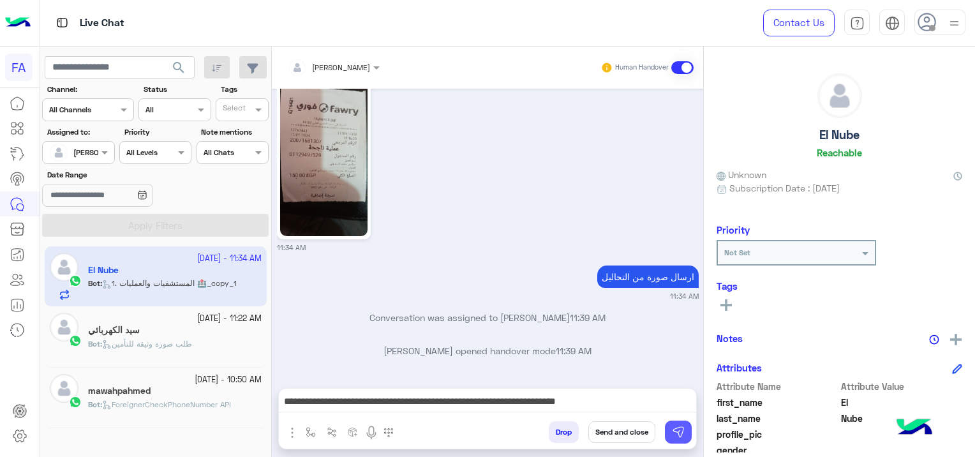
click at [674, 433] on img at bounding box center [678, 432] width 13 height 13
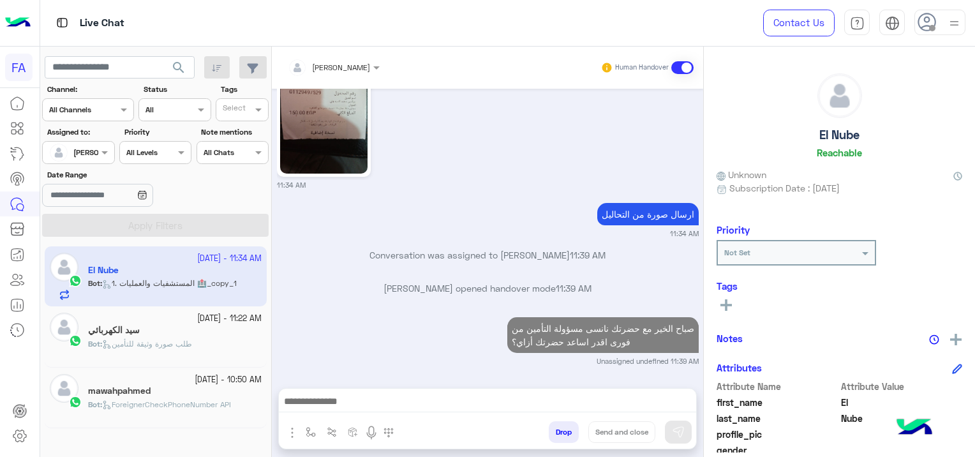
click at [174, 331] on div "سيد الكهربائي" at bounding box center [175, 331] width 174 height 13
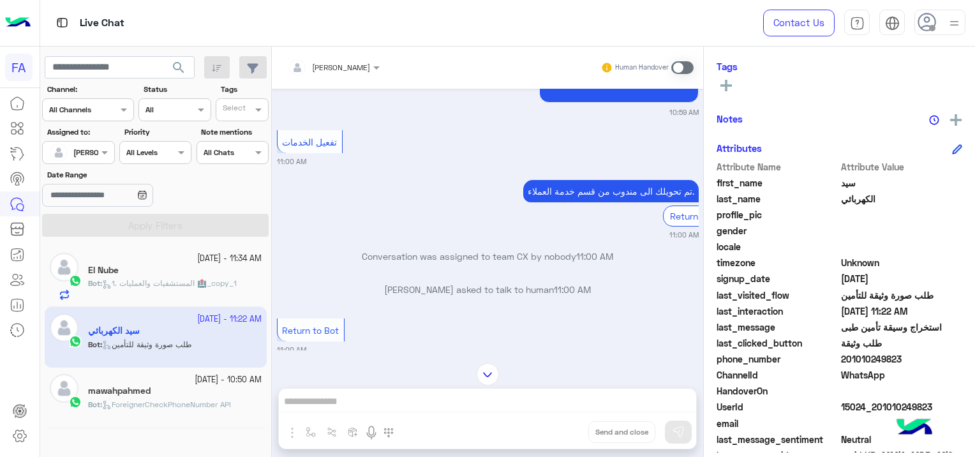
scroll to position [301, 0]
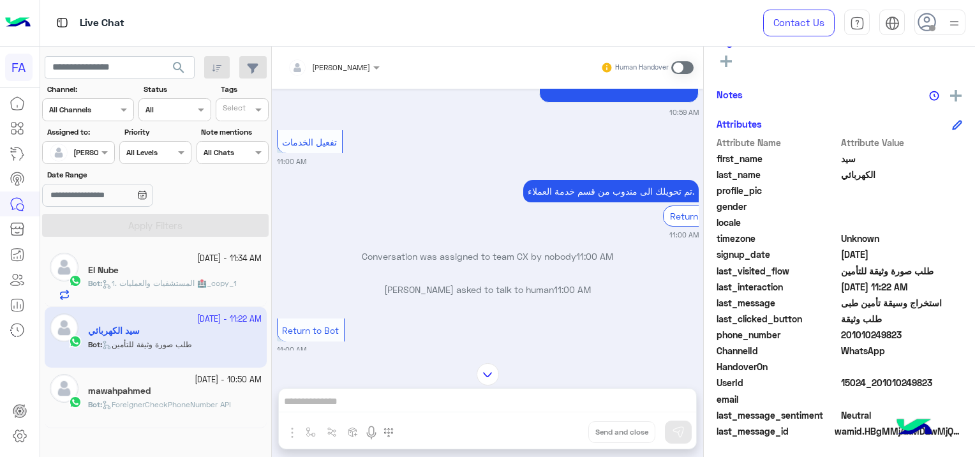
drag, startPoint x: 934, startPoint y: 382, endPoint x: 875, endPoint y: 389, distance: 59.8
click at [875, 389] on div "UserId 15024_201010249823" at bounding box center [840, 384] width 246 height 16
copy span "01010249823"
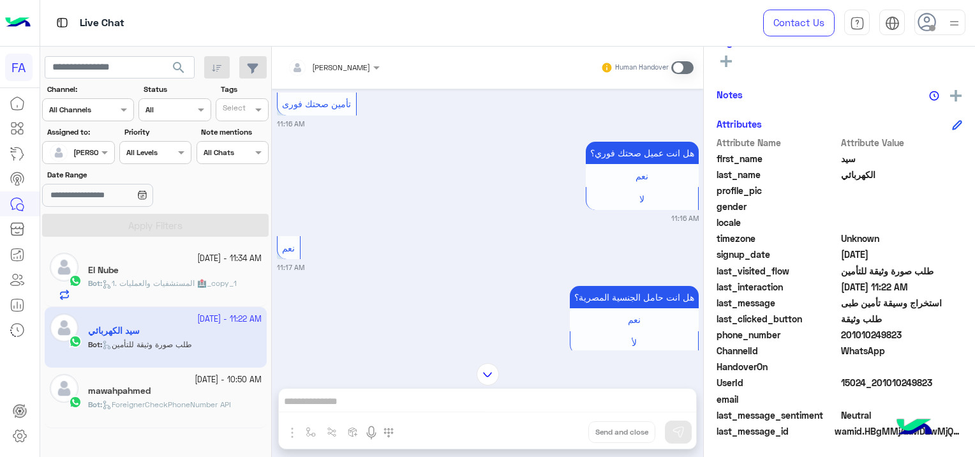
scroll to position [6150, 0]
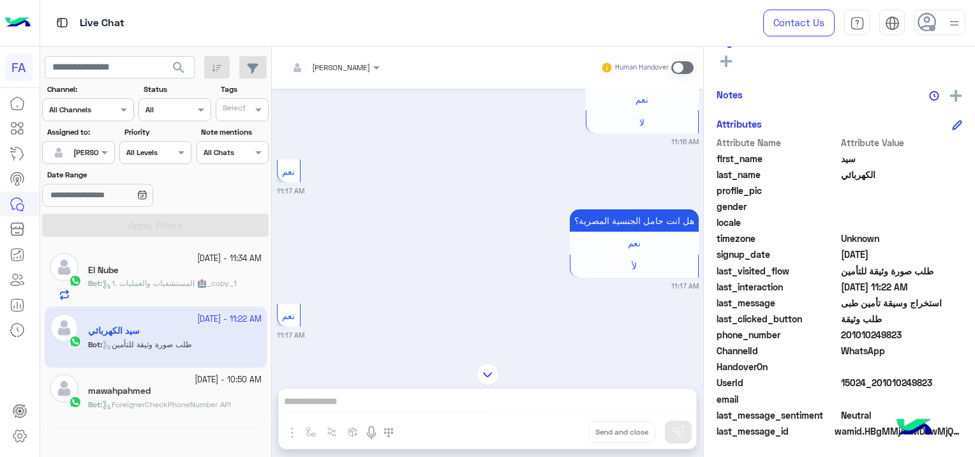
click at [329, 403] on div "[PERSON_NAME] Human Handover [DATE] صورة الوثيقة 07:00 PM من فضلك اختر نوع وثيق…" at bounding box center [487, 254] width 431 height 415
click at [676, 63] on span at bounding box center [682, 67] width 22 height 13
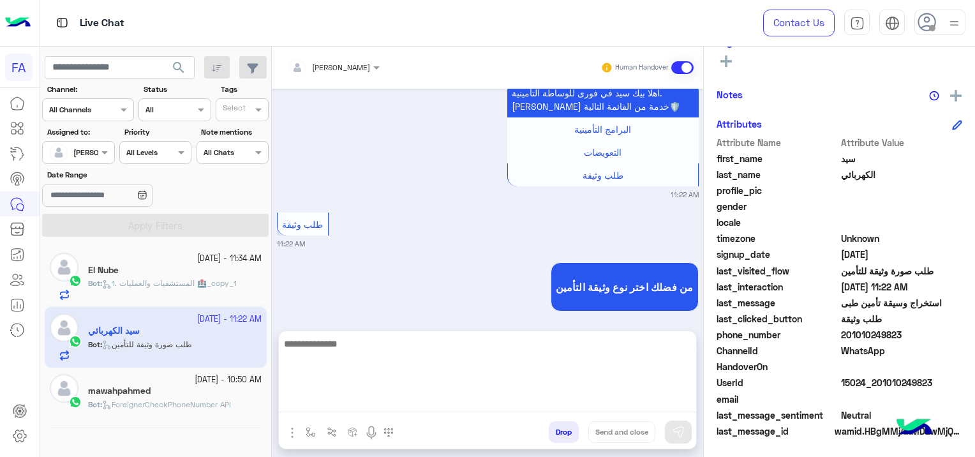
click at [337, 394] on textarea at bounding box center [487, 374] width 417 height 77
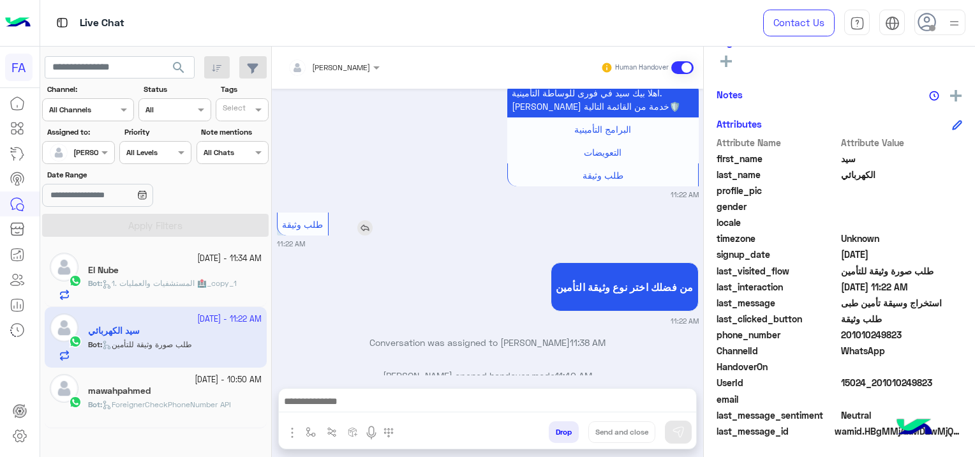
click at [345, 212] on div "طلب وثيقة" at bounding box center [339, 223] width 124 height 23
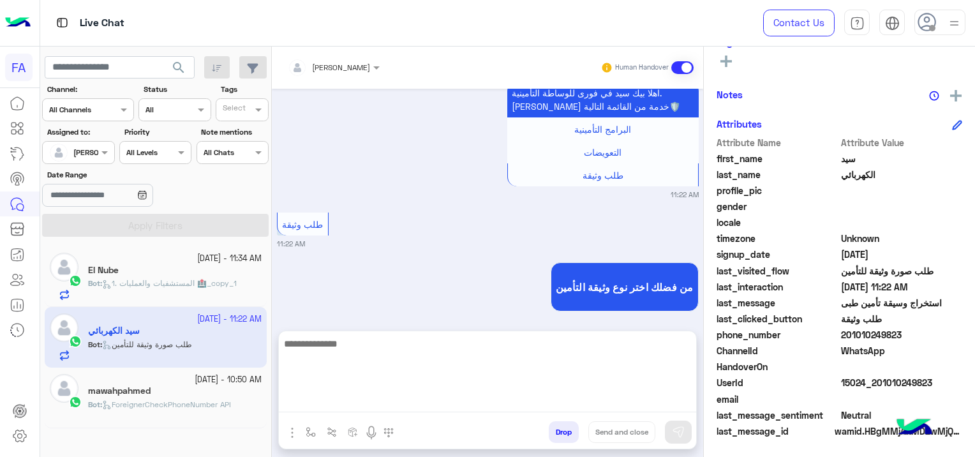
click at [362, 405] on textarea at bounding box center [487, 374] width 417 height 77
paste textarea "**********"
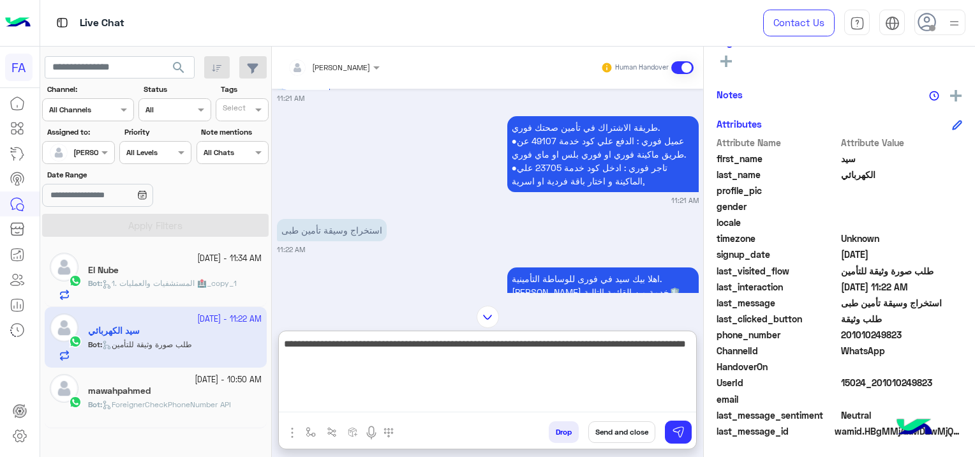
scroll to position [7034, 0]
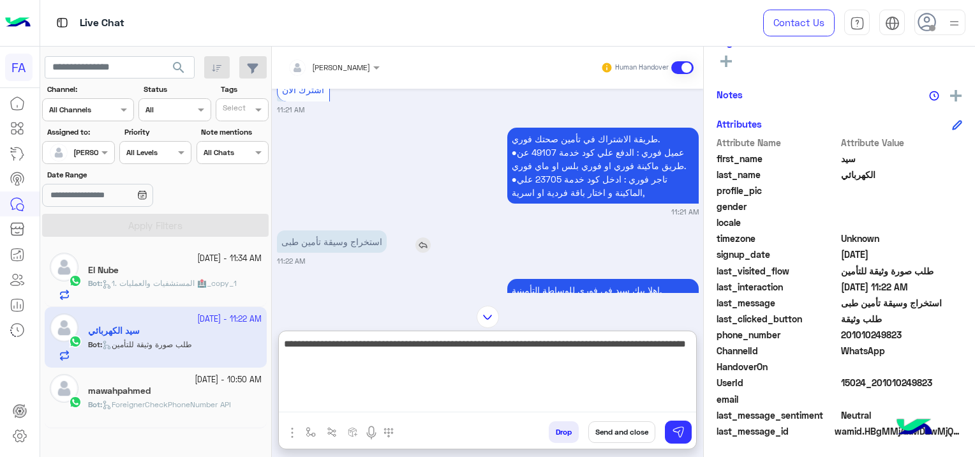
type textarea "**********"
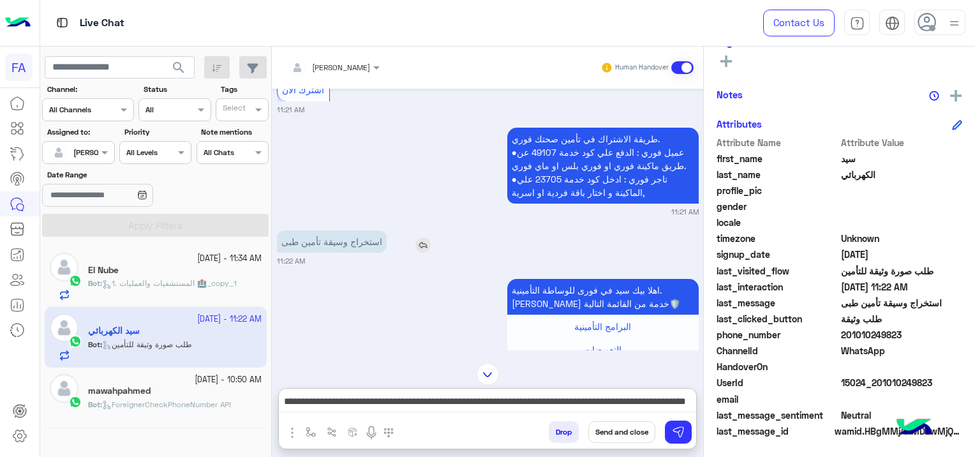
click at [419, 237] on img at bounding box center [422, 244] width 15 height 15
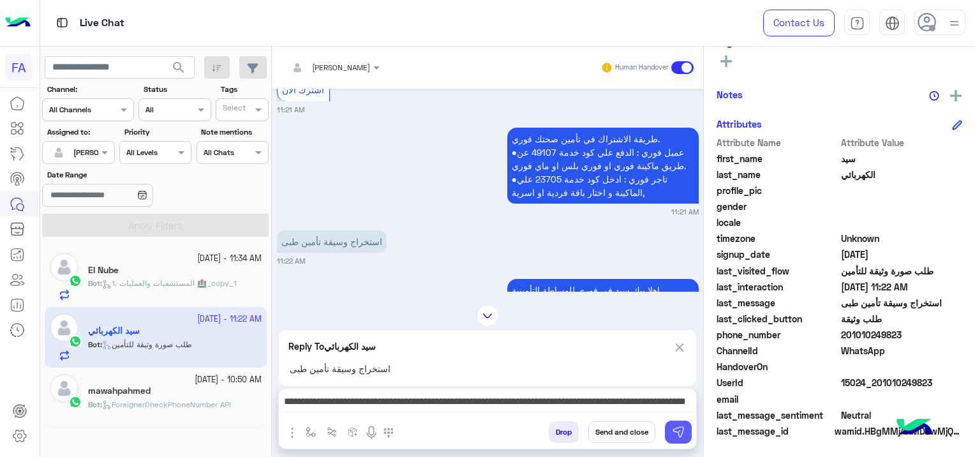
click at [681, 434] on img at bounding box center [678, 432] width 13 height 13
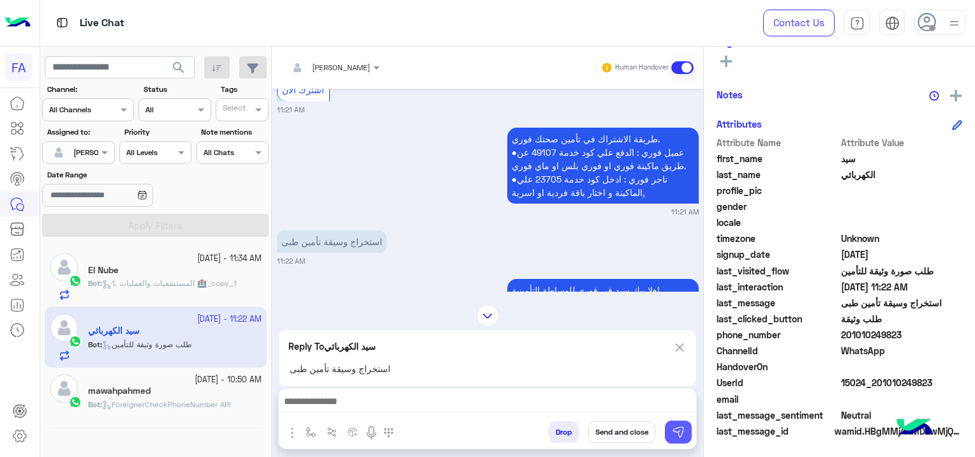
scroll to position [7358, 0]
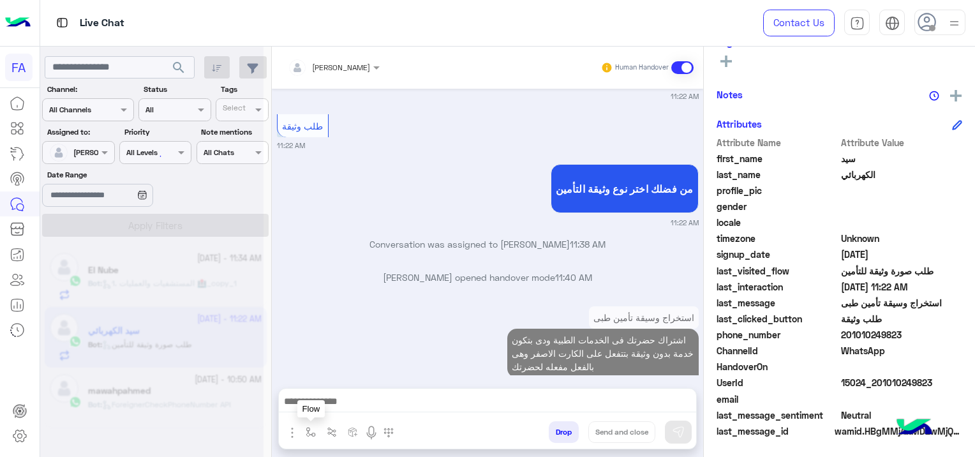
click at [309, 430] on img "button" at bounding box center [311, 432] width 10 height 10
click at [364, 411] on div "enter flow name" at bounding box center [348, 403] width 94 height 23
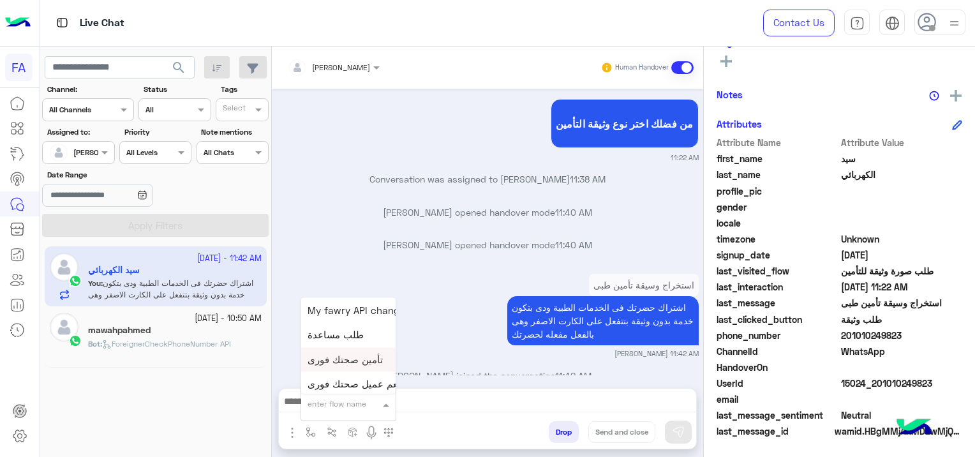
scroll to position [702, 0]
click at [354, 364] on div "صحتك منيو" at bounding box center [348, 369] width 94 height 25
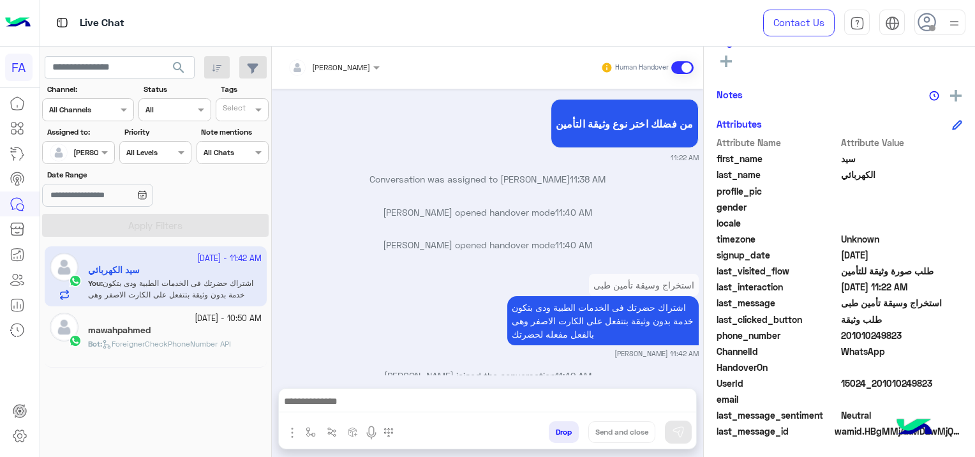
type textarea "*********"
click at [678, 435] on img at bounding box center [678, 432] width 13 height 13
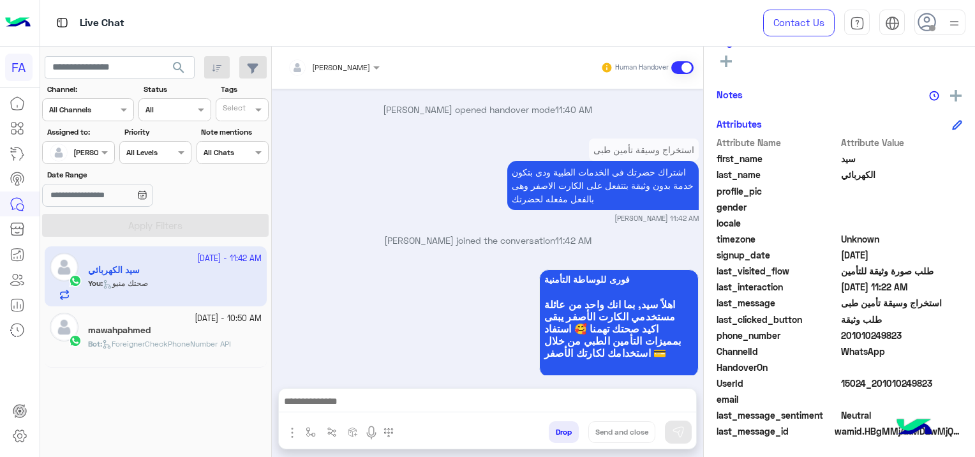
drag, startPoint x: 933, startPoint y: 375, endPoint x: 875, endPoint y: 388, distance: 58.8
click at [875, 388] on span "15024_201010249823" at bounding box center [902, 382] width 122 height 13
copy span "01010249823"
click at [231, 341] on span "ForeignerCheckPhoneNumber API" at bounding box center [166, 344] width 129 height 10
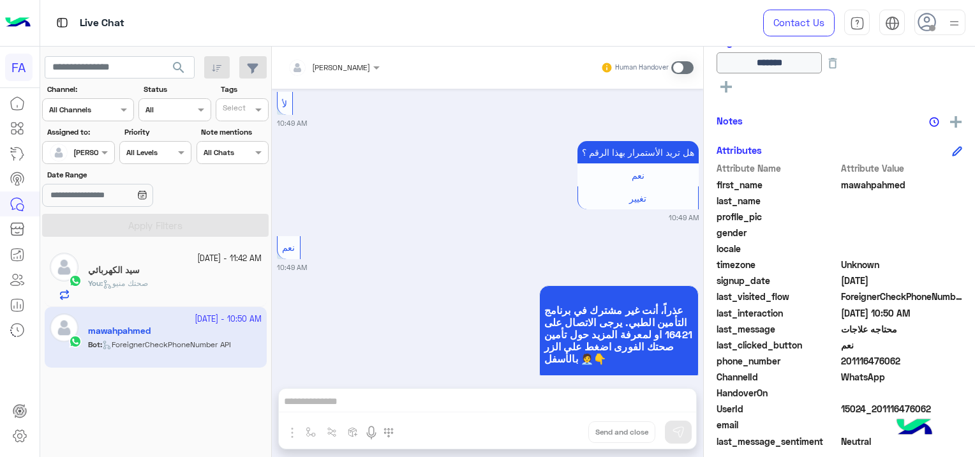
scroll to position [3092, 0]
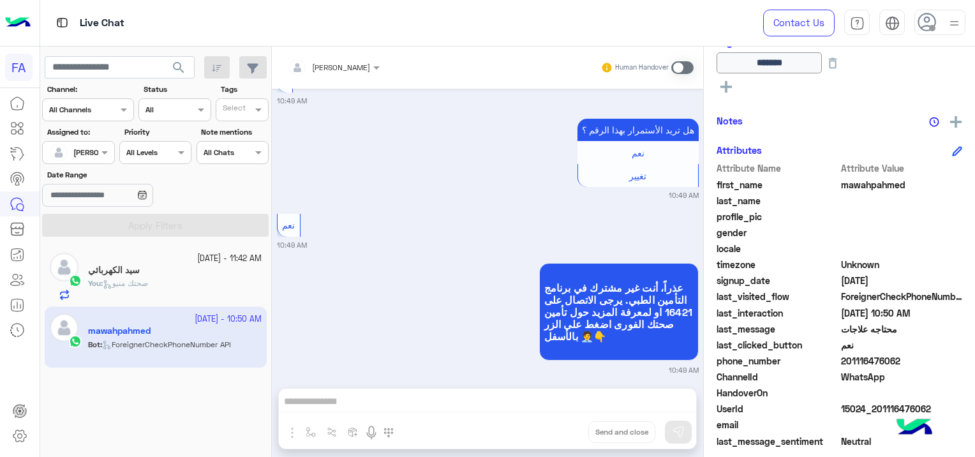
click at [682, 67] on span at bounding box center [682, 67] width 22 height 13
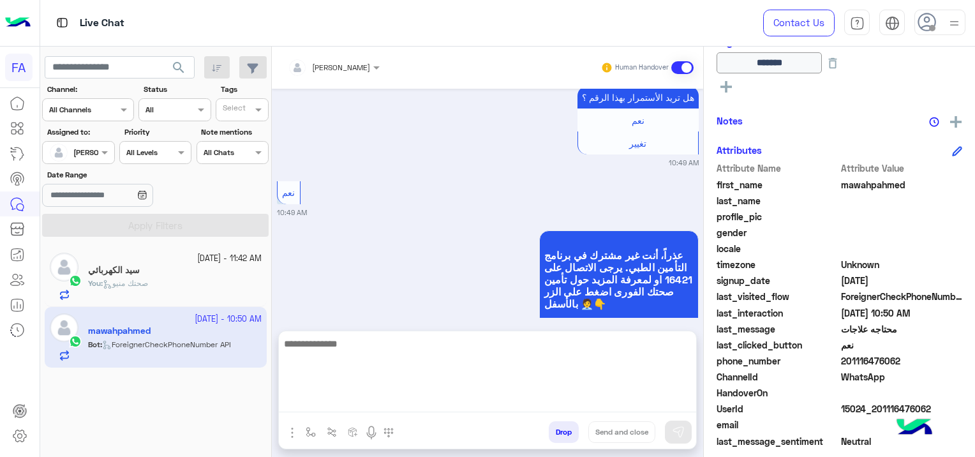
click at [476, 406] on textarea at bounding box center [487, 374] width 417 height 77
click at [327, 399] on textarea at bounding box center [487, 374] width 417 height 77
paste textarea "**********"
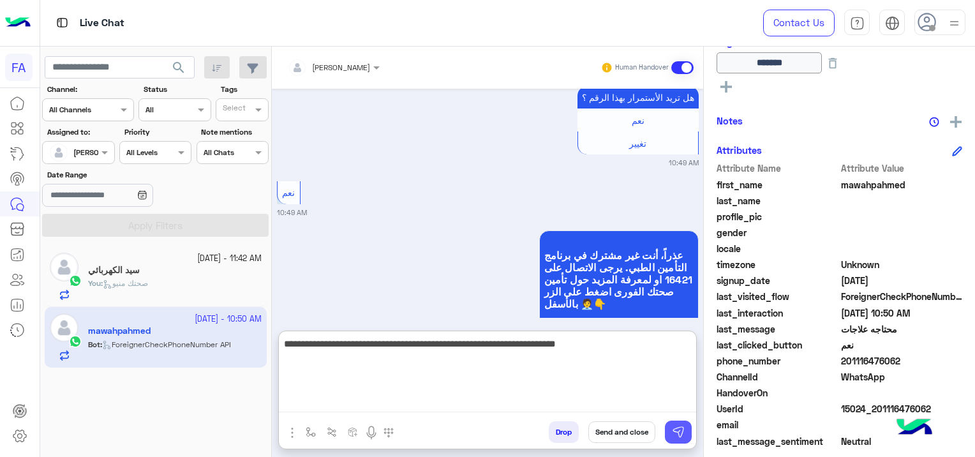
type textarea "**********"
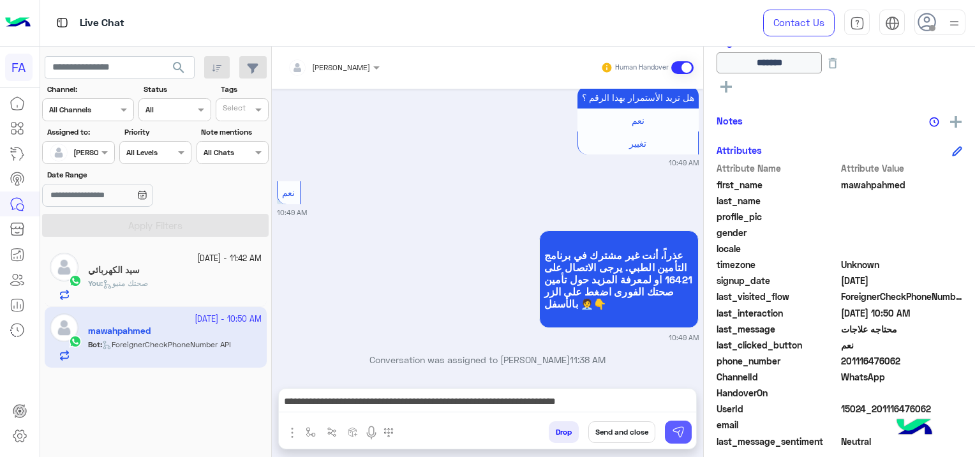
click at [680, 427] on img at bounding box center [678, 432] width 13 height 13
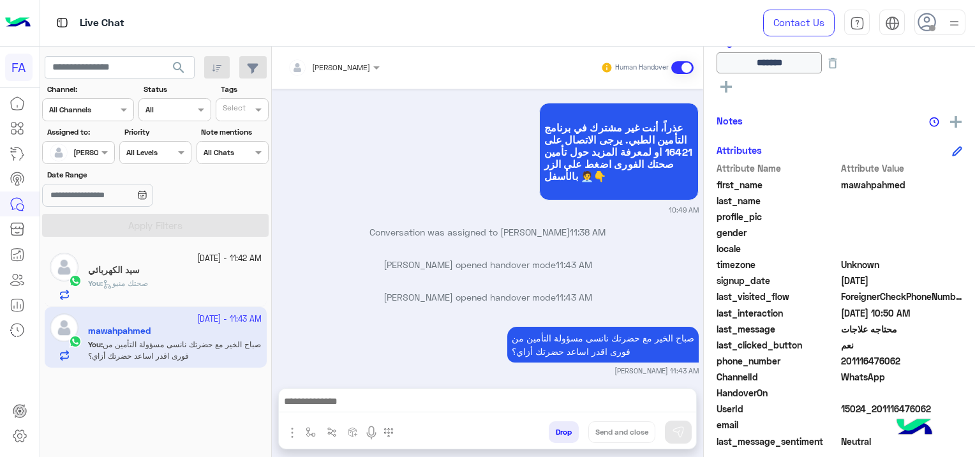
scroll to position [267, 0]
click at [191, 276] on div "سيد الكهربائي" at bounding box center [175, 271] width 174 height 13
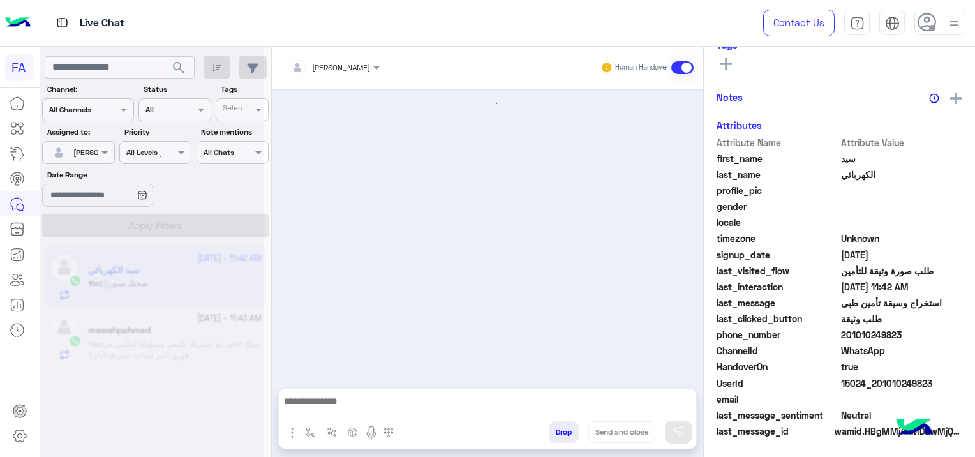
scroll to position [1277, 0]
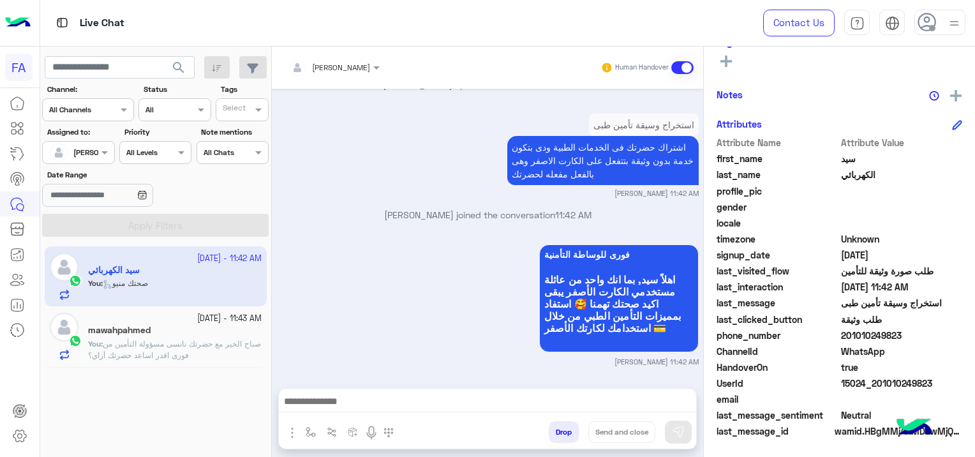
click at [191, 343] on span "صباح الخير مع حضرتك نانسى مسؤولة التأمين من فورى اقدر اساعد حضرتك أزاي؟" at bounding box center [174, 349] width 173 height 21
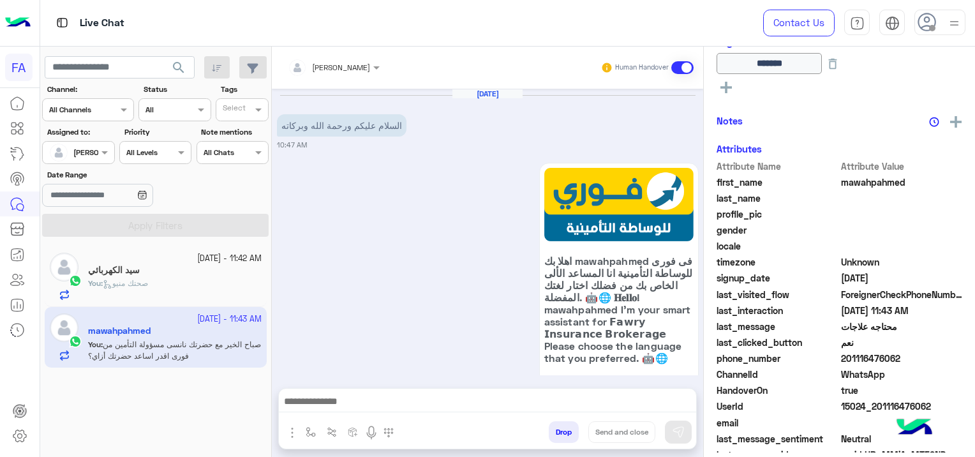
scroll to position [1353, 0]
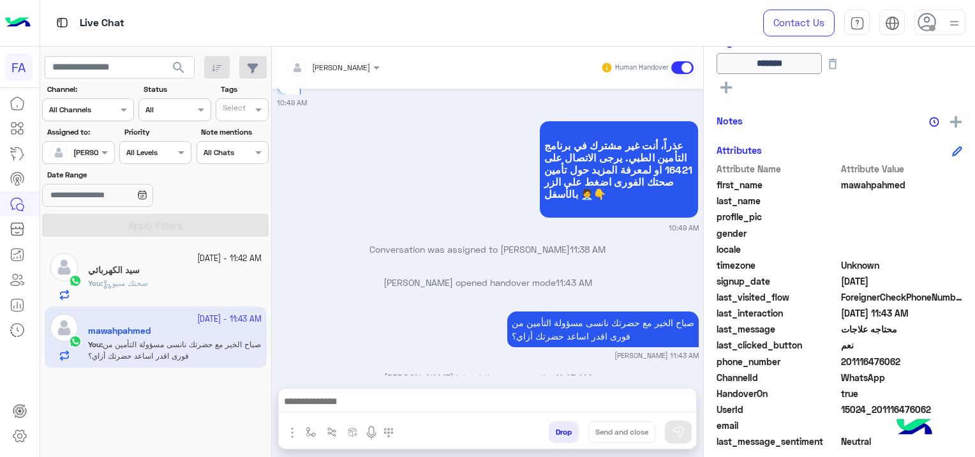
click at [173, 290] on div "You : صحتك منيو" at bounding box center [175, 289] width 174 height 22
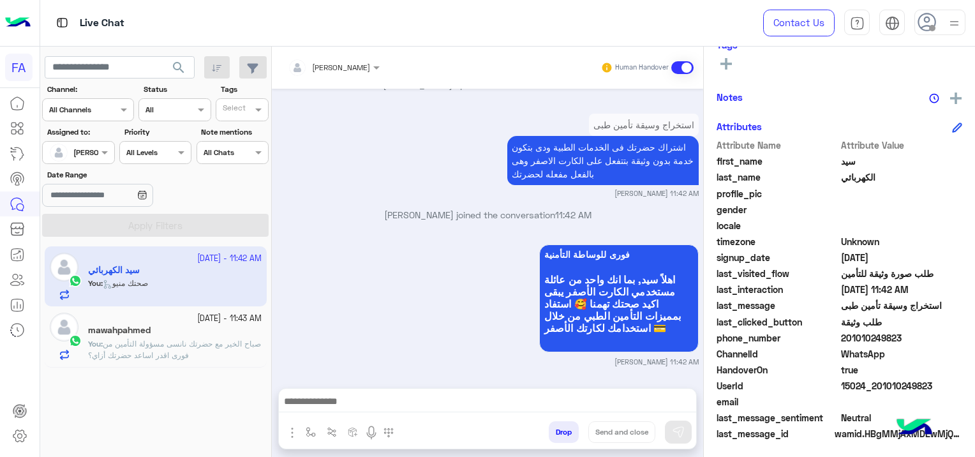
scroll to position [267, 0]
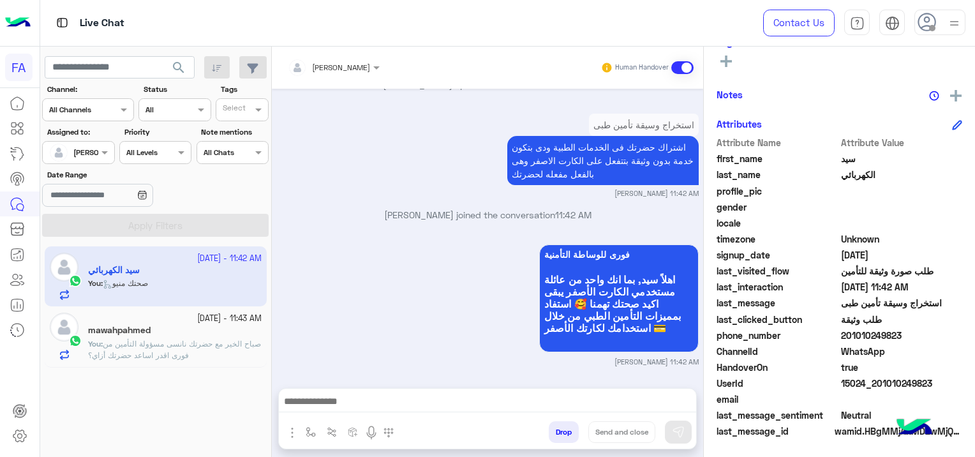
click at [194, 343] on span "صباح الخير مع حضرتك نانسى مسؤولة التأمين من فورى اقدر اساعد حضرتك أزاي؟" at bounding box center [174, 349] width 173 height 21
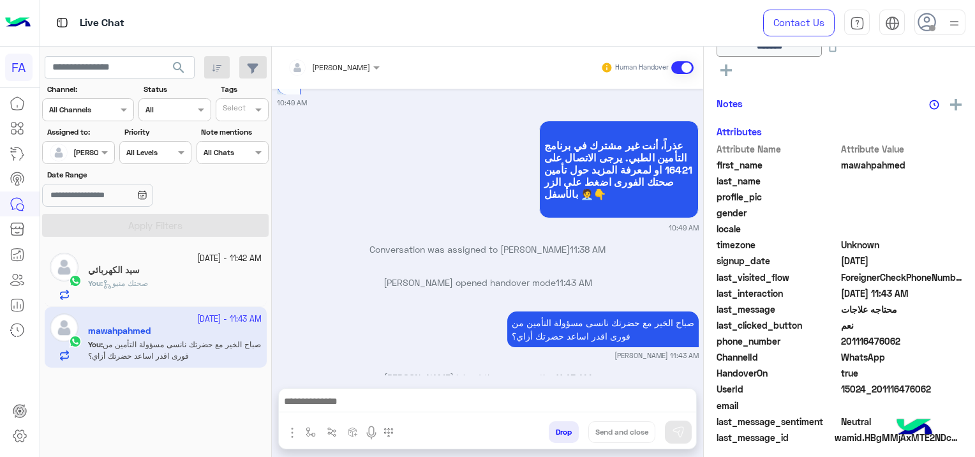
scroll to position [267, 0]
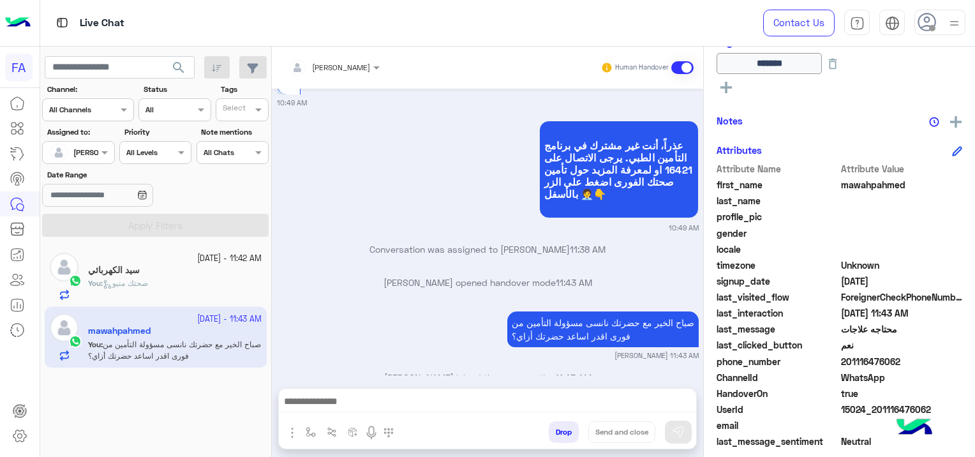
click at [165, 283] on div "You : صحتك منيو" at bounding box center [175, 289] width 174 height 22
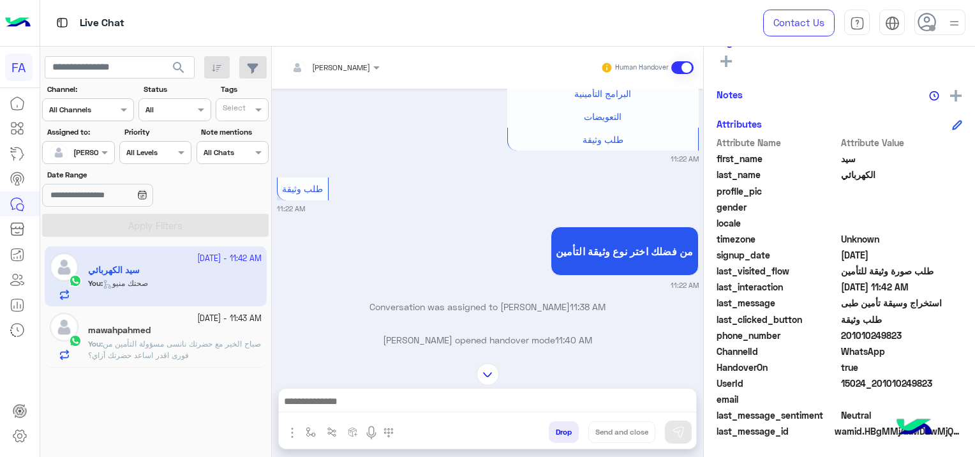
scroll to position [1277, 0]
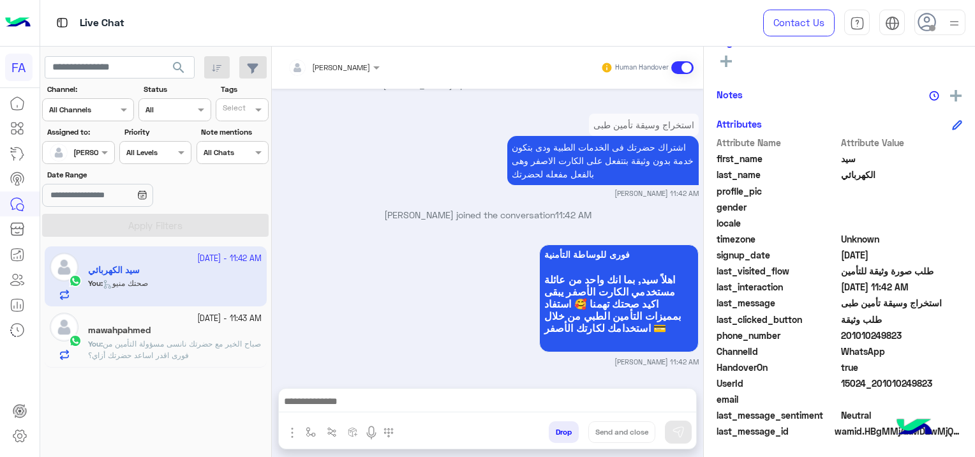
click at [200, 345] on span "صباح الخير مع حضرتك نانسى مسؤولة التأمين من فورى اقدر اساعد حضرتك أزاي؟" at bounding box center [174, 349] width 173 height 21
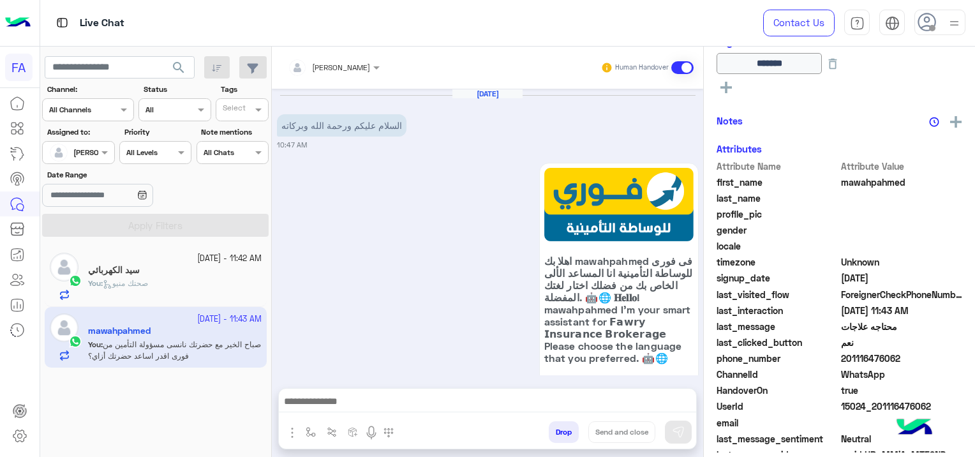
scroll to position [1353, 0]
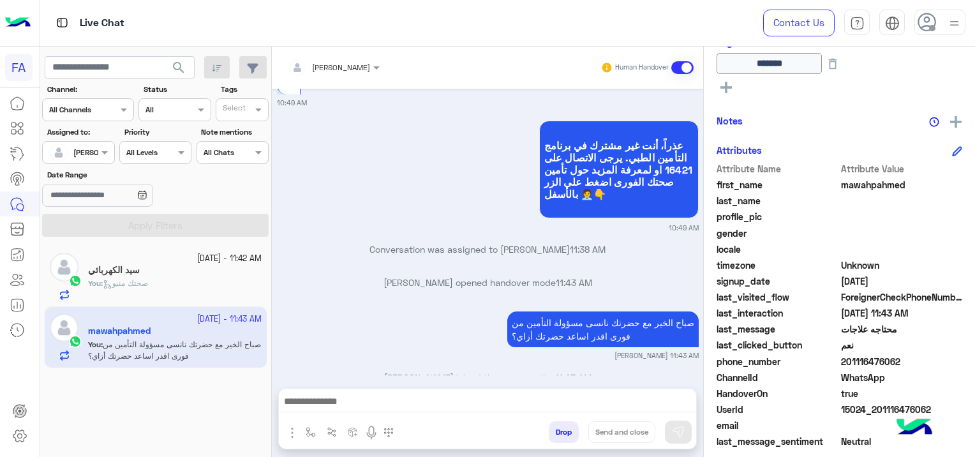
click at [196, 286] on div "You : صحتك منيو" at bounding box center [175, 289] width 174 height 22
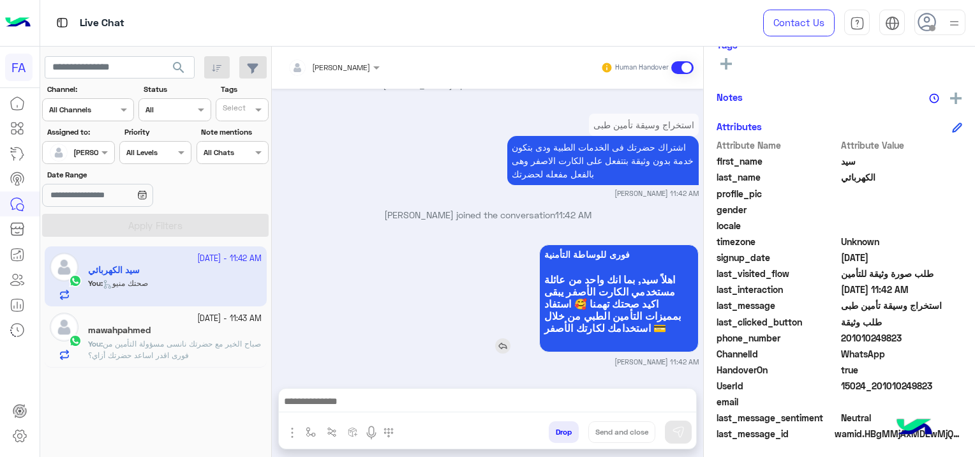
scroll to position [267, 0]
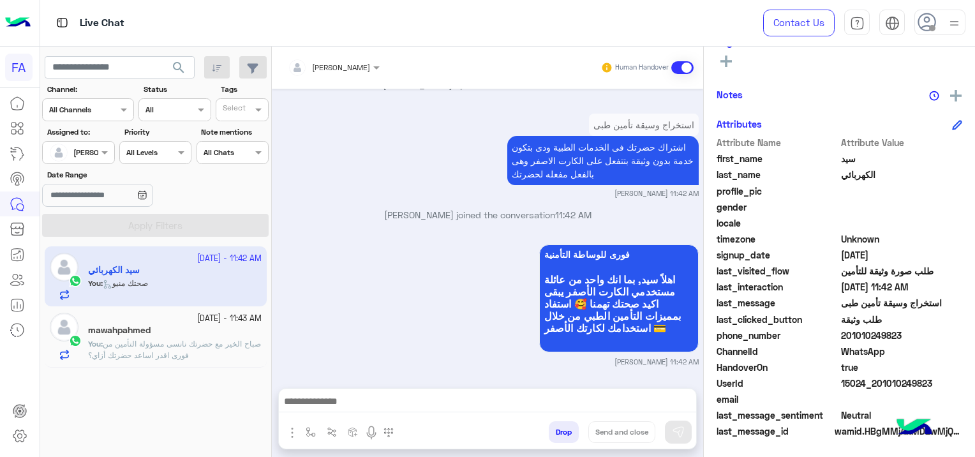
click at [214, 355] on p "You : صباح الخير مع حضرتك نانسى مسؤولة التأمين من فورى اقدر اساعد حضرتك أزاي؟" at bounding box center [175, 349] width 174 height 23
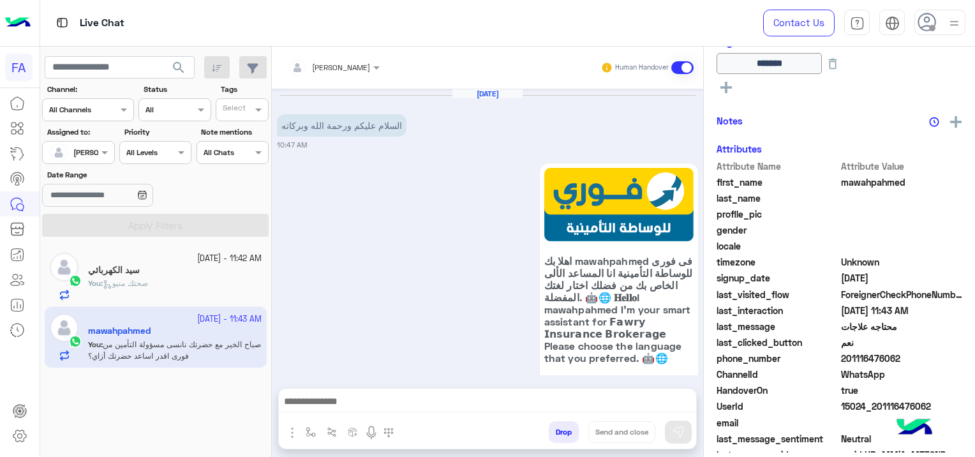
scroll to position [1353, 0]
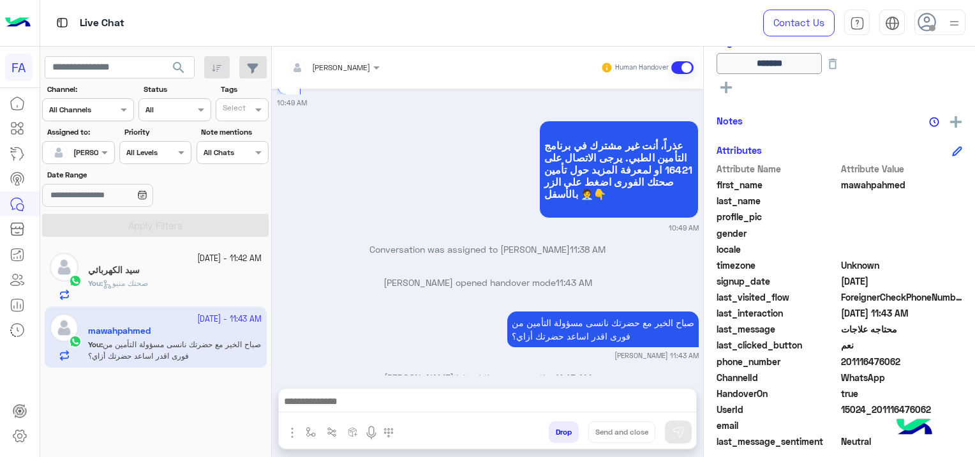
click at [214, 273] on div "سيد الكهربائي" at bounding box center [175, 271] width 174 height 13
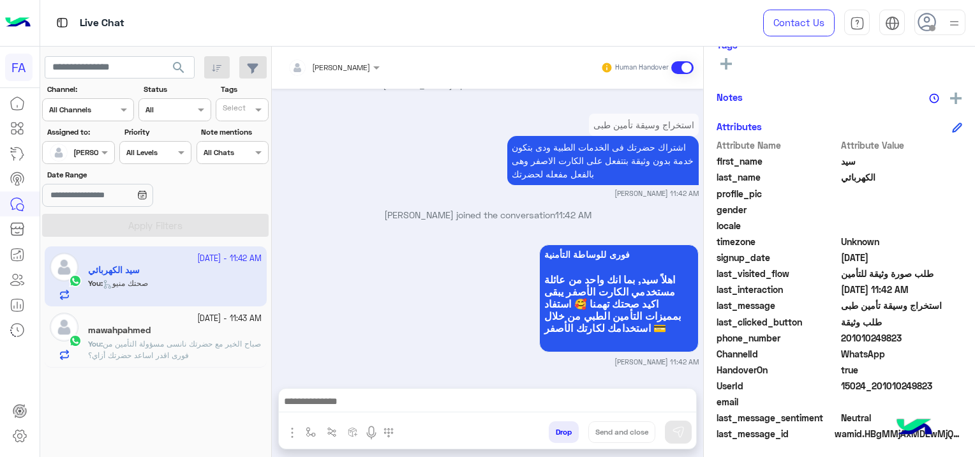
scroll to position [267, 0]
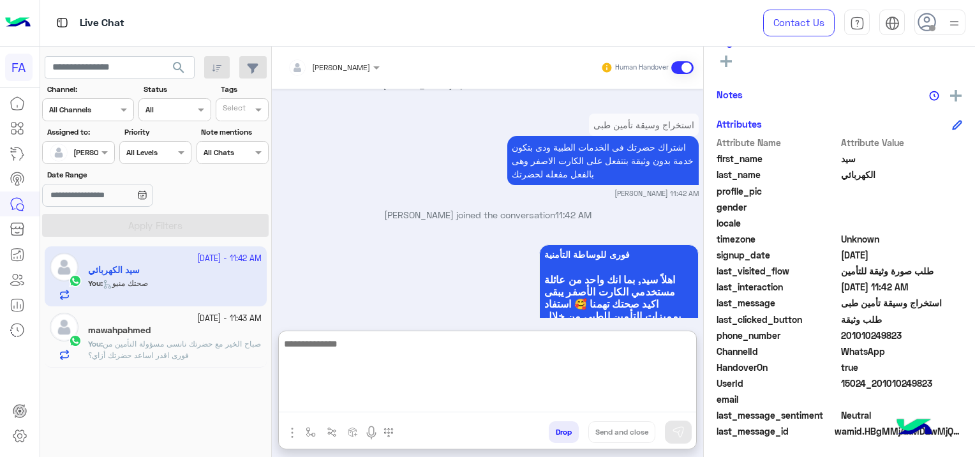
click at [336, 403] on textarea at bounding box center [487, 374] width 417 height 77
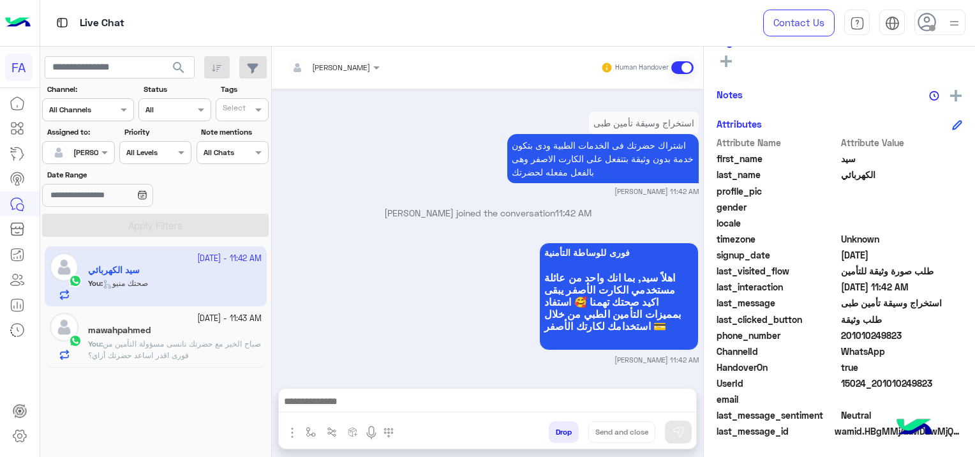
scroll to position [1277, 0]
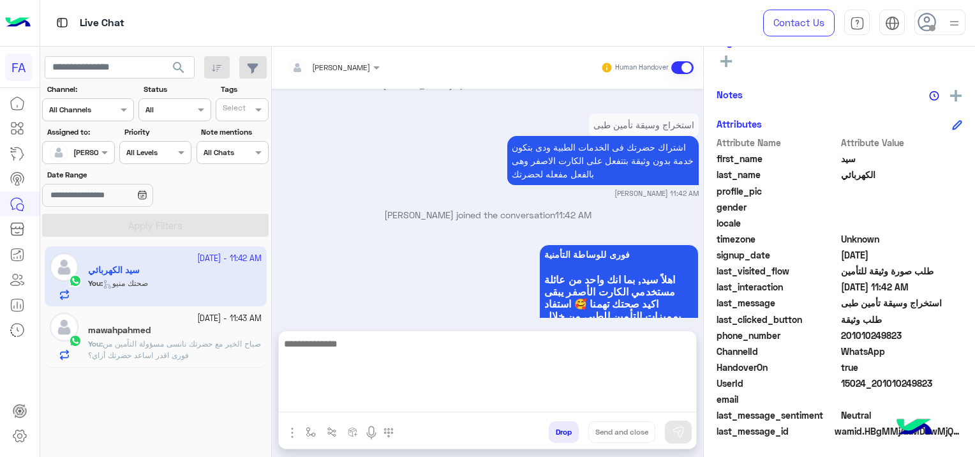
click at [337, 397] on textarea at bounding box center [487, 374] width 417 height 77
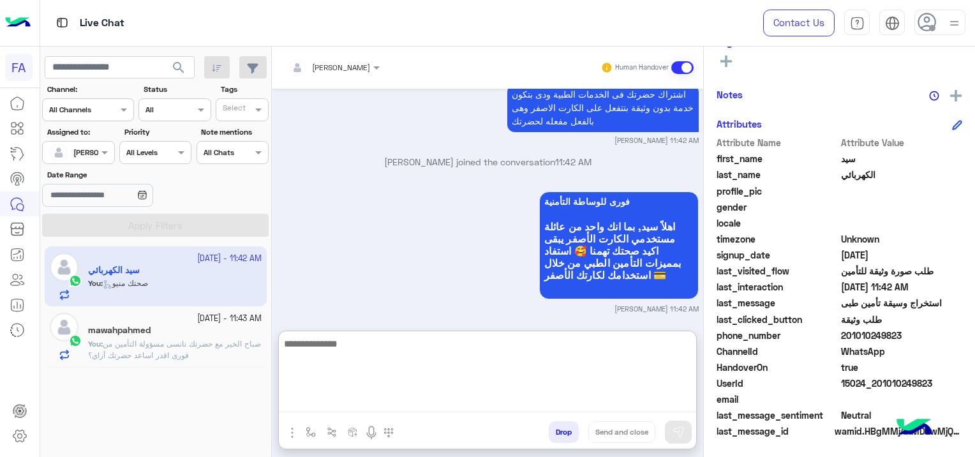
scroll to position [1335, 0]
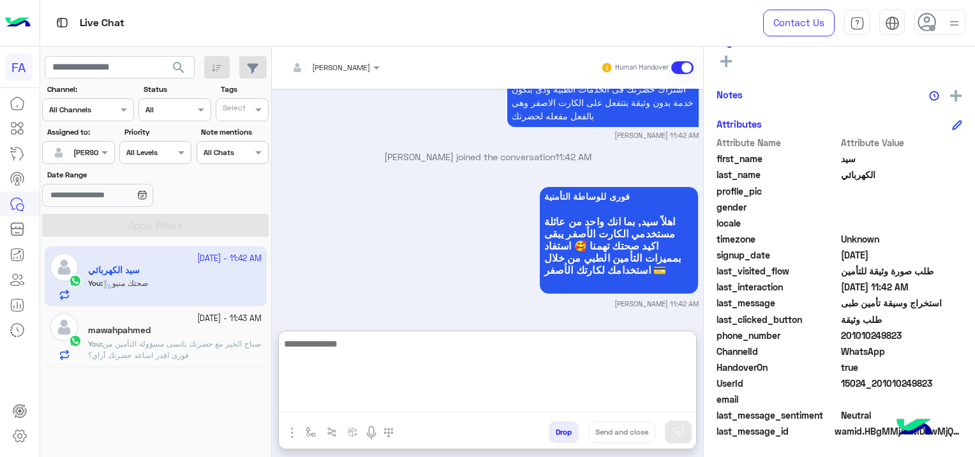
paste textarea "**********"
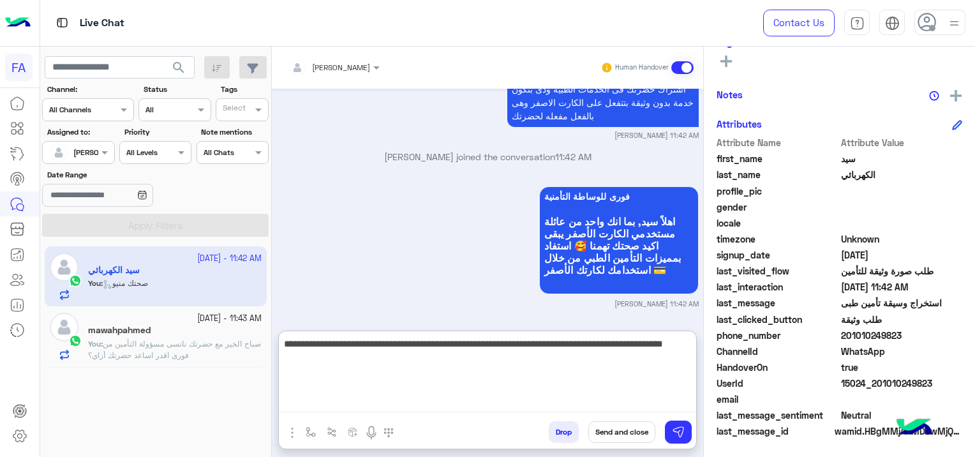
type textarea "**********"
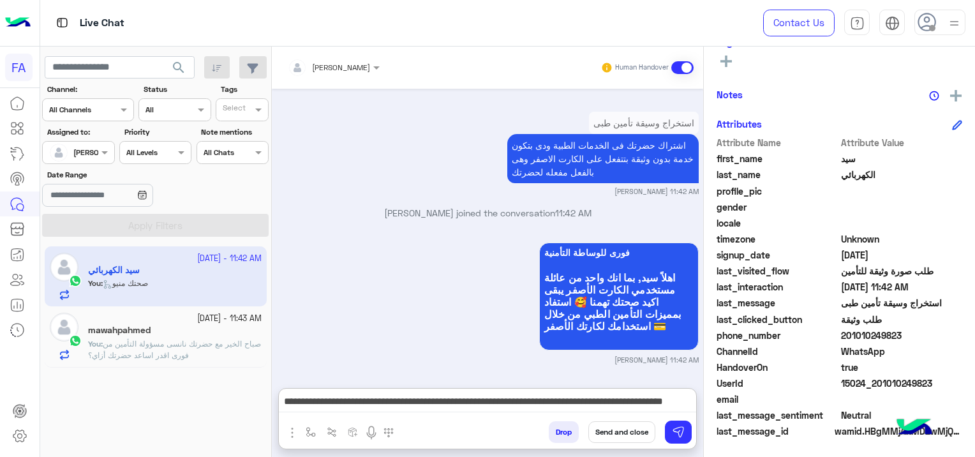
click at [627, 436] on button "Send and close" at bounding box center [621, 432] width 67 height 22
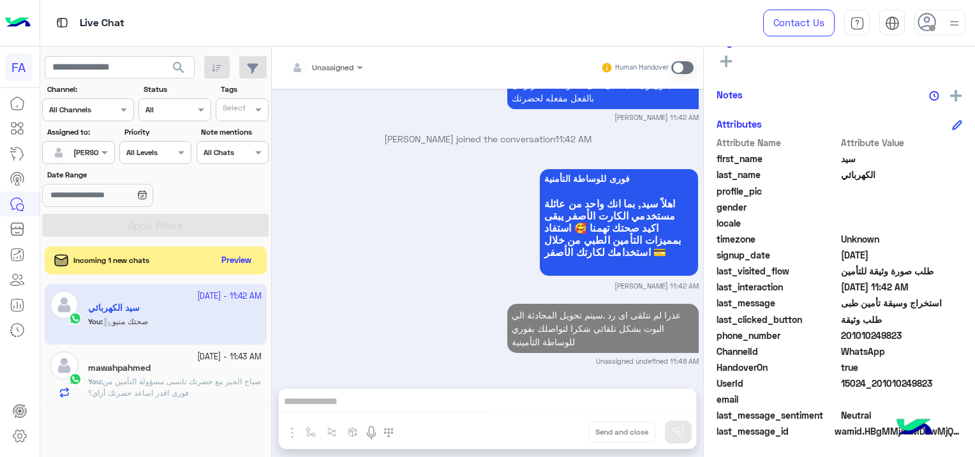
scroll to position [1385, 0]
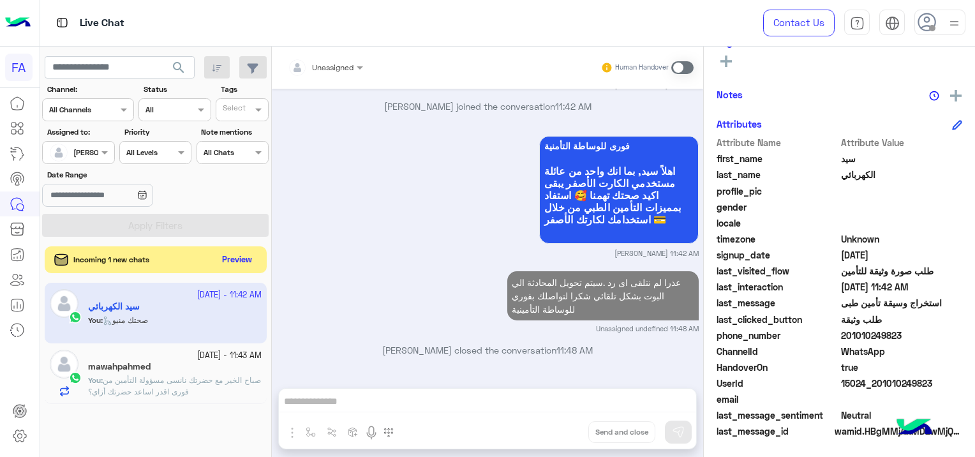
click at [240, 258] on button "Preview" at bounding box center [238, 259] width 40 height 17
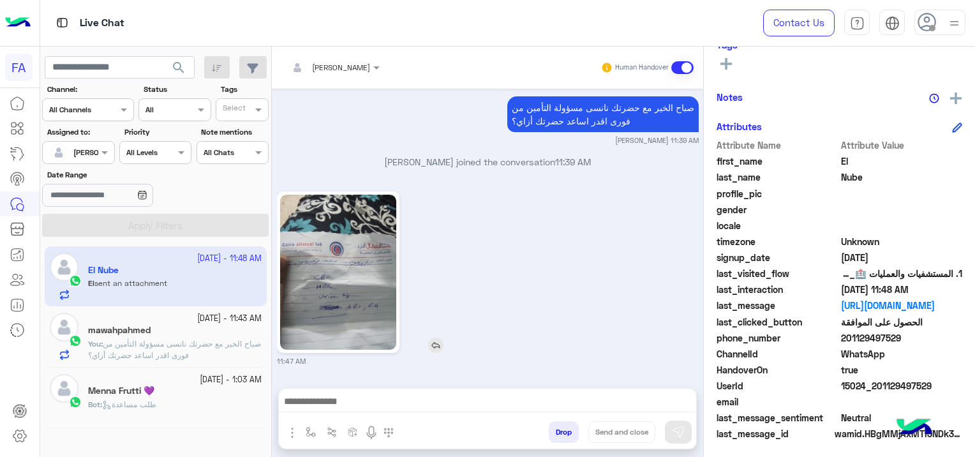
scroll to position [267, 0]
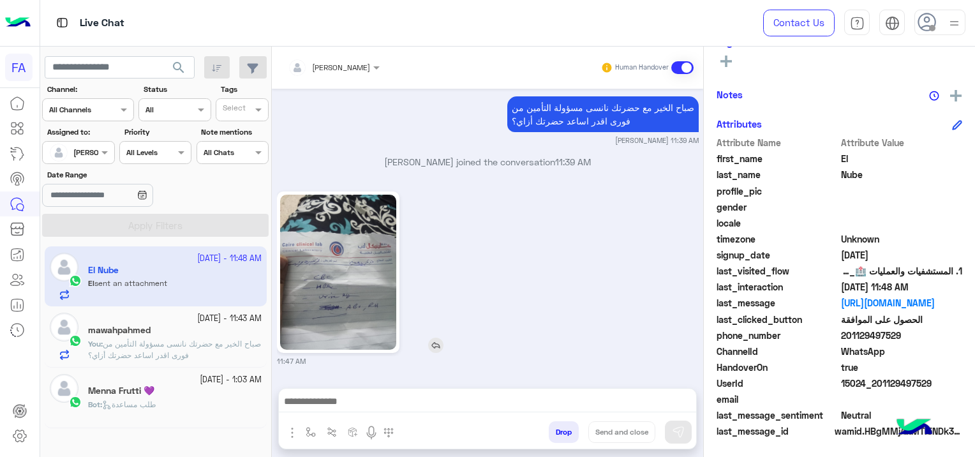
click at [365, 297] on img at bounding box center [338, 272] width 116 height 155
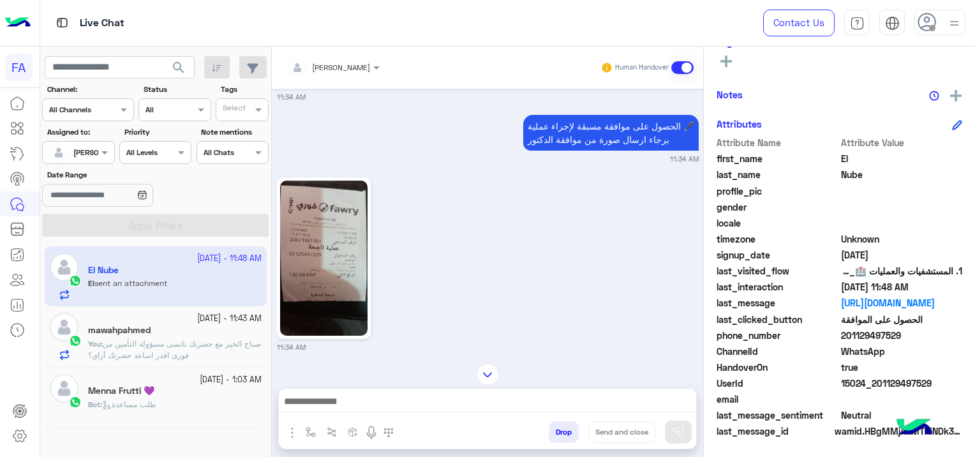
scroll to position [1274, 0]
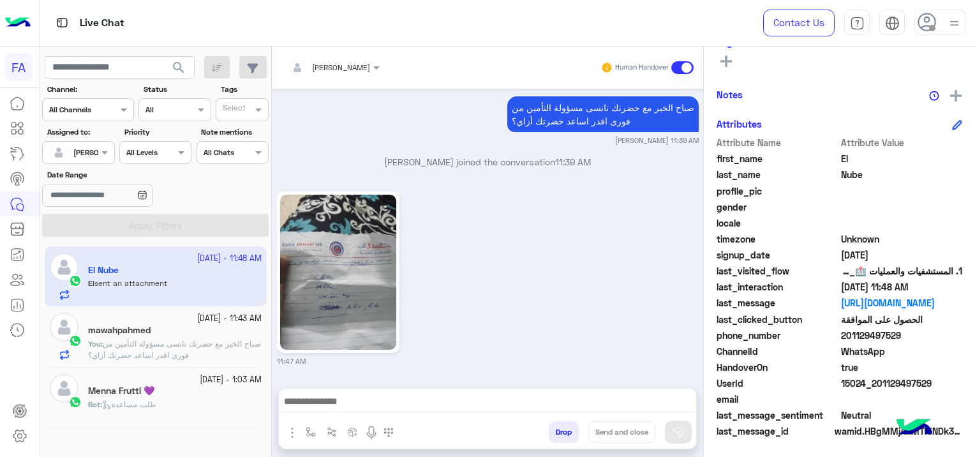
click at [209, 347] on span "صباح الخير مع حضرتك نانسى مسؤولة التأمين من فورى اقدر اساعد حضرتك أزاي؟" at bounding box center [174, 349] width 173 height 21
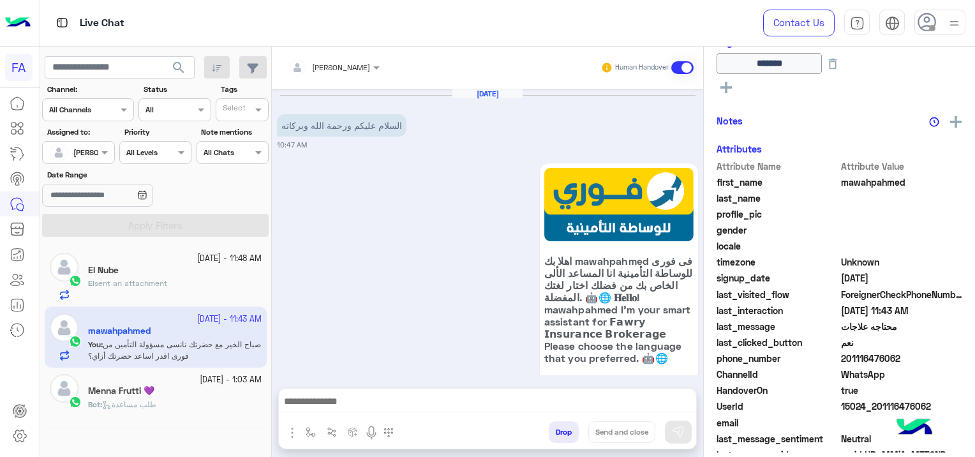
scroll to position [1353, 0]
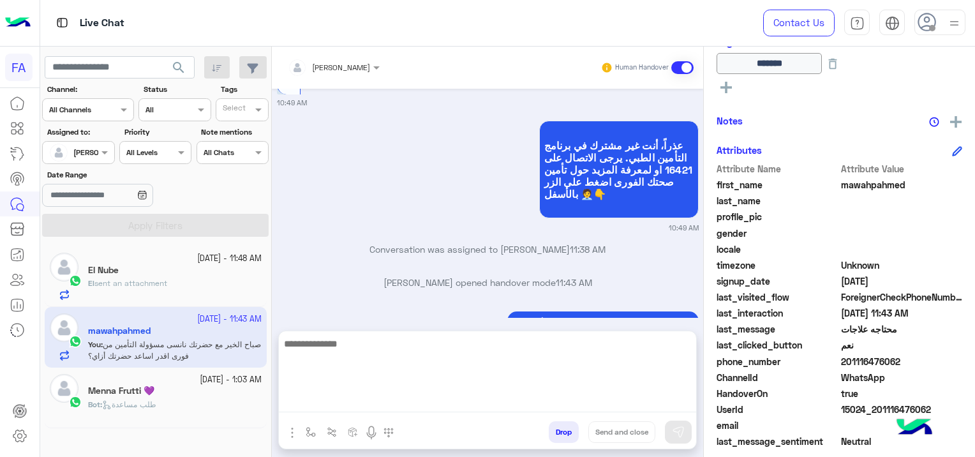
click at [434, 403] on textarea at bounding box center [487, 374] width 417 height 77
paste textarea "**********"
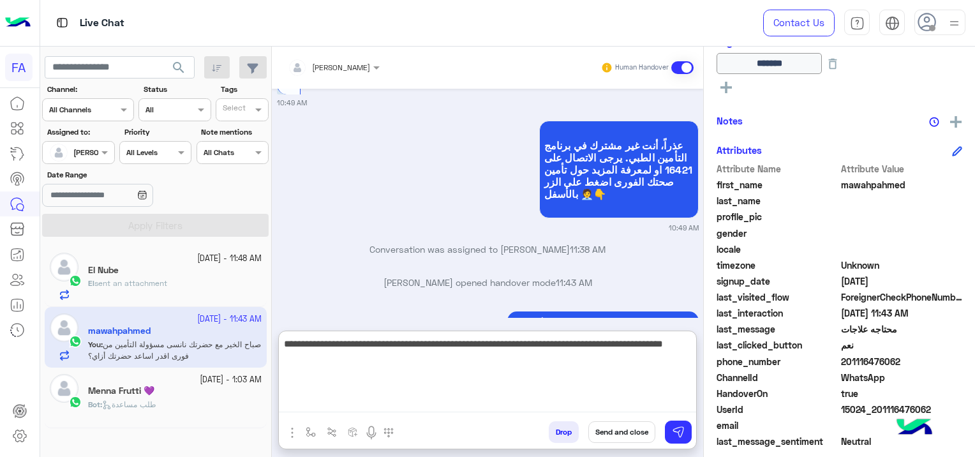
type textarea "**********"
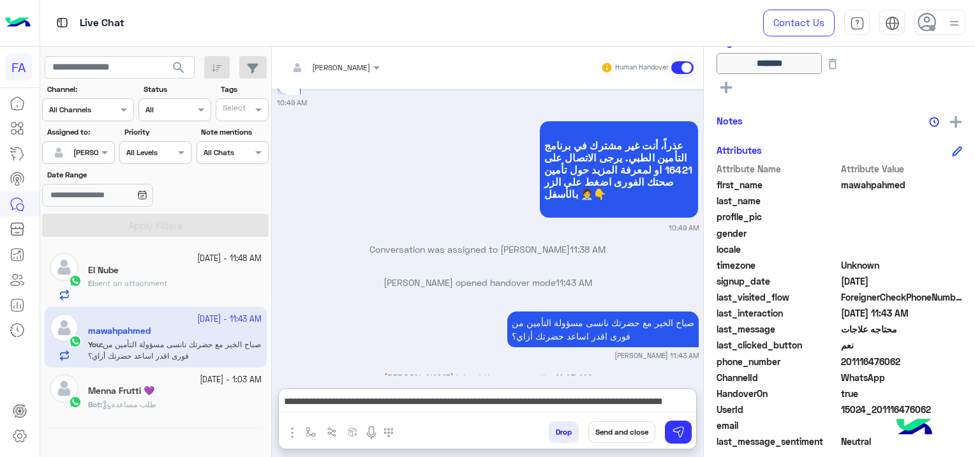
click at [620, 434] on button "Send and close" at bounding box center [621, 432] width 67 height 22
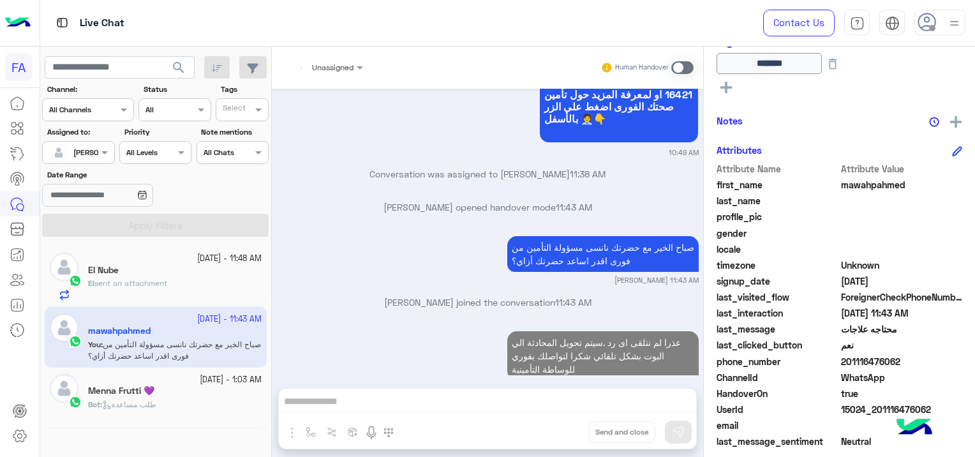
scroll to position [1460, 0]
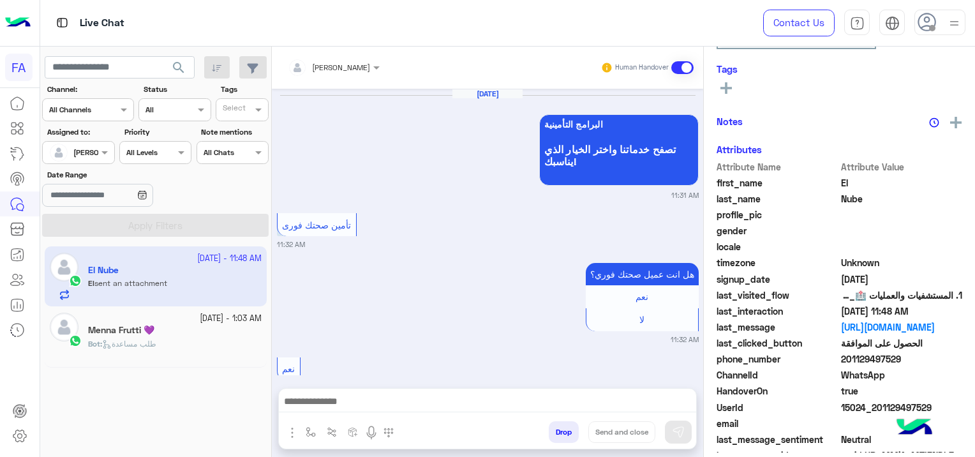
scroll to position [264, 0]
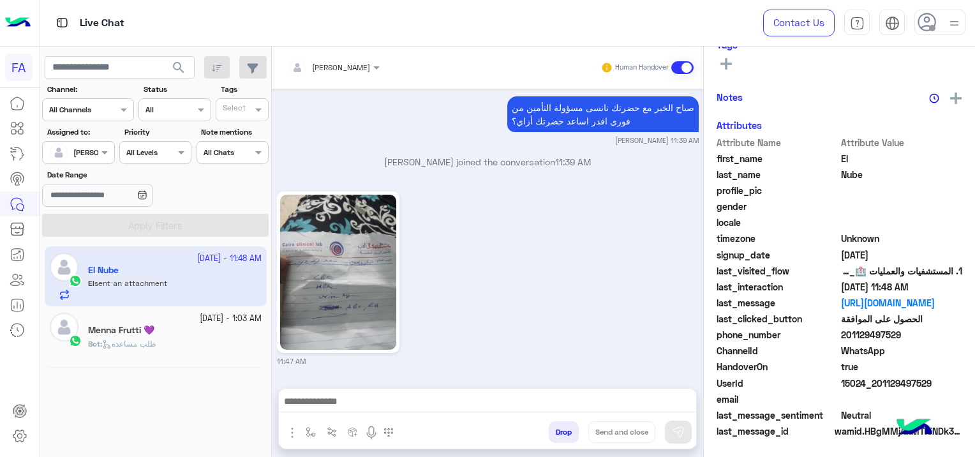
click at [197, 334] on div "Menna Frutti 💜" at bounding box center [175, 331] width 174 height 13
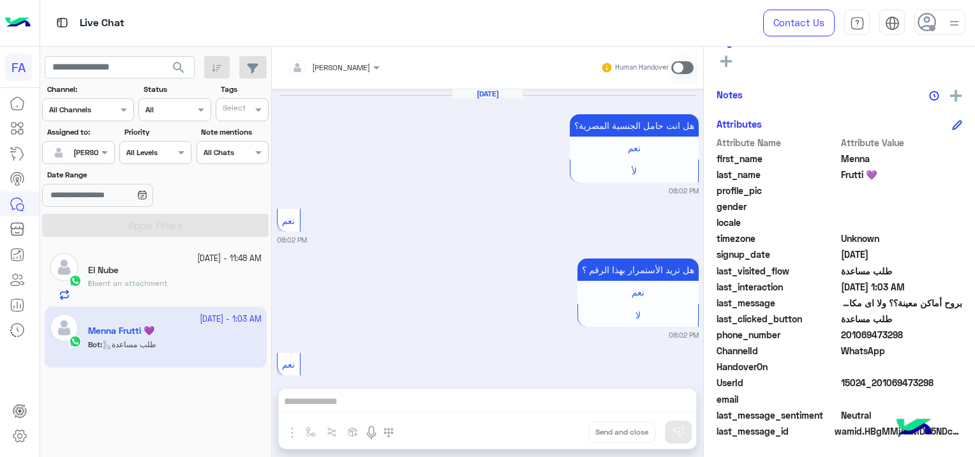
scroll to position [1365, 0]
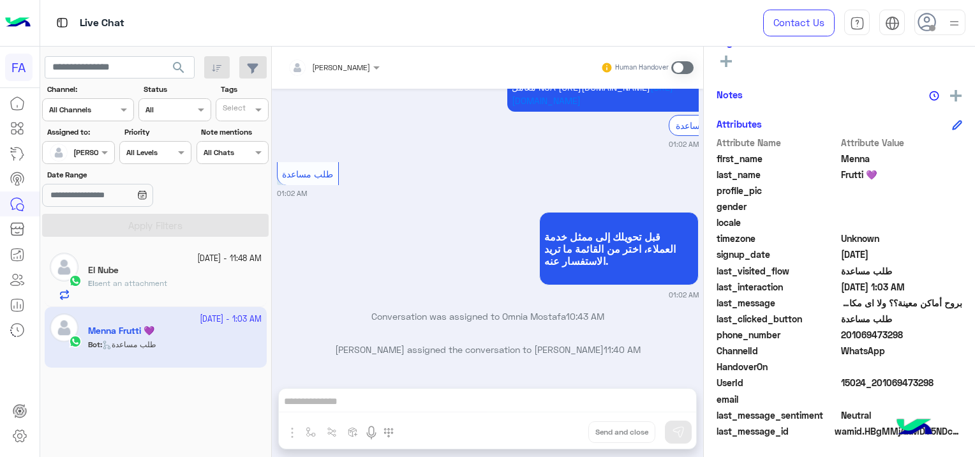
click at [185, 288] on div "El sent an attachment" at bounding box center [175, 289] width 174 height 22
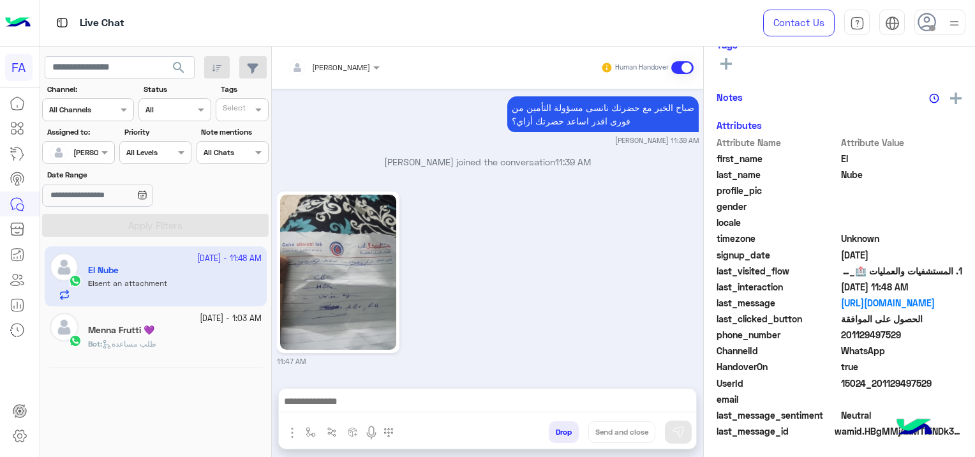
scroll to position [267, 0]
click at [364, 311] on img at bounding box center [338, 272] width 116 height 155
drag, startPoint x: 933, startPoint y: 383, endPoint x: 889, endPoint y: 385, distance: 44.7
click at [889, 385] on span "15024_201129497529" at bounding box center [902, 382] width 122 height 13
click at [902, 401] on span at bounding box center [902, 398] width 122 height 13
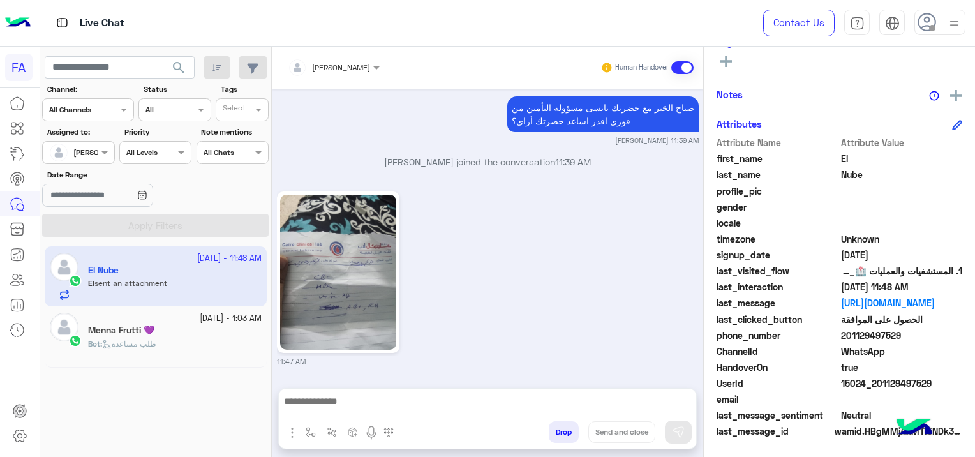
drag, startPoint x: 930, startPoint y: 380, endPoint x: 875, endPoint y: 385, distance: 54.5
click at [875, 385] on span "15024_201129497529" at bounding box center [902, 382] width 122 height 13
copy span "01129497529"
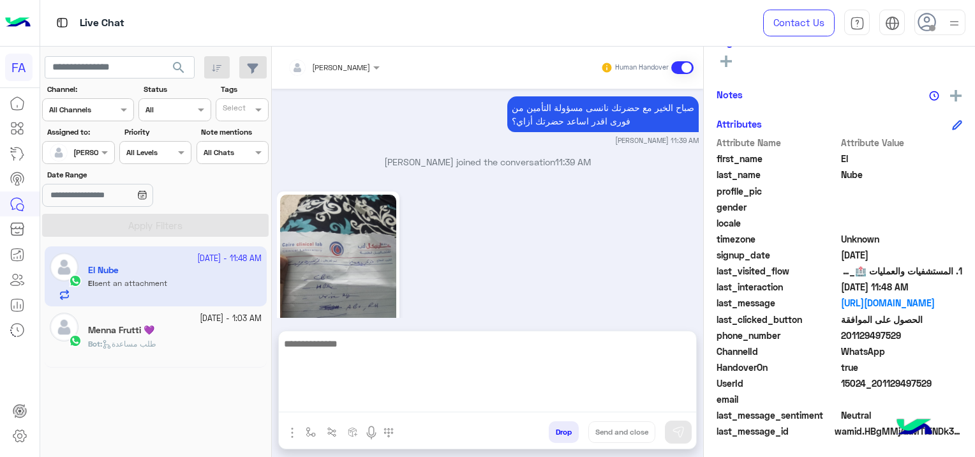
click at [447, 403] on textarea at bounding box center [487, 374] width 417 height 77
type textarea "*"
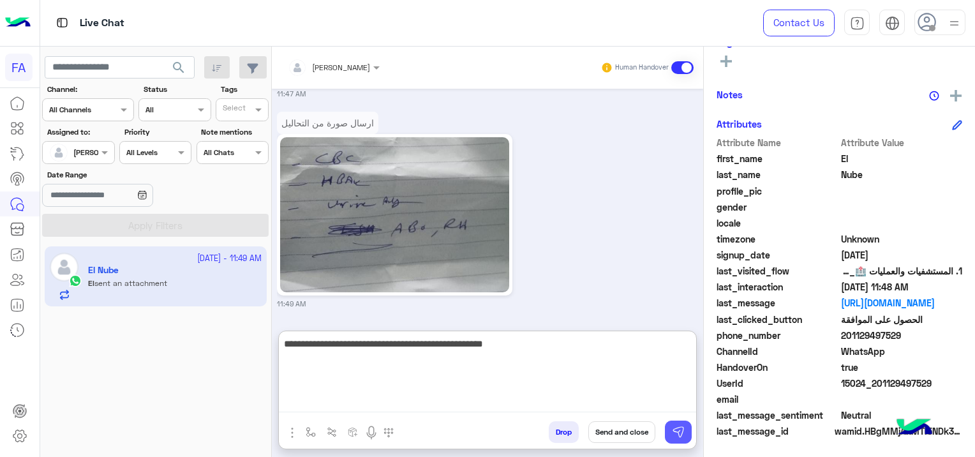
type textarea "**********"
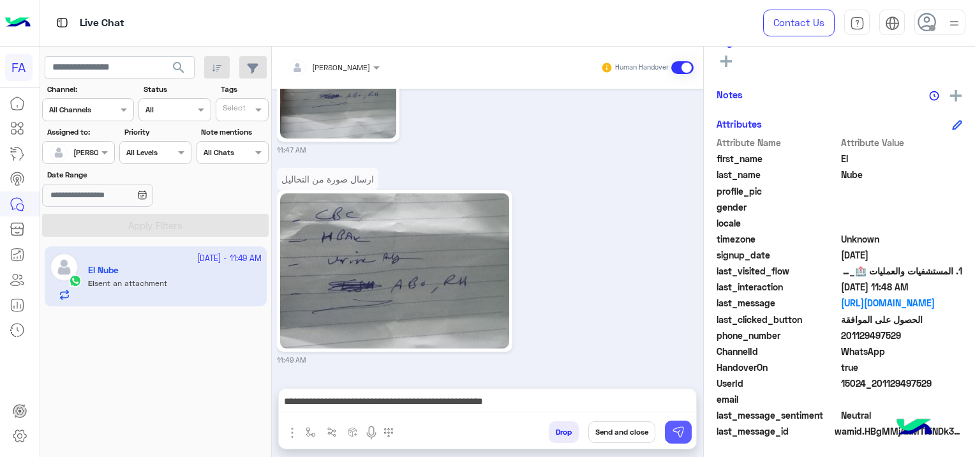
click at [681, 431] on img at bounding box center [678, 432] width 13 height 13
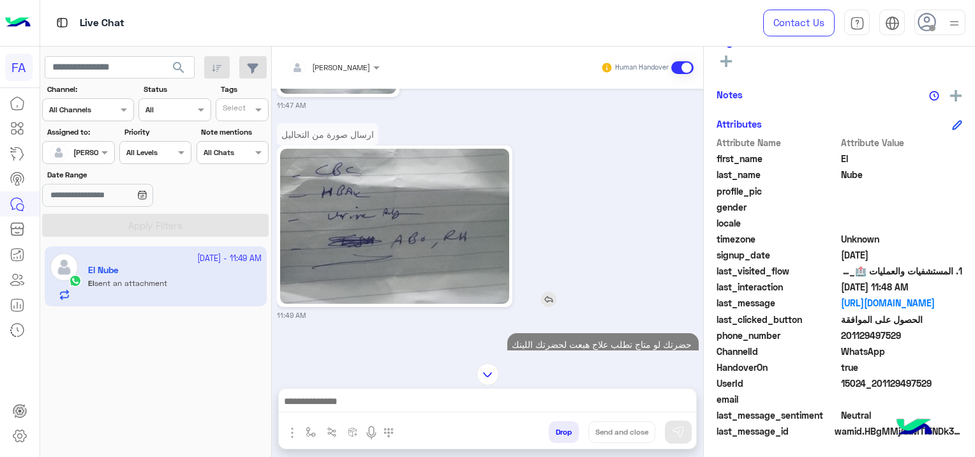
scroll to position [1545, 0]
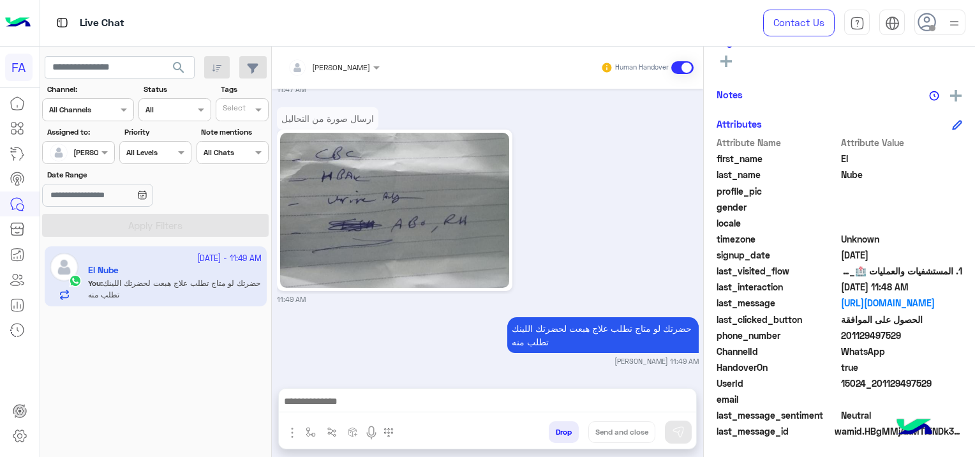
drag, startPoint x: 327, startPoint y: 299, endPoint x: 380, endPoint y: 325, distance: 59.1
click at [328, 299] on small "11:49 AM" at bounding box center [488, 299] width 422 height 10
click at [309, 429] on img "button" at bounding box center [311, 432] width 10 height 10
click at [334, 403] on input "text" at bounding box center [333, 401] width 50 height 11
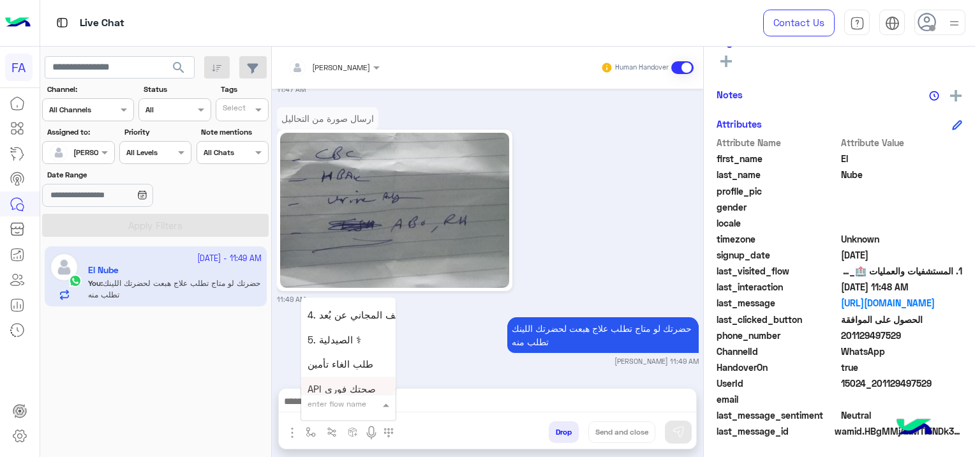
scroll to position [829, 0]
click at [362, 360] on div "5. الصيدلية ⚕" at bounding box center [348, 364] width 94 height 25
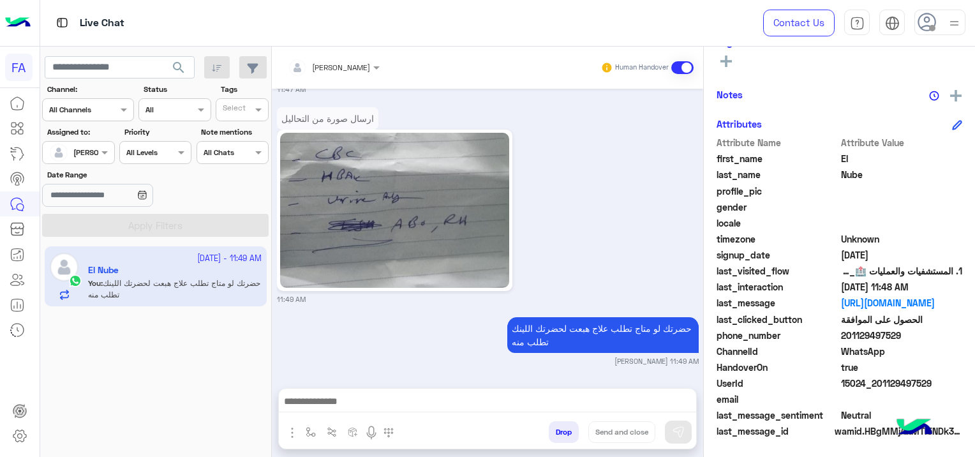
type textarea "**********"
click at [679, 429] on img at bounding box center [678, 432] width 13 height 13
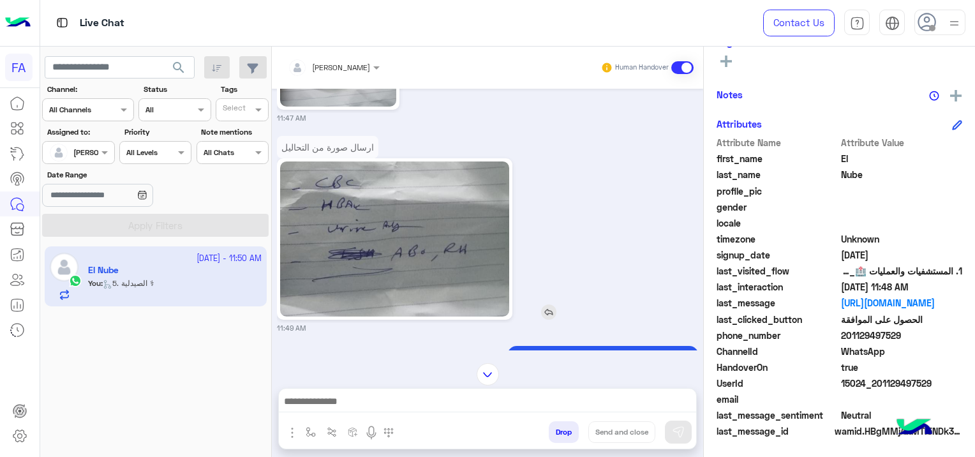
scroll to position [1538, 0]
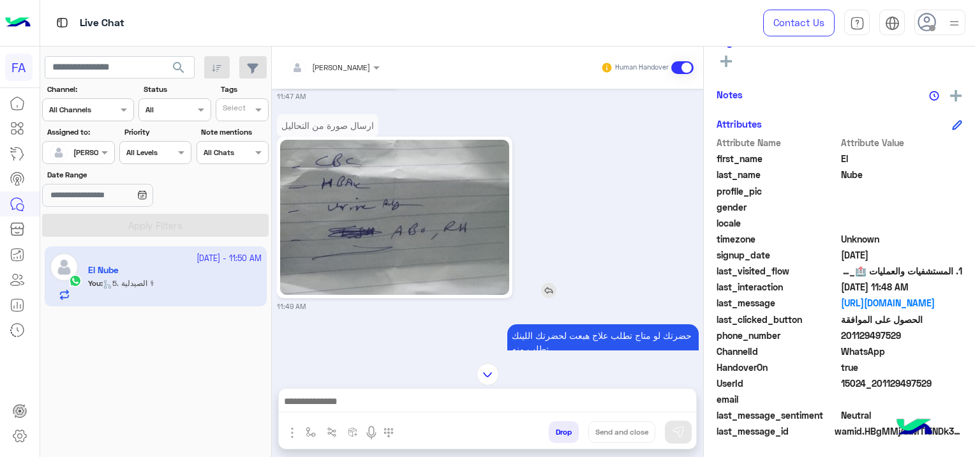
click at [547, 292] on img at bounding box center [548, 290] width 15 height 15
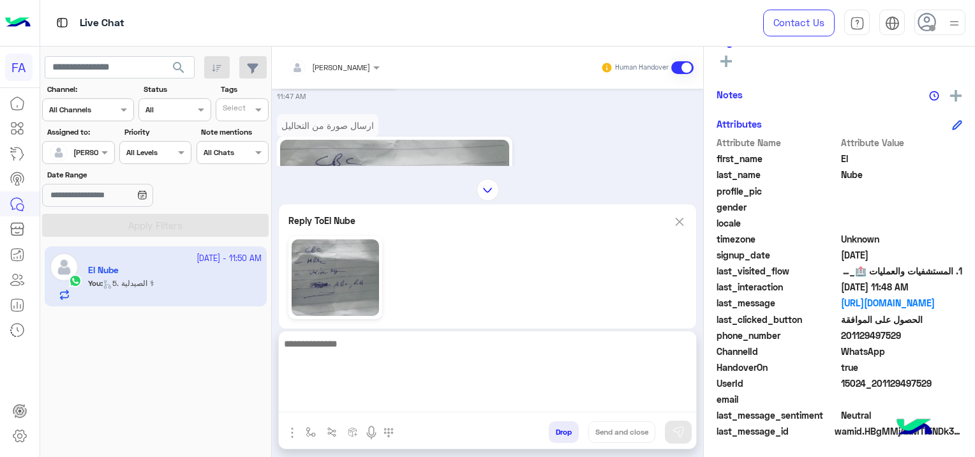
click at [406, 398] on textarea at bounding box center [487, 374] width 417 height 77
click at [346, 403] on textarea at bounding box center [487, 374] width 417 height 77
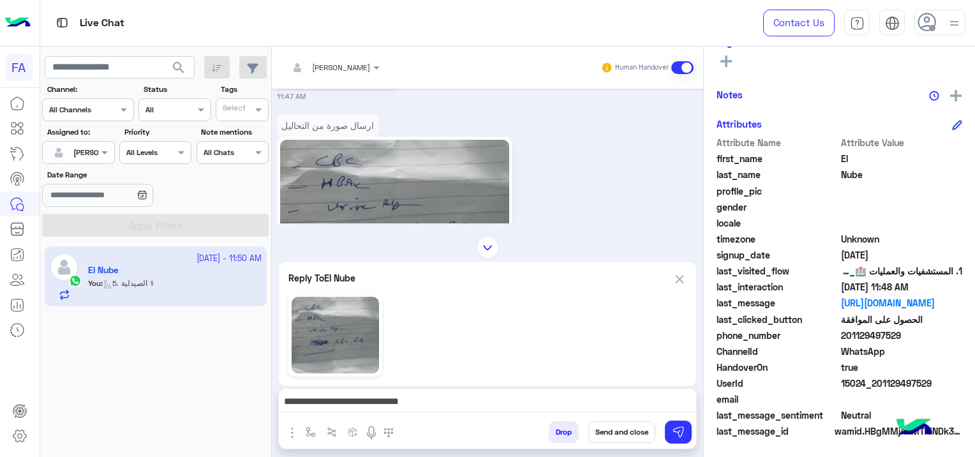
click at [334, 211] on img at bounding box center [394, 217] width 229 height 155
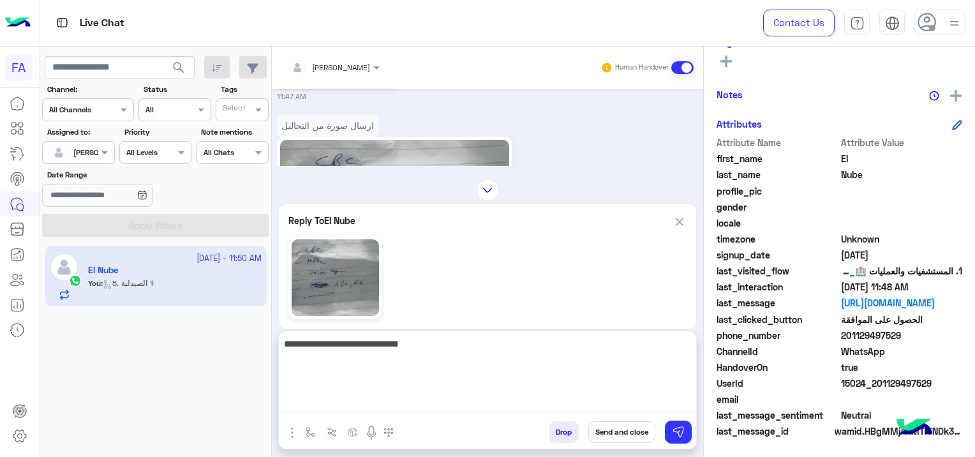
click at [526, 403] on textarea "**********" at bounding box center [487, 374] width 417 height 77
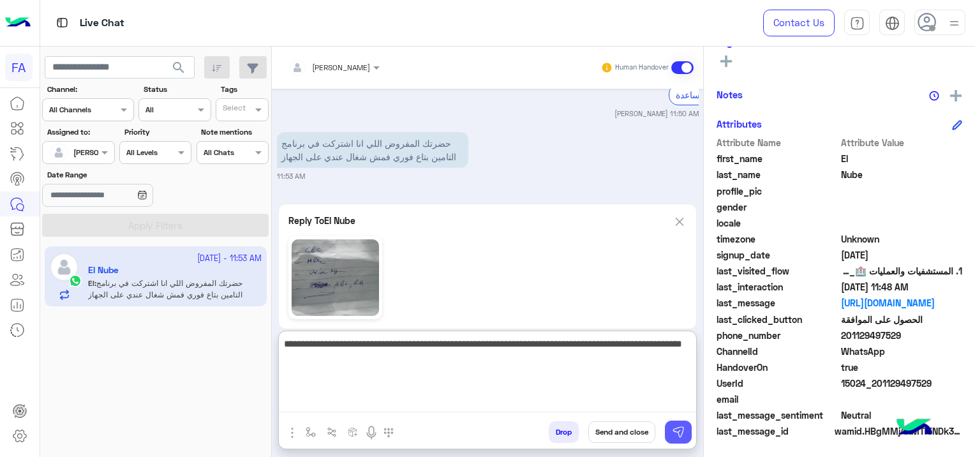
type textarea "**********"
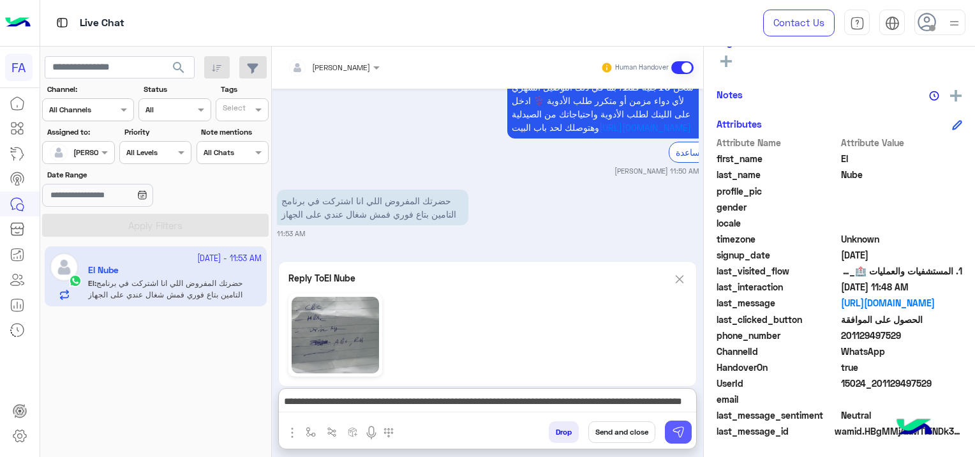
click at [688, 435] on button at bounding box center [678, 431] width 27 height 23
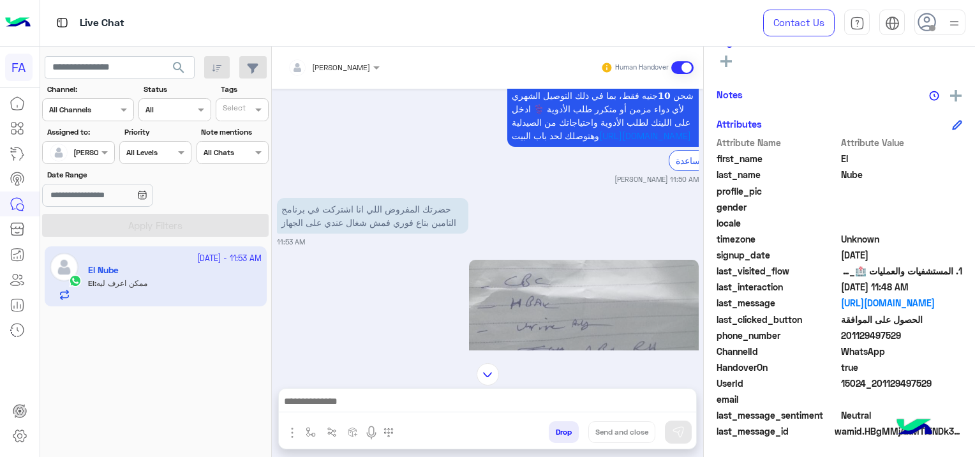
scroll to position [1880, 0]
click at [505, 235] on img at bounding box center [504, 226] width 15 height 15
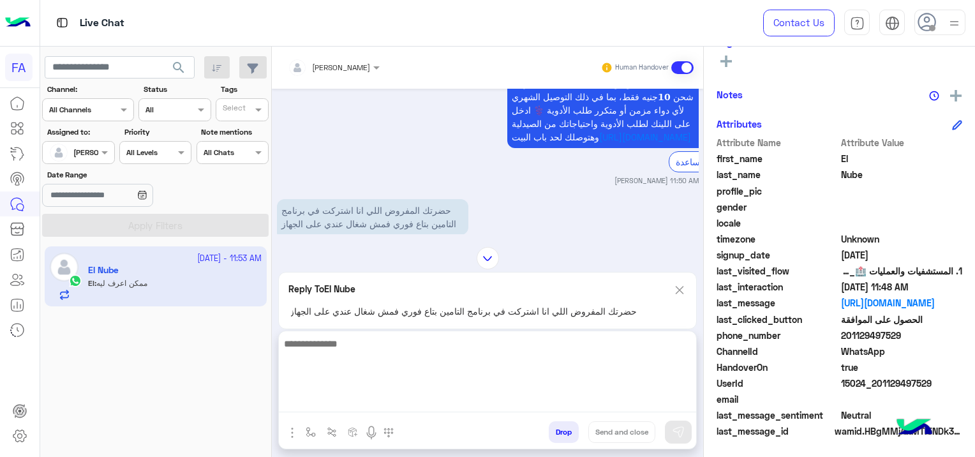
click at [467, 396] on textarea at bounding box center [487, 374] width 417 height 77
click at [319, 401] on textarea at bounding box center [487, 374] width 417 height 77
paste textarea "**********"
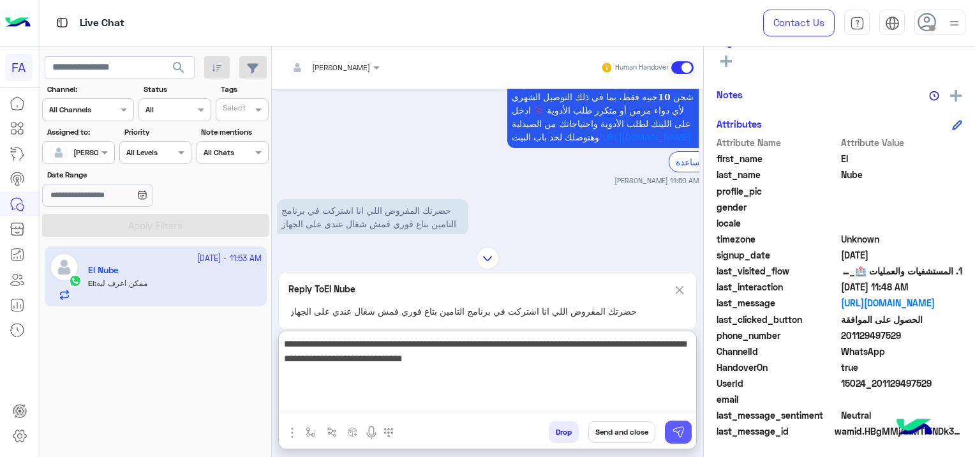
type textarea "**********"
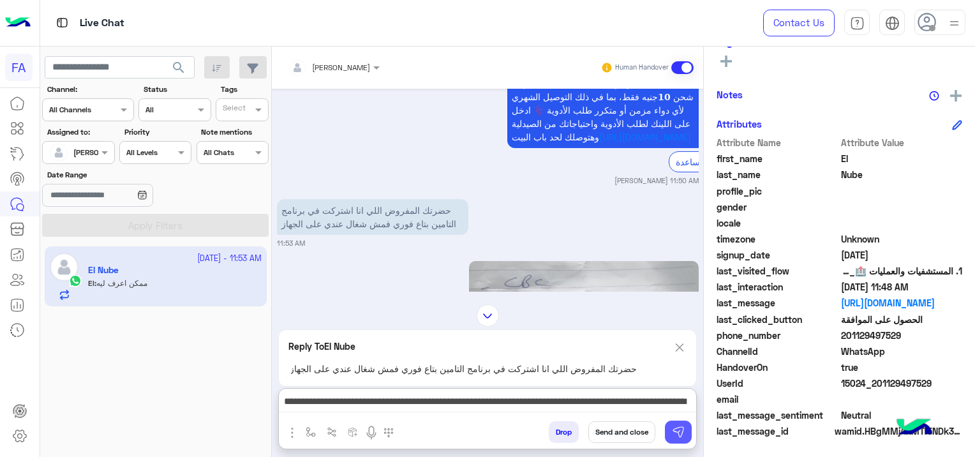
click at [688, 433] on button at bounding box center [678, 431] width 27 height 23
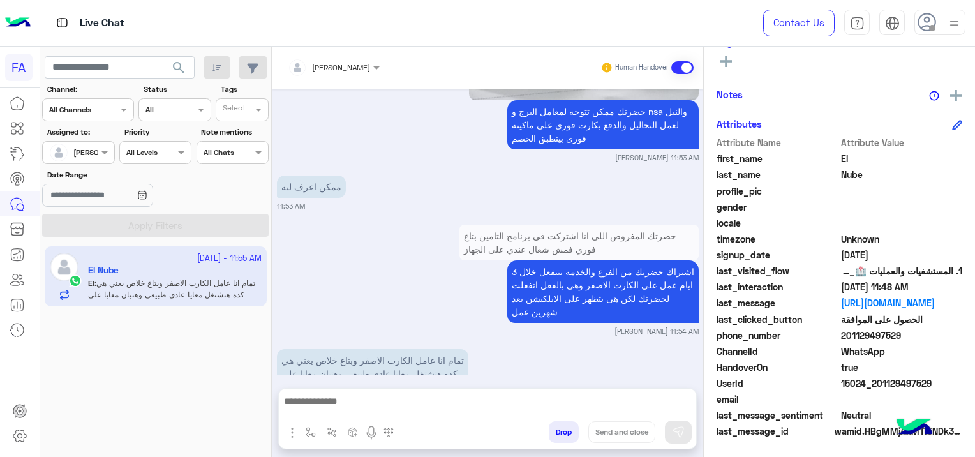
scroll to position [2284, 0]
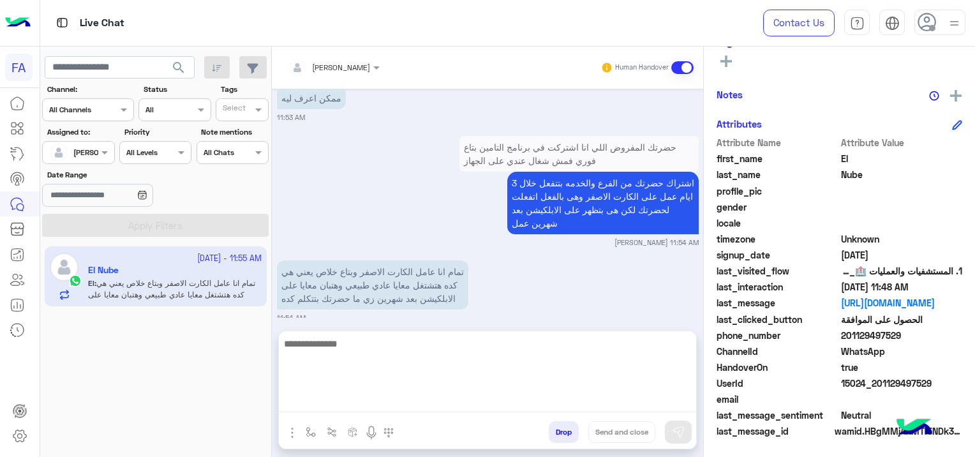
click at [346, 403] on textarea at bounding box center [487, 374] width 417 height 77
type textarea "**********"
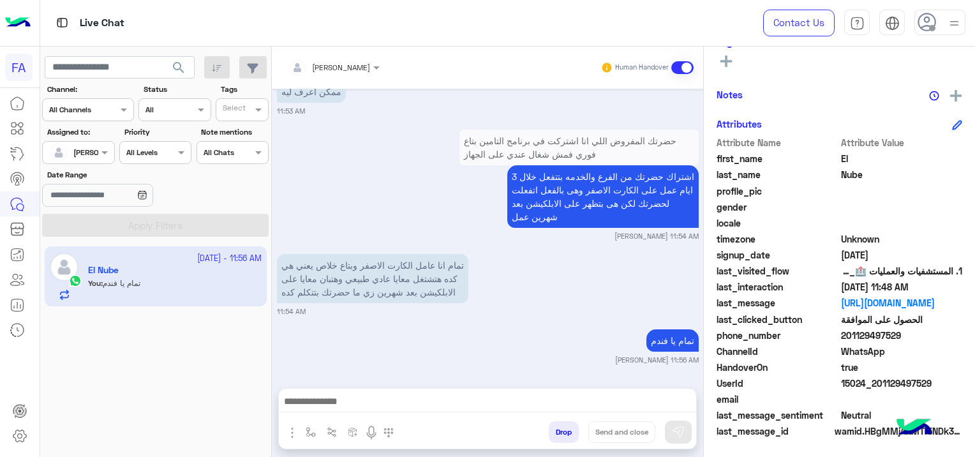
scroll to position [2333, 0]
click at [926, 378] on span "15024_201129497529" at bounding box center [902, 382] width 122 height 13
drag, startPoint x: 930, startPoint y: 382, endPoint x: 873, endPoint y: 390, distance: 58.0
click at [873, 390] on div "UserId 15024_201129497529" at bounding box center [840, 384] width 246 height 16
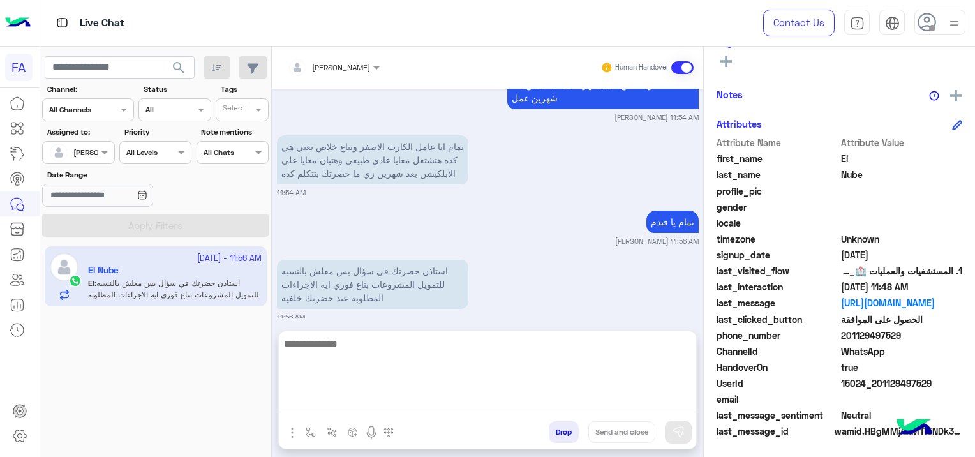
click at [363, 401] on textarea at bounding box center [487, 374] width 417 height 77
click at [316, 401] on textarea at bounding box center [487, 374] width 417 height 77
paste textarea "**********"
type textarea "**********"
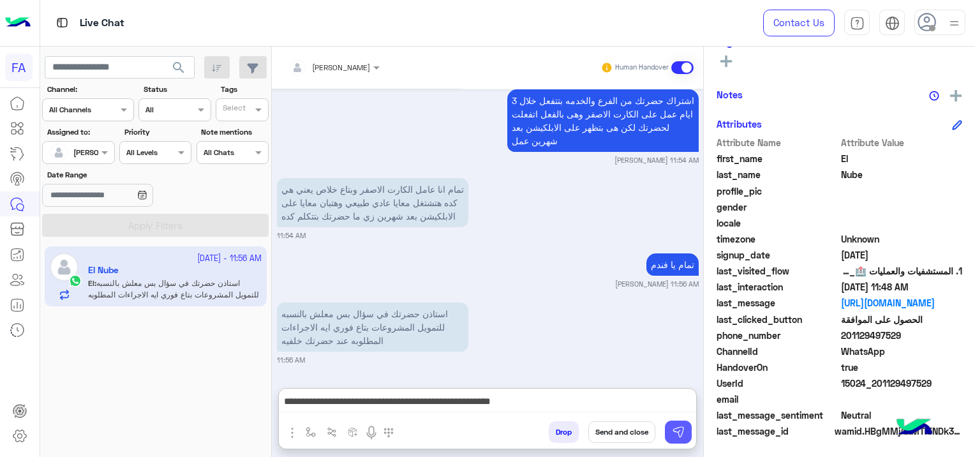
click at [676, 430] on img at bounding box center [678, 432] width 13 height 13
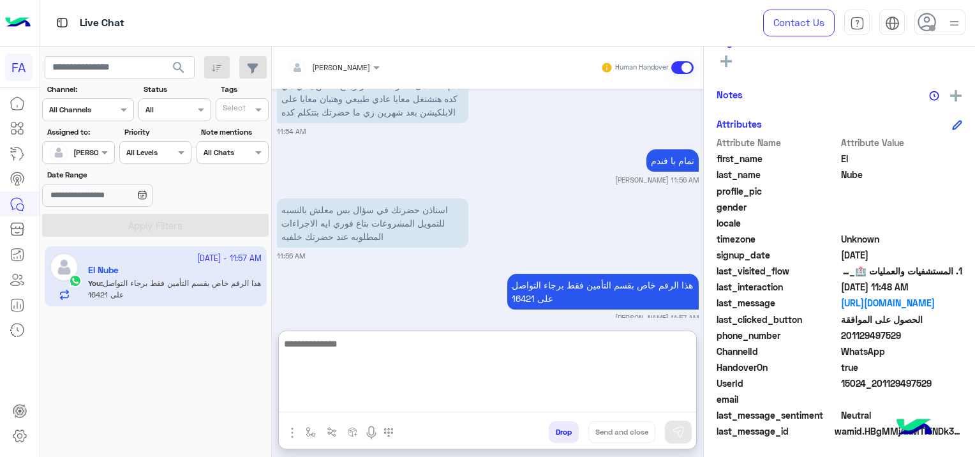
scroll to position [2511, 0]
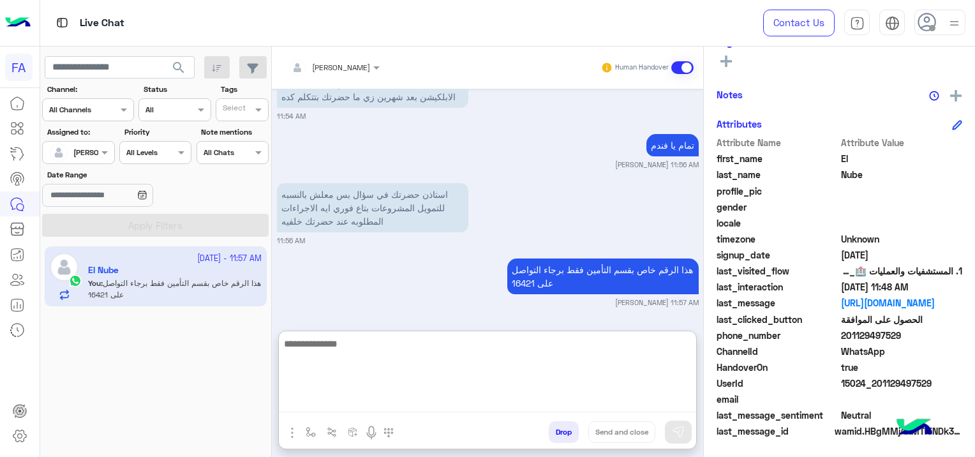
click at [419, 401] on textarea at bounding box center [487, 374] width 417 height 77
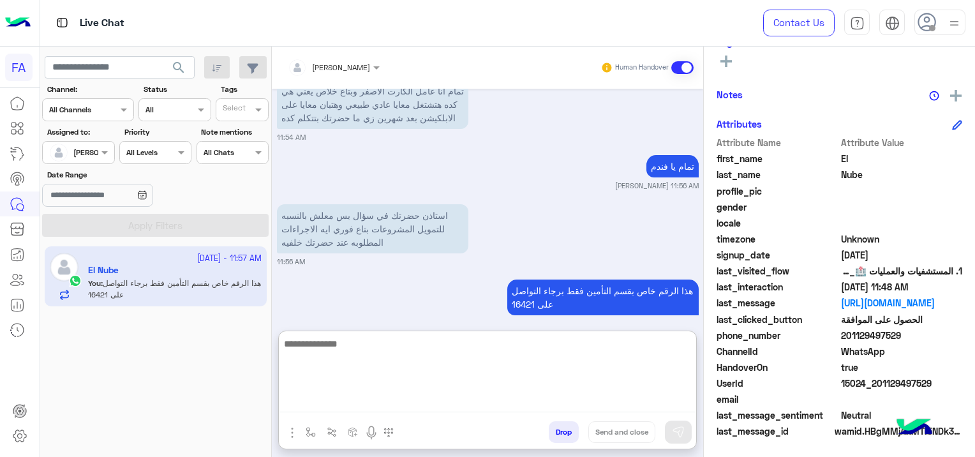
scroll to position [2529, 0]
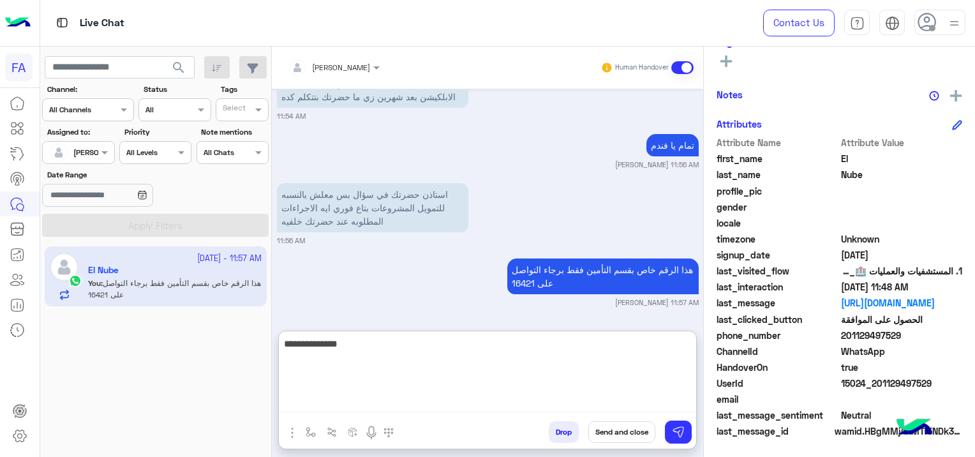
type textarea "**********"
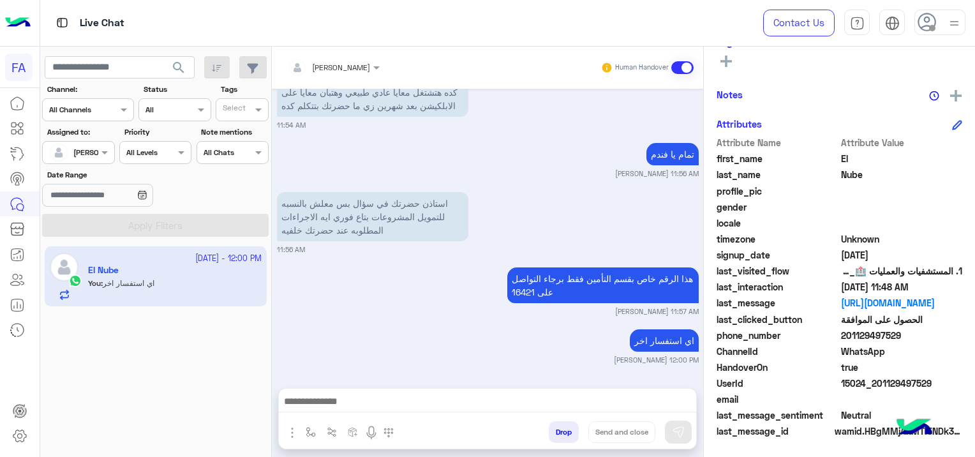
scroll to position [2520, 0]
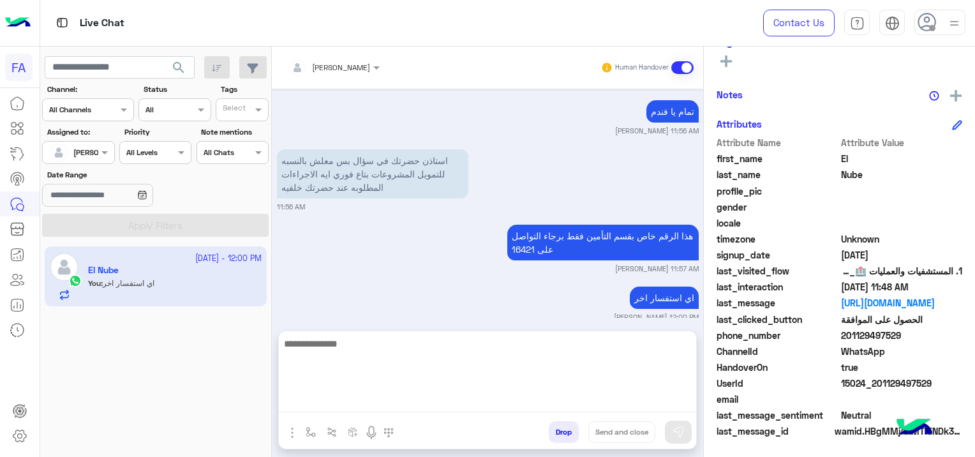
click at [325, 400] on textarea at bounding box center [487, 374] width 417 height 77
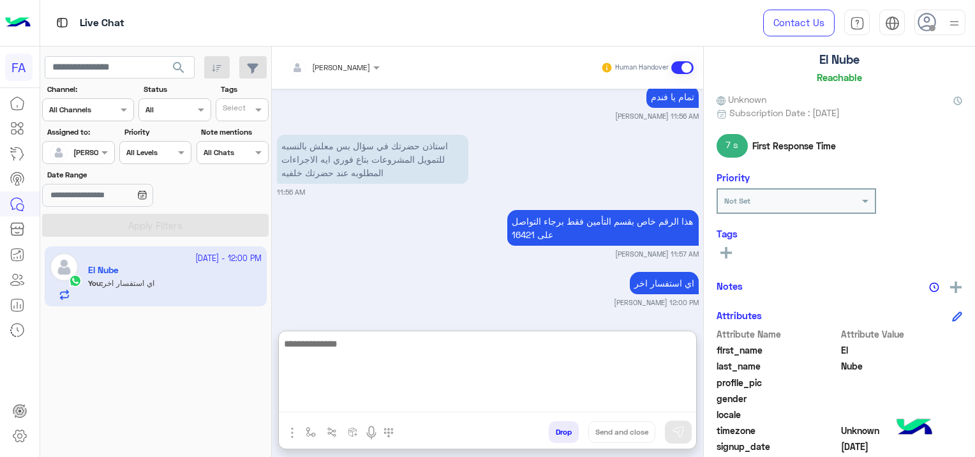
scroll to position [11, 0]
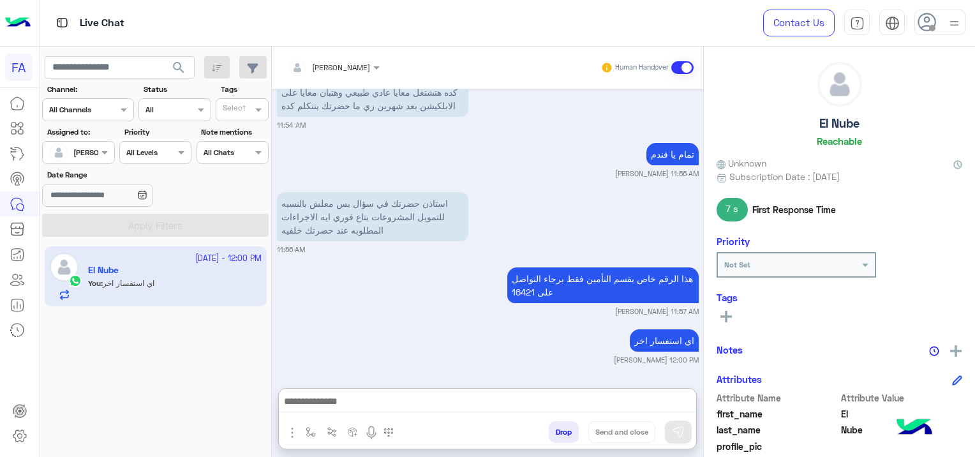
click at [725, 318] on icon at bounding box center [725, 316] width 11 height 11
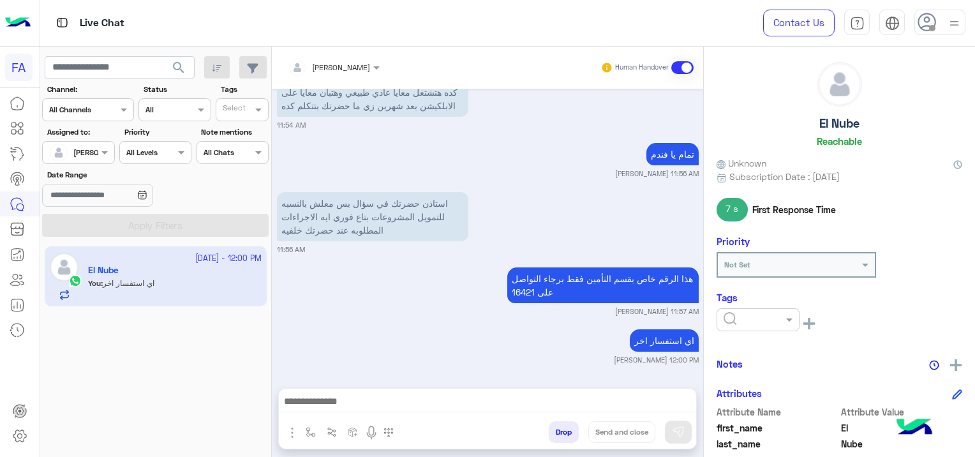
scroll to position [2520, 0]
click at [730, 318] on input "text" at bounding box center [743, 318] width 39 height 11
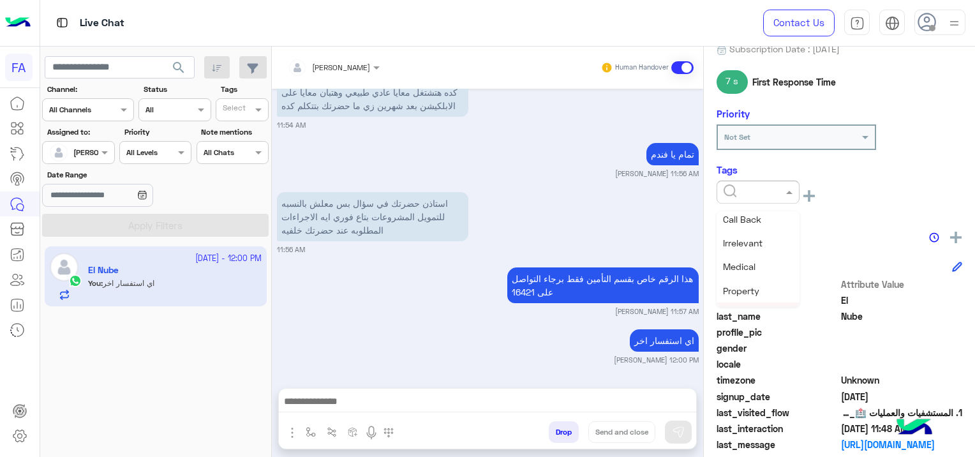
scroll to position [102, 0]
click at [750, 285] on span "Medical" at bounding box center [739, 287] width 33 height 11
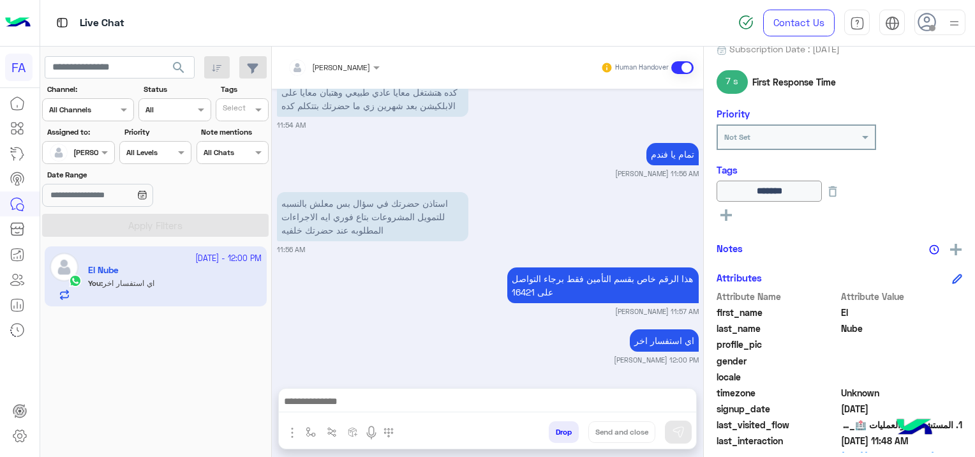
click at [727, 219] on button at bounding box center [726, 214] width 19 height 15
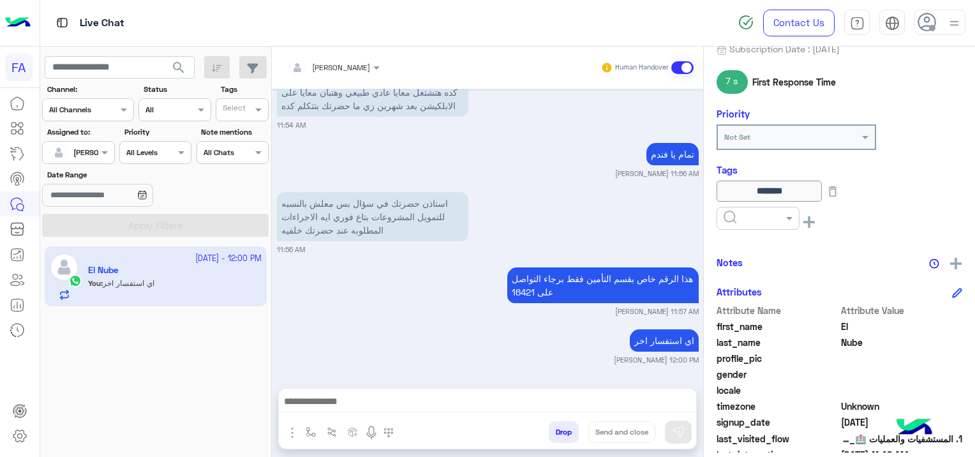
click at [735, 216] on input "text" at bounding box center [743, 216] width 39 height 11
click at [744, 244] on span "Done" at bounding box center [733, 249] width 21 height 11
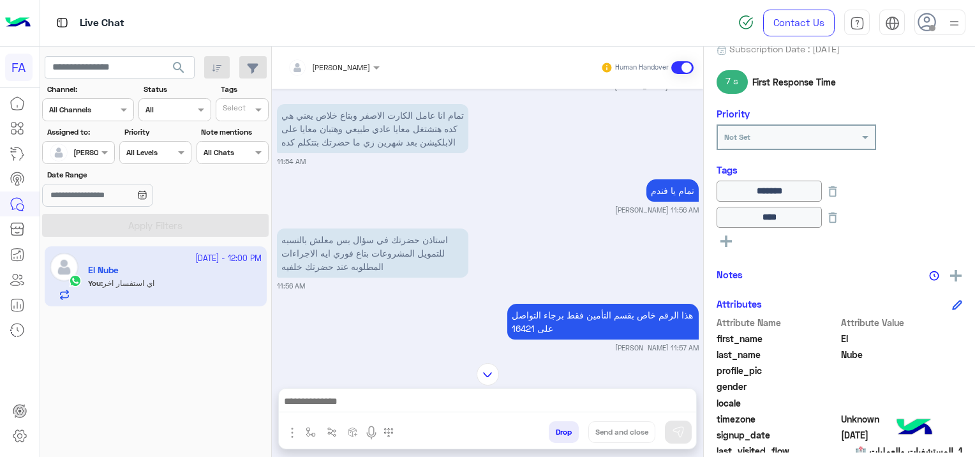
scroll to position [2520, 0]
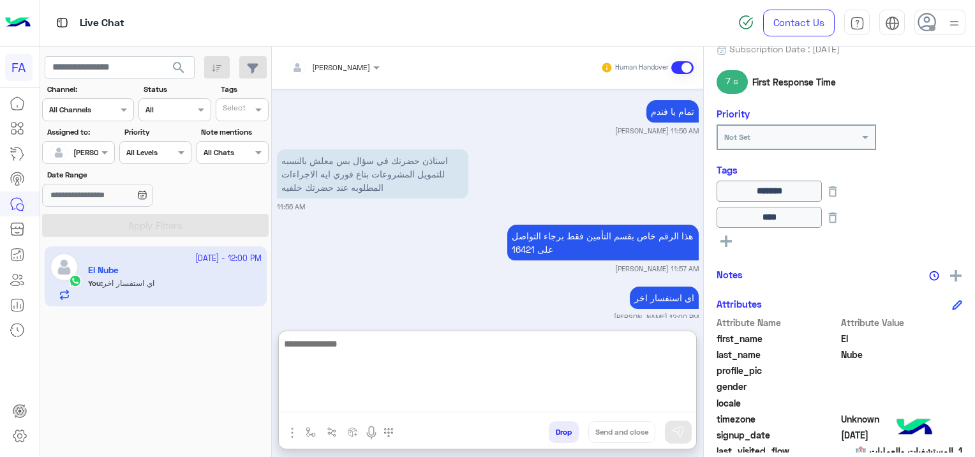
click at [466, 394] on textarea at bounding box center [487, 374] width 417 height 77
paste textarea "**********"
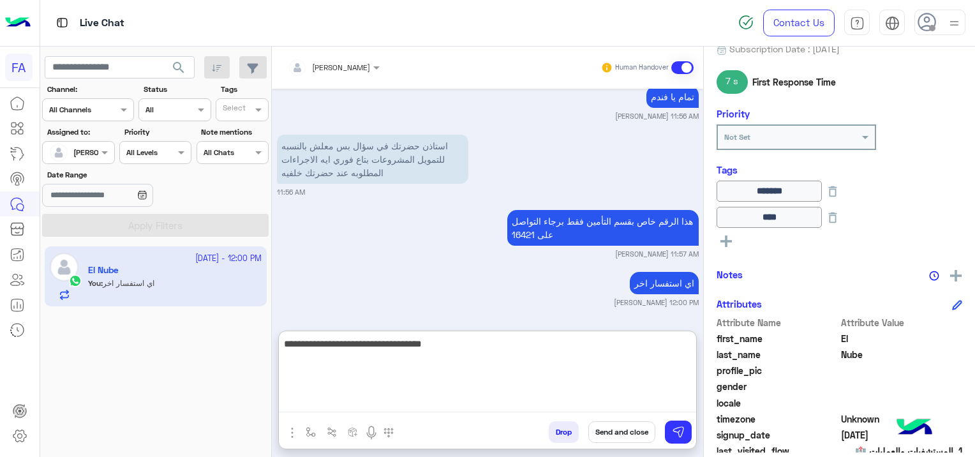
type textarea "**********"
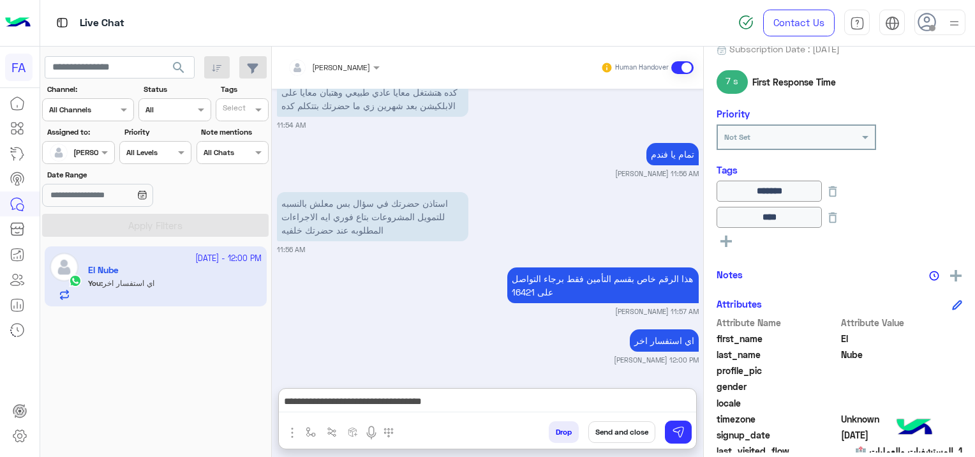
click at [629, 433] on button "Send and close" at bounding box center [621, 432] width 67 height 22
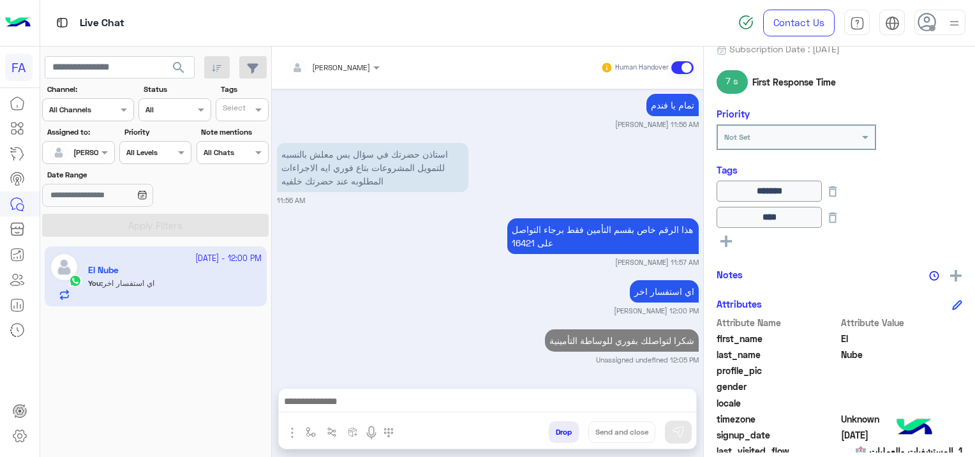
scroll to position [2601, 0]
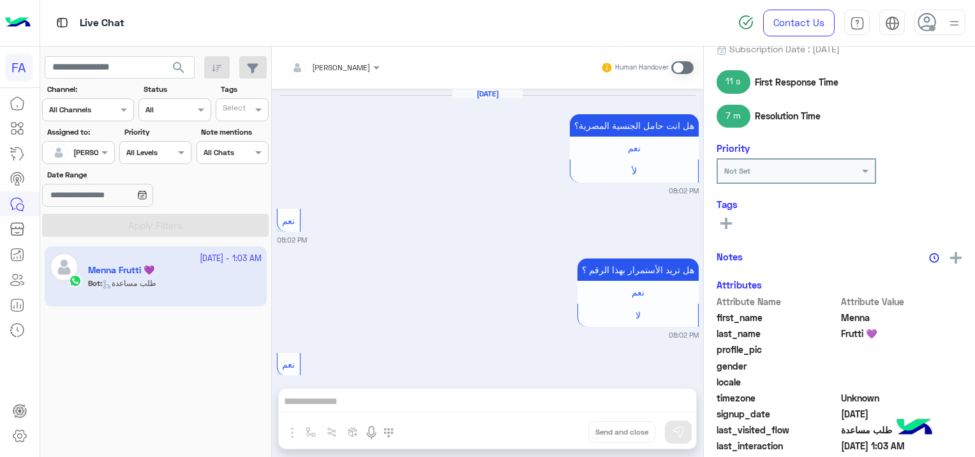
scroll to position [1365, 0]
